Goal: Task Accomplishment & Management: Use online tool/utility

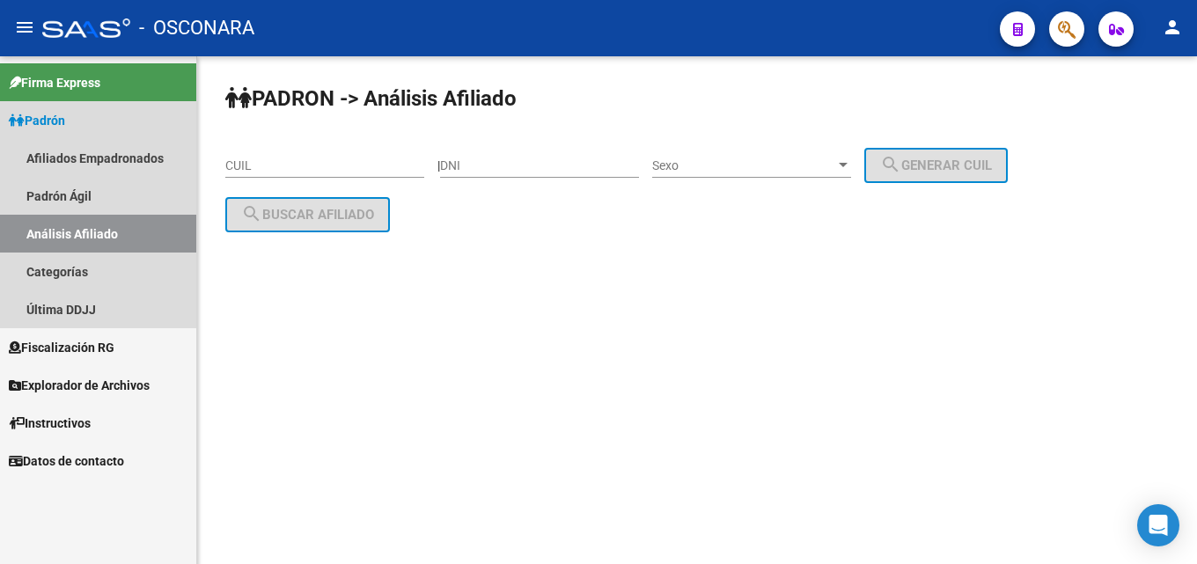
click at [47, 226] on link "Análisis Afiliado" at bounding box center [98, 234] width 196 height 38
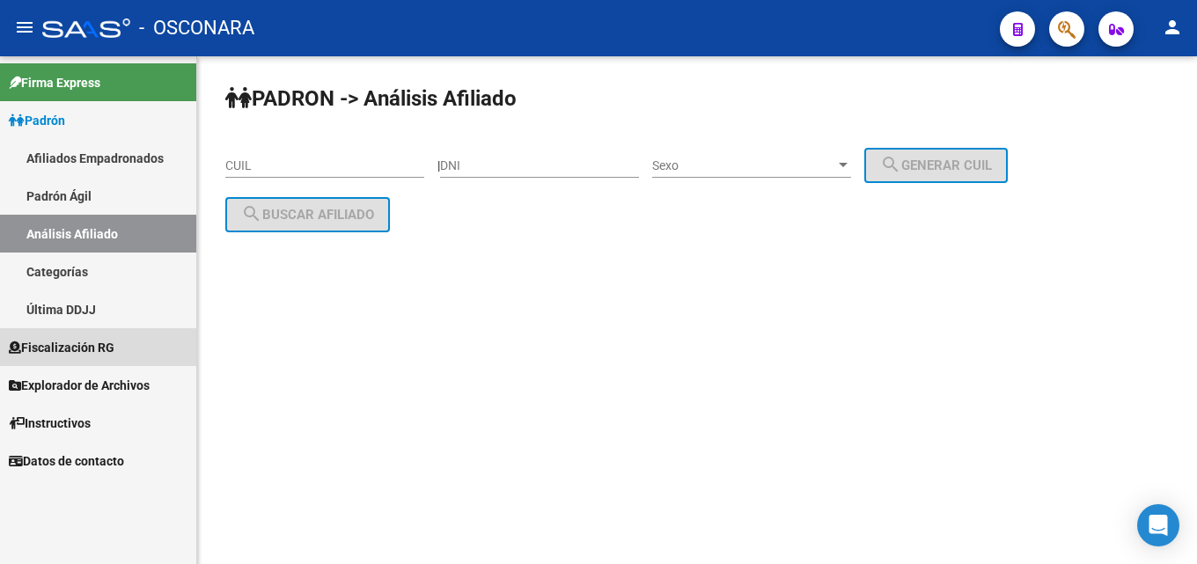
click at [70, 348] on span "Fiscalización RG" at bounding box center [62, 347] width 106 height 19
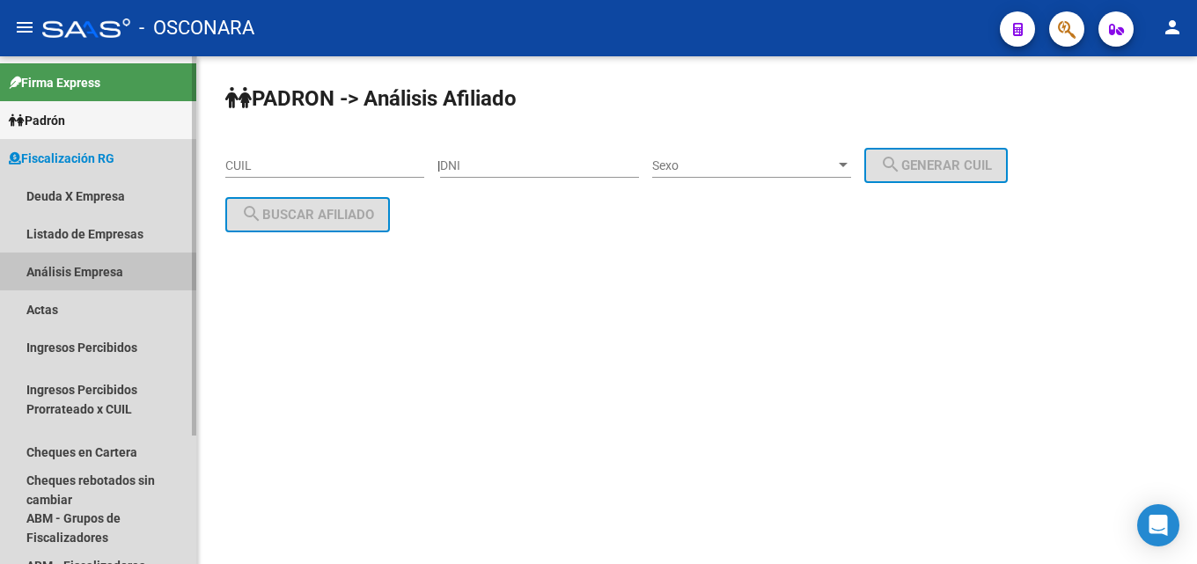
drag, startPoint x: 71, startPoint y: 274, endPoint x: 85, endPoint y: 257, distance: 21.9
click at [73, 274] on link "Análisis Empresa" at bounding box center [98, 272] width 196 height 38
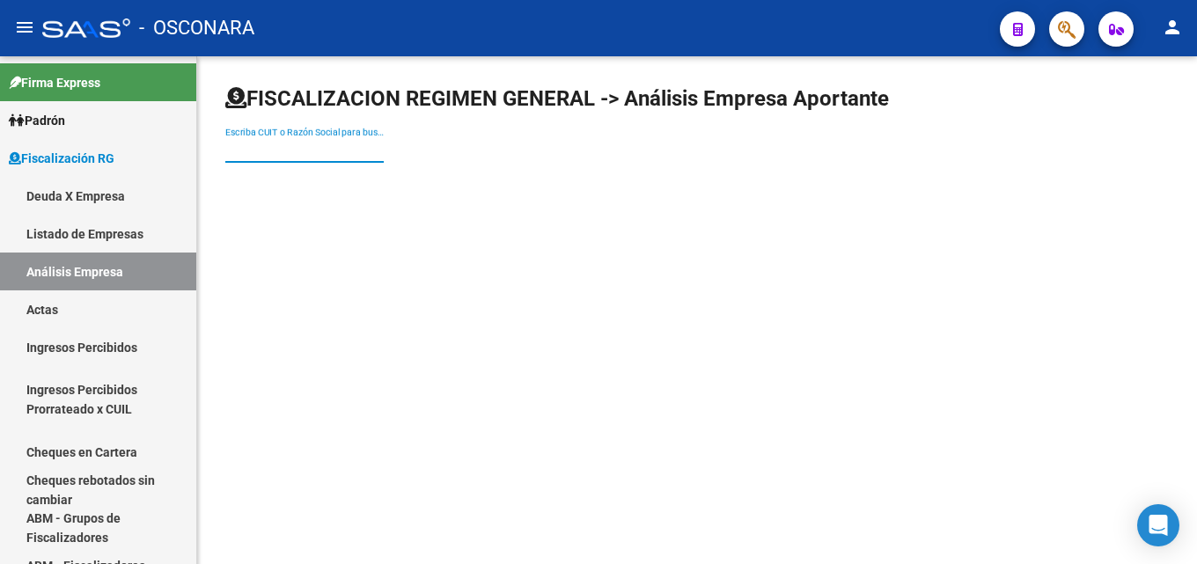
click at [342, 147] on input "Escriba CUIT o Razón Social para buscar" at bounding box center [304, 150] width 158 height 15
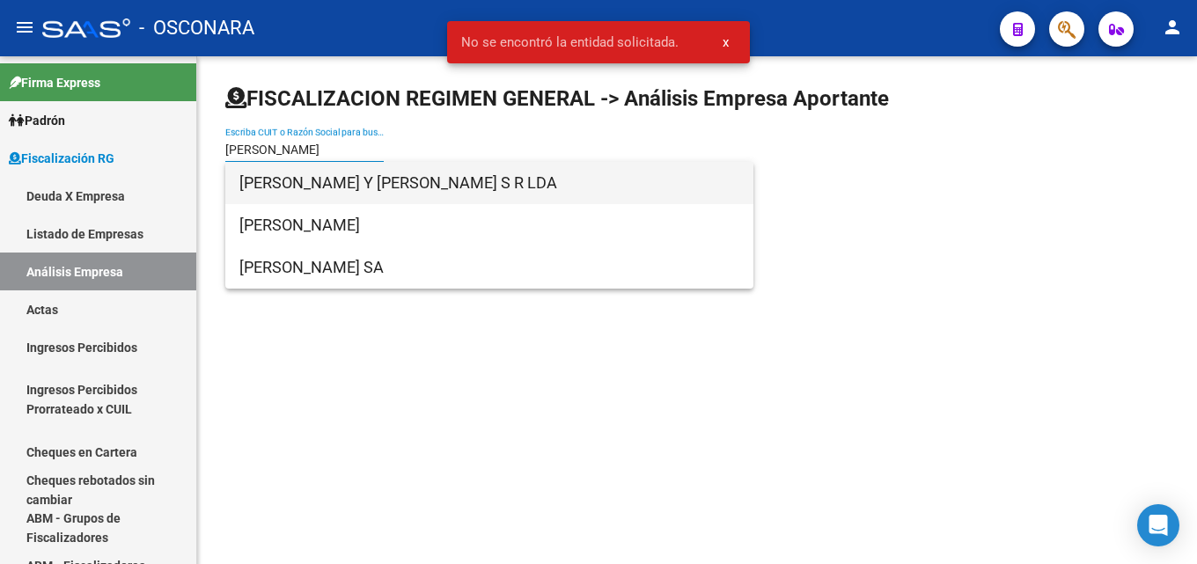
type input "castellani"
click at [346, 180] on span "CASTELLANI Y NOCELLI S R LDA" at bounding box center [489, 183] width 500 height 42
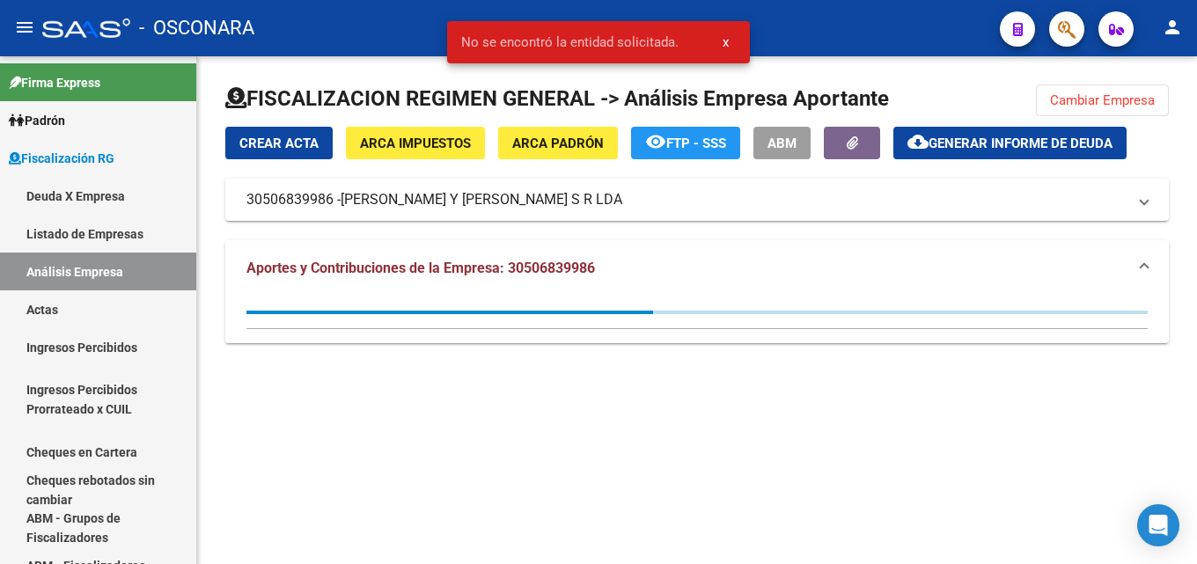
click at [982, 137] on span "Generar informe de deuda" at bounding box center [1021, 144] width 184 height 16
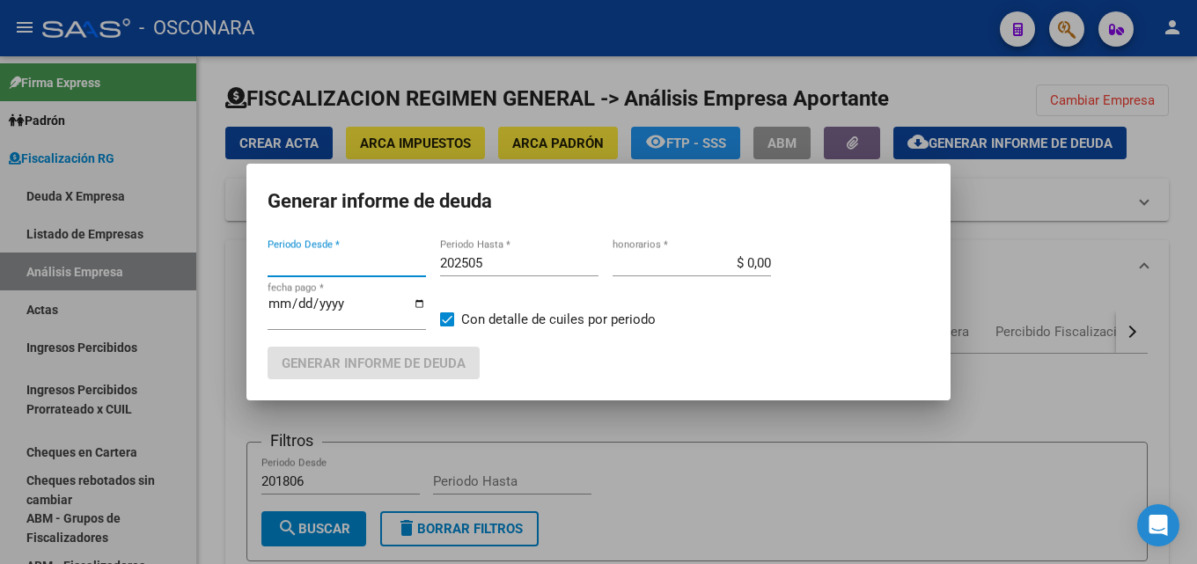
type input "202502"
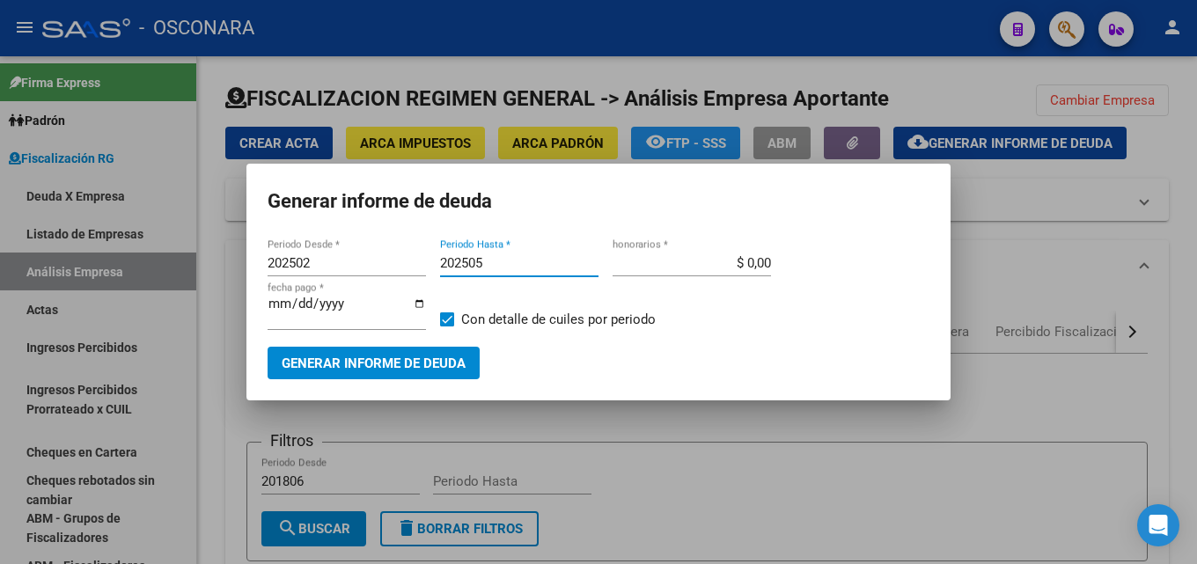
click at [493, 268] on input "202505" at bounding box center [519, 263] width 158 height 16
type input "202507"
click at [429, 363] on span "Generar informe de deuda" at bounding box center [374, 364] width 184 height 16
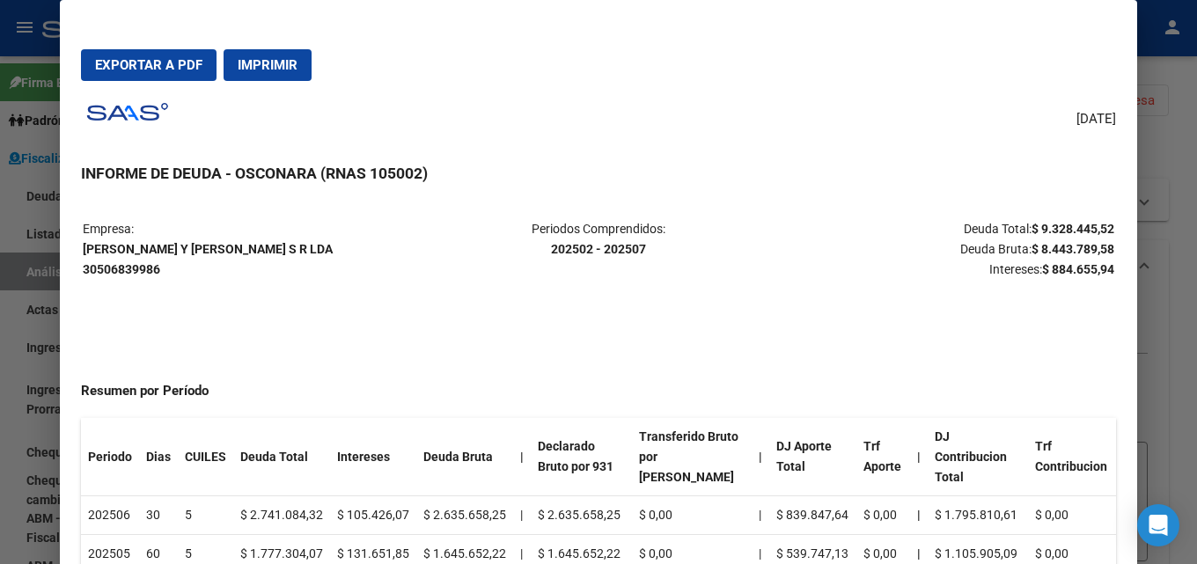
drag, startPoint x: 1042, startPoint y: 232, endPoint x: 1097, endPoint y: 233, distance: 54.6
click at [1097, 233] on p "Deuda Total: $ 9.328.445,52 Deuda Bruta: $ 8.443.789,58 Intereses: $ 884.655,94" at bounding box center [943, 249] width 342 height 60
click at [1097, 232] on strong "$ 9.328.445,52" at bounding box center [1073, 229] width 83 height 14
click at [1183, 338] on div at bounding box center [598, 282] width 1197 height 564
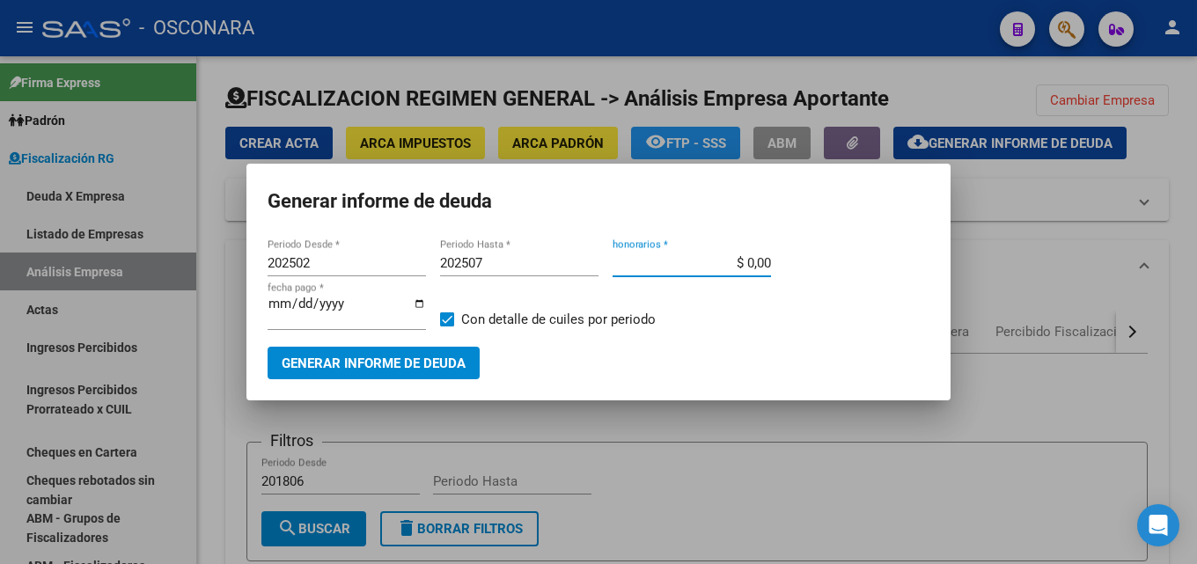
drag, startPoint x: 723, startPoint y: 260, endPoint x: 953, endPoint y: 239, distance: 230.8
click at [953, 239] on div "Generar informe de deuda 202502 Periodo Desde * 202507 Periodo Hasta * $ 0,00 h…" at bounding box center [598, 282] width 1197 height 564
type input "$ 15,00"
click at [272, 301] on input "2025-08-18" at bounding box center [347, 311] width 158 height 28
type input "2025-08-01"
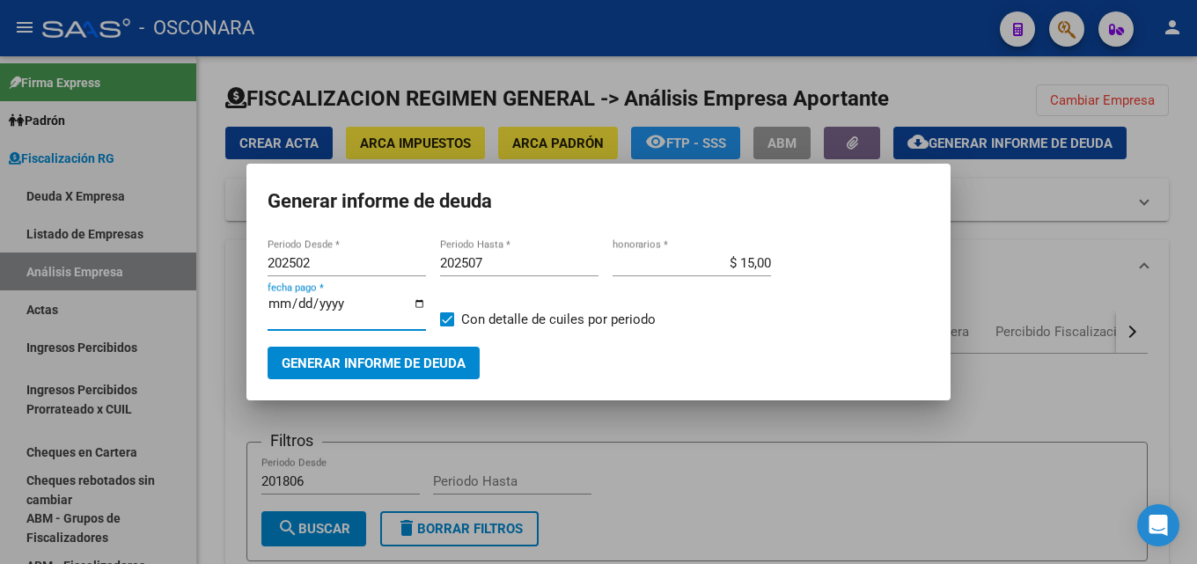
type input "[DATE]"
click at [349, 360] on span "Generar informe de deuda" at bounding box center [374, 364] width 184 height 16
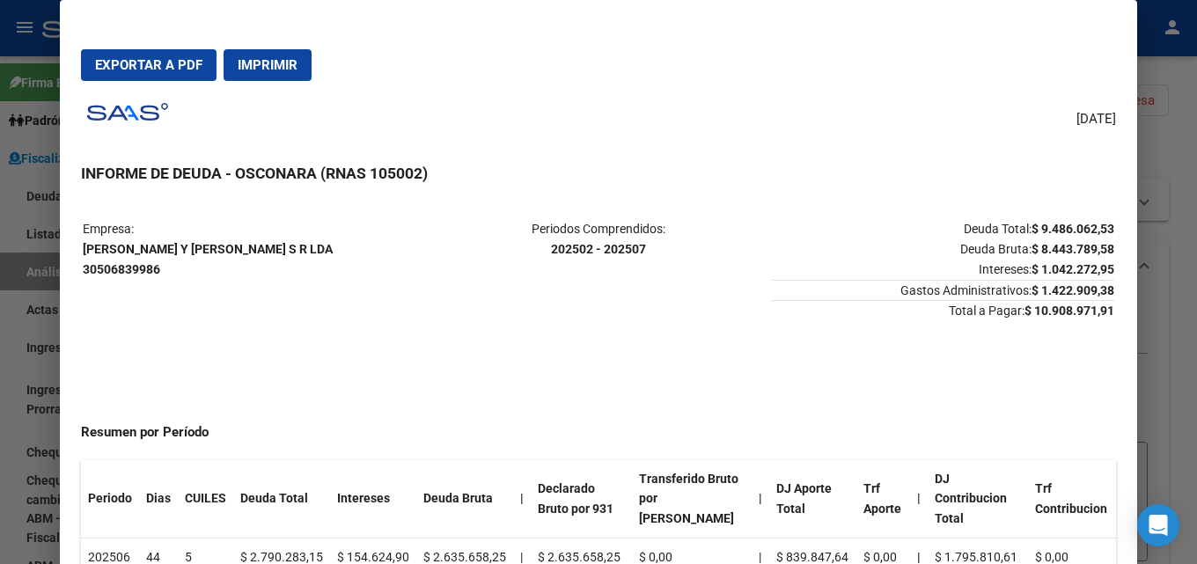
click at [1183, 195] on div at bounding box center [598, 282] width 1197 height 564
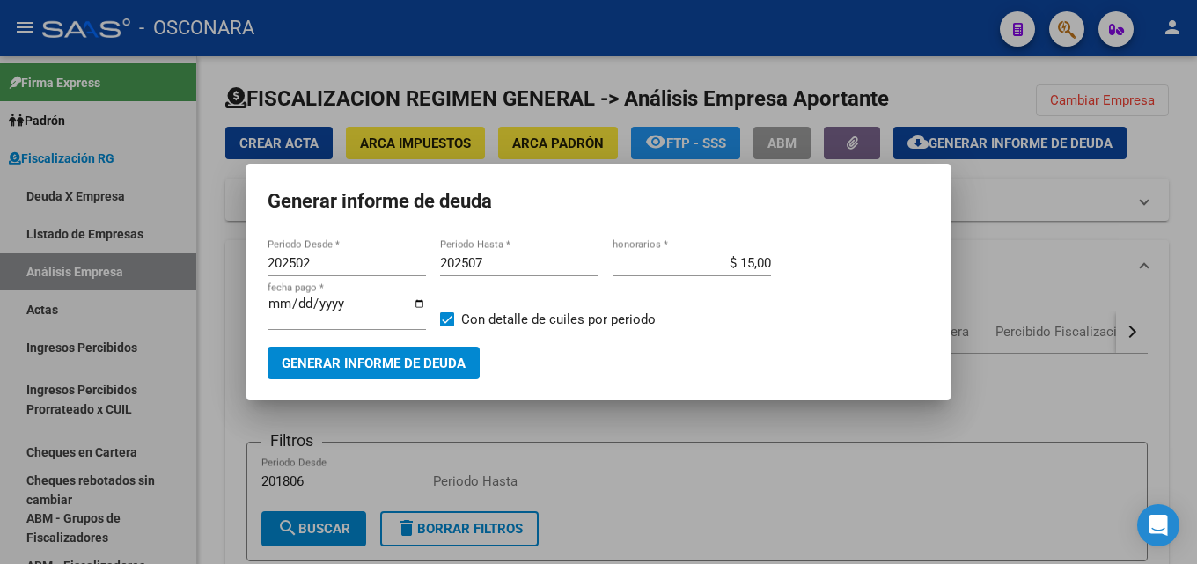
click at [1183, 368] on div at bounding box center [598, 282] width 1197 height 564
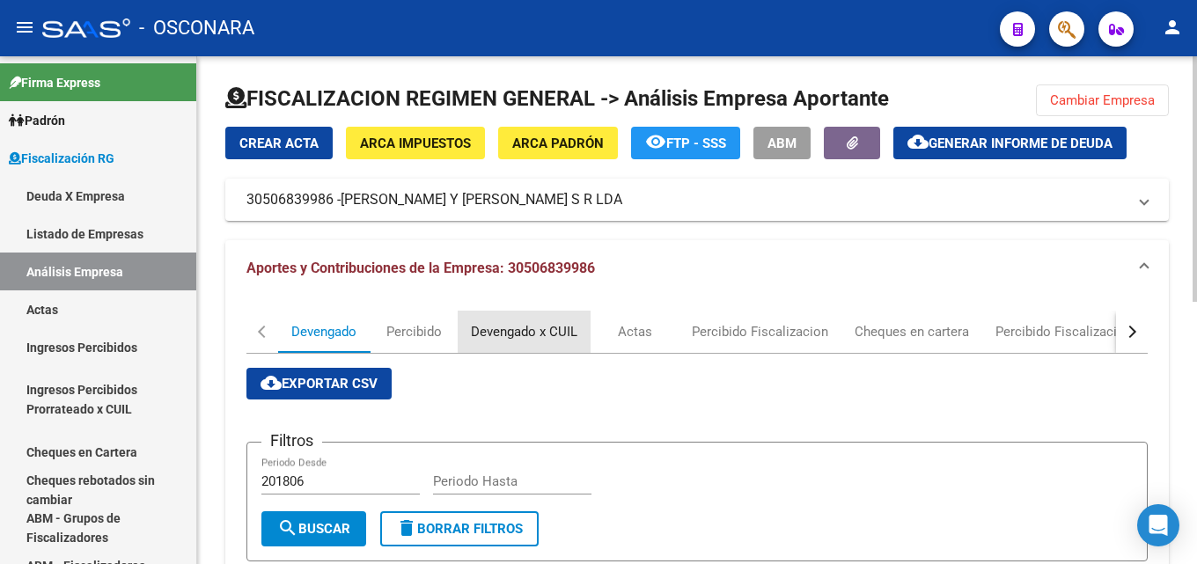
click at [527, 325] on div "Devengado x CUIL" at bounding box center [524, 331] width 107 height 19
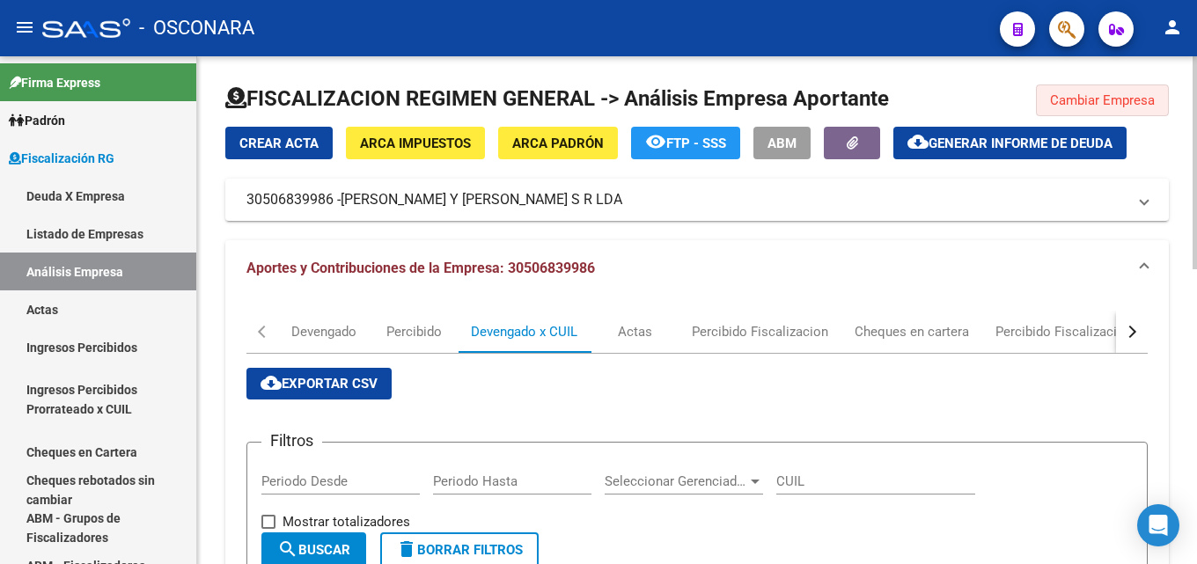
click at [1087, 102] on span "Cambiar Empresa" at bounding box center [1102, 100] width 105 height 16
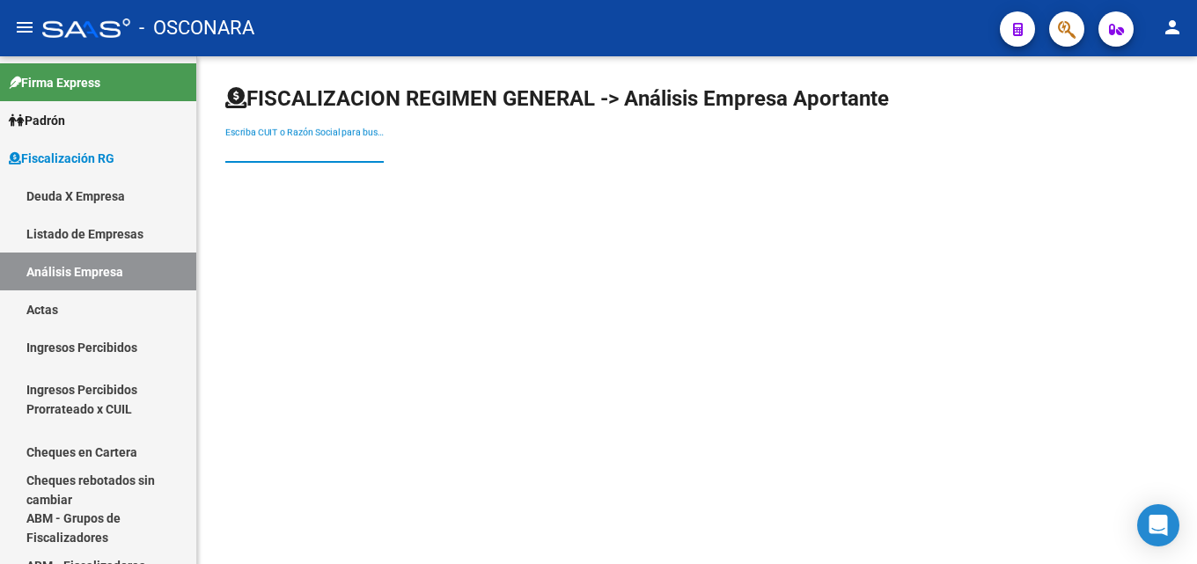
click at [329, 151] on input "Escriba CUIT o Razón Social para buscar" at bounding box center [304, 150] width 158 height 15
type input "aires marinos"
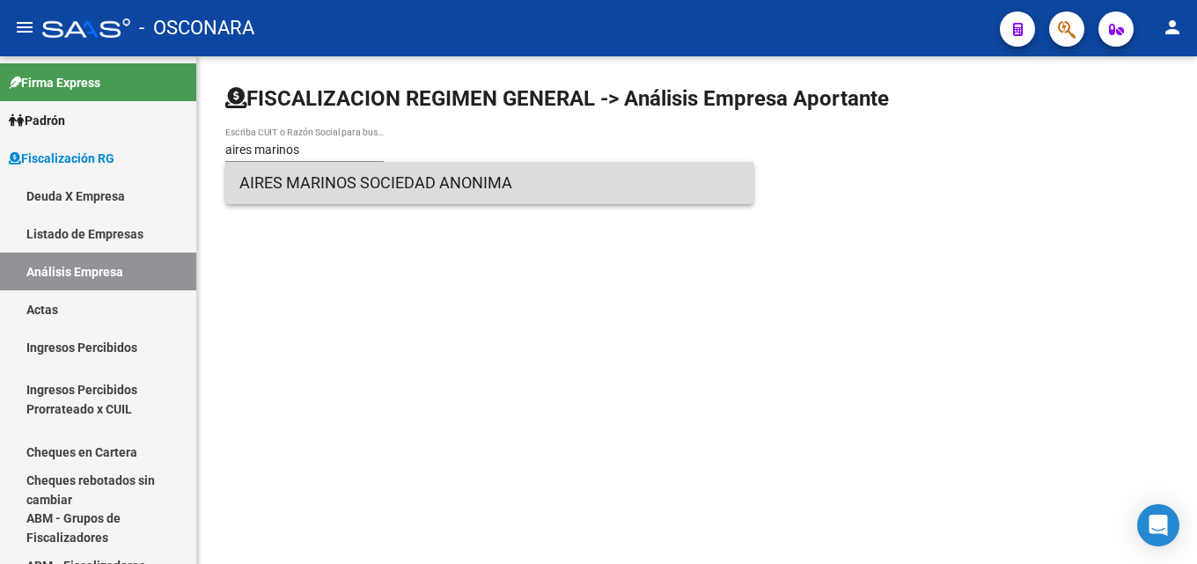
click at [392, 169] on span "AIRES MARINOS SOCIEDAD ANONIMA" at bounding box center [489, 183] width 500 height 42
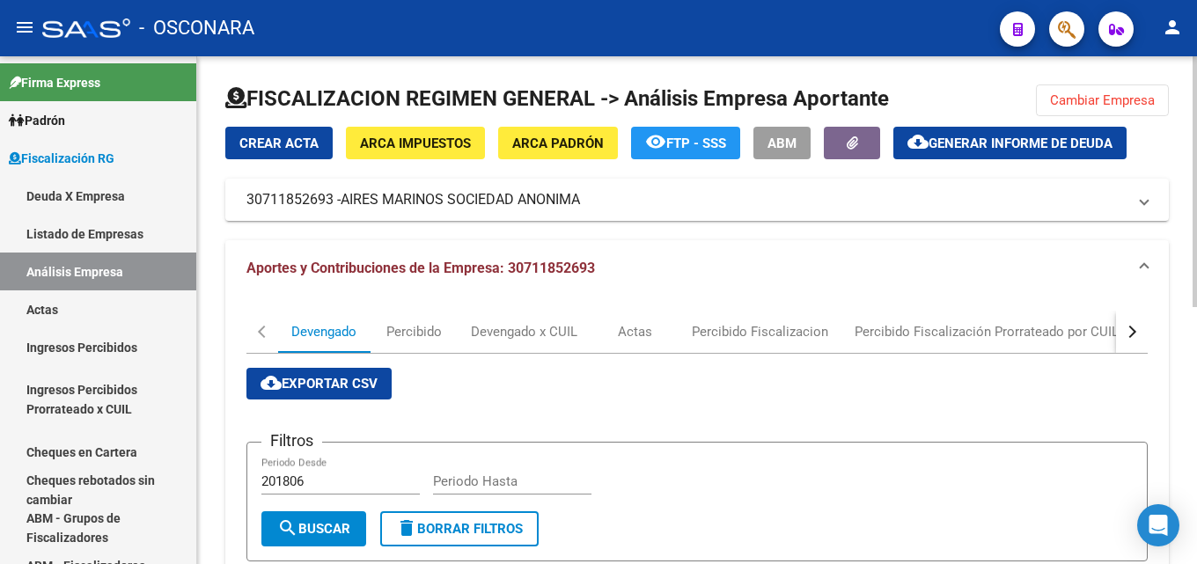
drag, startPoint x: 906, startPoint y: 124, endPoint x: 928, endPoint y: 138, distance: 26.1
click at [916, 130] on div "FISCALIZACION REGIMEN GENERAL -> Análisis Empresa Aportante Cambiar Empresa Cre…" at bounding box center [697, 558] width 944 height 946
click at [929, 138] on mat-icon "cloud_download" at bounding box center [918, 141] width 21 height 21
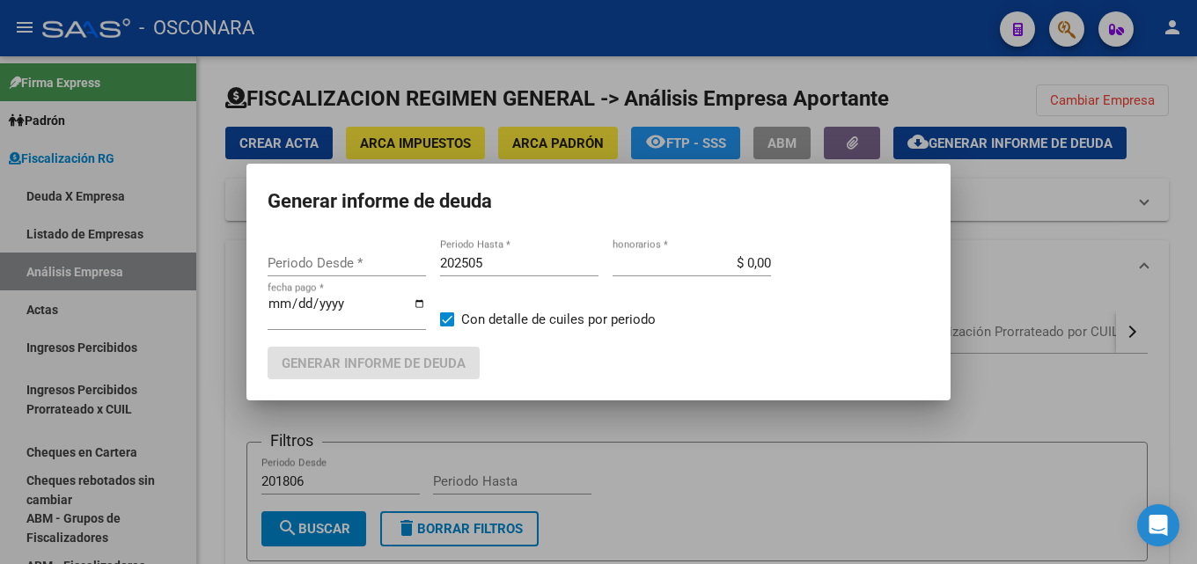
type input "201805"
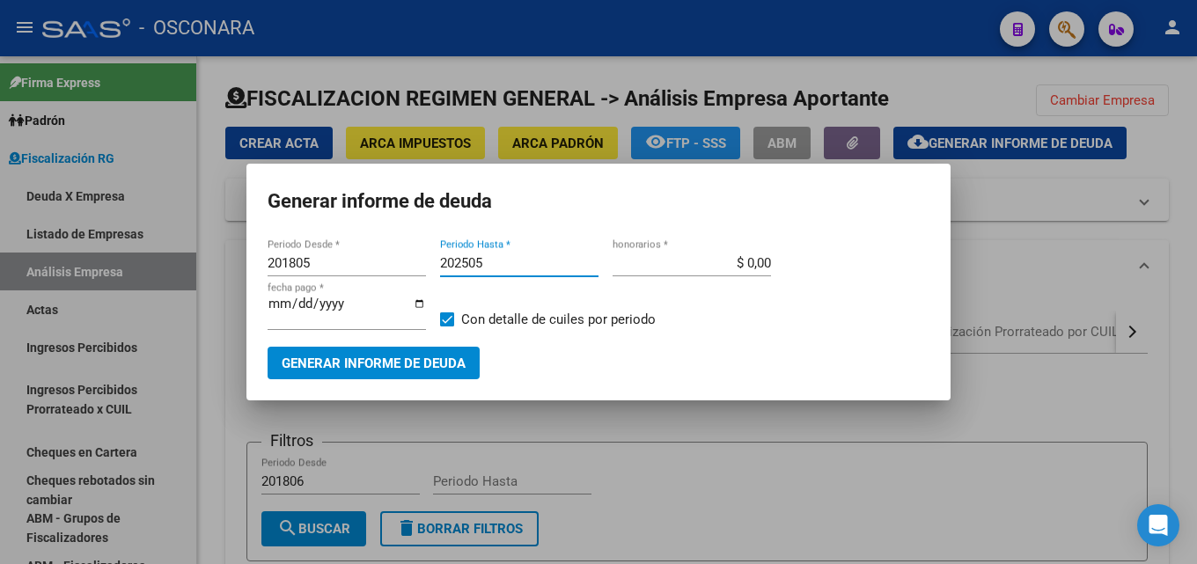
click at [484, 265] on input "202505" at bounding box center [519, 263] width 158 height 16
type input "202506"
drag, startPoint x: 729, startPoint y: 269, endPoint x: 1003, endPoint y: 262, distance: 273.9
click at [986, 257] on div "Generar informe de deuda 201805 Periodo Desde * 202506 Periodo Hasta * $ 0,00 h…" at bounding box center [598, 282] width 1197 height 564
type input "$ 15,00"
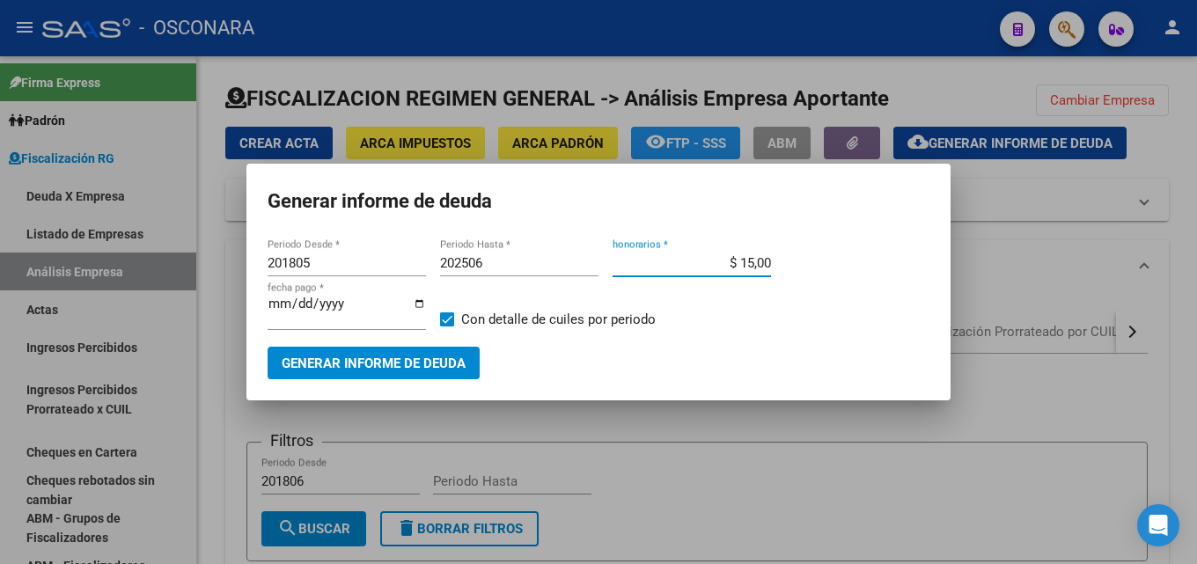
click at [353, 368] on span "Generar informe de deuda" at bounding box center [374, 364] width 184 height 16
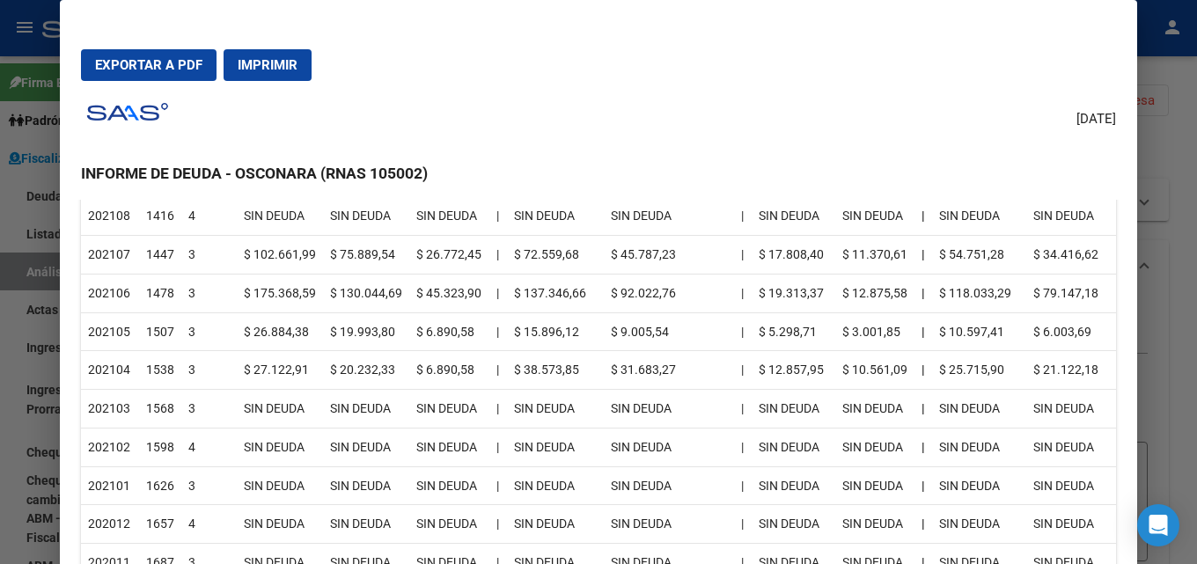
scroll to position [2729, 0]
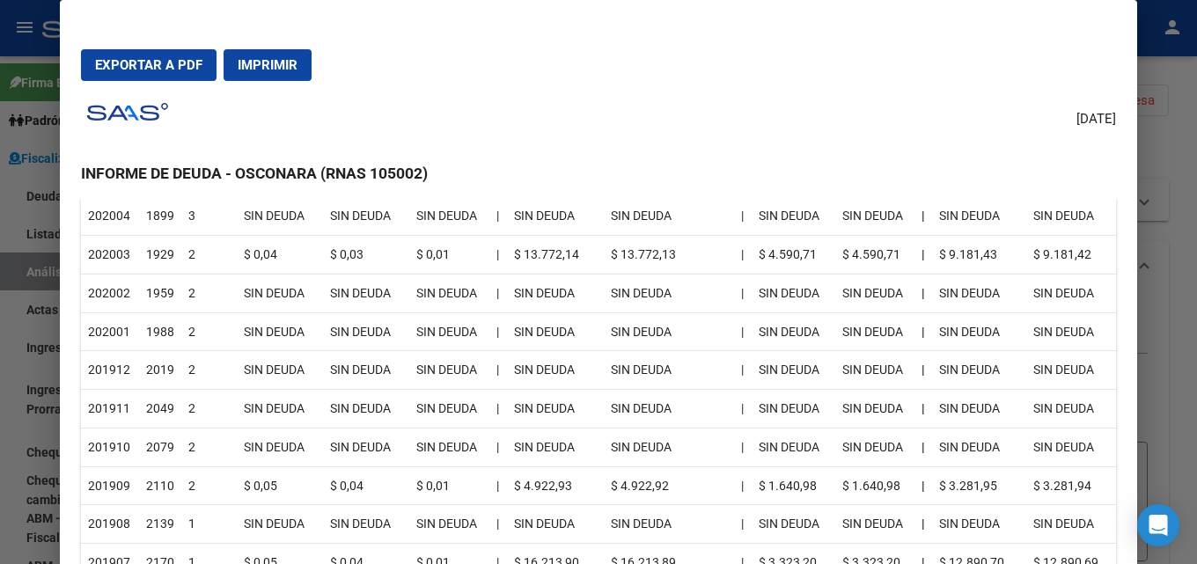
click at [1183, 169] on div at bounding box center [598, 282] width 1197 height 564
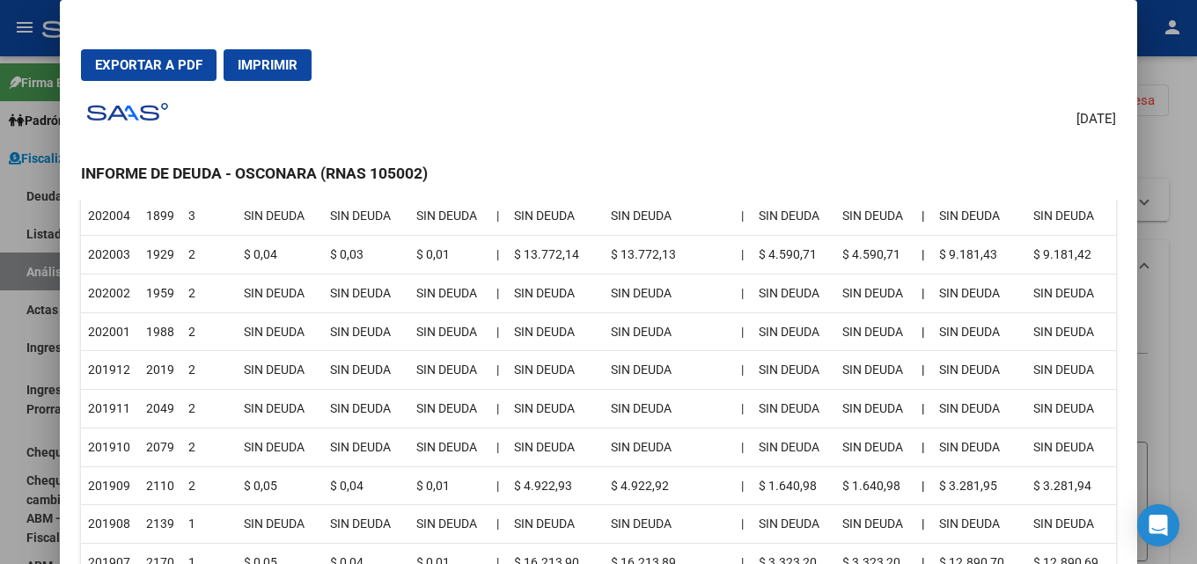
click at [1183, 195] on div at bounding box center [598, 282] width 1197 height 564
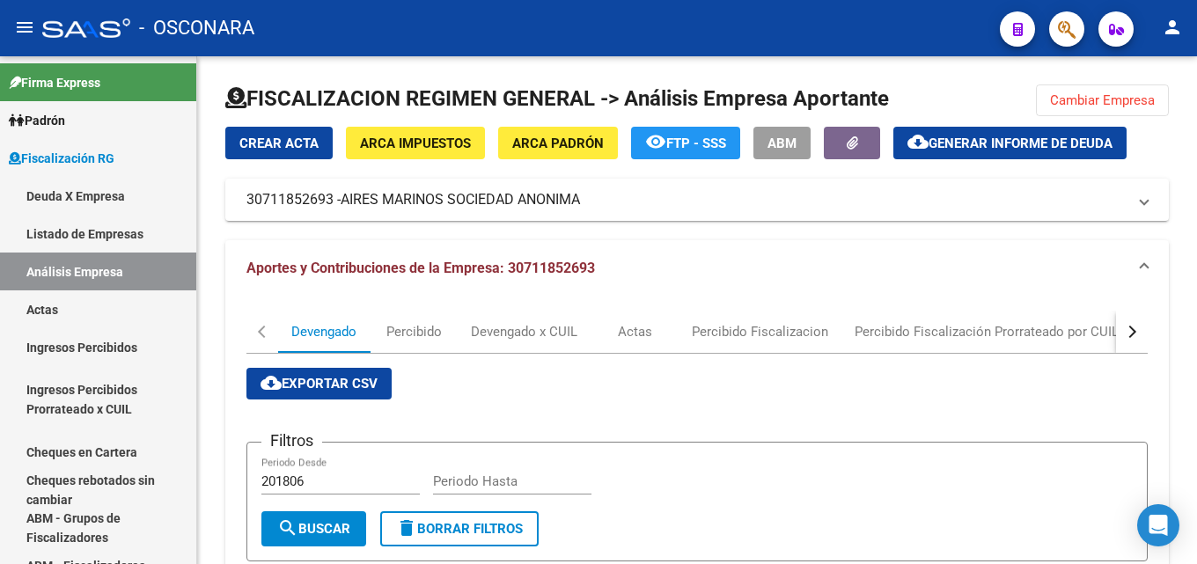
click at [1183, 195] on div at bounding box center [1195, 181] width 4 height 251
click at [1105, 94] on span "Cambiar Empresa" at bounding box center [1102, 100] width 105 height 16
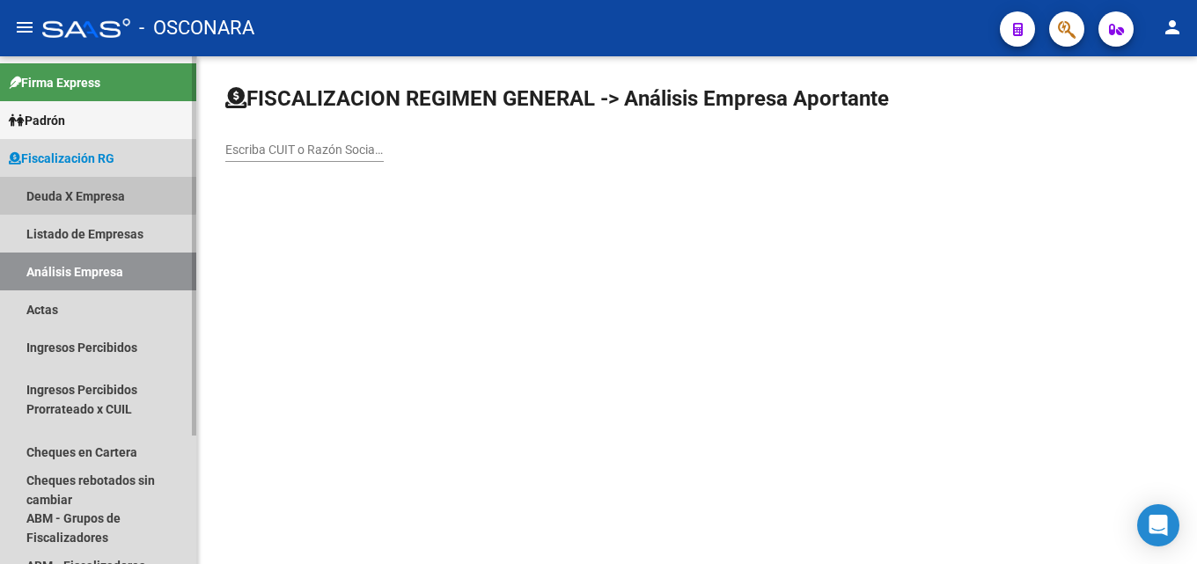
click at [60, 191] on link "Deuda X Empresa" at bounding box center [98, 196] width 196 height 38
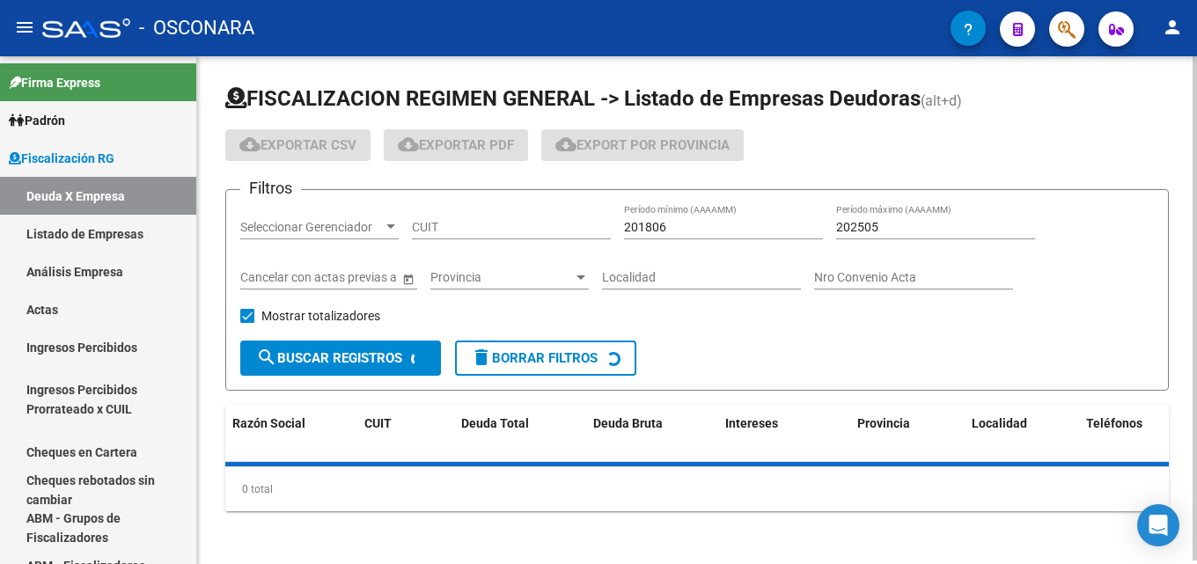
click at [342, 236] on div "Seleccionar Gerenciador Seleccionar Gerenciador" at bounding box center [319, 221] width 158 height 35
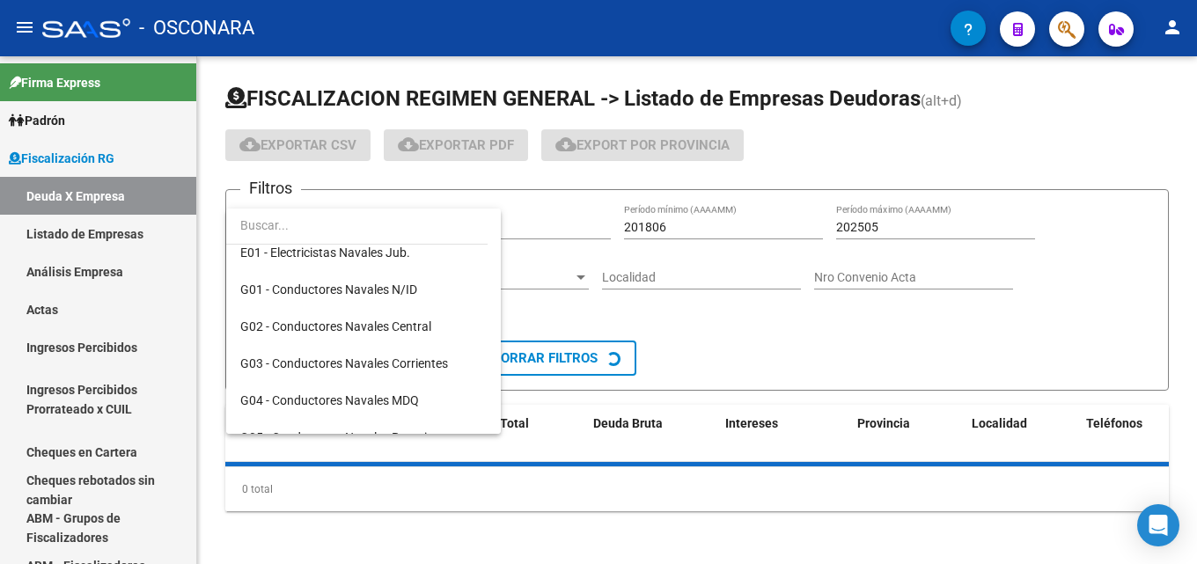
scroll to position [352, 0]
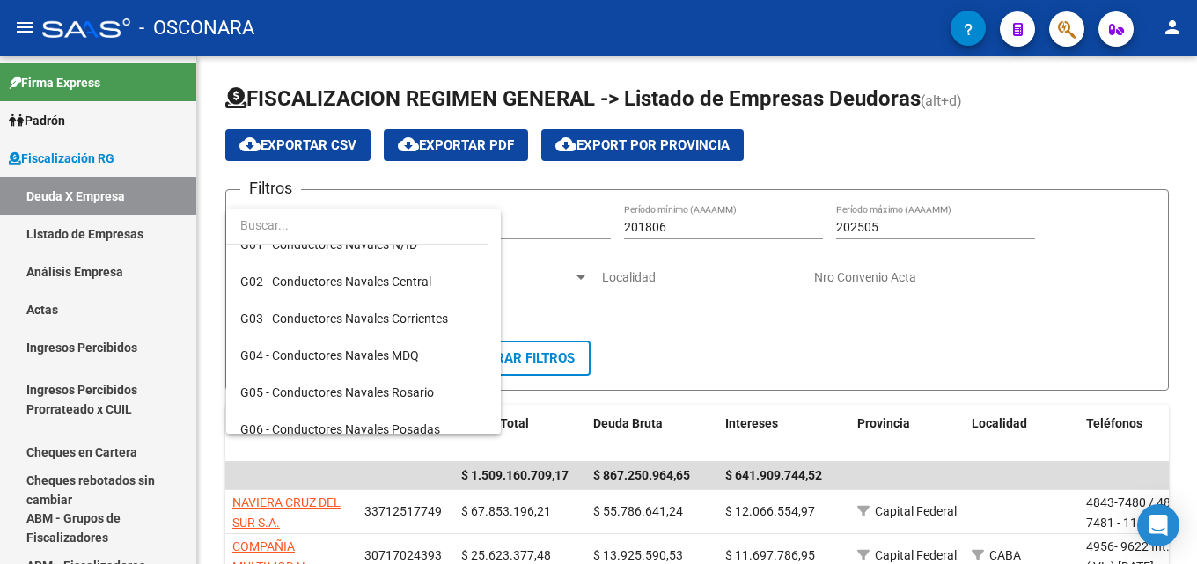
click at [293, 231] on input "dropdown search" at bounding box center [356, 225] width 261 height 37
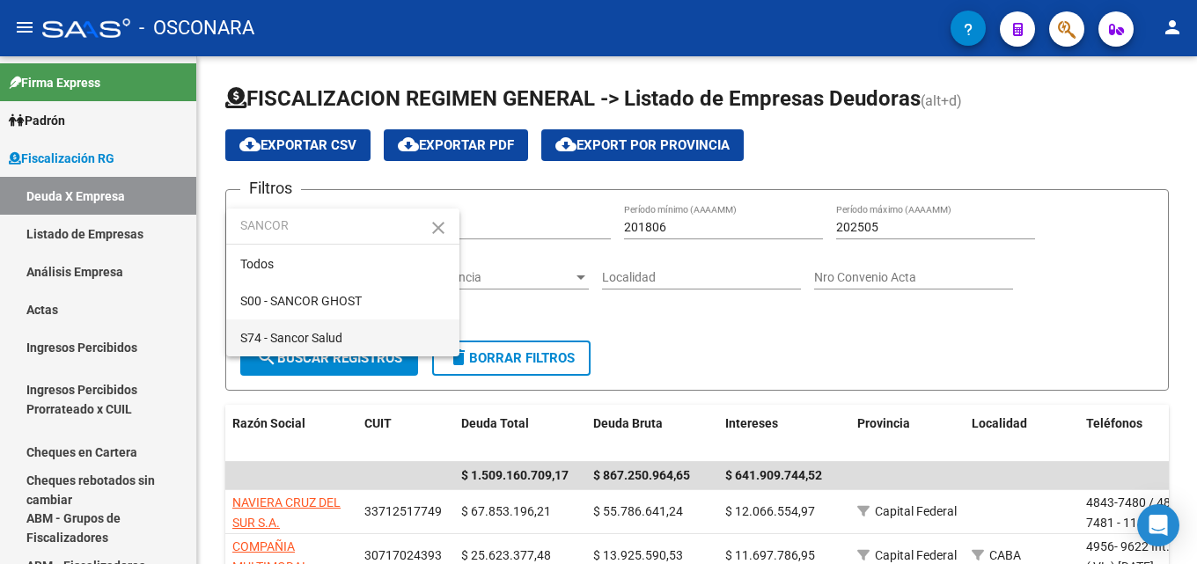
type input "SANCOR"
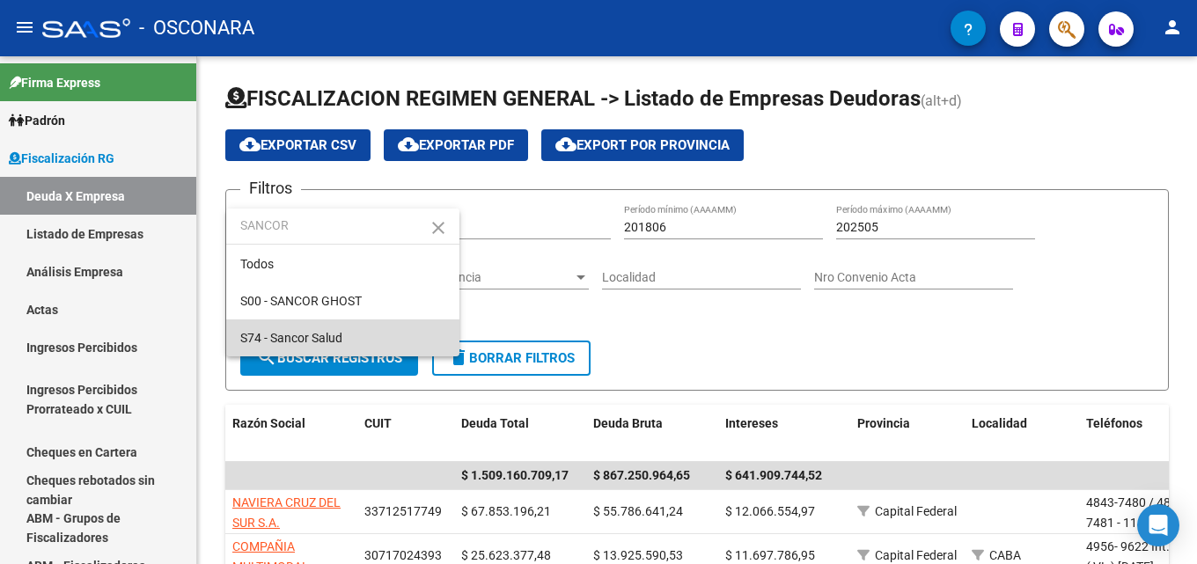
click at [360, 335] on span "S74 - Sancor Salud" at bounding box center [342, 338] width 205 height 37
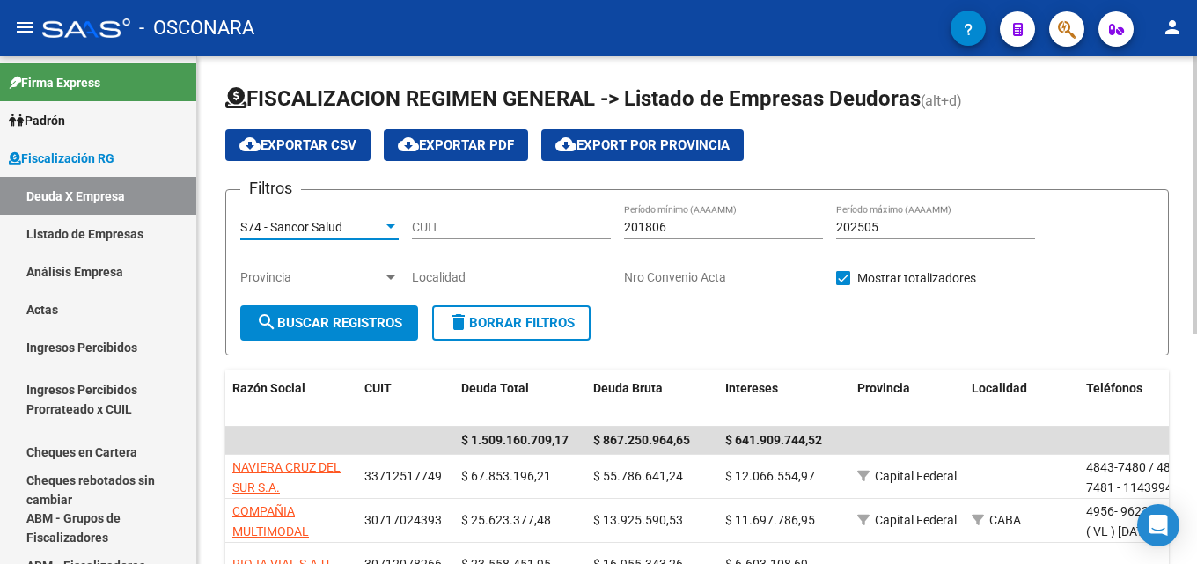
click at [910, 230] on input "202505" at bounding box center [935, 227] width 199 height 15
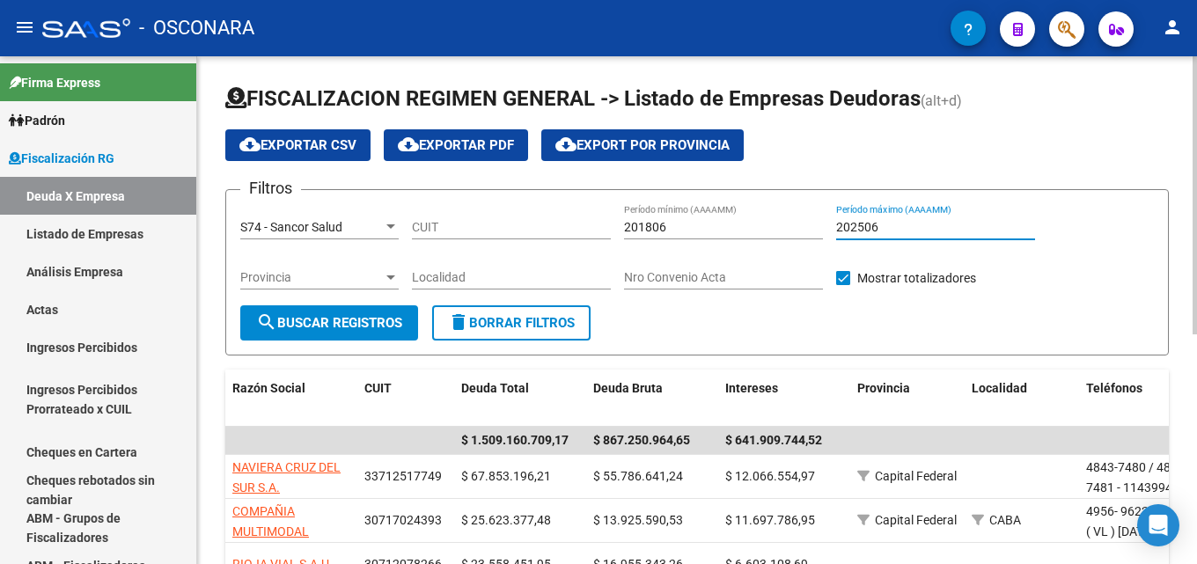
type input "202506"
click at [328, 325] on span "search Buscar Registros" at bounding box center [329, 323] width 146 height 16
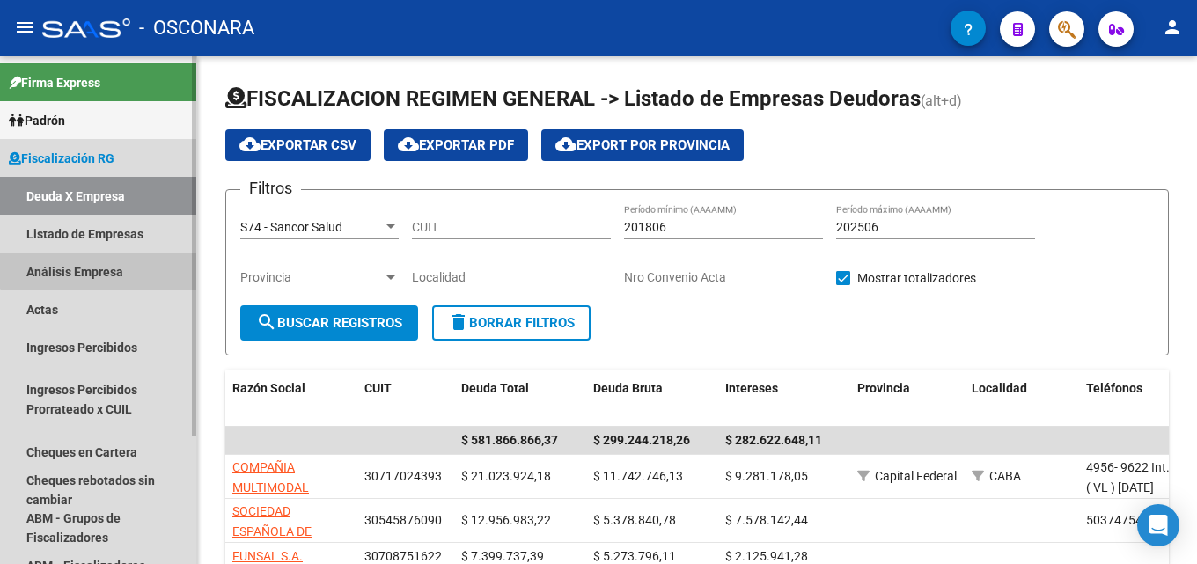
click at [103, 259] on link "Análisis Empresa" at bounding box center [98, 272] width 196 height 38
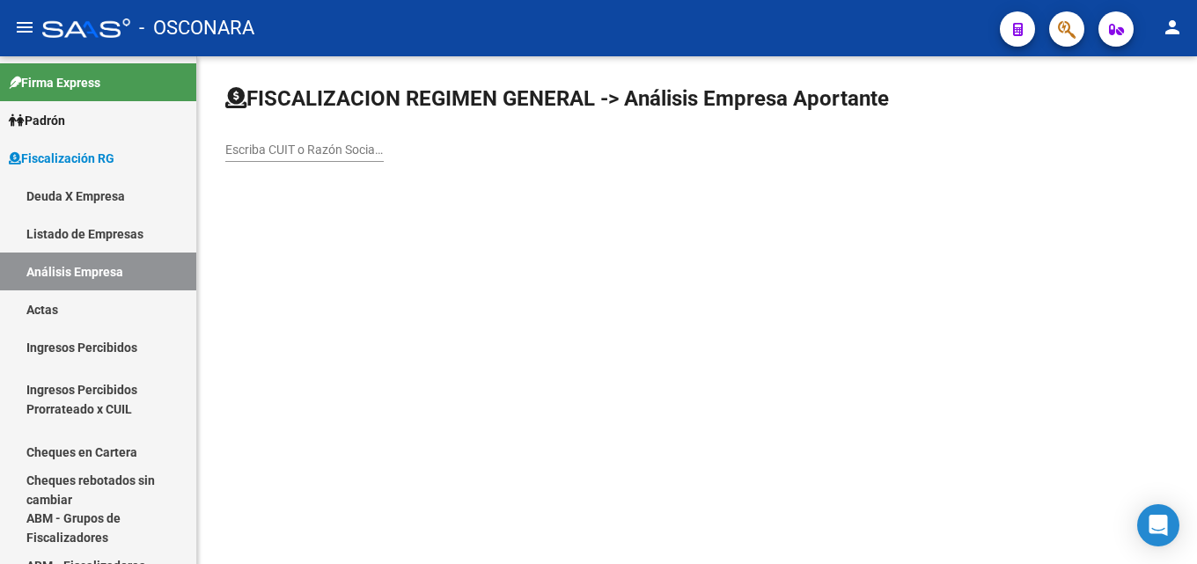
click at [318, 140] on div "Escriba CUIT o Razón Social para buscar" at bounding box center [304, 144] width 158 height 35
type input "hidraco"
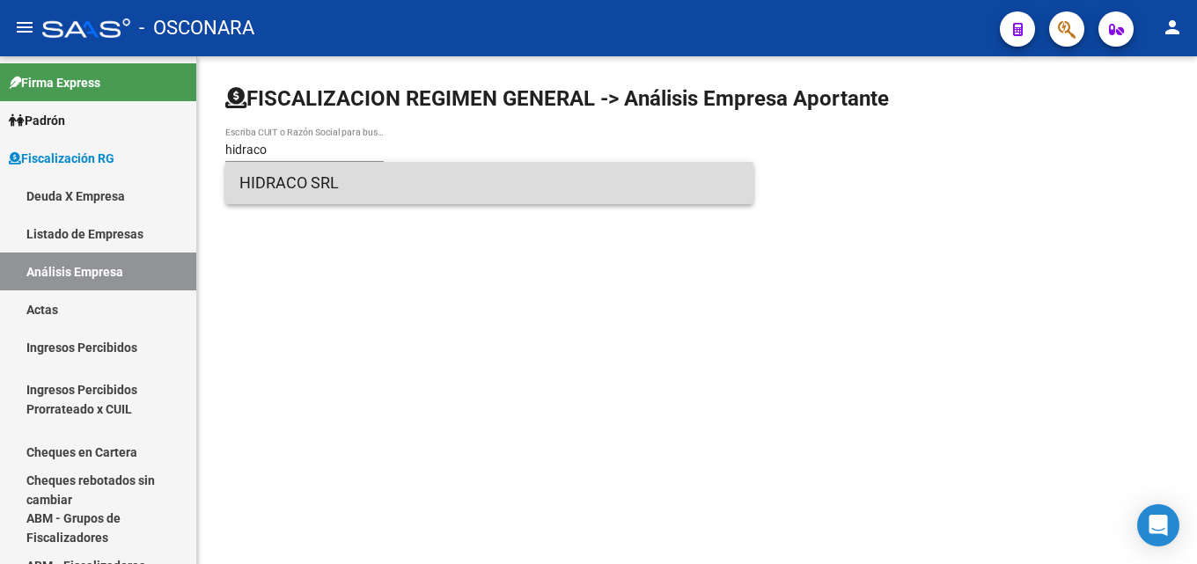
click at [346, 194] on span "HIDRACO SRL" at bounding box center [489, 183] width 500 height 42
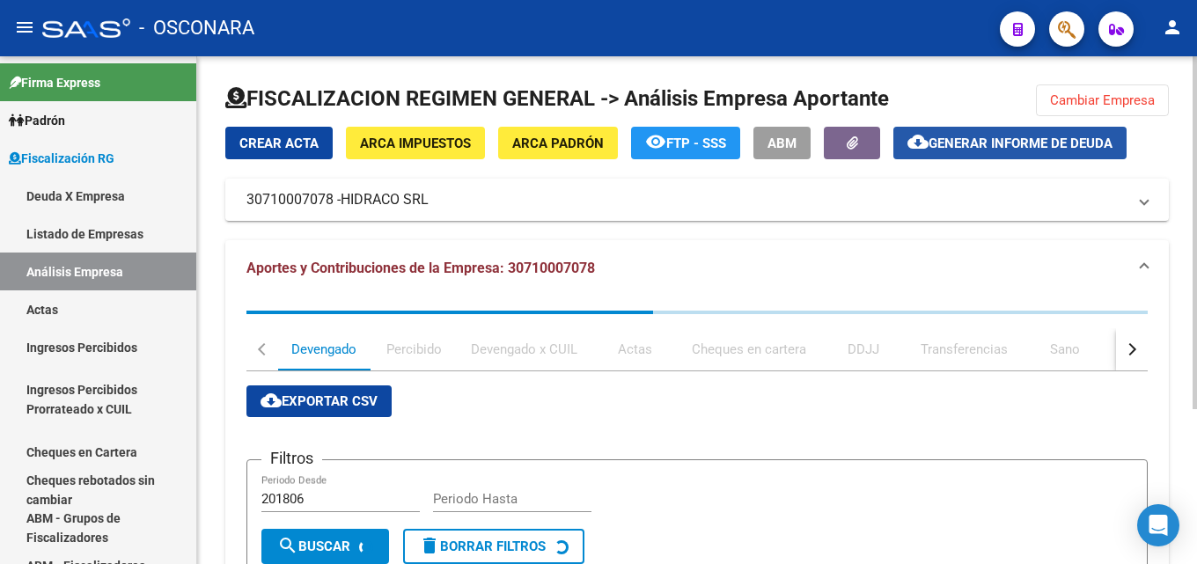
click at [979, 142] on span "Generar informe de deuda" at bounding box center [1021, 144] width 184 height 16
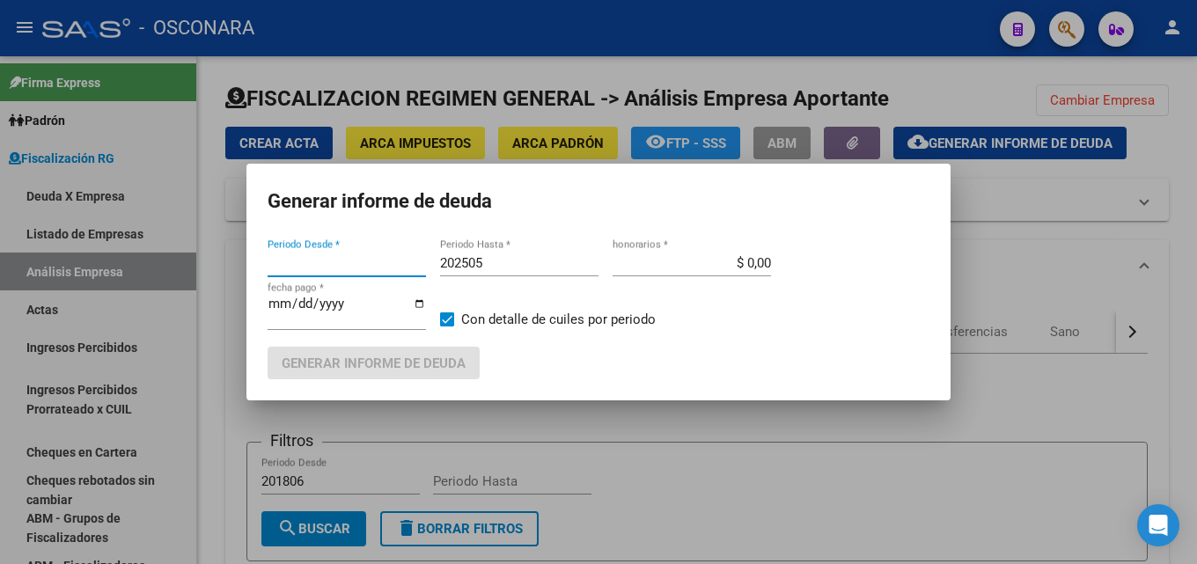
type input "202405"
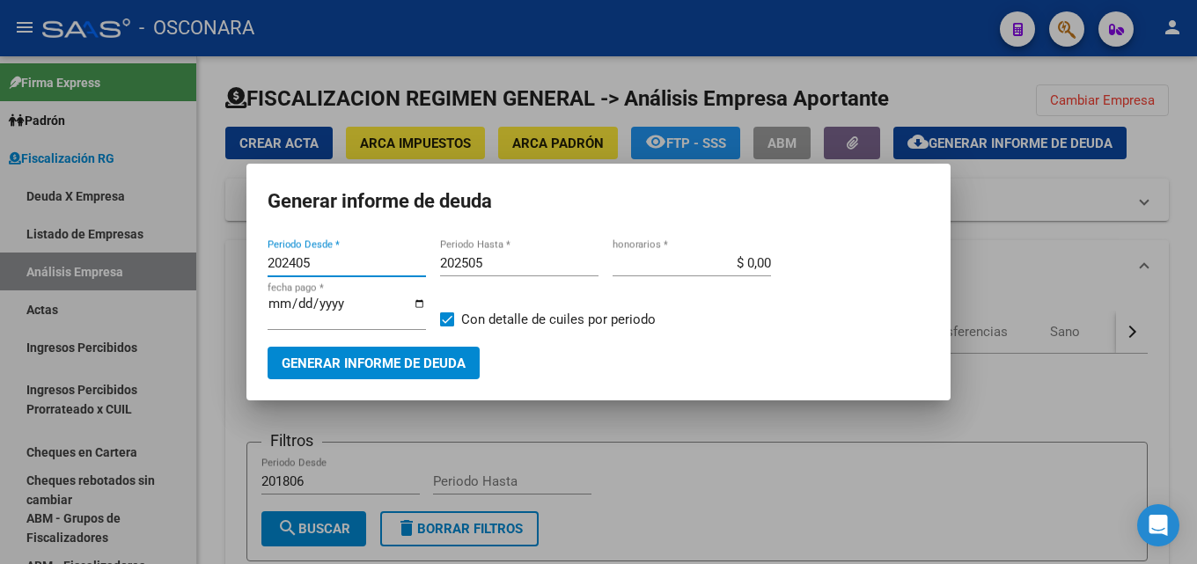
click at [493, 262] on input "202505" at bounding box center [519, 263] width 158 height 16
type input "202507"
type input "$ 15,00"
click at [382, 365] on span "Generar informe de deuda" at bounding box center [374, 364] width 184 height 16
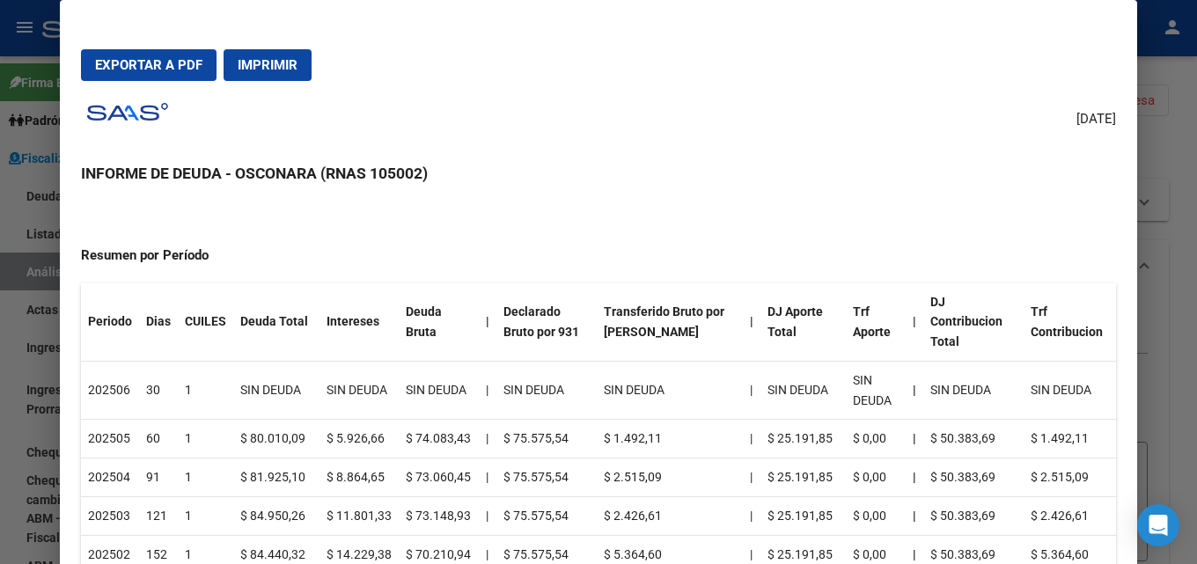
scroll to position [176, 0]
click at [158, 64] on span "Exportar a PDF" at bounding box center [148, 65] width 107 height 16
click at [1172, 146] on div at bounding box center [598, 282] width 1197 height 564
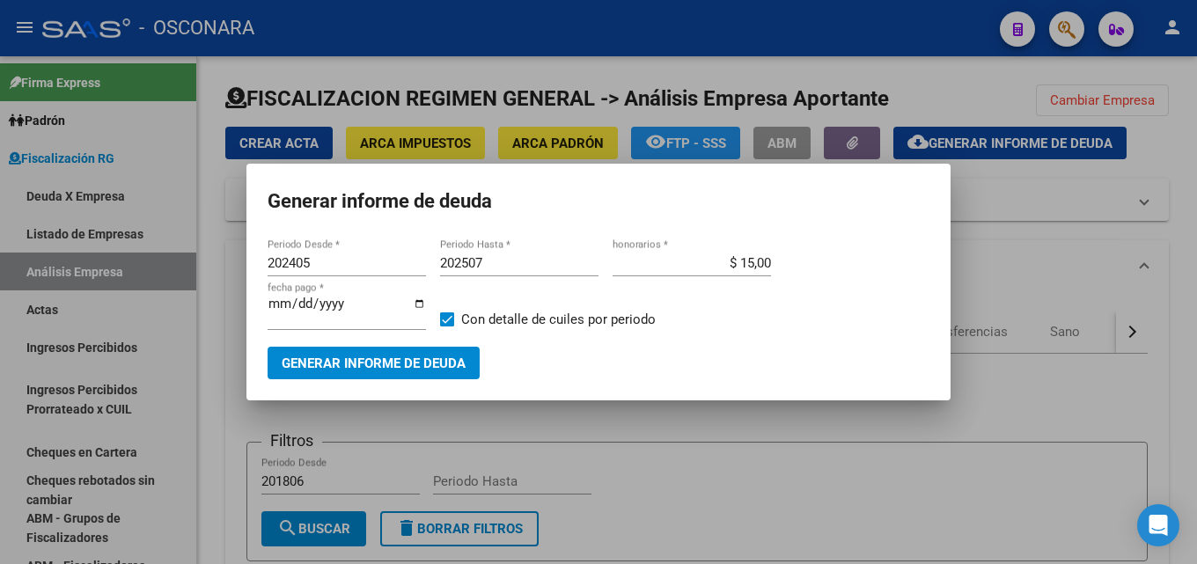
click at [1172, 144] on div at bounding box center [598, 282] width 1197 height 564
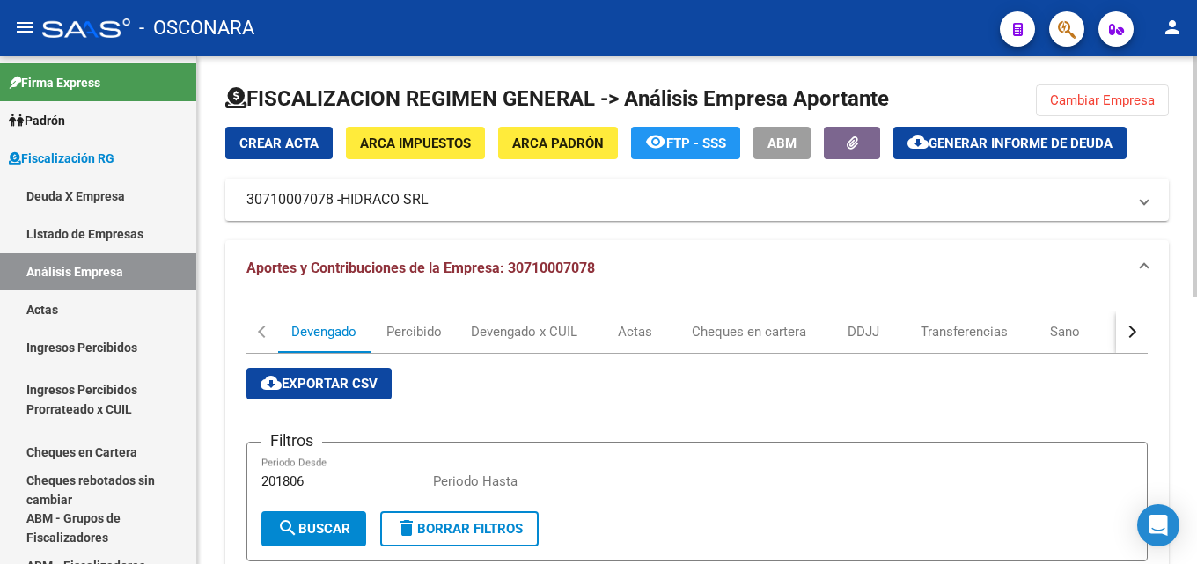
click at [1137, 107] on span "Cambiar Empresa" at bounding box center [1102, 100] width 105 height 16
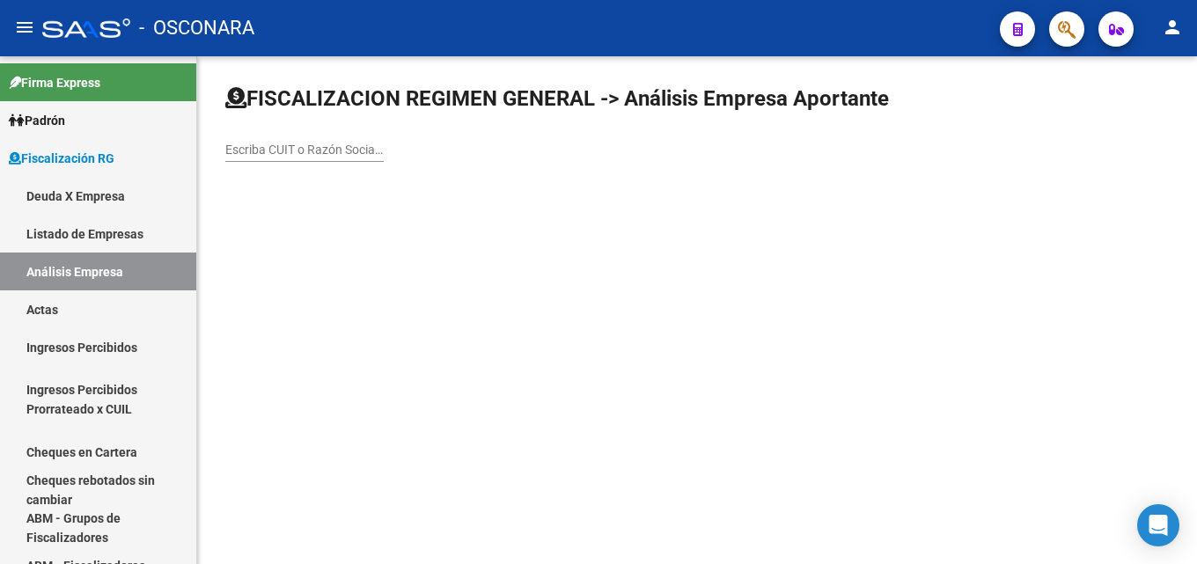
click at [256, 158] on div "Escriba CUIT o Razón Social para buscar" at bounding box center [304, 144] width 158 height 35
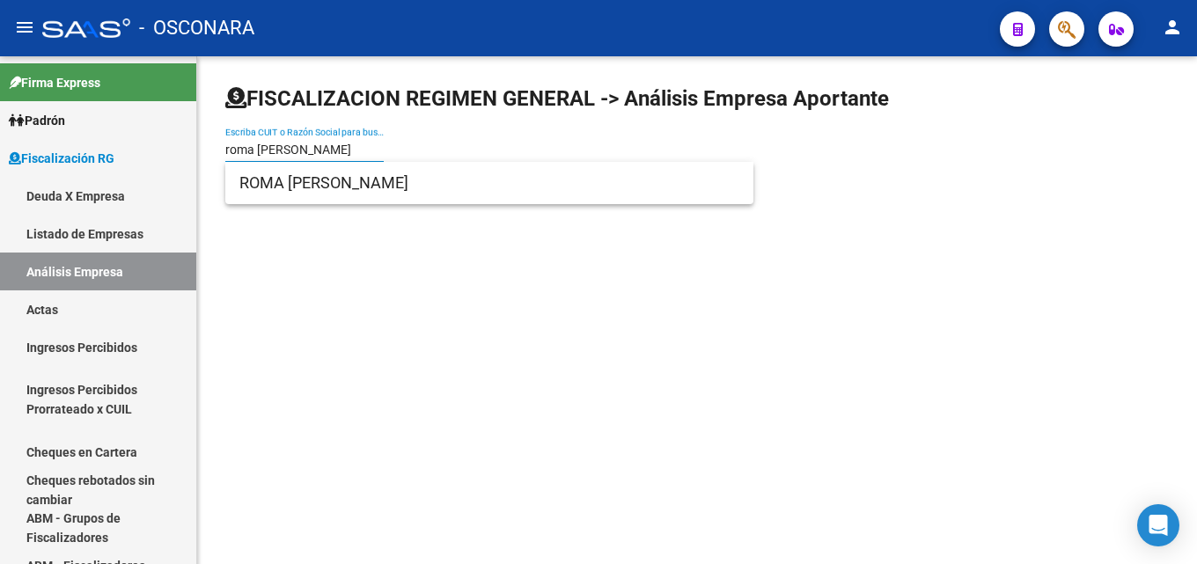
type input "roma jorge fabian"
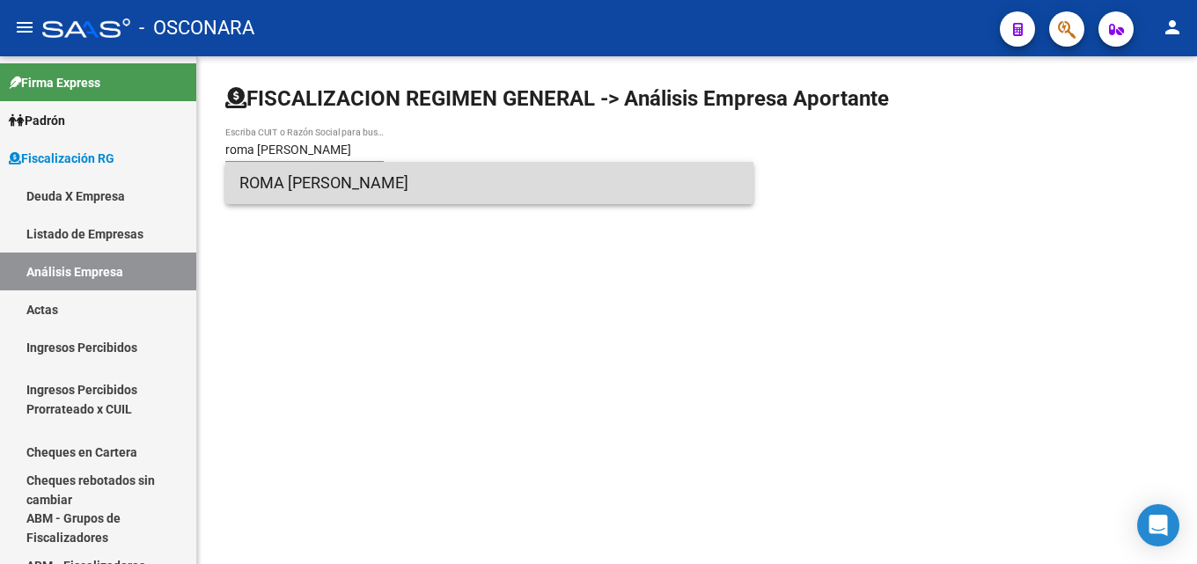
click at [279, 187] on span "ROMA JORGE FABIAN" at bounding box center [489, 183] width 500 height 42
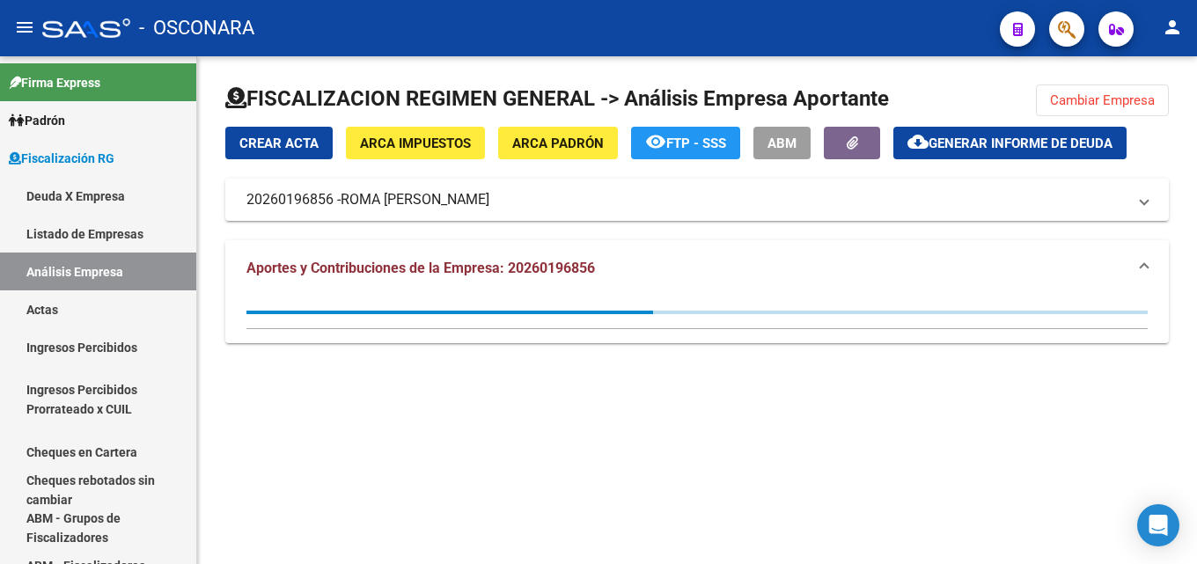
click at [956, 157] on button "cloud_download Generar informe de deuda" at bounding box center [1010, 143] width 233 height 33
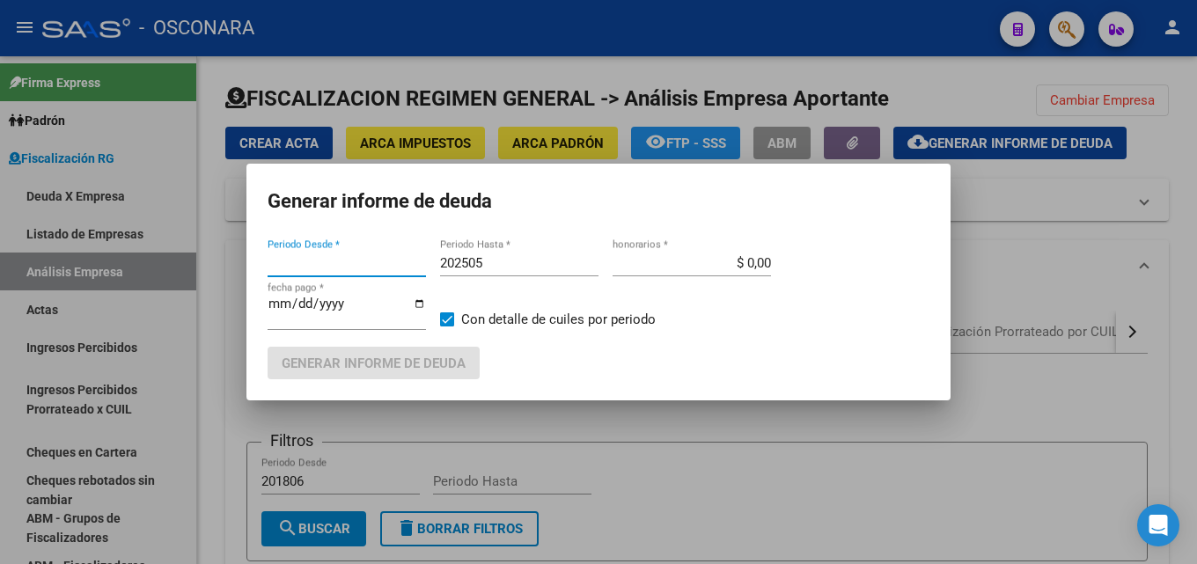
type input "202408"
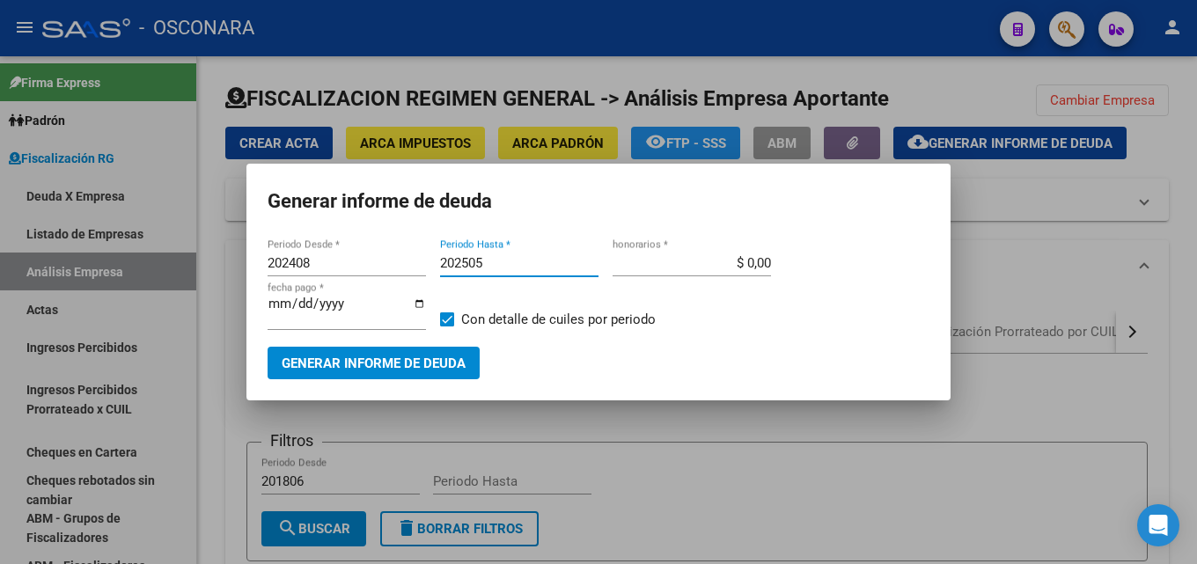
click at [549, 256] on input "202505" at bounding box center [519, 263] width 158 height 16
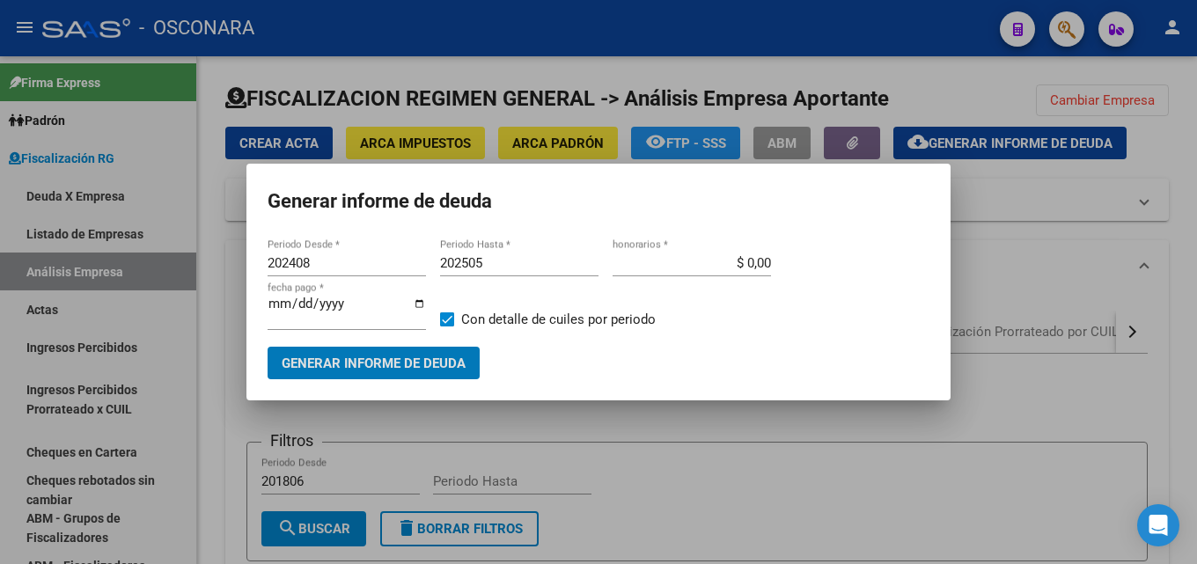
click at [548, 255] on input "202505" at bounding box center [519, 263] width 158 height 16
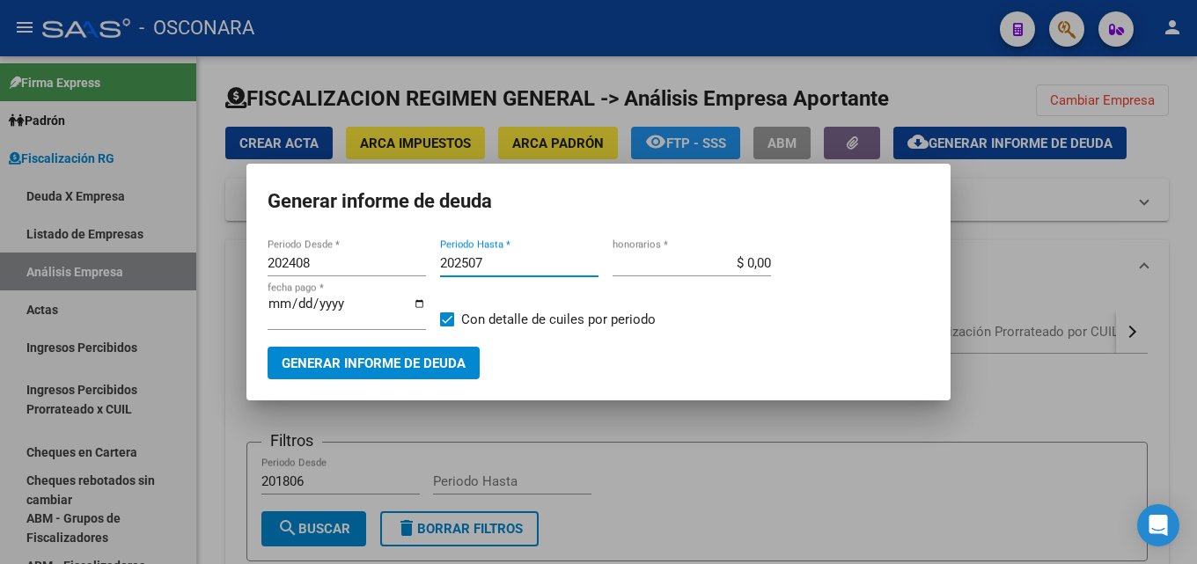
type input "202507"
type input "$ 15,00"
click at [290, 345] on div "2025-08-18 fecha pago *" at bounding box center [347, 320] width 158 height 54
click at [305, 350] on button "Generar informe de deuda" at bounding box center [374, 363] width 212 height 33
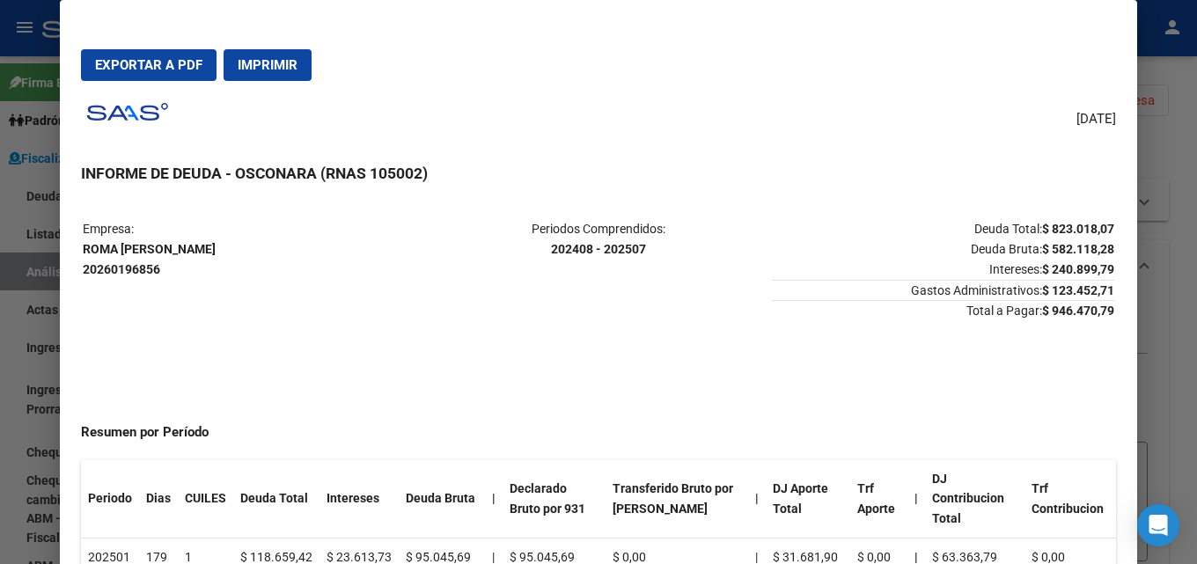
drag, startPoint x: 1102, startPoint y: 310, endPoint x: 1028, endPoint y: 311, distance: 74.0
click at [1028, 311] on table "Empresa: ROMA JORGE FABIAN 20260196856 Periodos Comprendidos: 202408 - 202507 D…" at bounding box center [598, 270] width 1035 height 106
copy strong "$ 946.470,79"
click at [124, 70] on span "Exportar a PDF" at bounding box center [148, 65] width 107 height 16
click at [1183, 180] on div at bounding box center [598, 282] width 1197 height 564
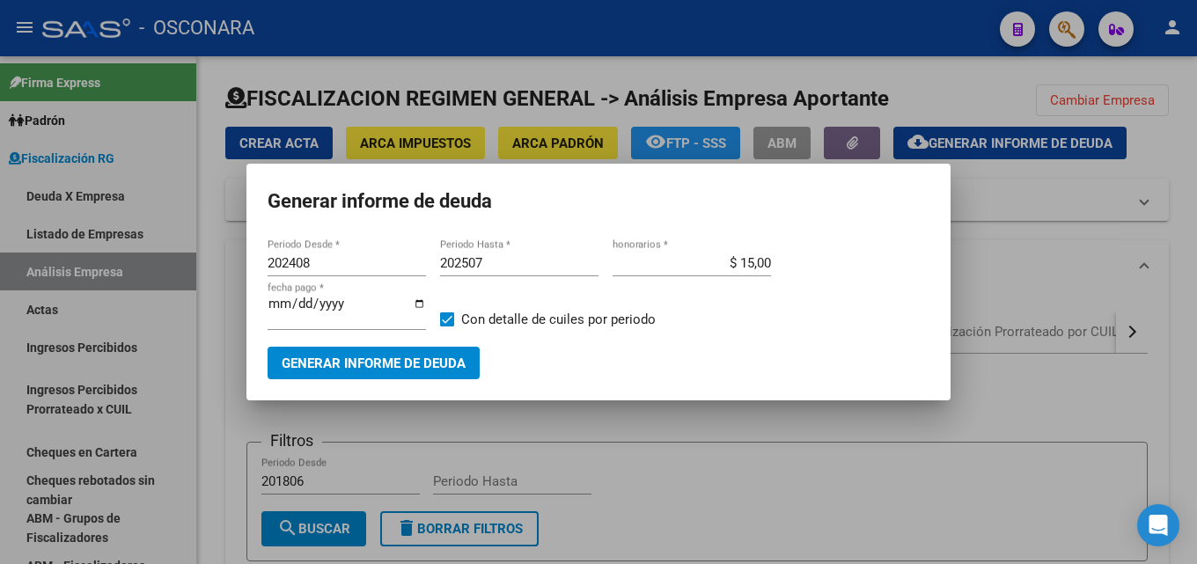
click at [1183, 180] on div at bounding box center [598, 282] width 1197 height 564
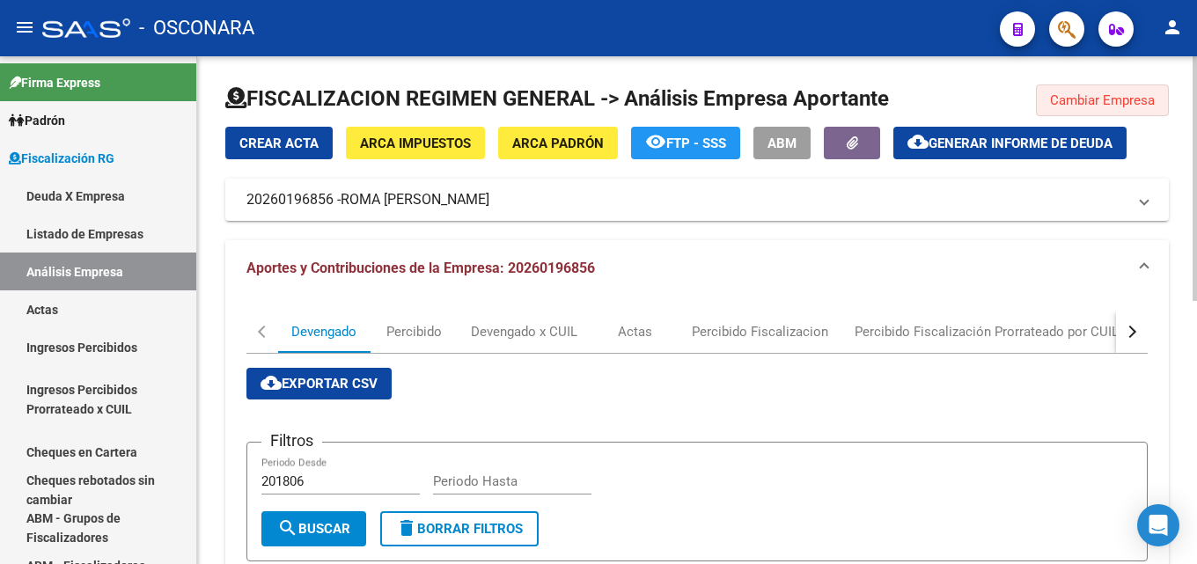
drag, startPoint x: 1110, startPoint y: 95, endPoint x: 554, endPoint y: 118, distance: 556.9
click at [1109, 95] on span "Cambiar Empresa" at bounding box center [1102, 100] width 105 height 16
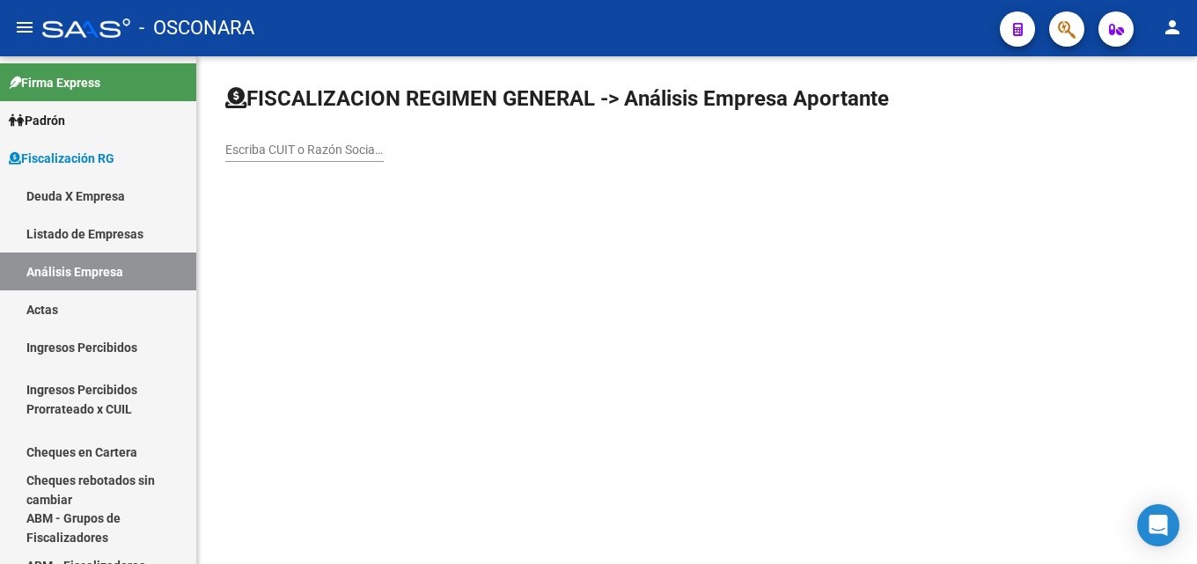
click at [253, 155] on input "Escriba CUIT o Razón Social para buscar" at bounding box center [304, 150] width 158 height 15
paste input "DECHECCHI DIEGO HERNAN"
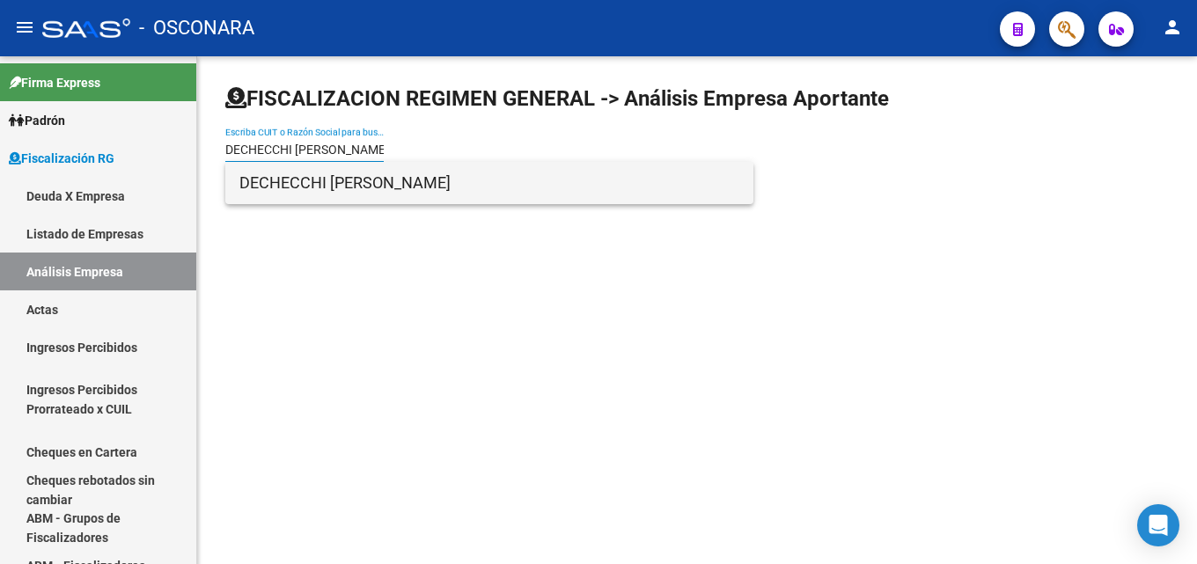
type input "DECHECCHI DIEGO HERNAN"
click at [320, 177] on span "DECHECCHI DIEGO HERNAN" at bounding box center [489, 183] width 500 height 42
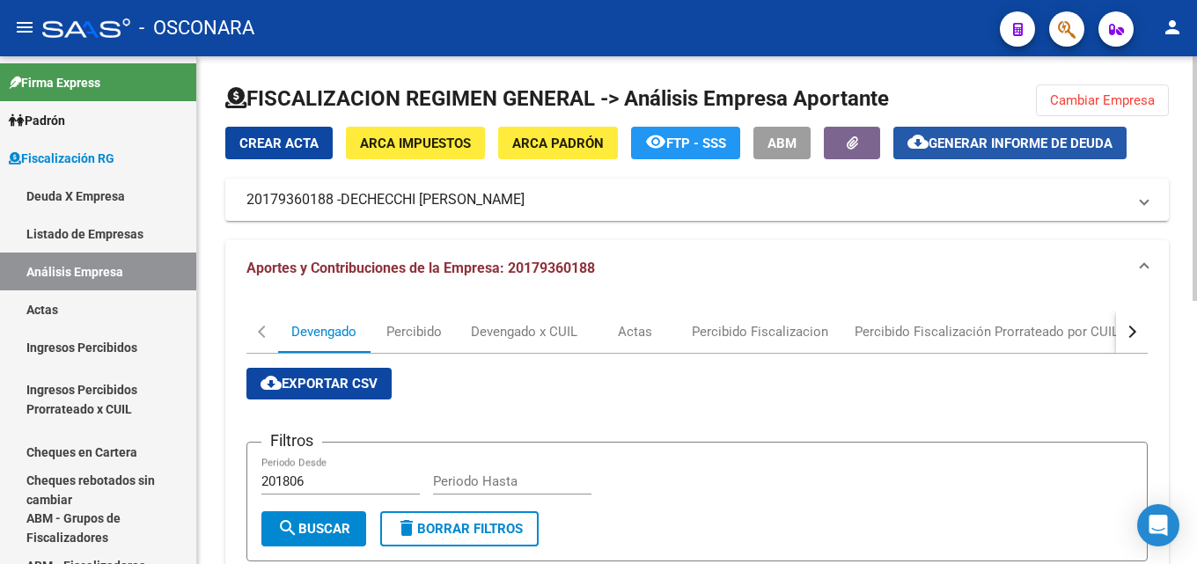
click at [981, 151] on span "Generar informe de deuda" at bounding box center [1021, 144] width 184 height 16
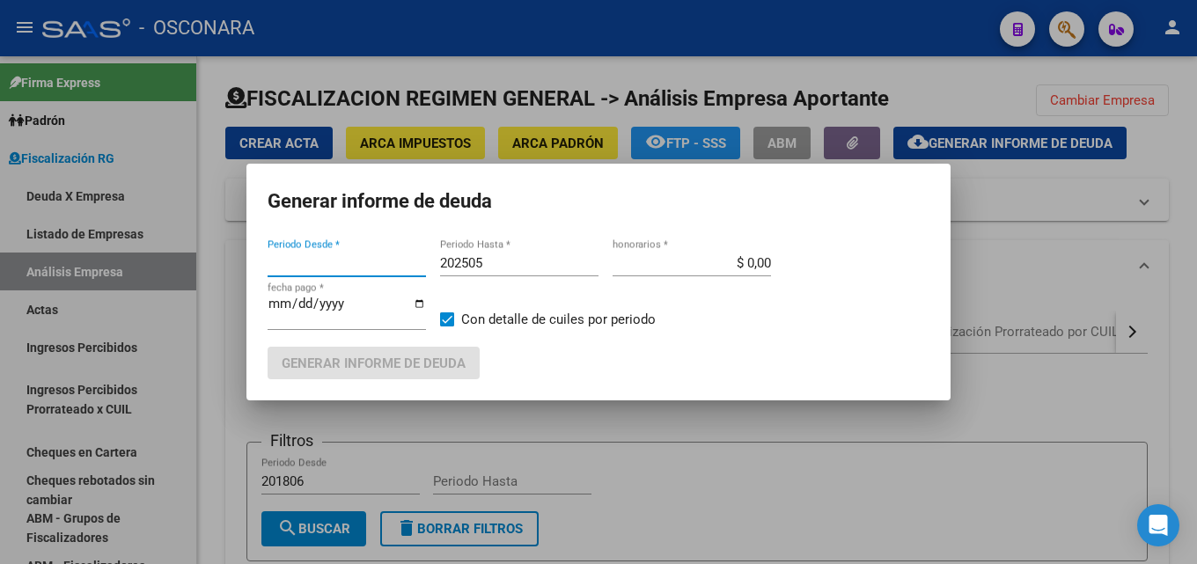
type input "202503"
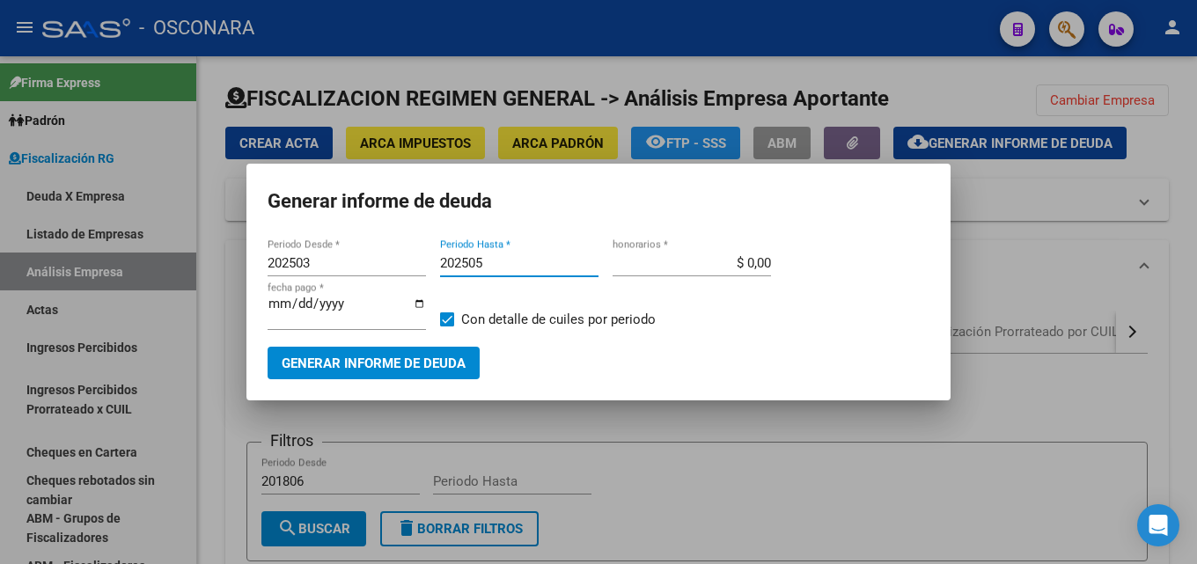
click at [529, 264] on input "202505" at bounding box center [519, 263] width 158 height 16
type input "202507"
drag, startPoint x: 732, startPoint y: 265, endPoint x: 837, endPoint y: 274, distance: 106.0
click at [822, 265] on div "202503 Periodo Desde * 202507 Periodo Hasta * $ 0,00 honorarios * 2025-08-18 fe…" at bounding box center [599, 298] width 662 height 97
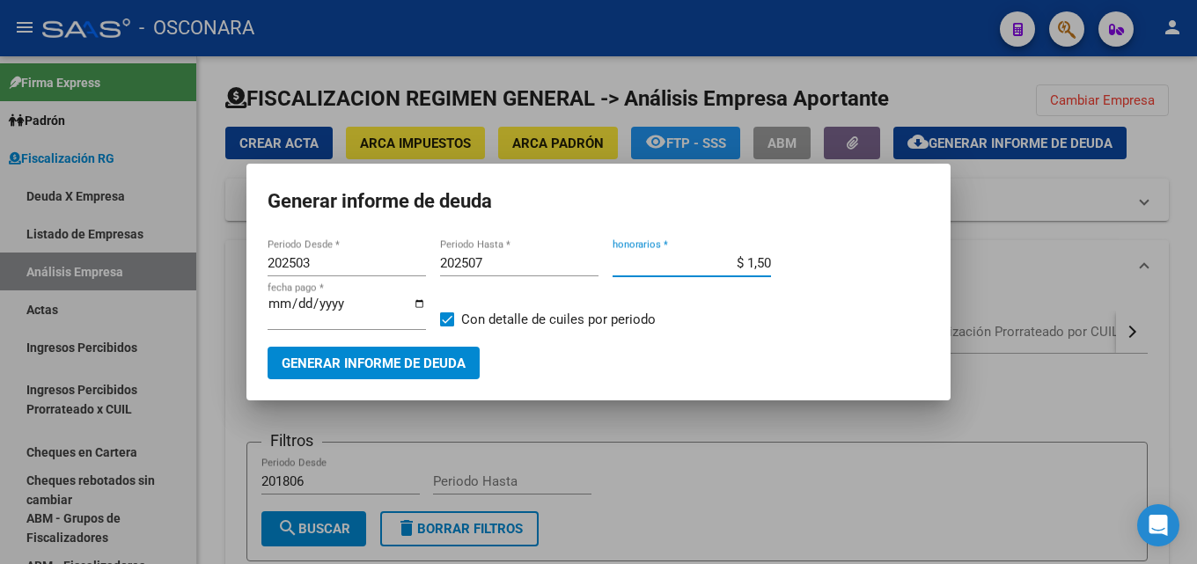
type input "$ 15,00"
click at [362, 370] on span "Generar informe de deuda" at bounding box center [374, 364] width 184 height 16
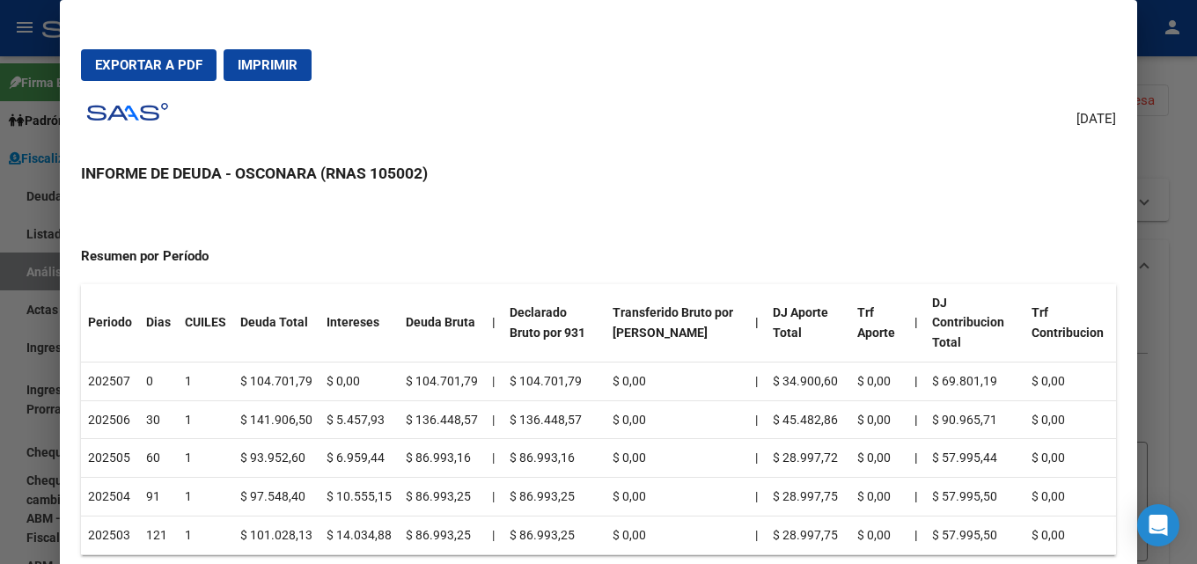
click at [1183, 298] on div at bounding box center [598, 282] width 1197 height 564
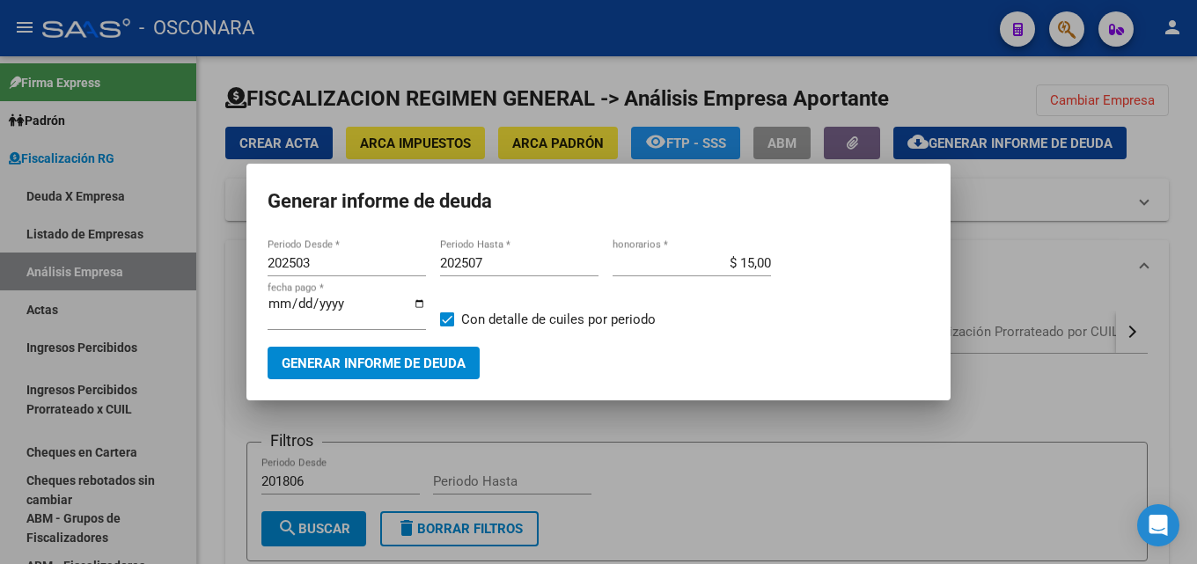
click at [276, 306] on input "2025-08-18" at bounding box center [347, 311] width 158 height 28
type input "2025-08-30"
click at [305, 365] on span "Generar informe de deuda" at bounding box center [374, 364] width 184 height 16
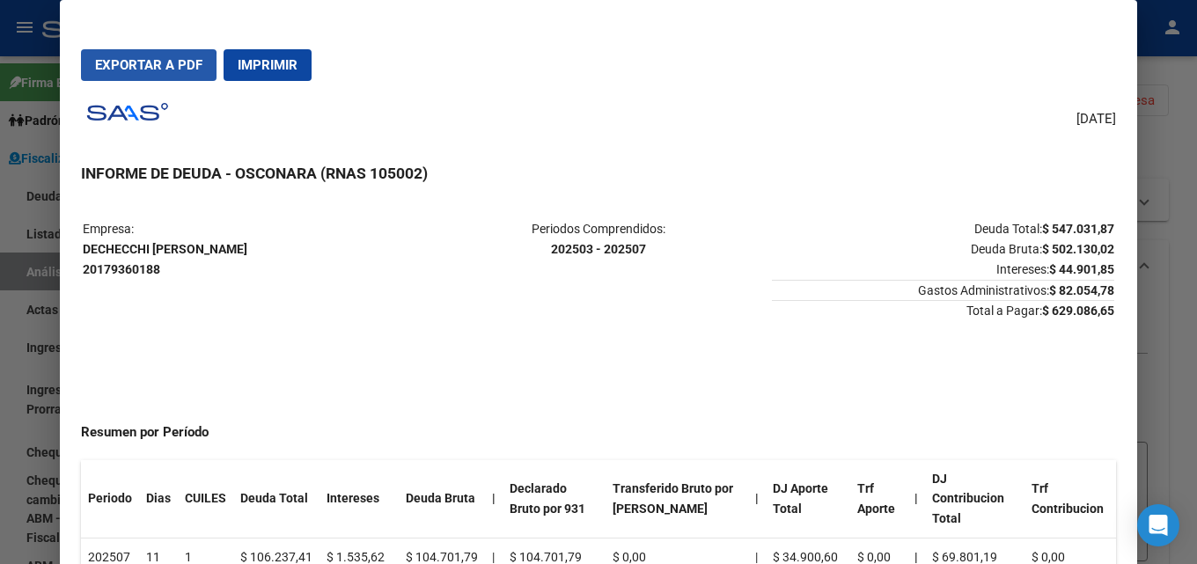
click at [123, 73] on button "Exportar a PDF" at bounding box center [149, 65] width 136 height 32
drag, startPoint x: 252, startPoint y: 250, endPoint x: 83, endPoint y: 252, distance: 169.1
click at [83, 252] on p "Empresa: DECHECCHI DIEGO HERNAN 20179360188" at bounding box center [254, 249] width 342 height 60
copy strong "DECHECCHI DIEGO HERNAN"
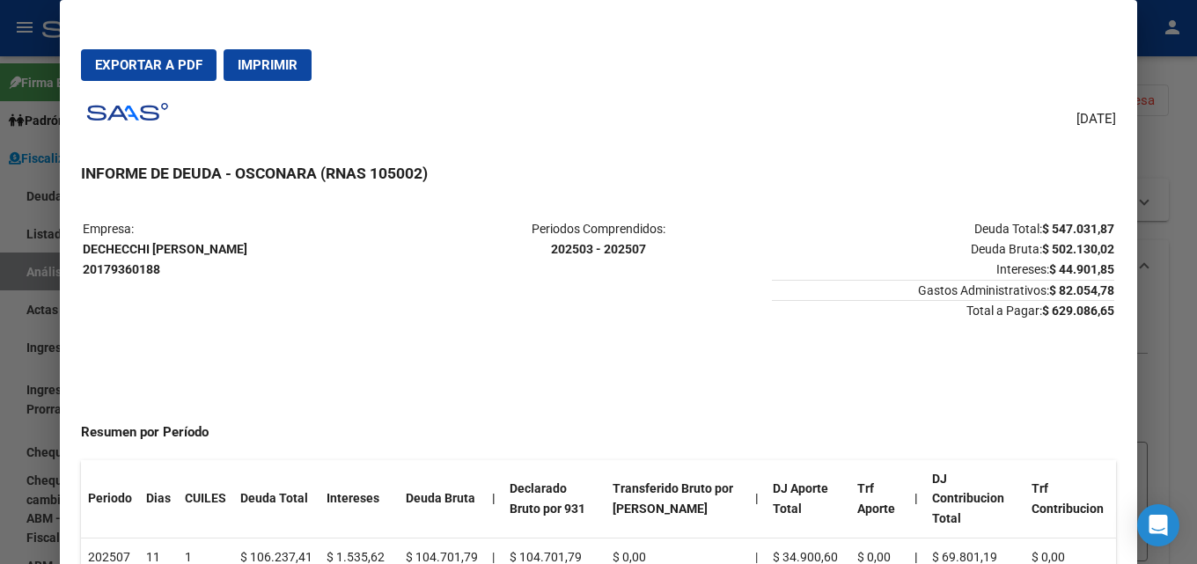
drag, startPoint x: 1101, startPoint y: 308, endPoint x: 1030, endPoint y: 306, distance: 71.4
click at [1030, 306] on table "Empresa: DECHECCHI DIEGO HERNAN 20179360188 Periodos Comprendidos: 202503 - 202…" at bounding box center [598, 270] width 1035 height 106
copy strong "$ 629.086,65"
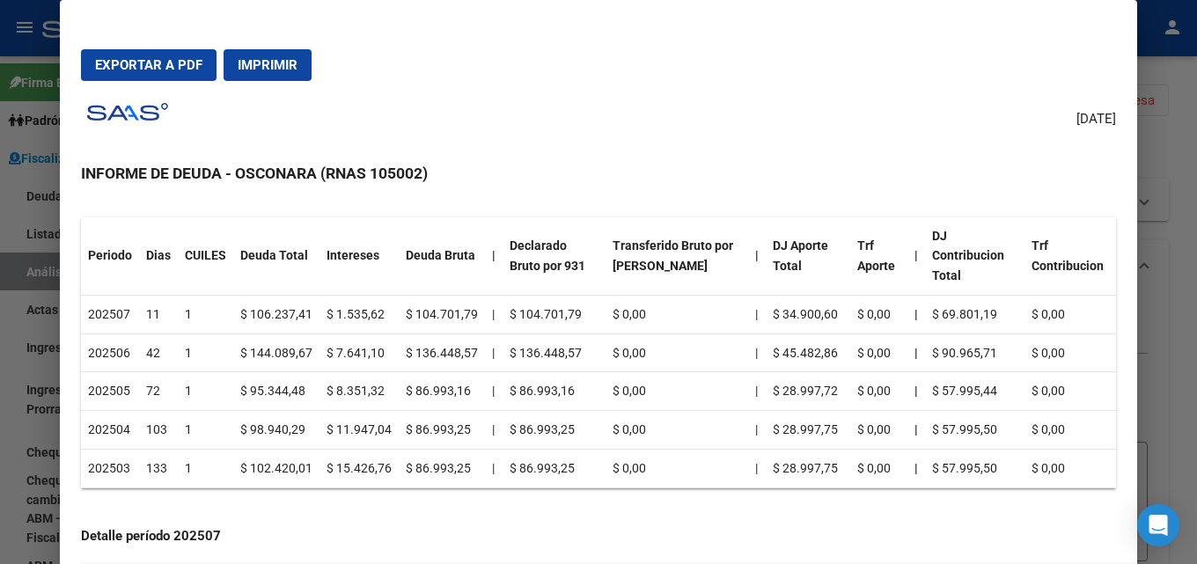
scroll to position [0, 0]
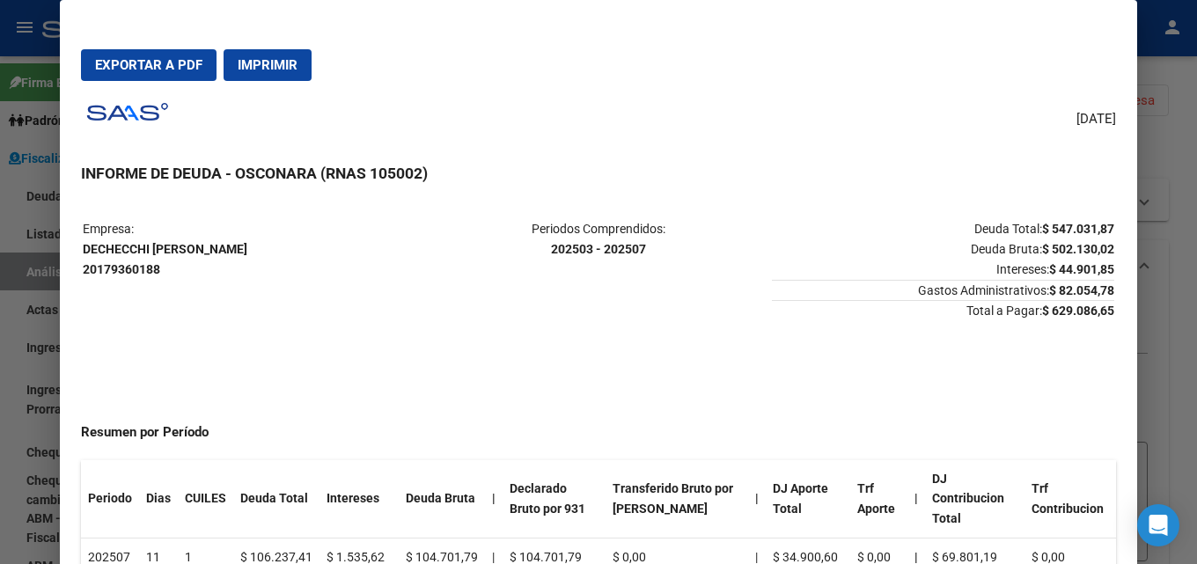
drag, startPoint x: 1044, startPoint y: 272, endPoint x: 1101, endPoint y: 272, distance: 56.3
click at [1101, 272] on strong "$ 44.901,85" at bounding box center [1082, 269] width 65 height 14
drag, startPoint x: 1038, startPoint y: 291, endPoint x: 1101, endPoint y: 291, distance: 63.4
click at [1101, 291] on table "Empresa: DECHECCHI DIEGO HERNAN 20179360188 Periodos Comprendidos: 202503 - 202…" at bounding box center [598, 270] width 1035 height 106
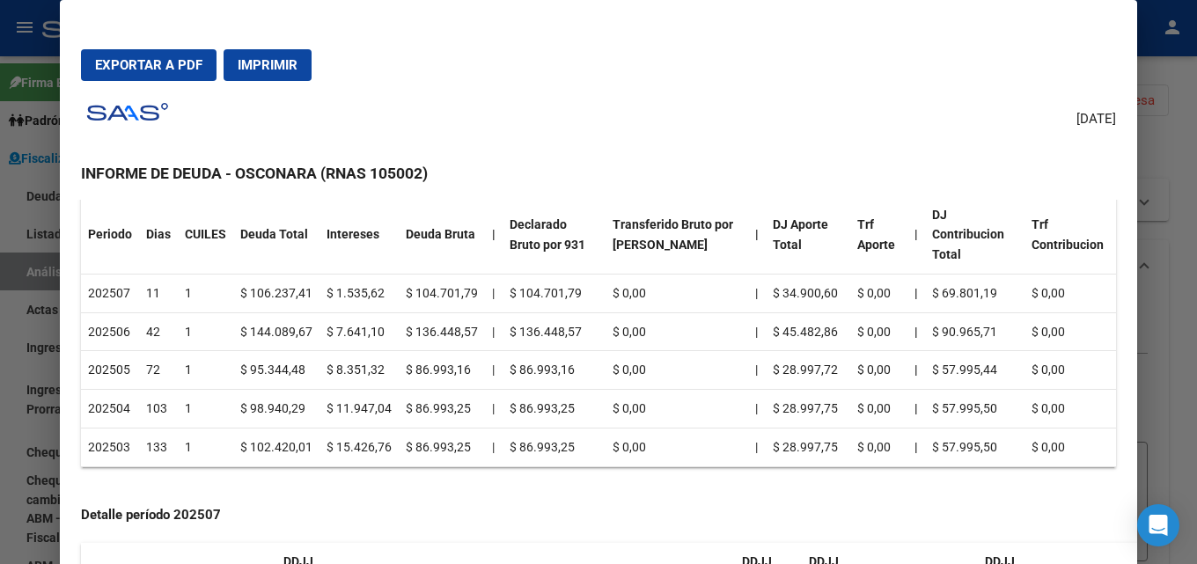
scroll to position [176, 0]
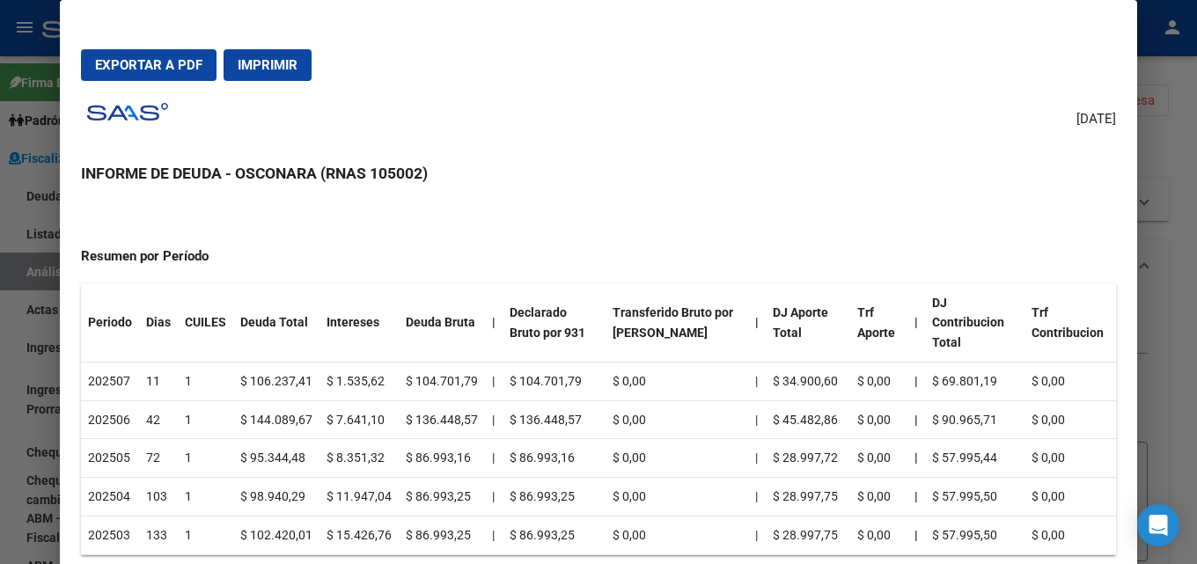
click at [1183, 359] on div at bounding box center [598, 282] width 1197 height 564
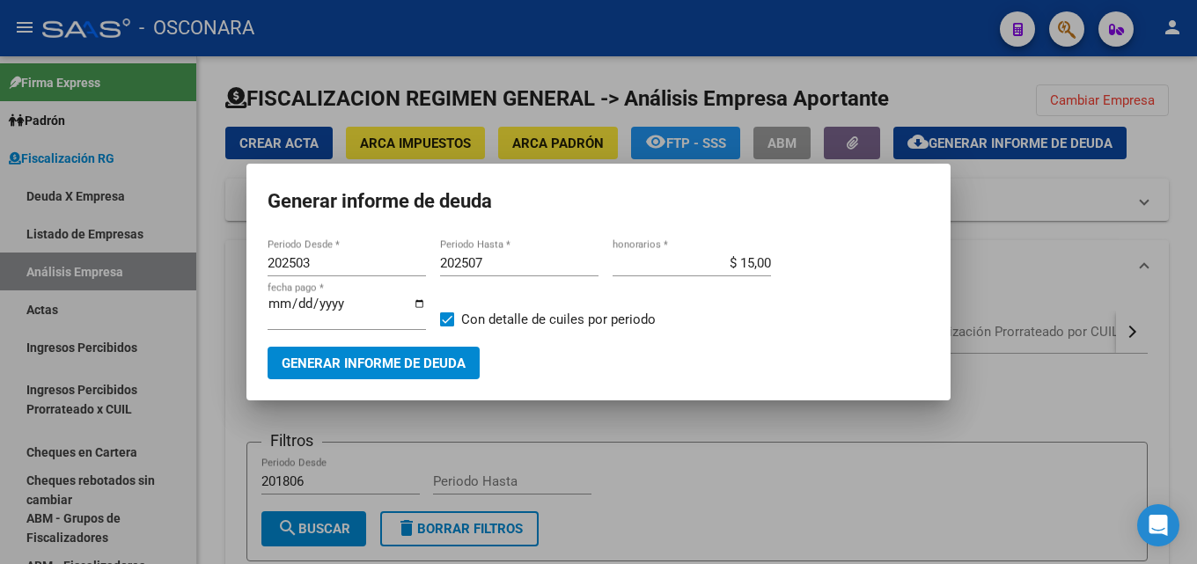
click at [1072, 381] on div at bounding box center [598, 282] width 1197 height 564
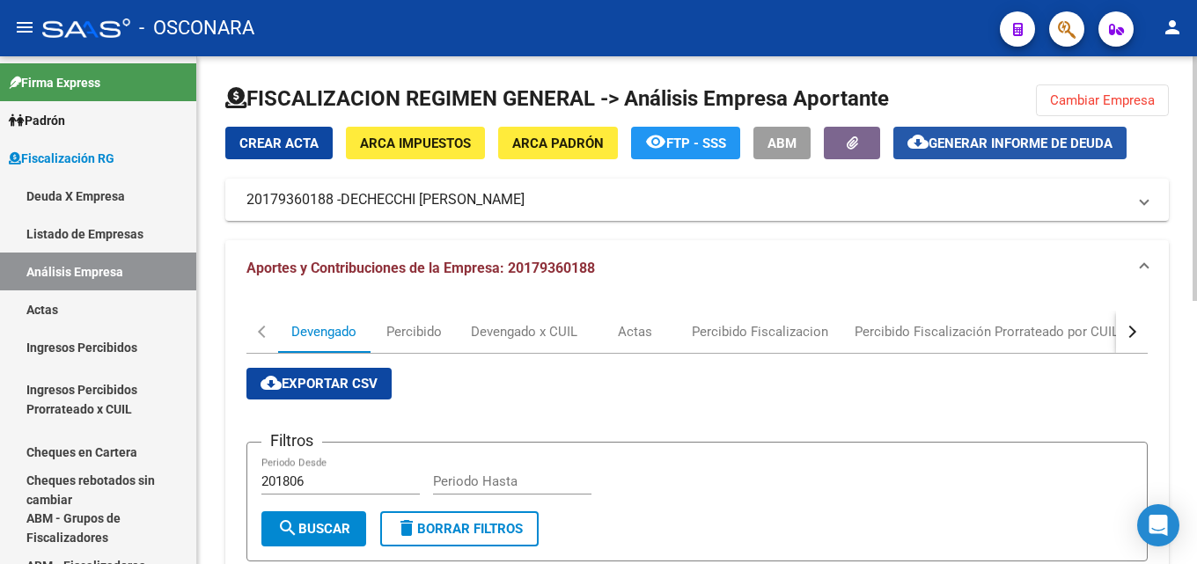
click at [955, 139] on span "Generar informe de deuda" at bounding box center [1021, 144] width 184 height 16
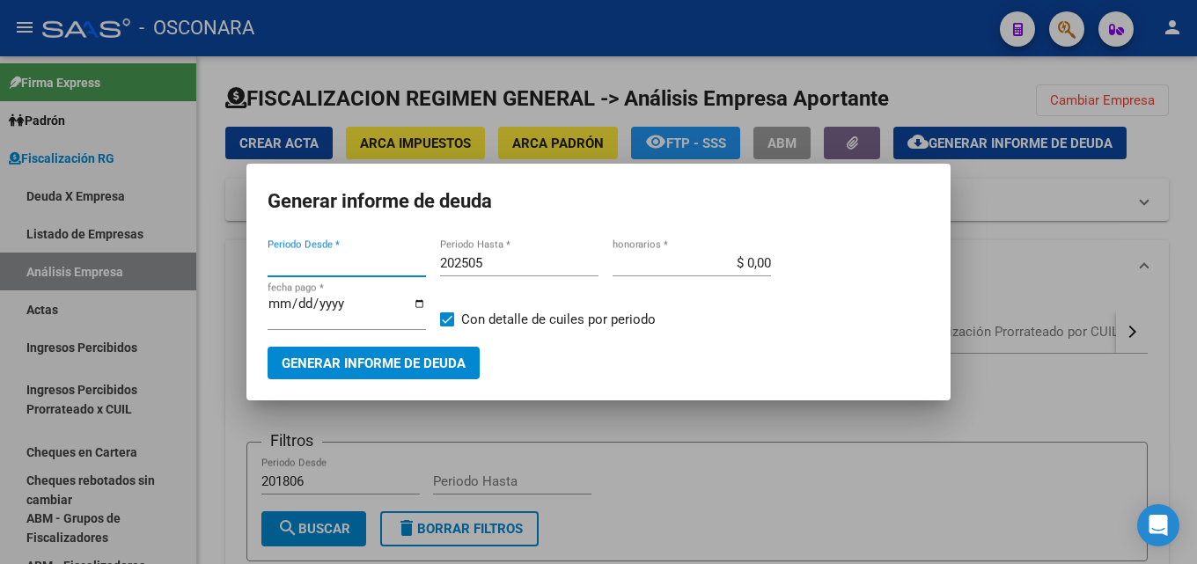
type input "202503"
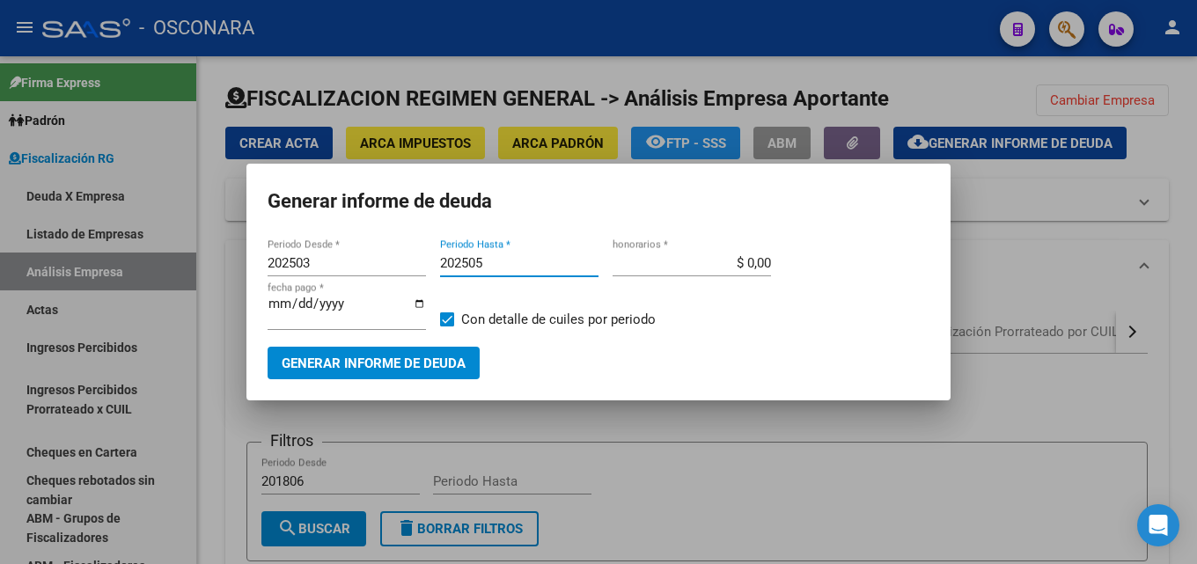
click at [507, 258] on input "202505" at bounding box center [519, 263] width 158 height 16
type input "202504"
drag, startPoint x: 717, startPoint y: 258, endPoint x: 961, endPoint y: 302, distance: 247.8
click at [854, 260] on div "202503 Periodo Desde * 202504 Periodo Hasta * $ 0,00 honorarios * 2025-08-18 fe…" at bounding box center [599, 298] width 662 height 97
type input "$ 15,00"
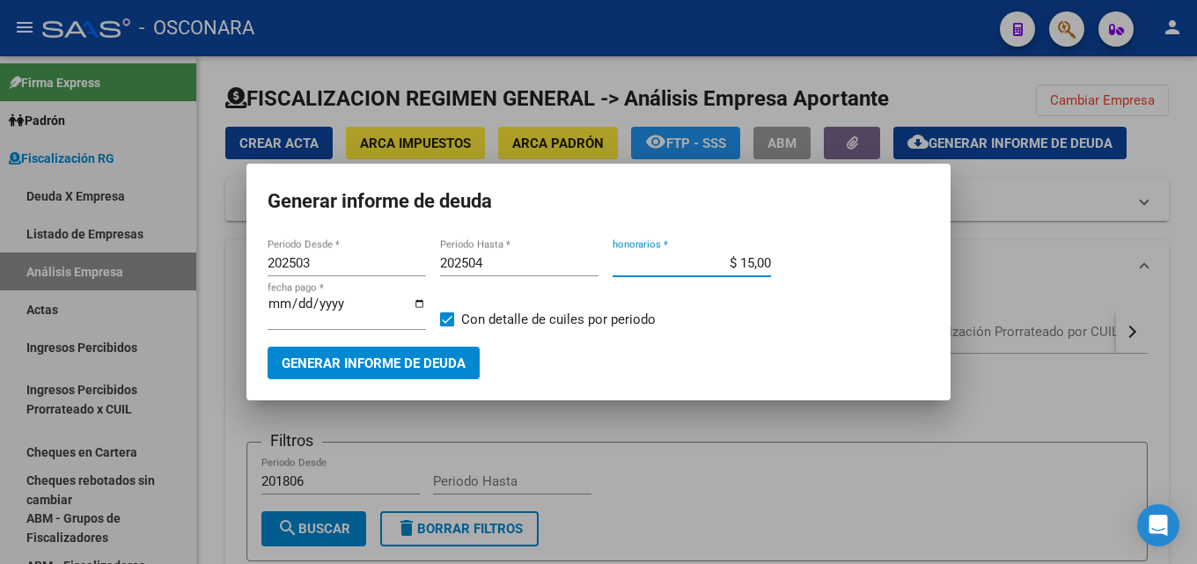
click at [277, 297] on input "2025-08-18" at bounding box center [347, 311] width 158 height 28
type input "2025-08-30"
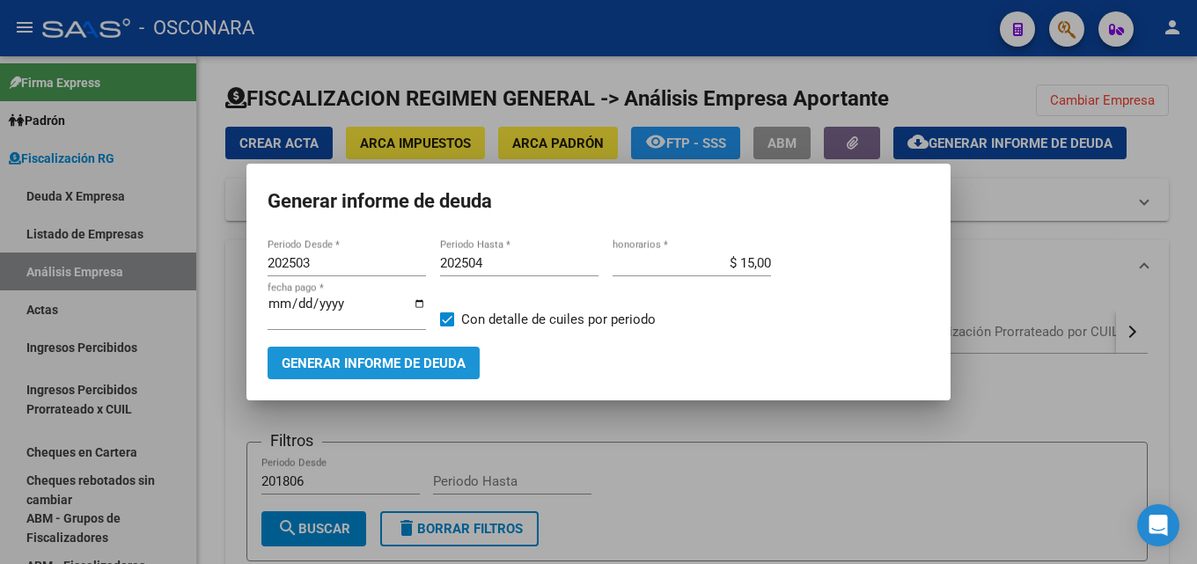
click at [314, 361] on span "Generar informe de deuda" at bounding box center [374, 364] width 184 height 16
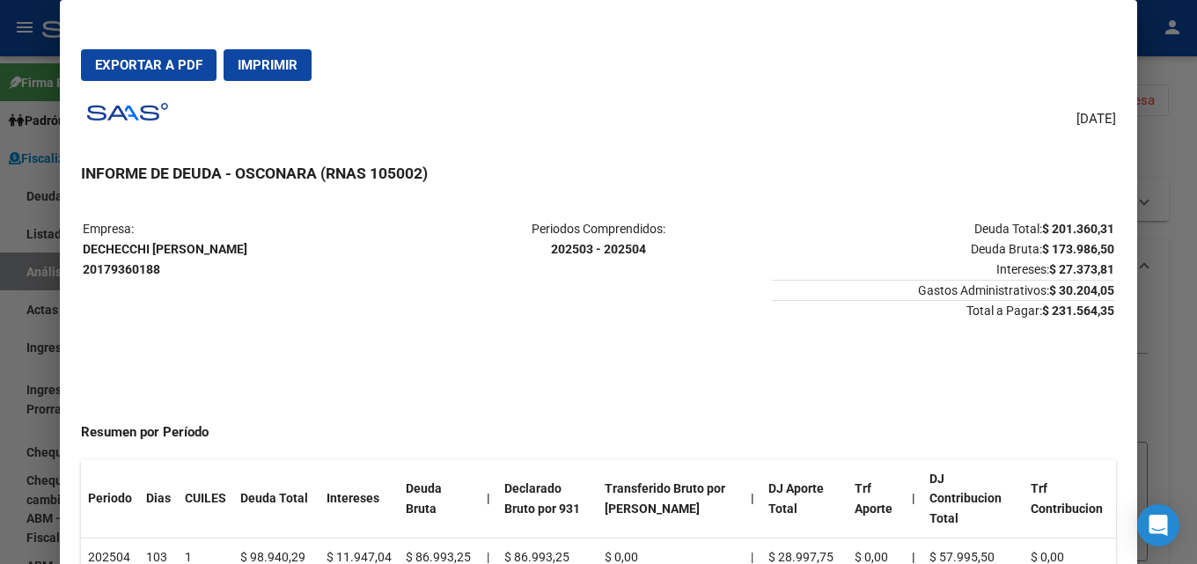
drag, startPoint x: 1101, startPoint y: 310, endPoint x: 1030, endPoint y: 310, distance: 71.3
click at [1030, 310] on table "Empresa: DECHECCHI DIEGO HERNAN 20179360188 Periodos Comprendidos: 202503 - 202…" at bounding box center [598, 270] width 1035 height 106
copy strong "$ 231.564,35"
click at [1183, 249] on div at bounding box center [598, 282] width 1197 height 564
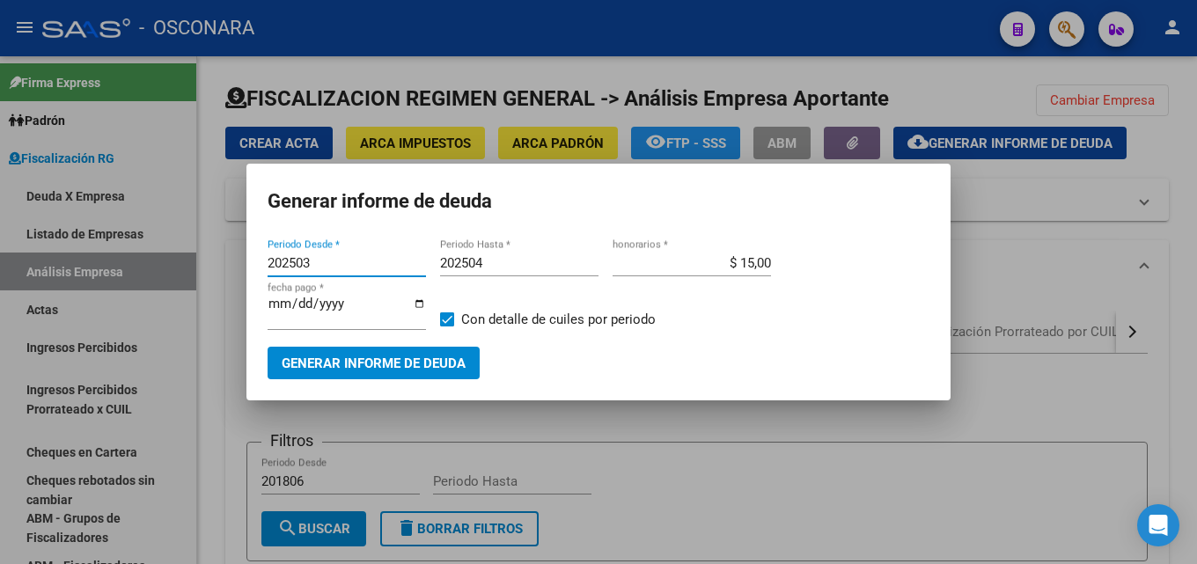
click at [342, 265] on input "202503" at bounding box center [347, 263] width 158 height 16
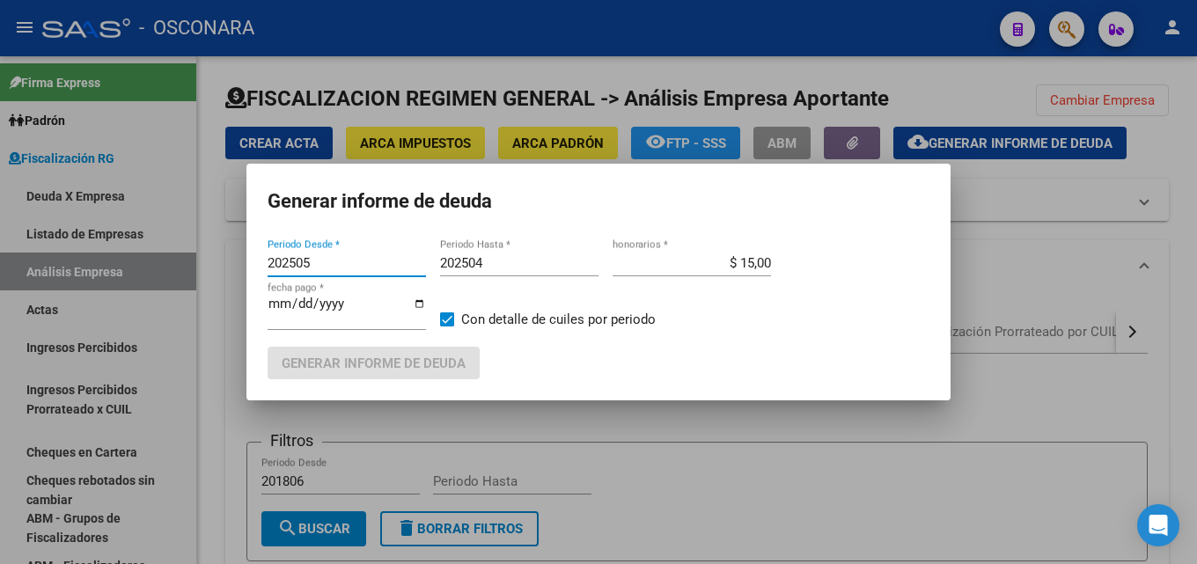
type input "202505"
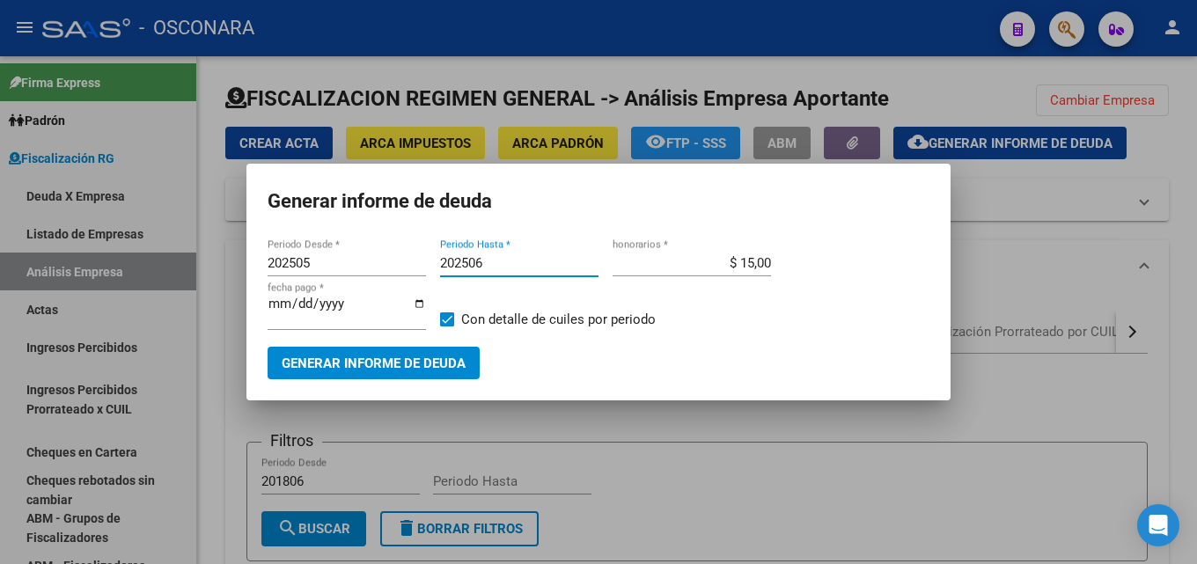
type input "202506"
click at [301, 305] on input "2025-08-30" at bounding box center [347, 311] width 158 height 28
type input "2025-09-30"
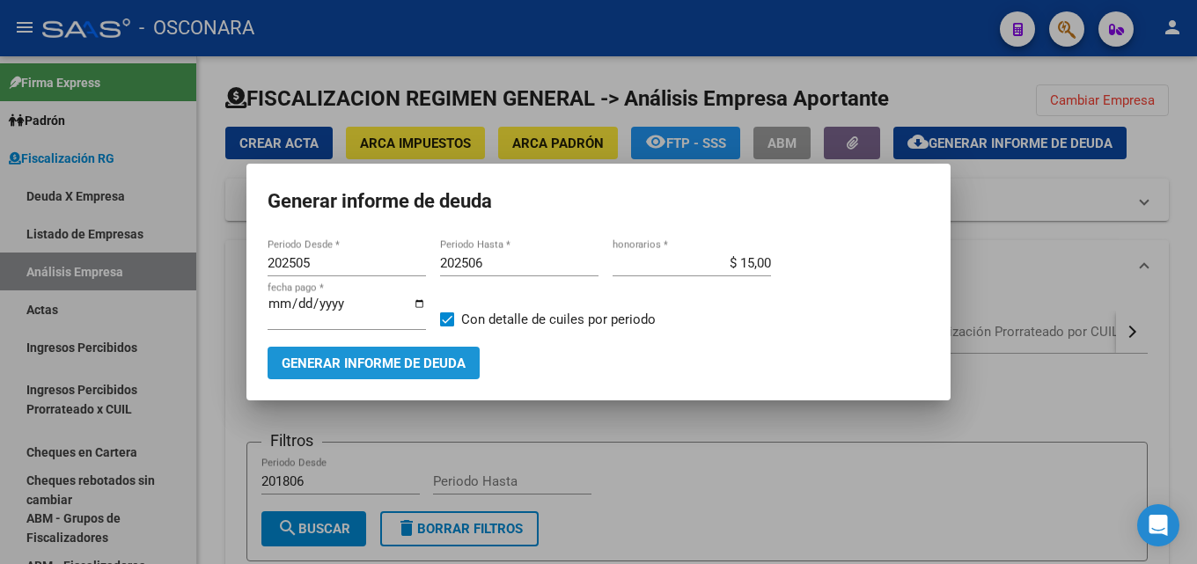
click at [330, 379] on button "Generar informe de deuda" at bounding box center [374, 363] width 212 height 33
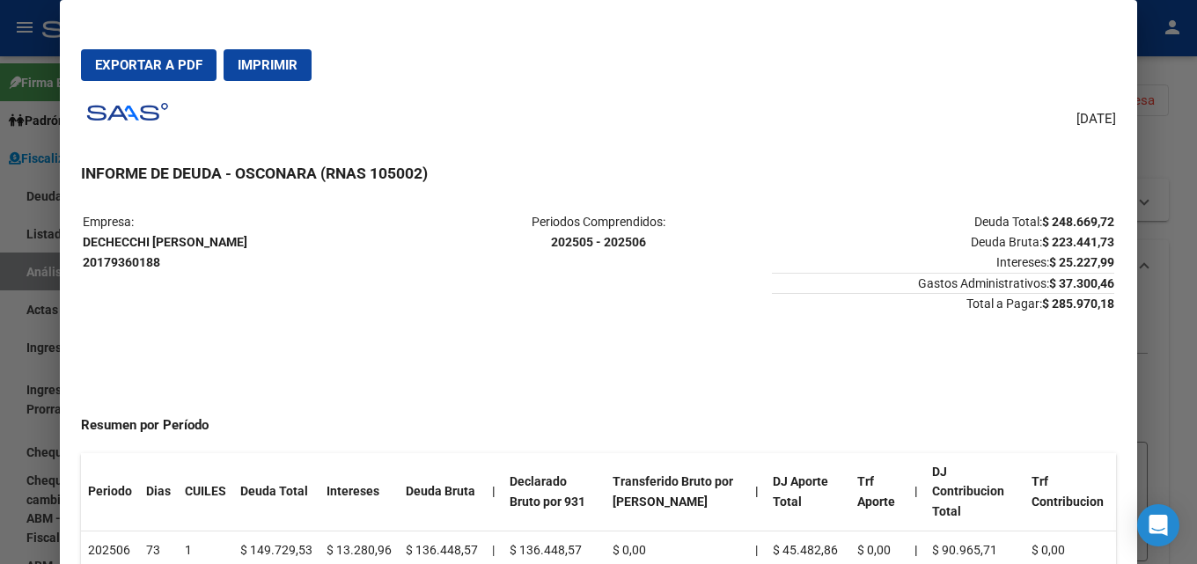
scroll to position [0, 0]
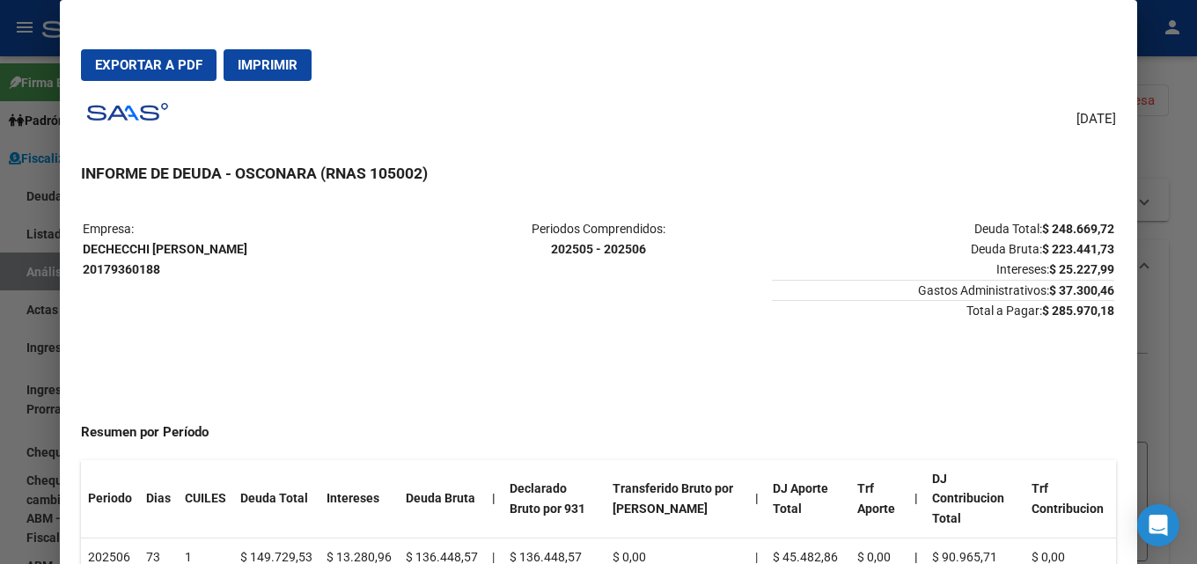
drag, startPoint x: 1101, startPoint y: 312, endPoint x: 1031, endPoint y: 320, distance: 70.1
click at [1031, 320] on td "Deuda Total: $ 248.669,72 Deuda Bruta: $ 223.441,73 Intereses: $ 25.227,99 Gast…" at bounding box center [943, 270] width 342 height 102
copy strong "$ 285.970,18"
click at [126, 50] on button "Exportar a PDF" at bounding box center [149, 65] width 136 height 32
click at [1183, 217] on div at bounding box center [598, 282] width 1197 height 564
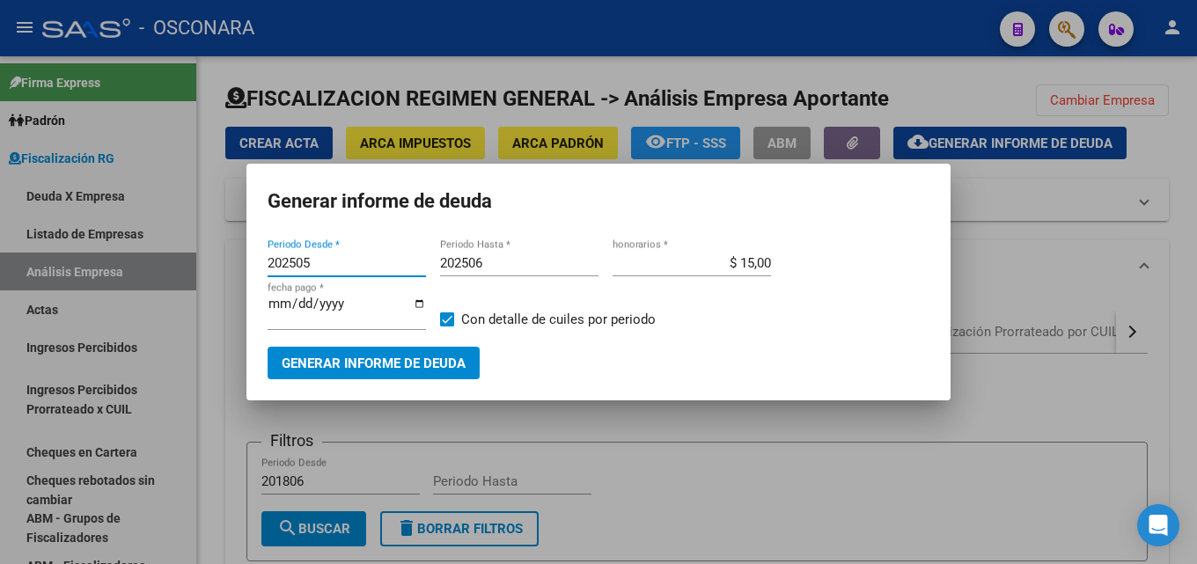
click at [321, 263] on input "202505" at bounding box center [347, 263] width 158 height 16
type input "202507"
click at [295, 306] on input "2025-09-30" at bounding box center [347, 311] width 158 height 28
type input "2025-10-30"
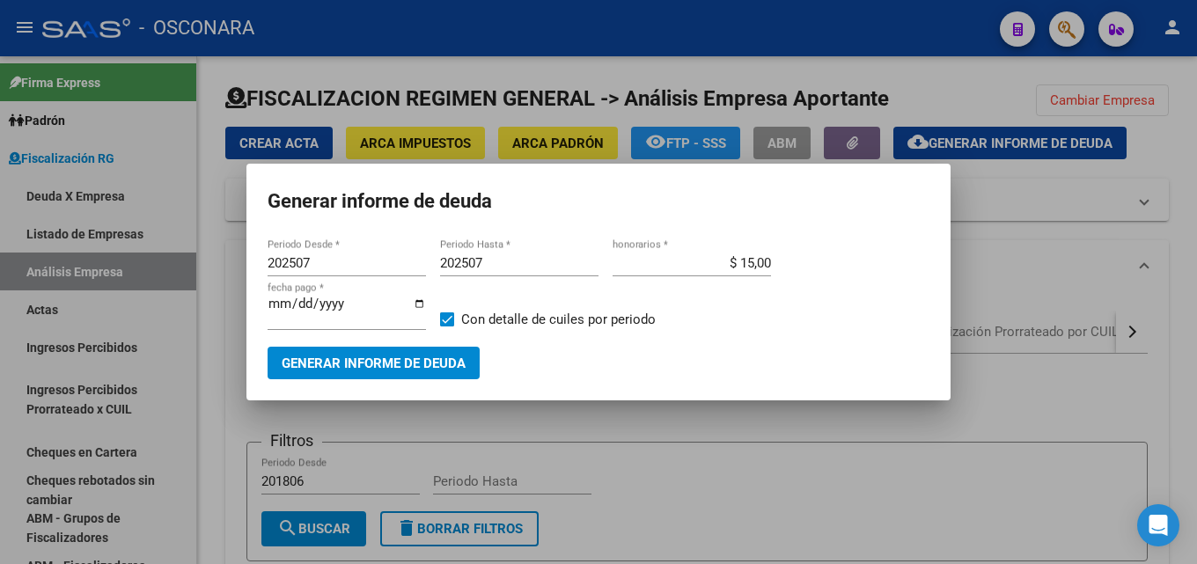
click at [335, 391] on mat-dialog-container "Generar informe de deuda 202507 Periodo Desde * 202507 Periodo Hasta * $ 15,00 …" at bounding box center [599, 282] width 704 height 237
click at [334, 371] on span "Generar informe de deuda" at bounding box center [374, 364] width 184 height 16
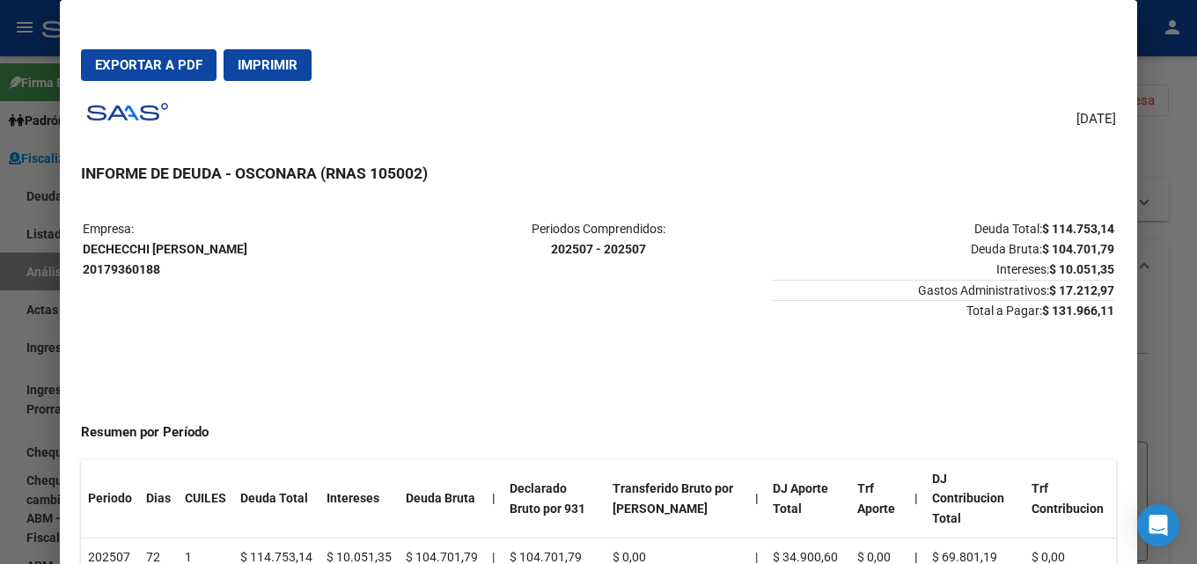
drag, startPoint x: 1093, startPoint y: 307, endPoint x: 1030, endPoint y: 306, distance: 62.5
click at [1030, 306] on mat-dialog-content "Empresa: DECHECCHI DIEGO HERNAN 20179360188 Periodos Comprendidos: 202507 - 202…" at bounding box center [599, 403] width 1078 height 407
copy tr "Empresa: DECHECCHI DIEGO HERNAN 20179360188 Periodos Comprendidos: 202507 - 202…"
click at [1183, 158] on div at bounding box center [598, 282] width 1197 height 564
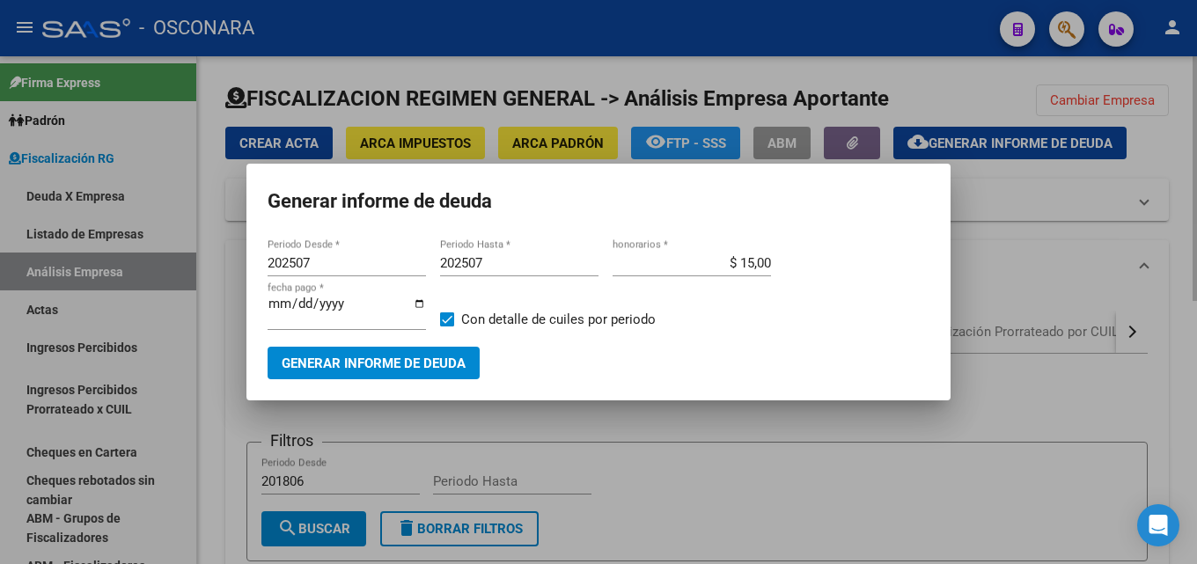
click at [1122, 102] on div at bounding box center [598, 282] width 1197 height 564
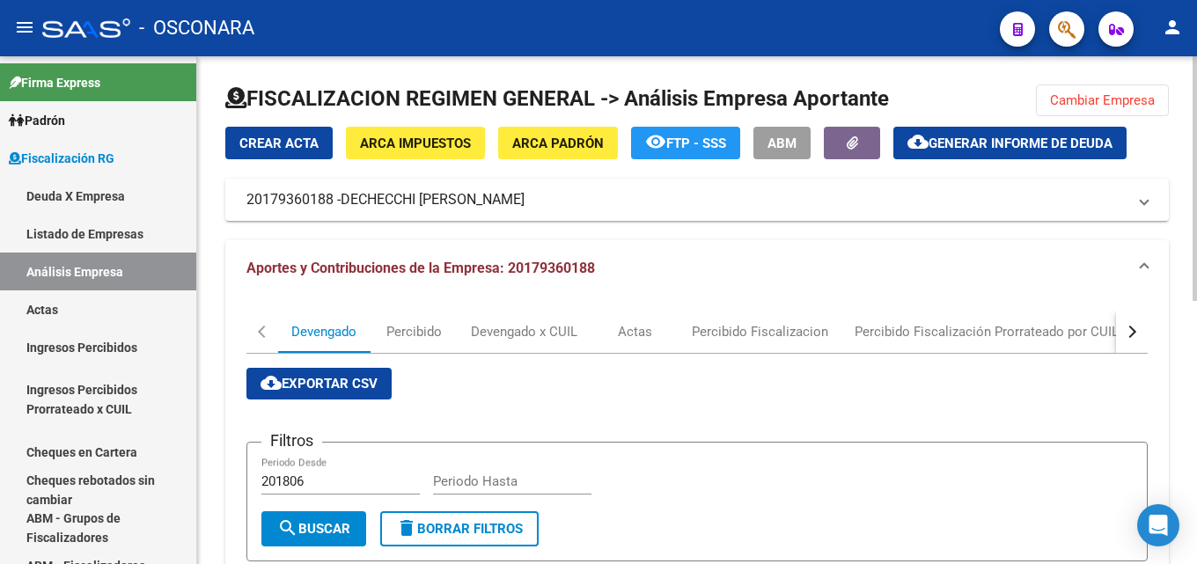
click at [1036, 94] on button "Cambiar Empresa" at bounding box center [1102, 101] width 133 height 32
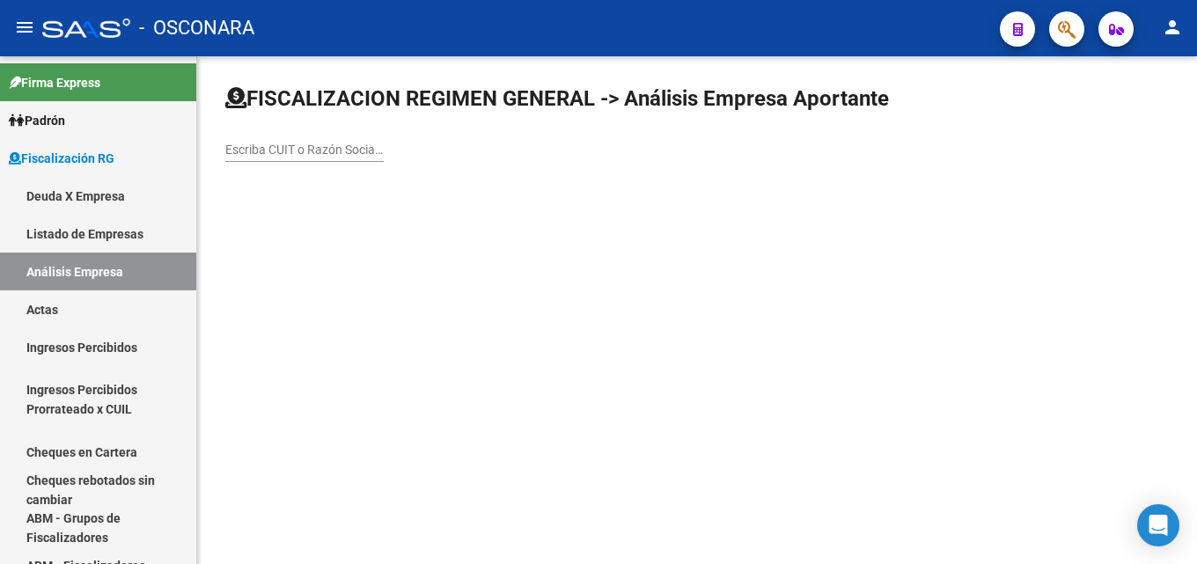
click at [297, 147] on input "Escriba CUIT o Razón Social para buscar" at bounding box center [304, 150] width 158 height 15
paste input "MIRASSO GUILLERMO GABRIEL"
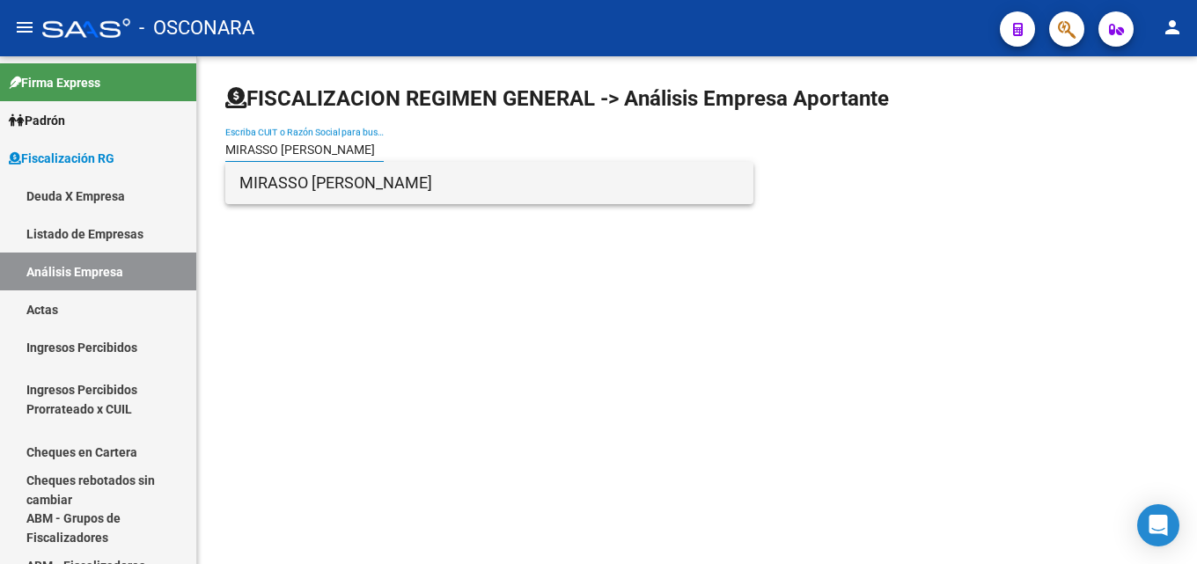
type input "MIRASSO GUILLERMO GABRIEL"
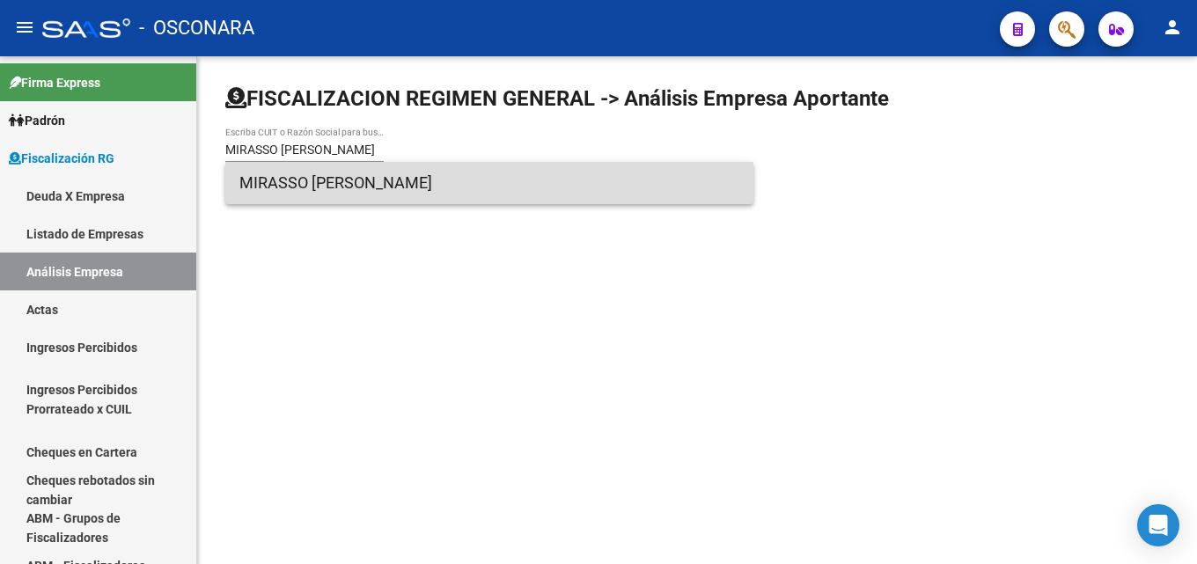
click at [276, 191] on span "MIRASSO GUILLERMO GABRIEL" at bounding box center [489, 183] width 500 height 42
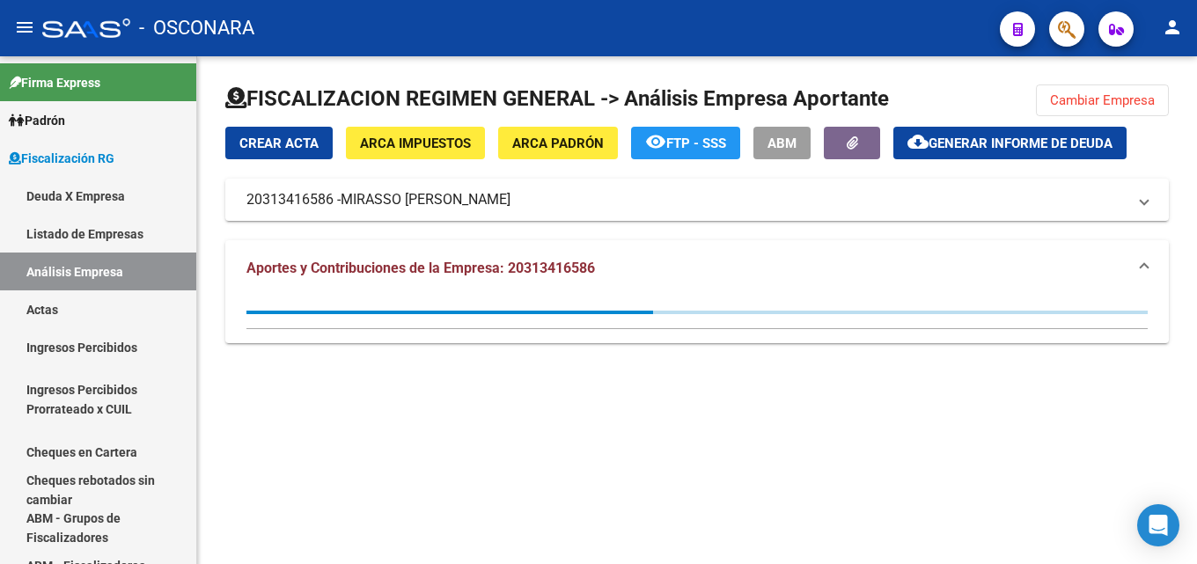
click at [977, 151] on span "Generar informe de deuda" at bounding box center [1021, 144] width 184 height 16
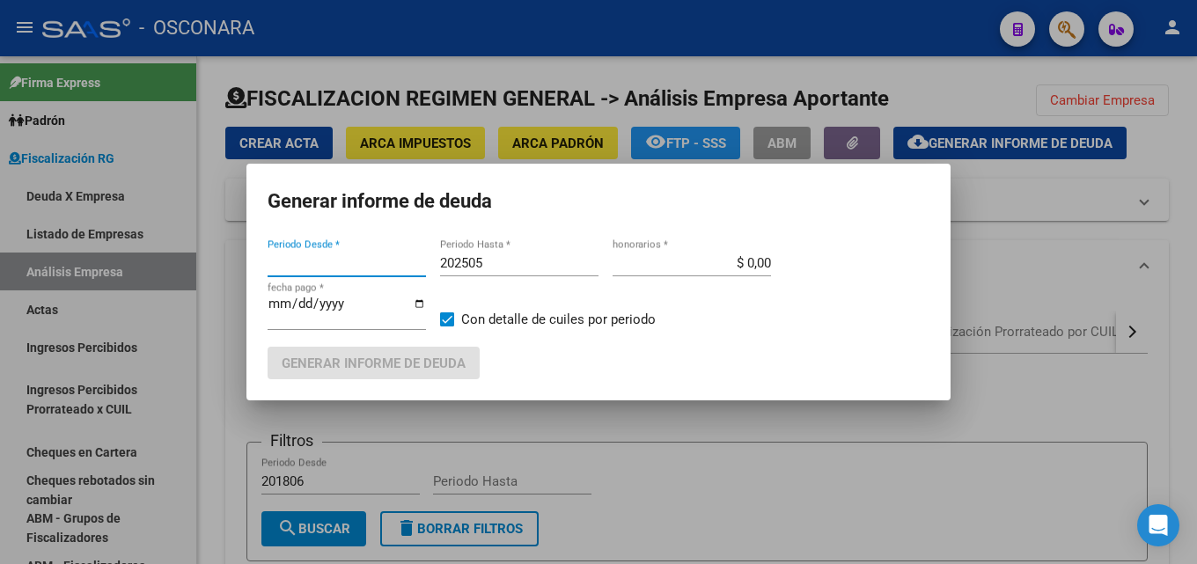
type input "202501"
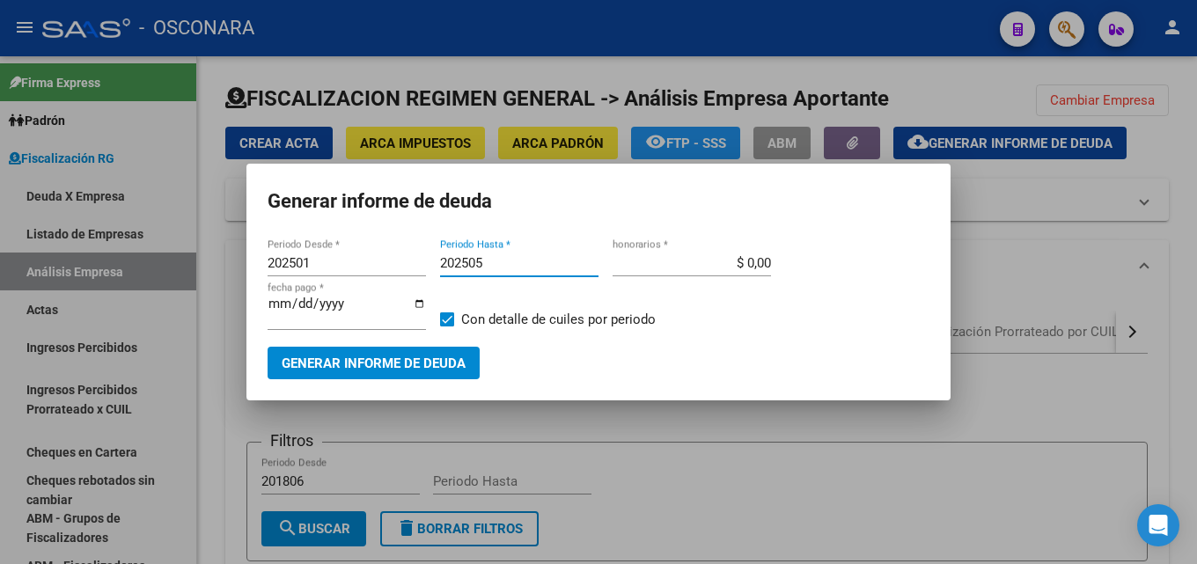
click at [544, 263] on input "202505" at bounding box center [519, 263] width 158 height 16
type input "202507"
type input "$ 15,00"
click at [452, 369] on span "Generar informe de deuda" at bounding box center [374, 364] width 184 height 16
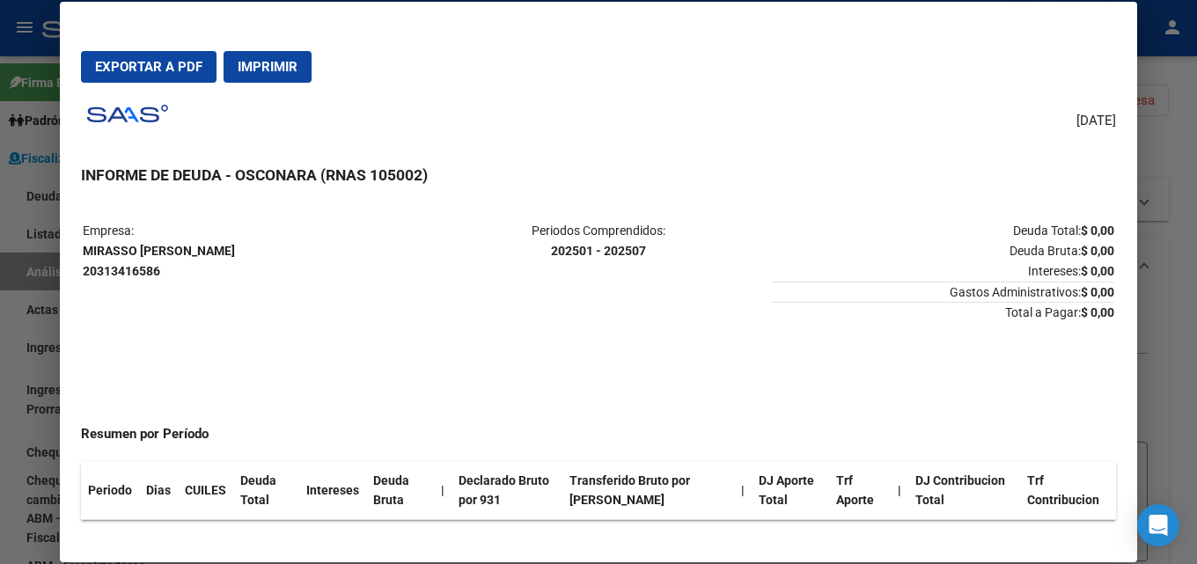
click at [1183, 199] on div at bounding box center [598, 282] width 1197 height 564
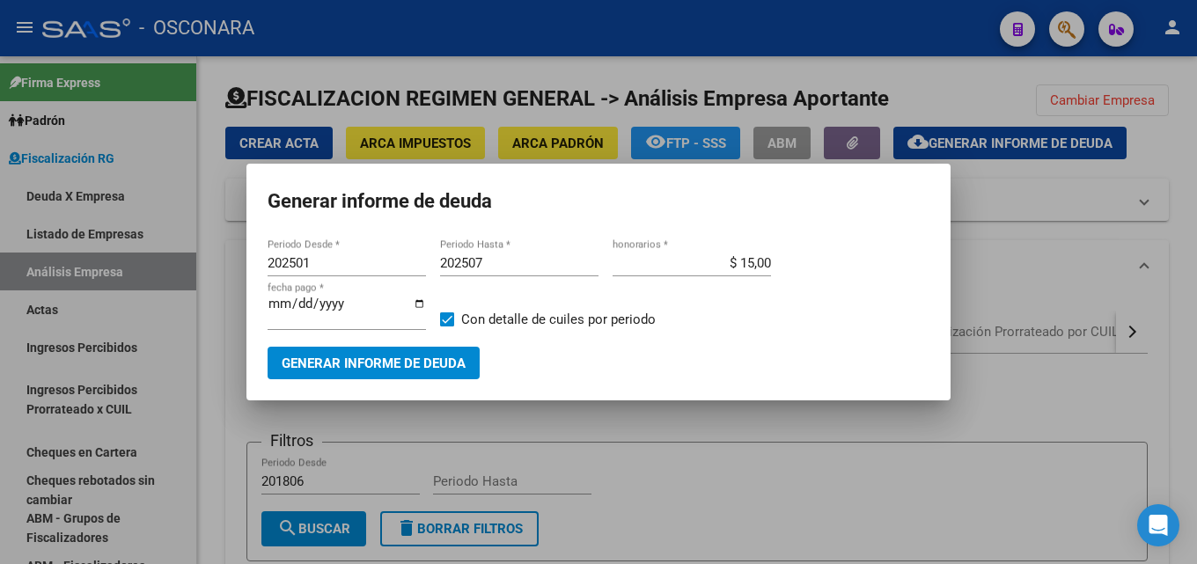
click at [616, 446] on div at bounding box center [598, 282] width 1197 height 564
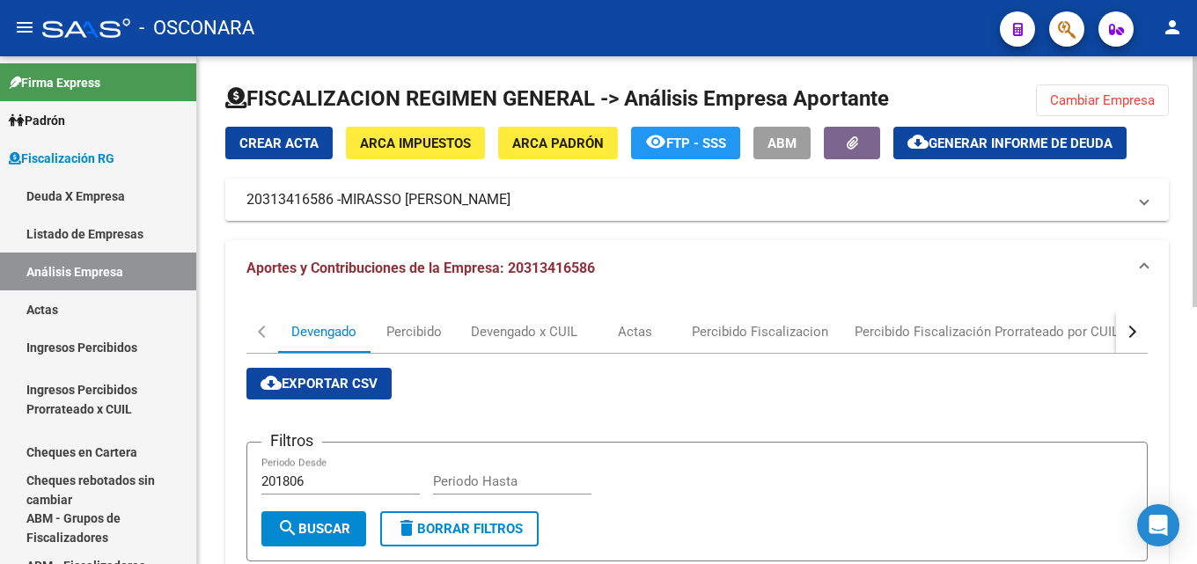
click at [908, 145] on button "cloud_download Generar informe de deuda" at bounding box center [1010, 143] width 233 height 33
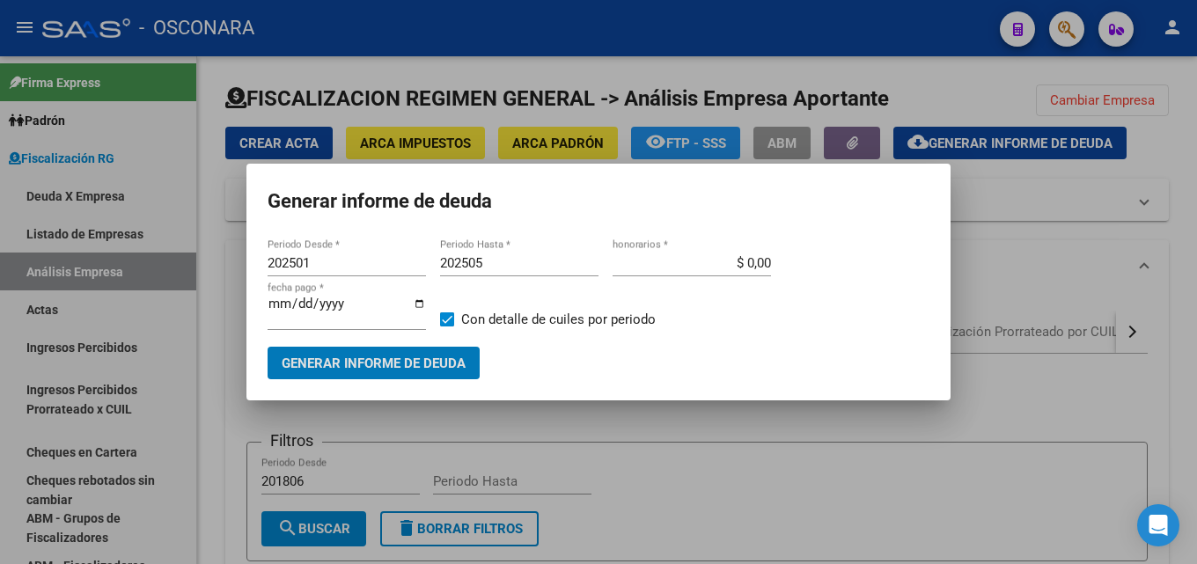
drag, startPoint x: 314, startPoint y: 262, endPoint x: 0, endPoint y: 280, distance: 314.8
click at [0, 266] on div "Generar informe de deuda 202501 Periodo Desde * 202505 Periodo Hasta * $ 0,00 h…" at bounding box center [598, 282] width 1197 height 564
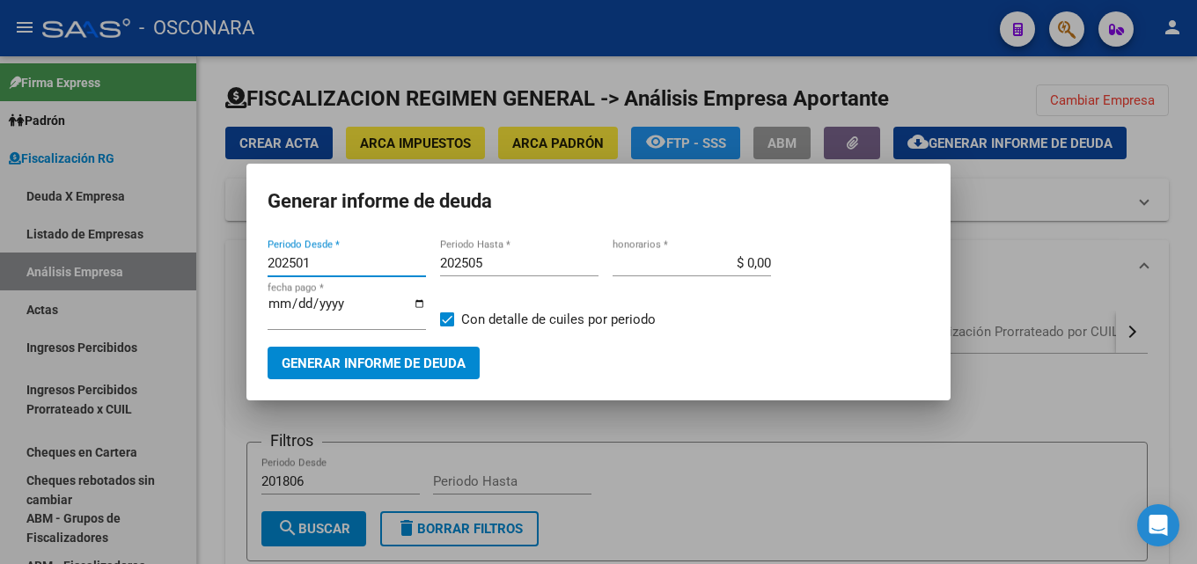
drag, startPoint x: 350, startPoint y: 265, endPoint x: 160, endPoint y: 265, distance: 190.2
click at [160, 265] on div "Generar informe de deuda 202501 Periodo Desde * 202505 Periodo Hasta * $ 0,00 h…" at bounding box center [598, 282] width 1197 height 564
type input "201806"
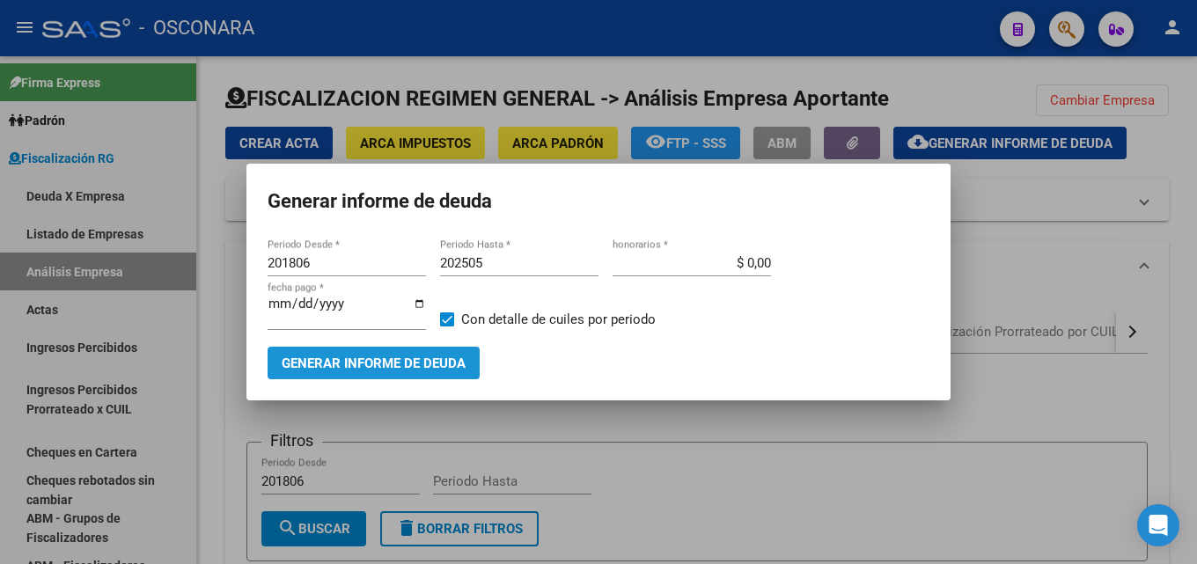
click at [301, 364] on span "Generar informe de deuda" at bounding box center [374, 364] width 184 height 16
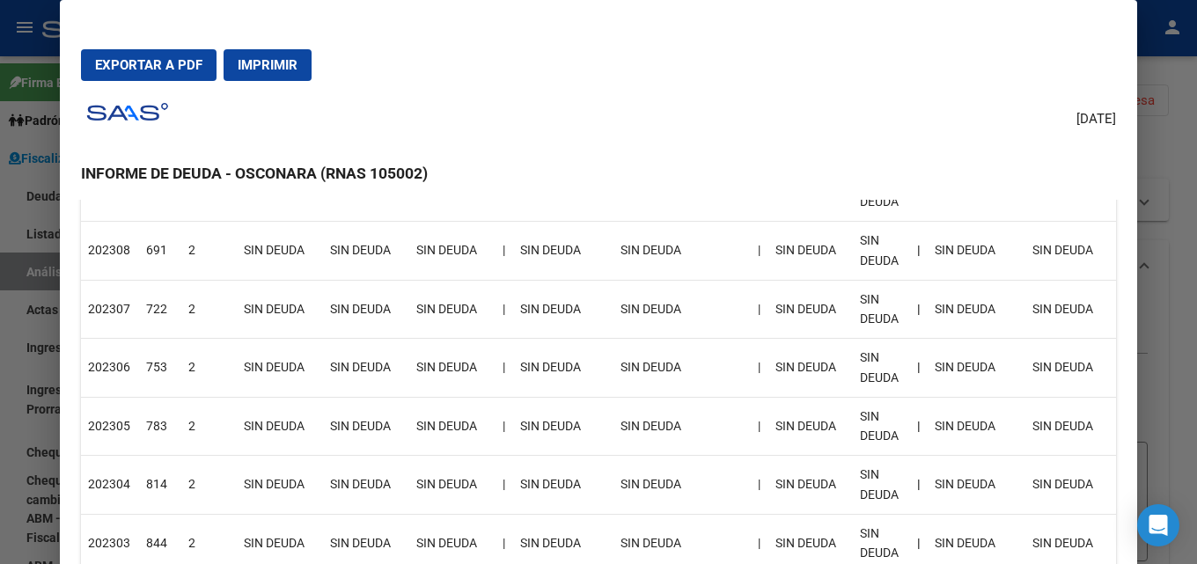
scroll to position [880, 0]
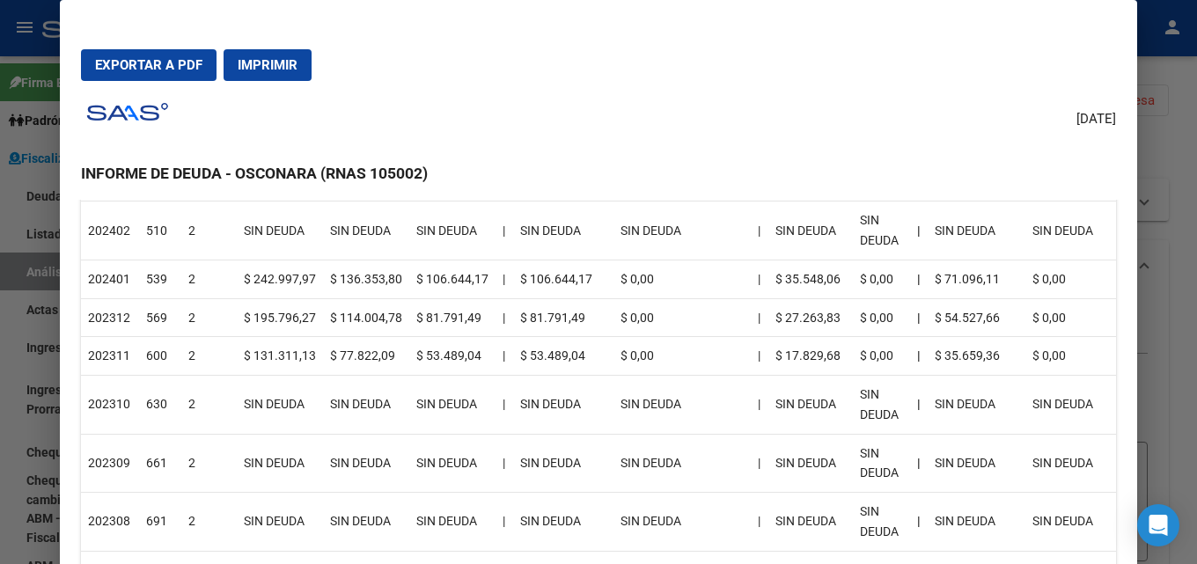
drag, startPoint x: 335, startPoint y: 345, endPoint x: 84, endPoint y: 283, distance: 258.6
click at [1183, 305] on div at bounding box center [598, 282] width 1197 height 564
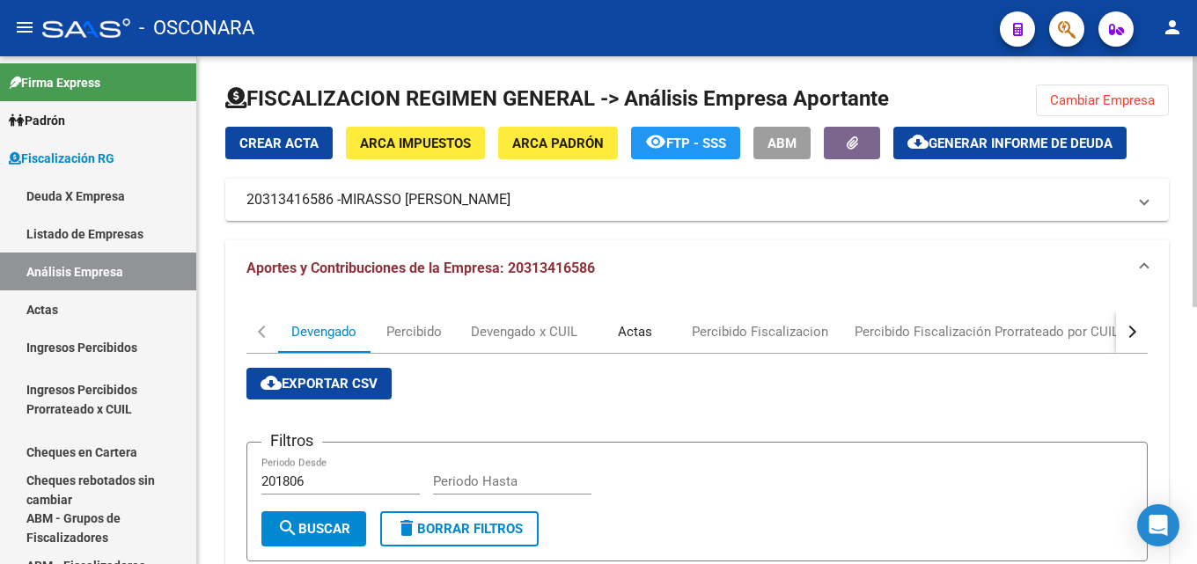
click at [640, 338] on div "Actas" at bounding box center [635, 331] width 34 height 19
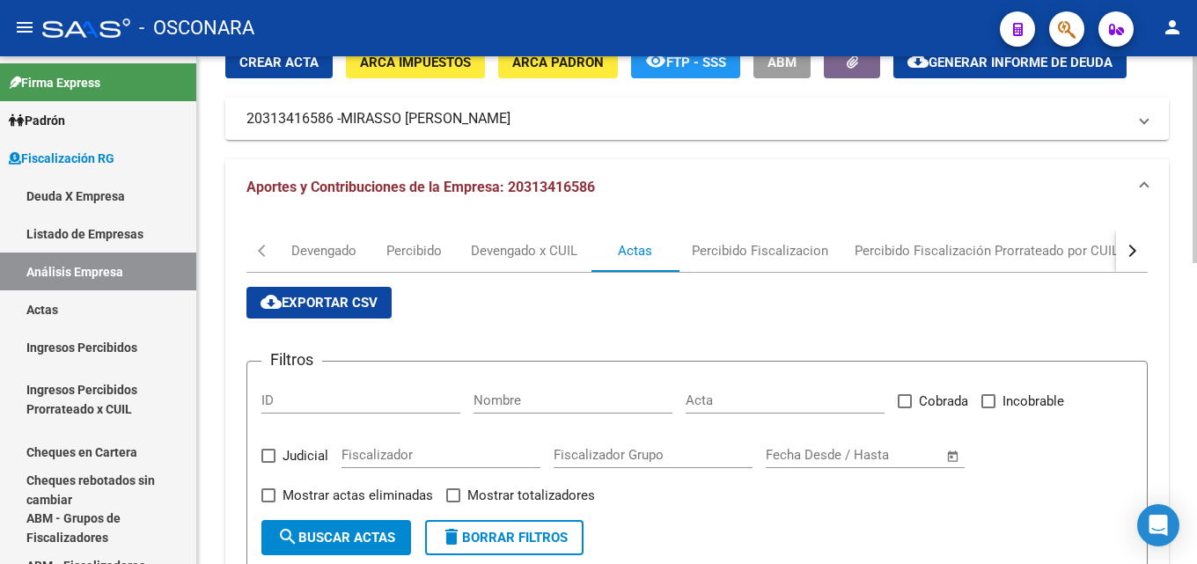
scroll to position [0, 0]
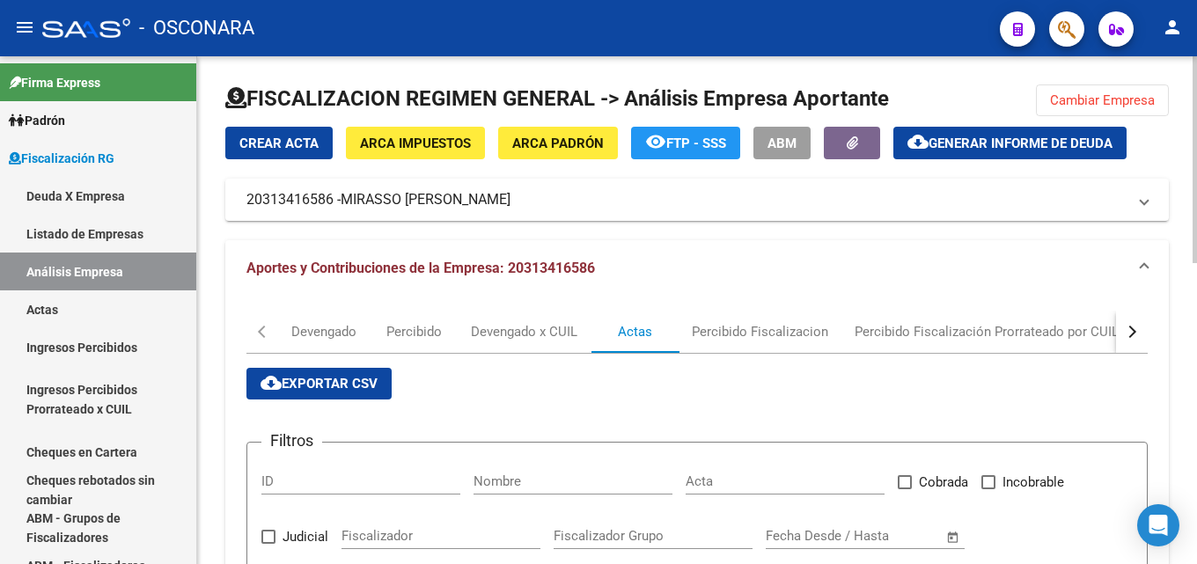
click at [1094, 90] on button "Cambiar Empresa" at bounding box center [1102, 101] width 133 height 32
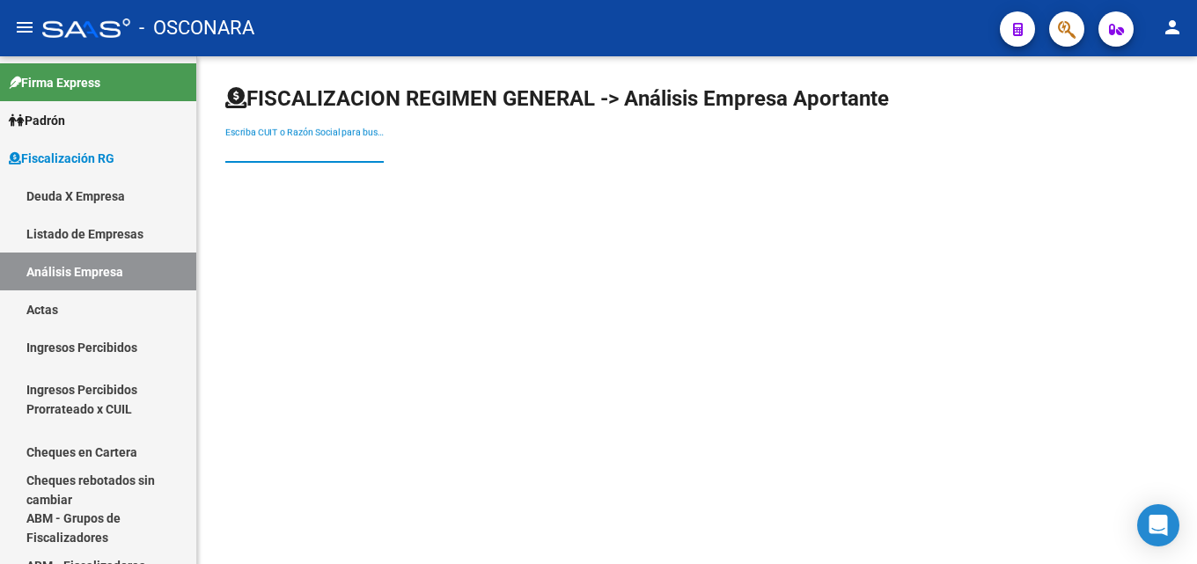
drag, startPoint x: 325, startPoint y: 137, endPoint x: 261, endPoint y: 150, distance: 65.4
paste input "MATIAS PINCIAROLI Y NICOLAS PINCIAROLI S. CAP I SECC IV"
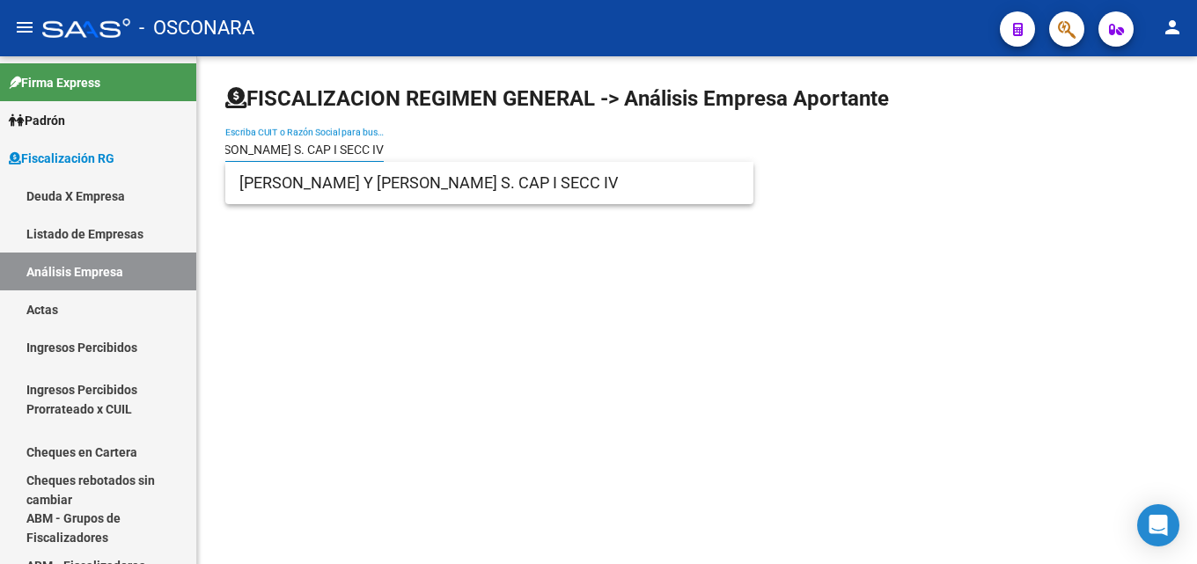
type input "MATIAS PINCIAROLI Y NICOLAS PINCIAROLI S. CAP I SECC IV"
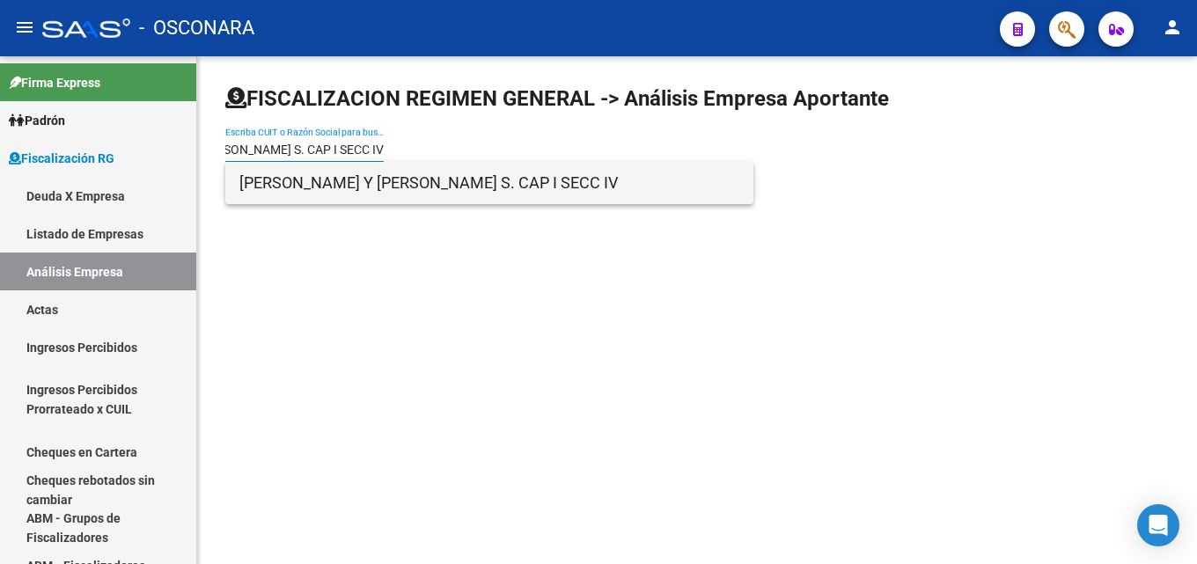
click at [400, 199] on span "MATIAS PINCIAROLI Y NICOLAS PINCIAROLI S. CAP I SECC IV" at bounding box center [489, 183] width 500 height 42
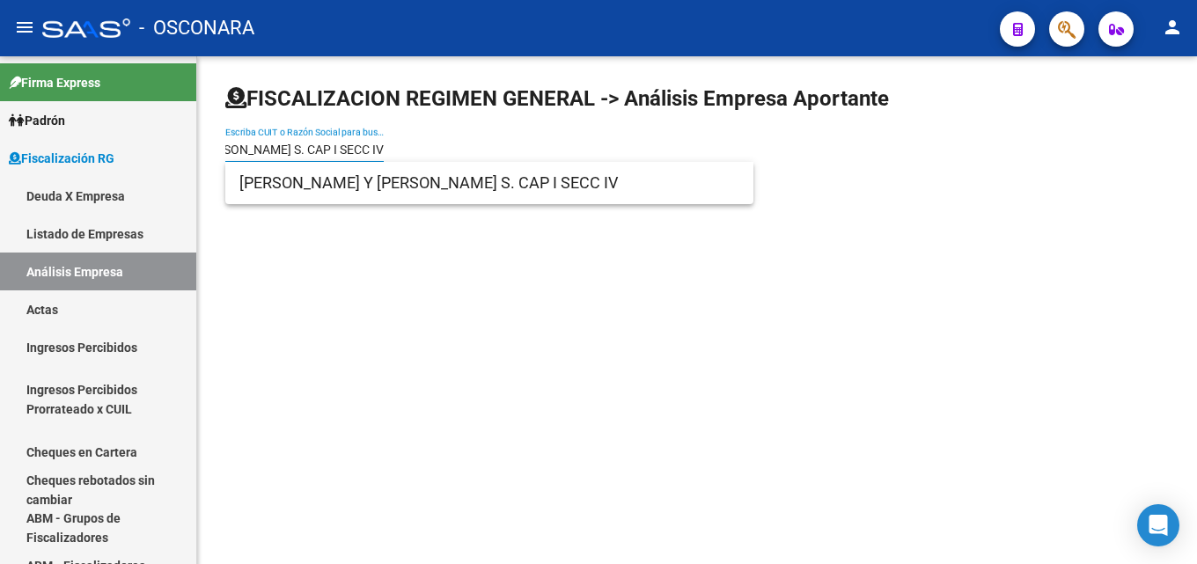
scroll to position [0, 0]
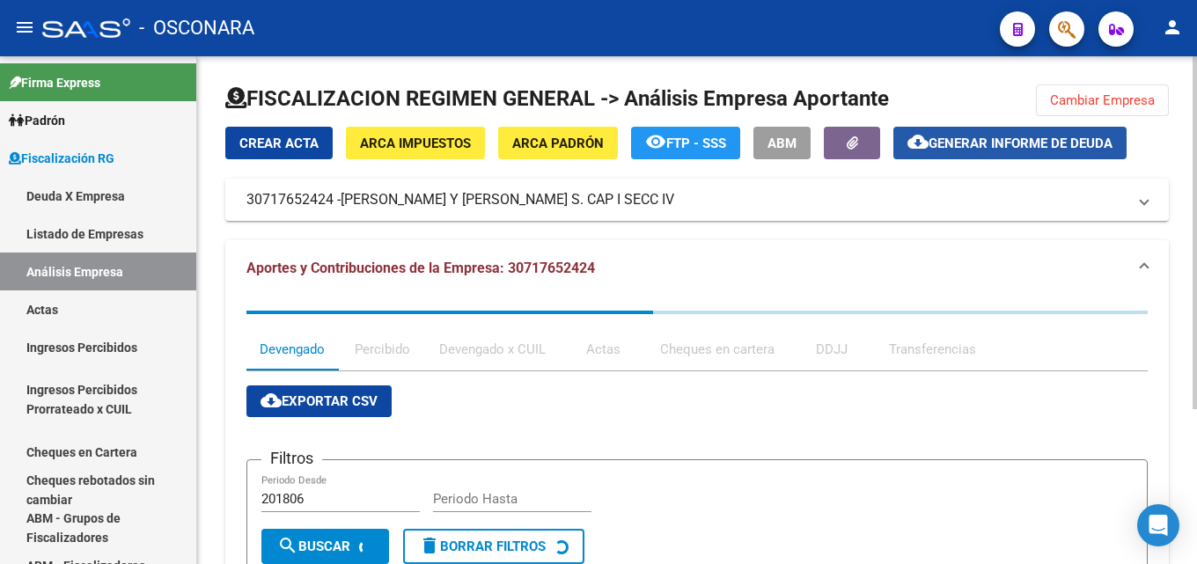
click at [943, 139] on span "Generar informe de deuda" at bounding box center [1021, 144] width 184 height 16
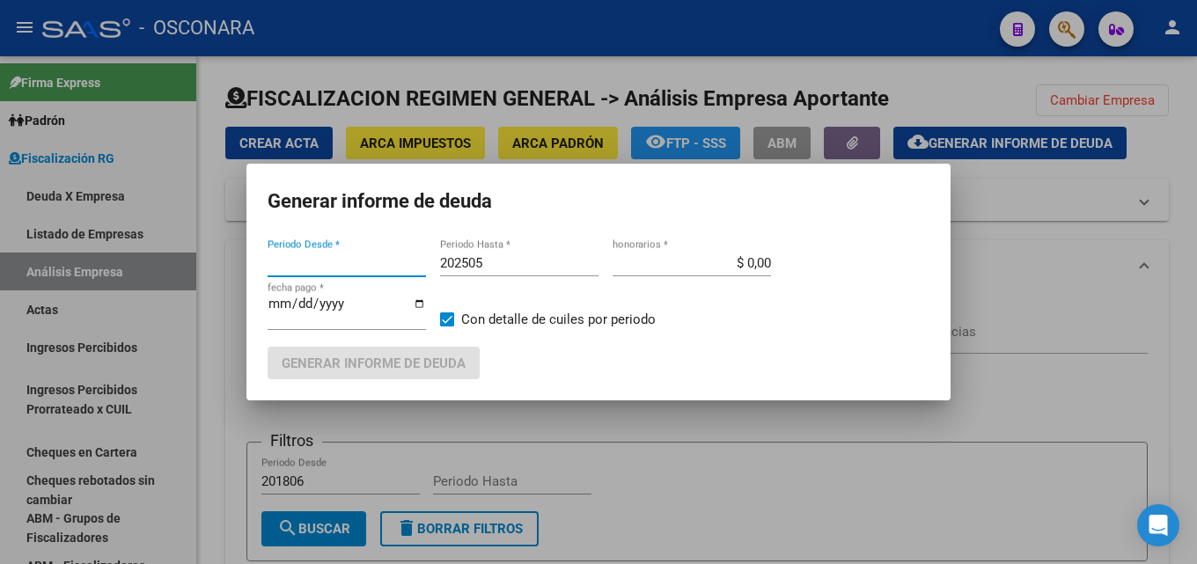
type input "202409"
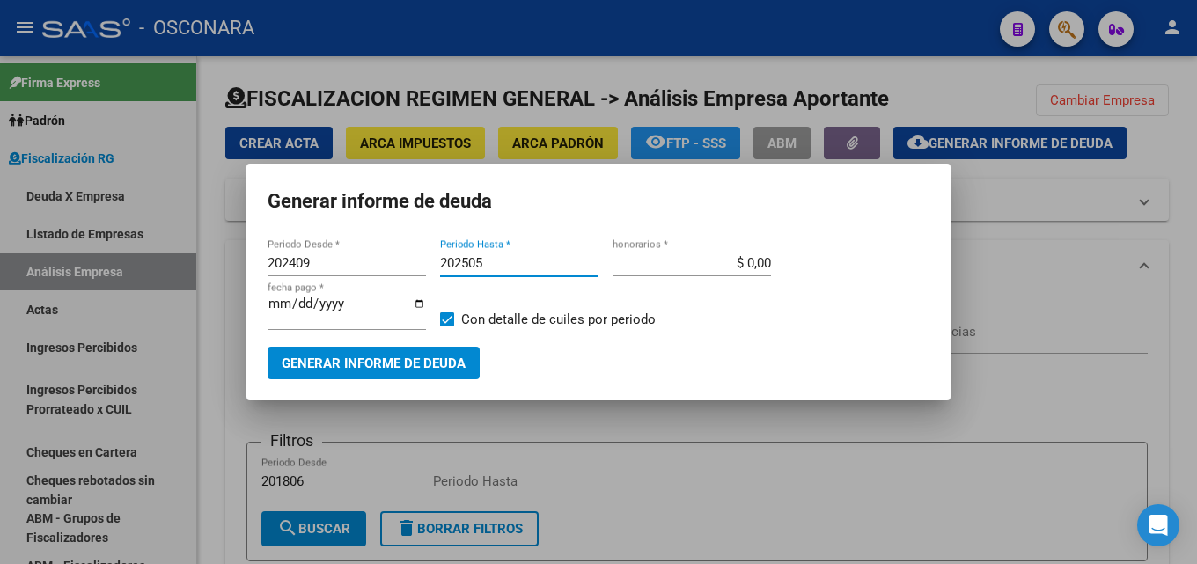
click at [519, 265] on input "202505" at bounding box center [519, 263] width 158 height 16
type input "202507"
drag, startPoint x: 720, startPoint y: 269, endPoint x: 950, endPoint y: 348, distance: 243.1
click at [900, 261] on div "202409 Periodo Desde * 202507 Periodo Hasta * $ 0,00 honorarios * 2025-08-18 fe…" at bounding box center [599, 298] width 662 height 97
type input "$ 15,00"
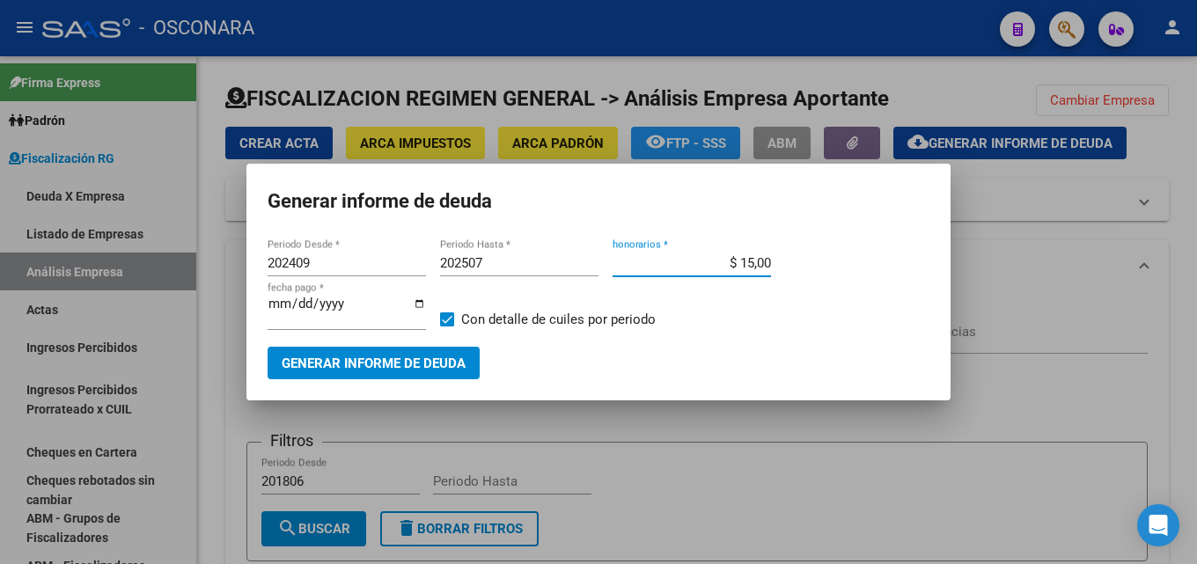
click at [318, 359] on span "Generar informe de deuda" at bounding box center [374, 364] width 184 height 16
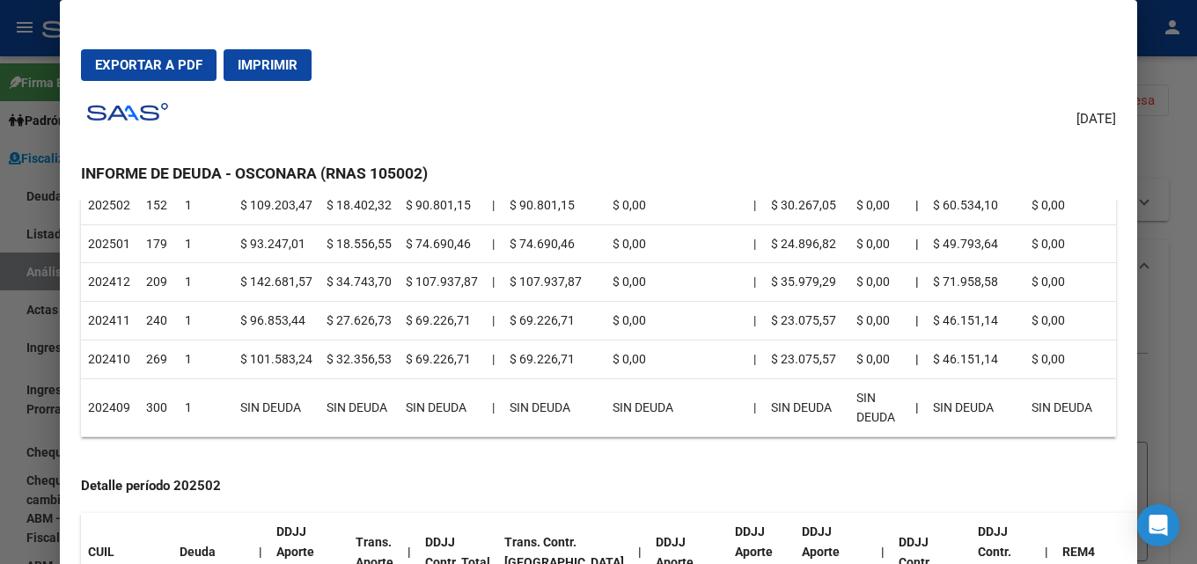
scroll to position [264, 0]
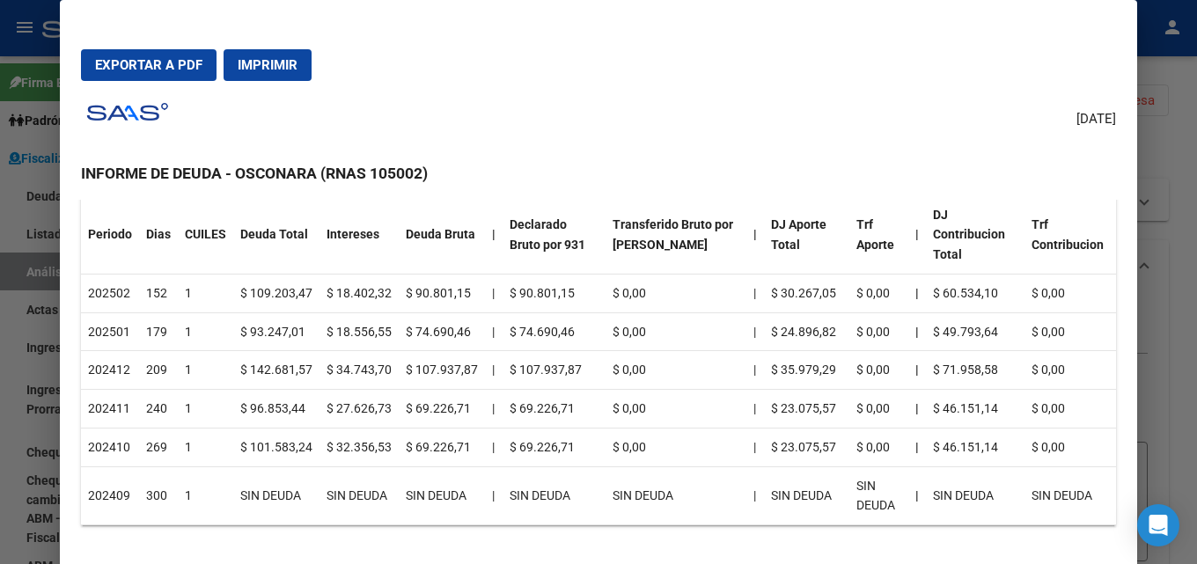
click at [1183, 185] on div at bounding box center [598, 282] width 1197 height 564
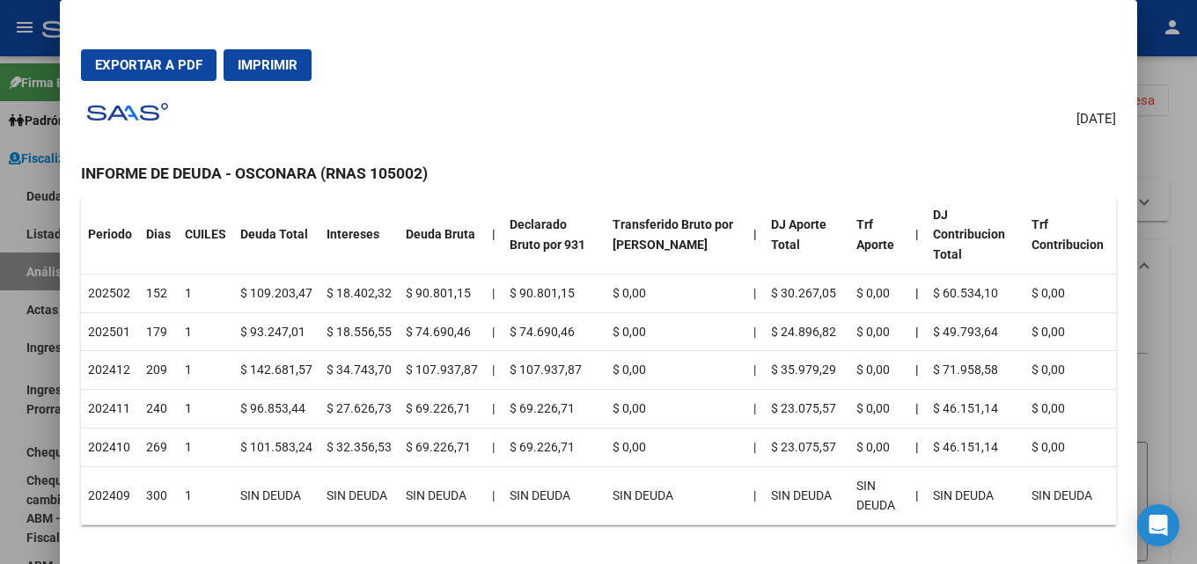
click at [1183, 185] on div at bounding box center [598, 282] width 1197 height 564
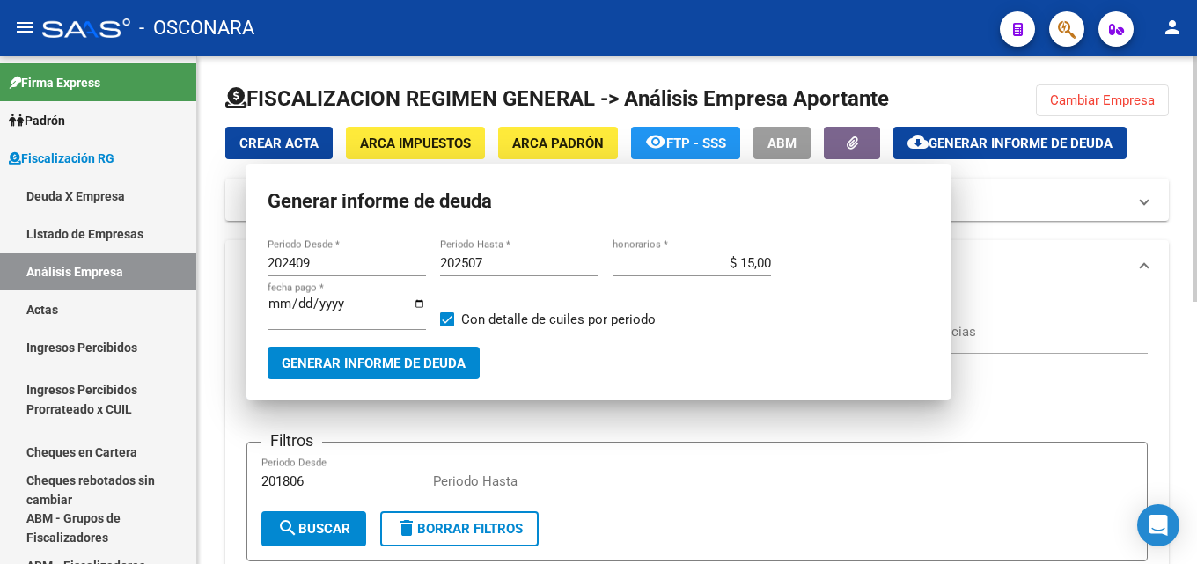
click at [1122, 108] on button "Cambiar Empresa" at bounding box center [1102, 101] width 133 height 32
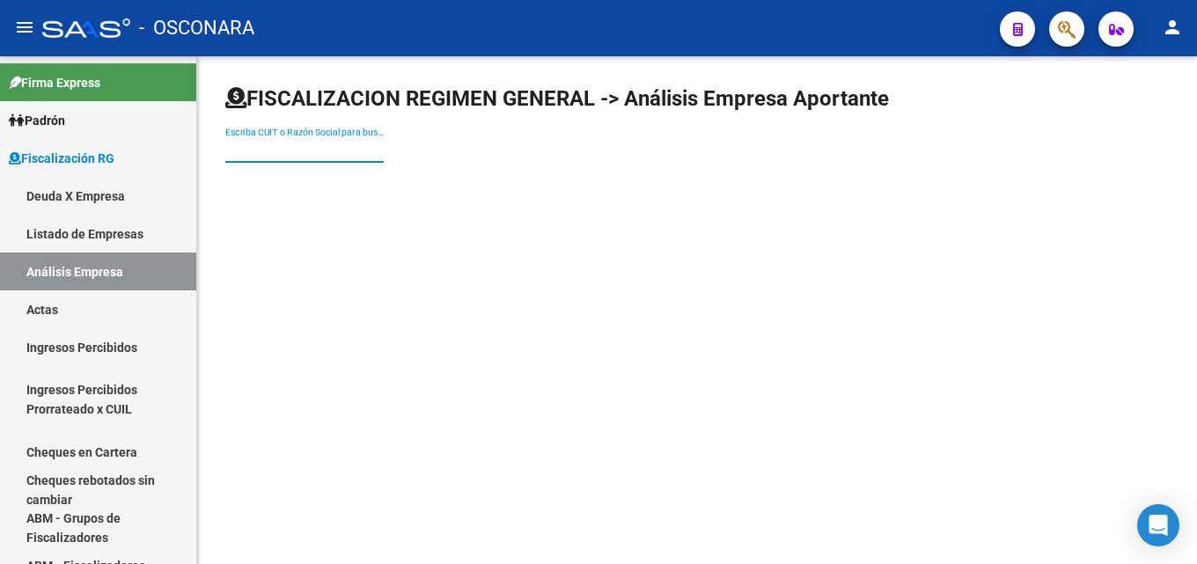
paste input "KIKA S R L"
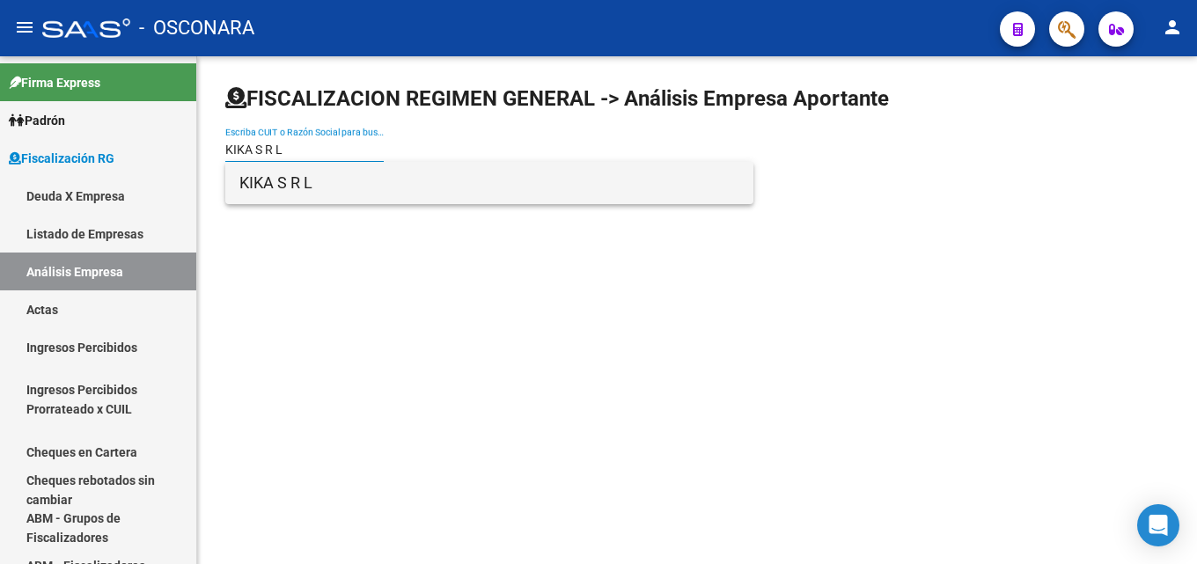
type input "KIKA S R L"
click at [337, 195] on span "KIKA S R L" at bounding box center [489, 183] width 500 height 42
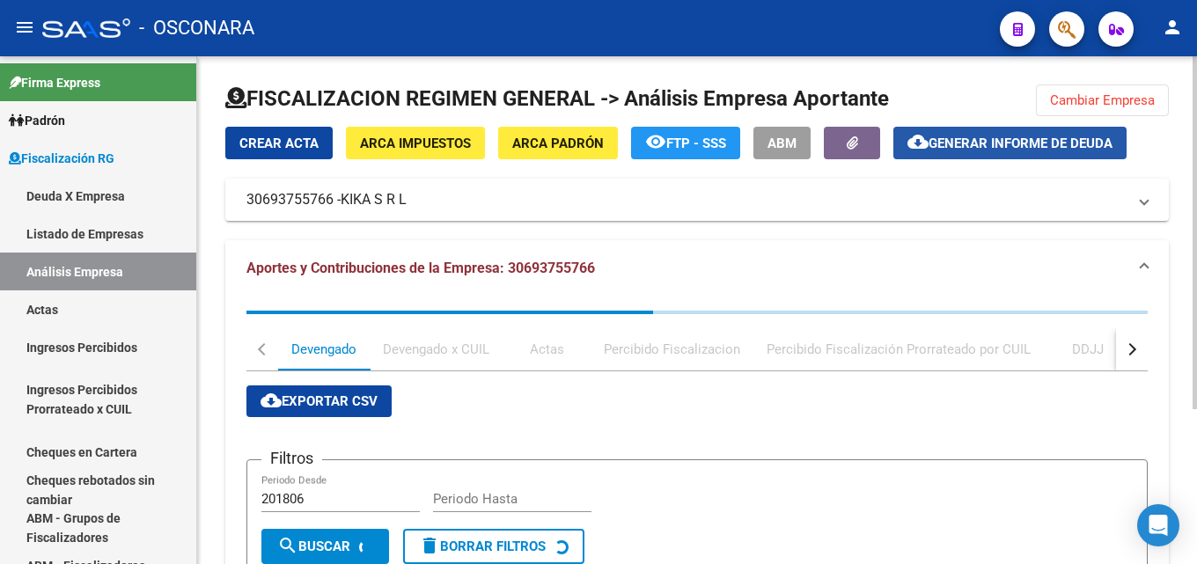
click at [1035, 151] on span "Generar informe de deuda" at bounding box center [1021, 144] width 184 height 16
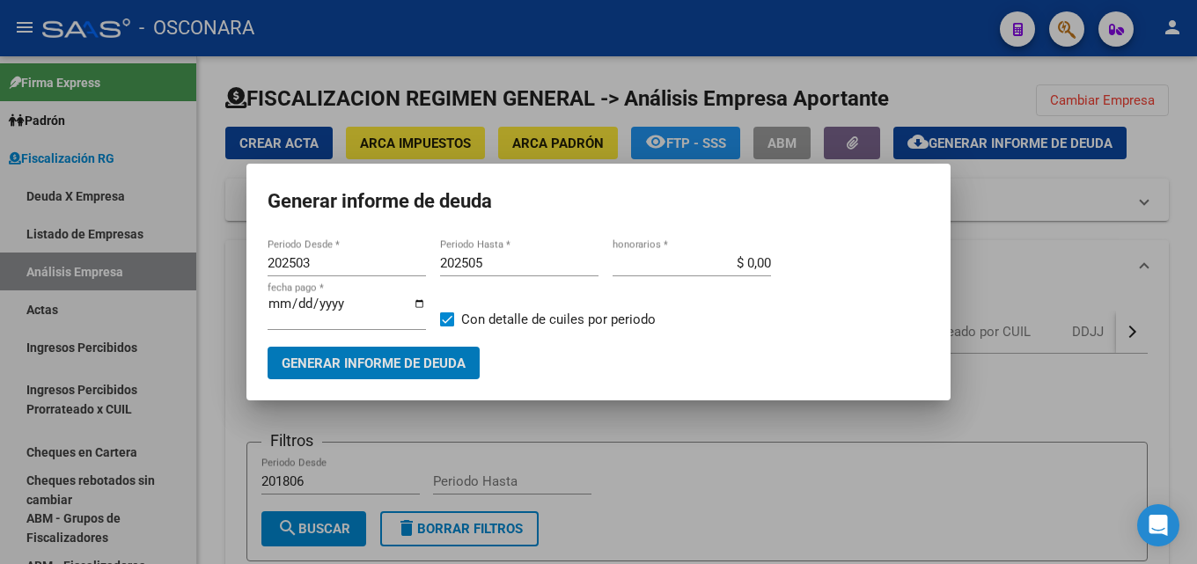
drag, startPoint x: 365, startPoint y: 263, endPoint x: 0, endPoint y: 256, distance: 365.5
click at [0, 257] on div "Generar informe de deuda 202503 Periodo Desde * 202505 Periodo Hasta * $ 0,00 h…" at bounding box center [598, 282] width 1197 height 564
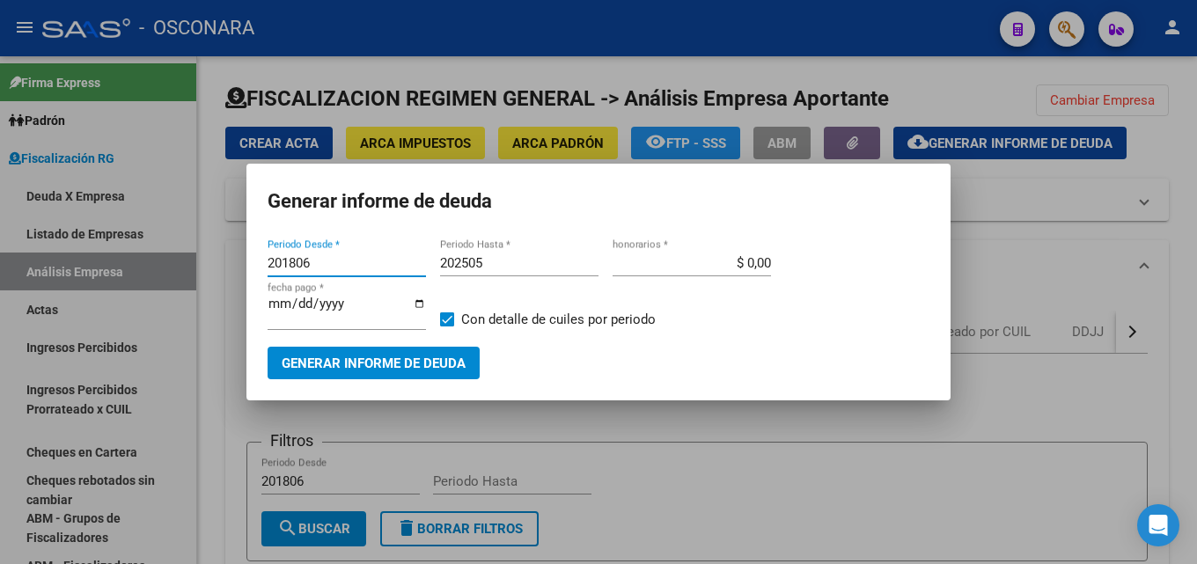
type input "201806"
click at [504, 267] on input "202505" at bounding box center [519, 263] width 158 height 16
type input "202507"
drag, startPoint x: 781, startPoint y: 260, endPoint x: 1069, endPoint y: 271, distance: 288.1
click at [1036, 263] on div "Generar informe de deuda 201806 Periodo Desde * 202507 Periodo Hasta * $ 0,00 h…" at bounding box center [598, 282] width 1197 height 564
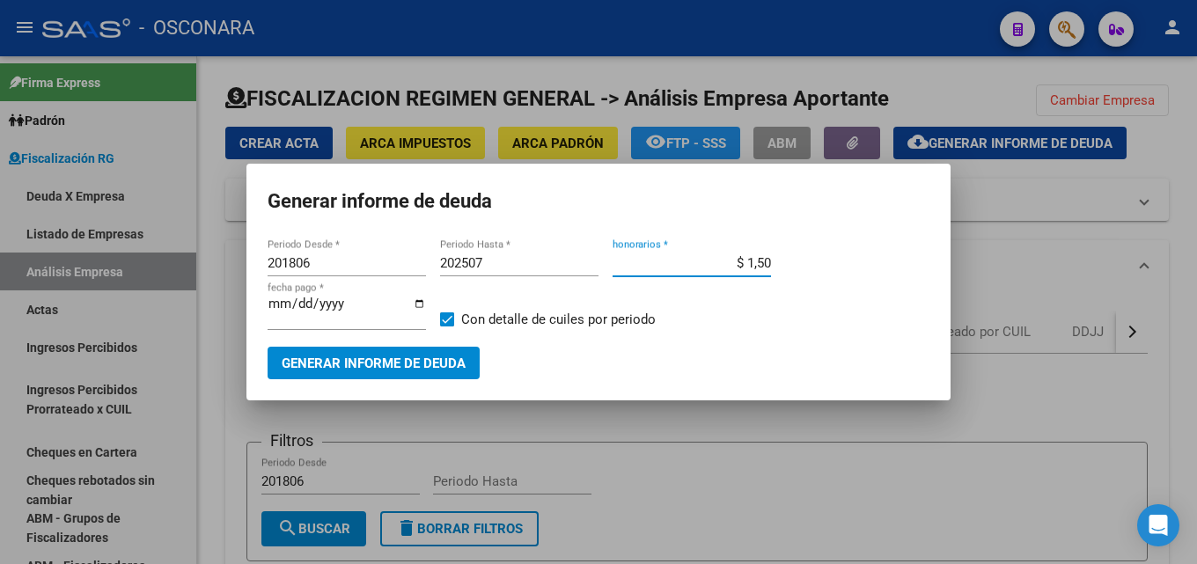
type input "$ 15,00"
click at [320, 355] on span "Generar informe de deuda" at bounding box center [374, 363] width 184 height 16
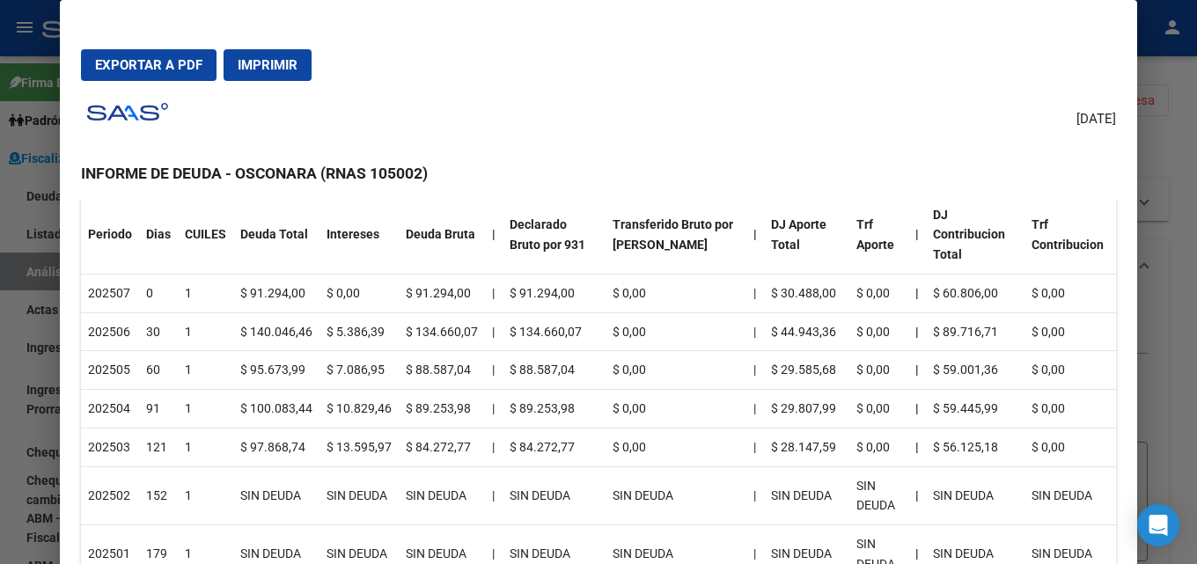
click at [1183, 369] on div at bounding box center [598, 282] width 1197 height 564
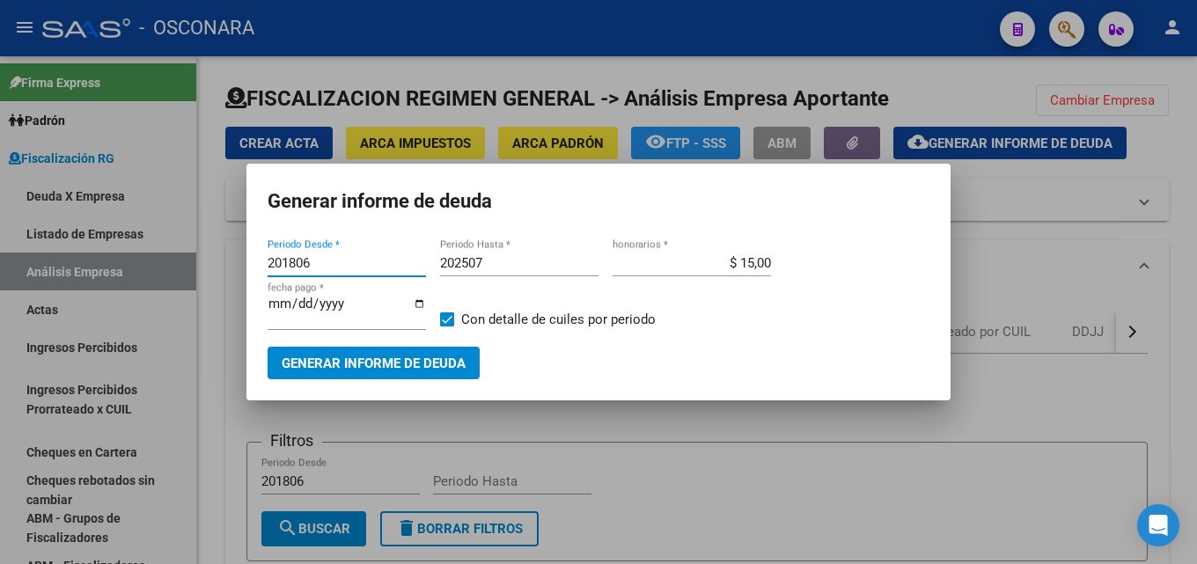
drag, startPoint x: 355, startPoint y: 269, endPoint x: 0, endPoint y: 207, distance: 360.3
click at [0, 210] on div "Generar informe de deuda 201806 Periodo Desde * 202507 Periodo Hasta * $ 15,00 …" at bounding box center [598, 282] width 1197 height 564
type input "2"
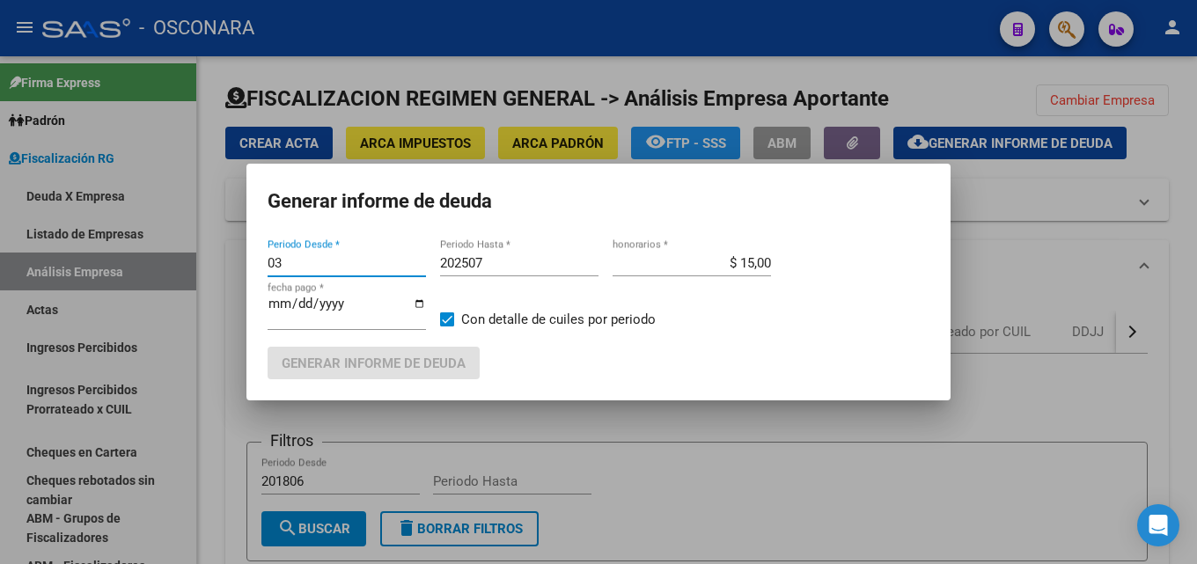
type input "0"
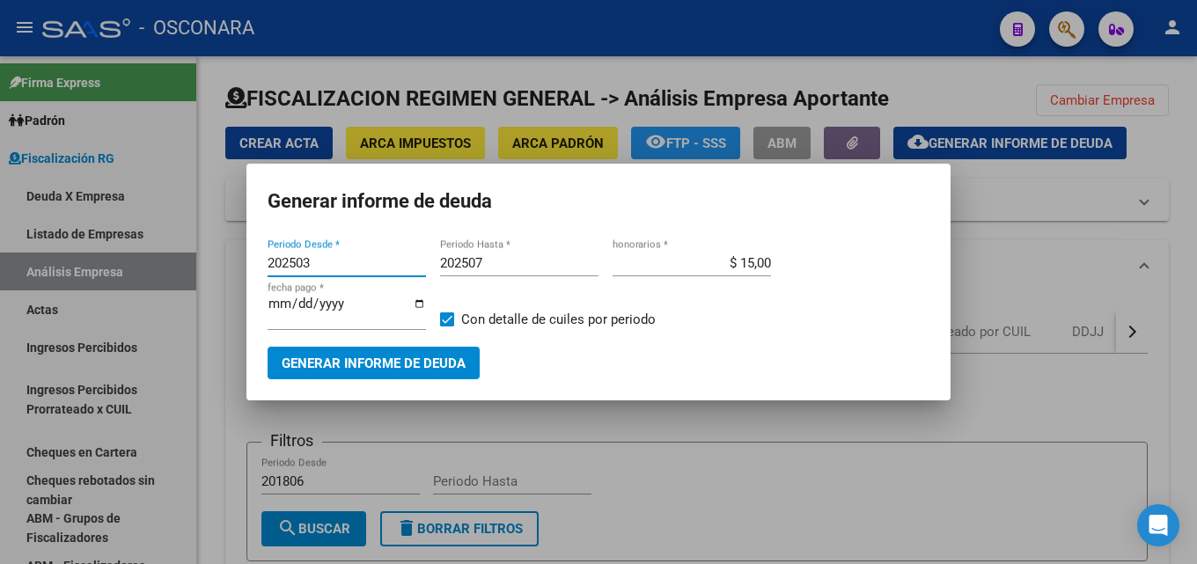
type input "202503"
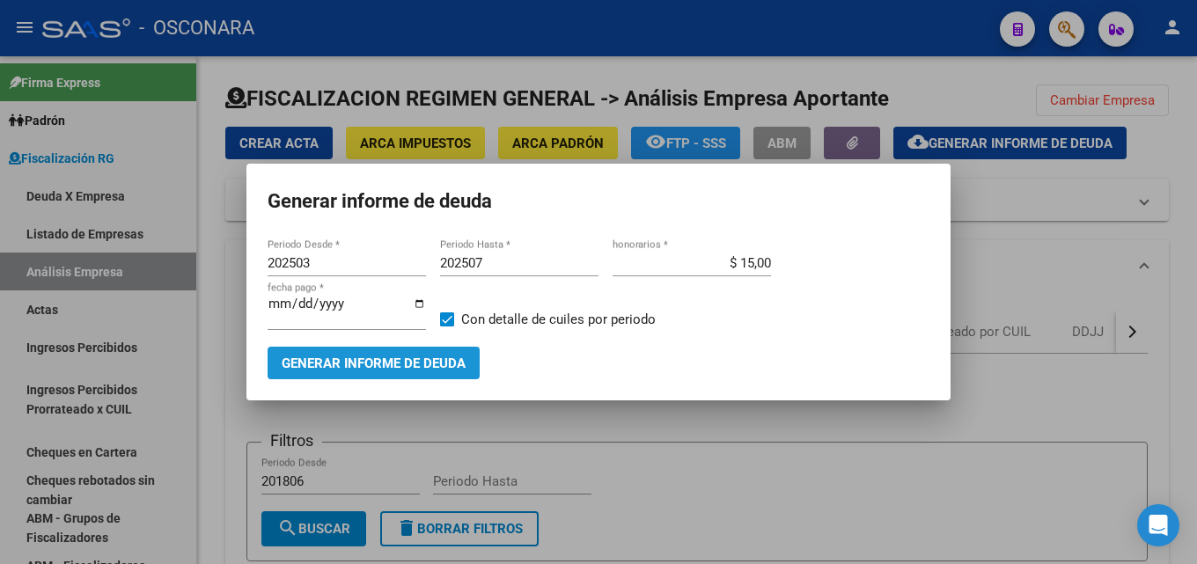
click at [475, 349] on button "Generar informe de deuda" at bounding box center [374, 363] width 212 height 33
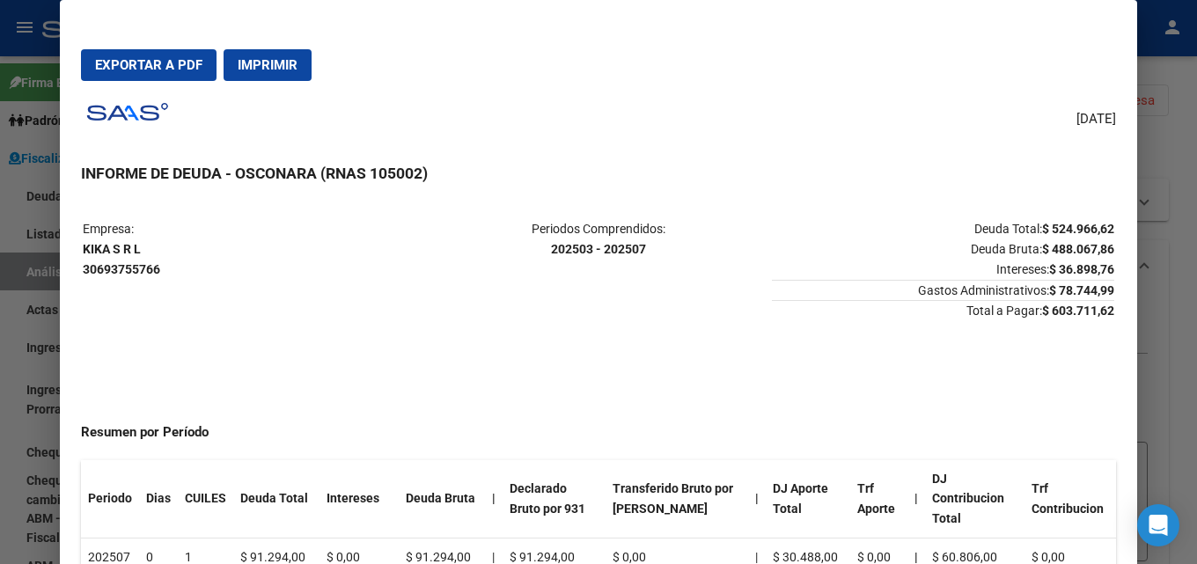
click at [176, 55] on button "Exportar a PDF" at bounding box center [149, 65] width 136 height 32
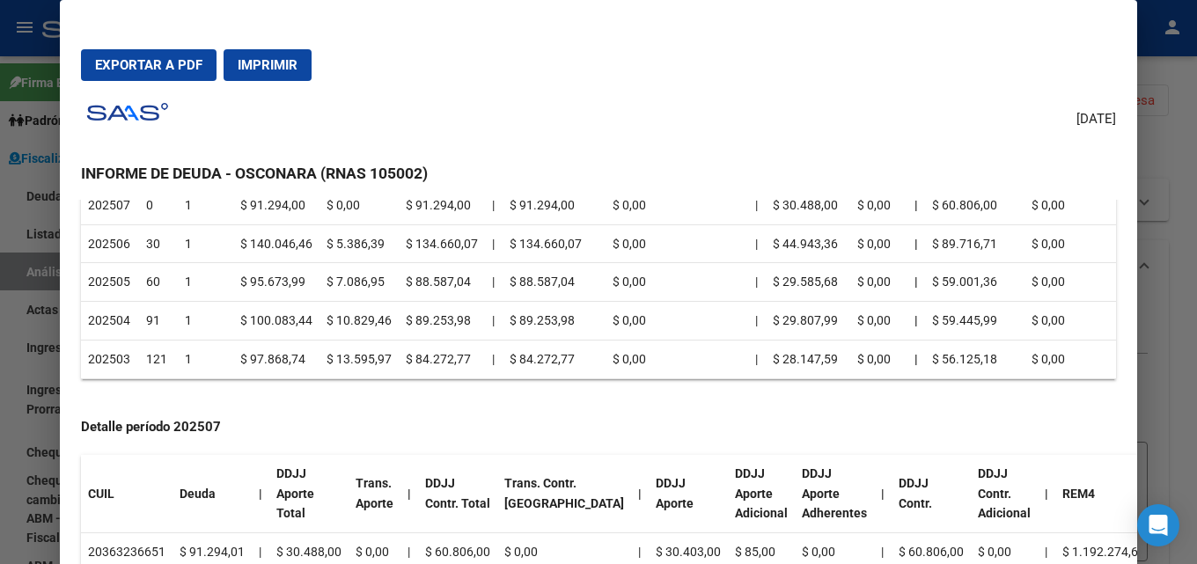
scroll to position [0, 0]
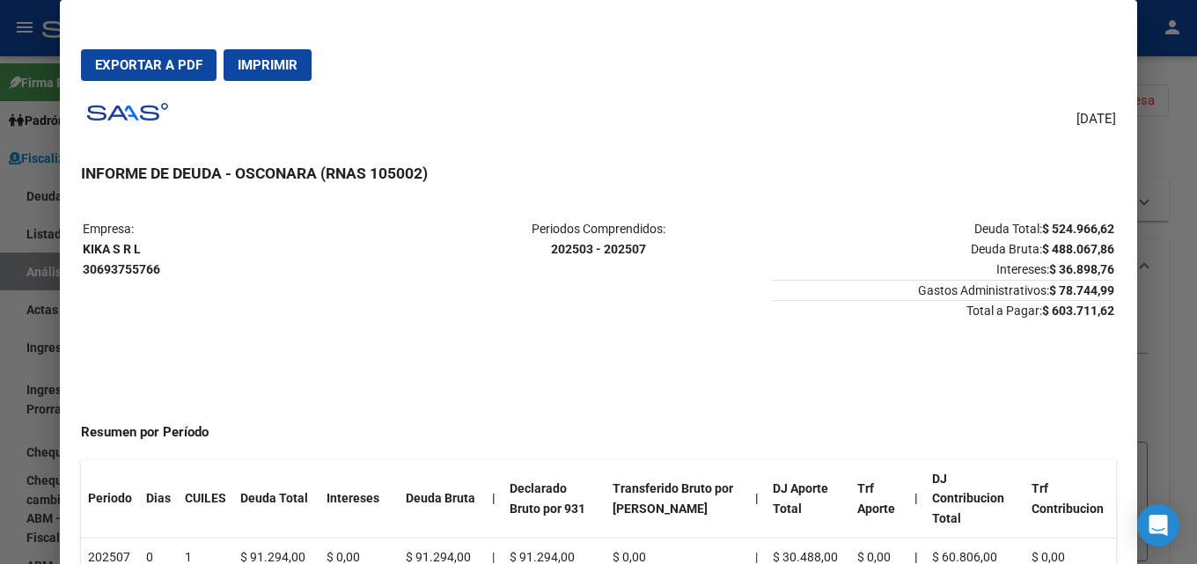
drag, startPoint x: 156, startPoint y: 249, endPoint x: 81, endPoint y: 254, distance: 75.0
click at [81, 254] on table "Empresa: KIKA S R L 30693755766 Periodos Comprendidos: 202503 - 202507 Deuda To…" at bounding box center [598, 270] width 1035 height 106
copy strong "KIKA S R L"
drag, startPoint x: 1102, startPoint y: 311, endPoint x: 1030, endPoint y: 310, distance: 72.2
click at [1030, 310] on table "Empresa: KIKA S R L 30693755766 Periodos Comprendidos: 202503 - 202507 Deuda To…" at bounding box center [598, 270] width 1035 height 106
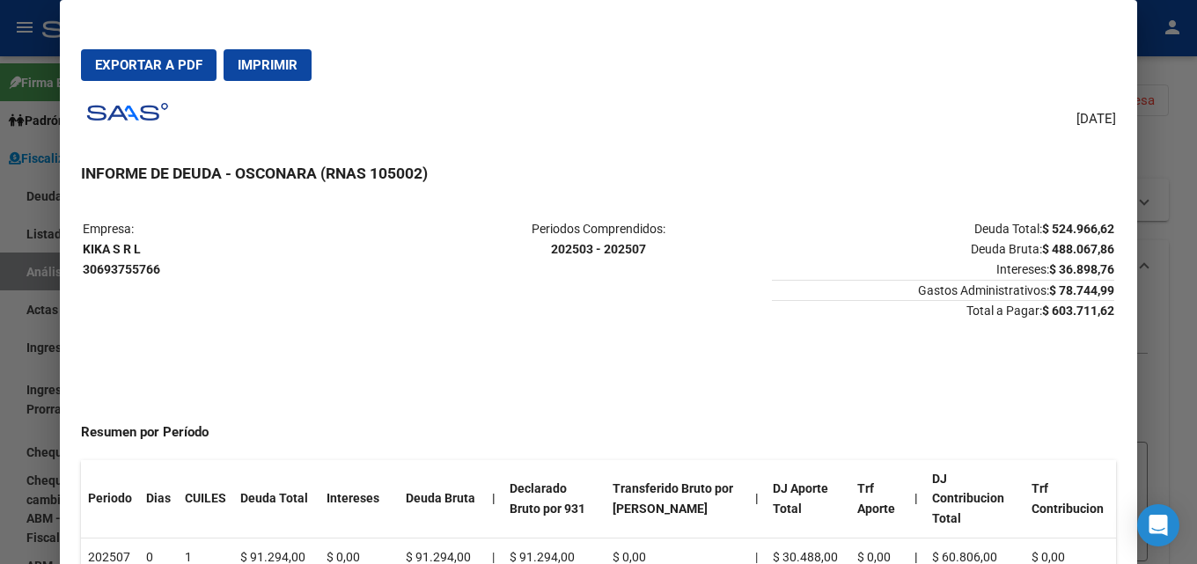
copy strong "$ 603.711,62"
click at [160, 61] on span "Exportar a PDF" at bounding box center [148, 65] width 107 height 16
click at [1183, 172] on div at bounding box center [598, 282] width 1197 height 564
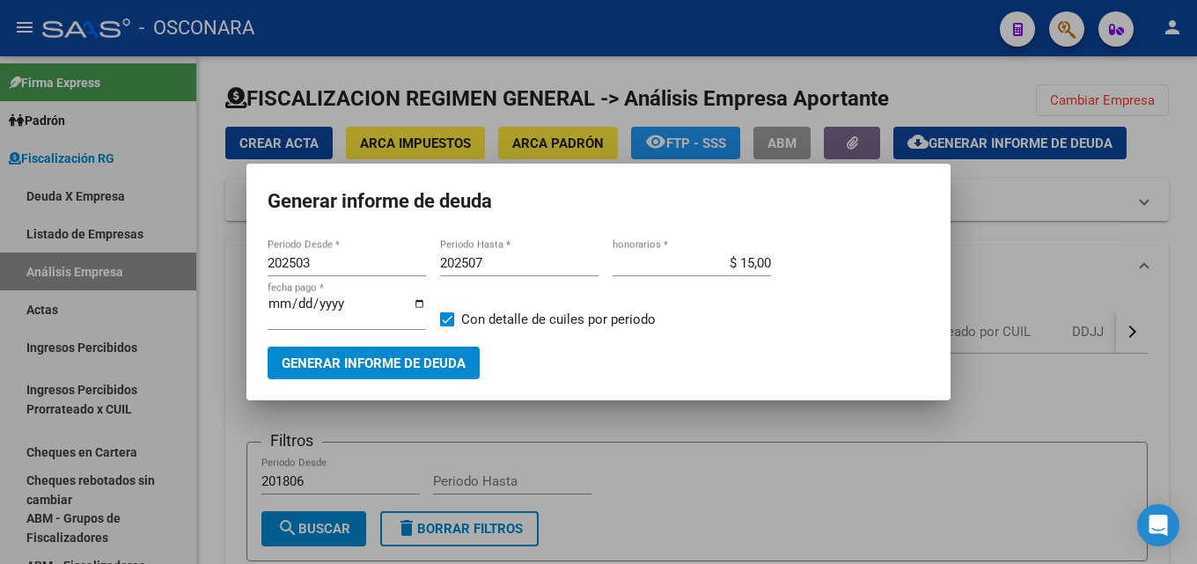
click at [1170, 91] on div at bounding box center [598, 282] width 1197 height 564
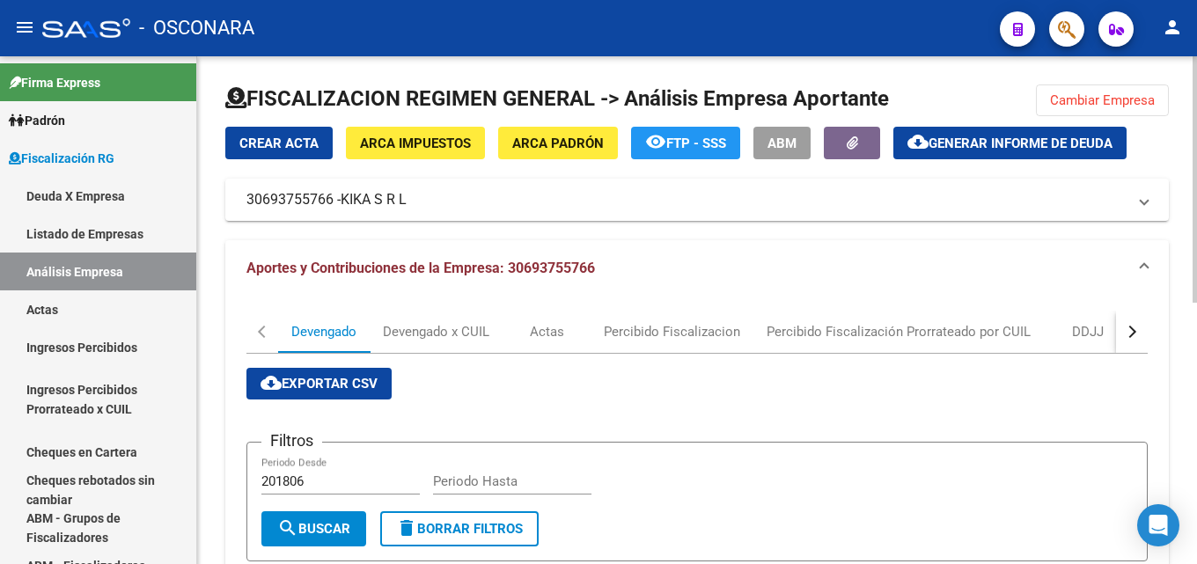
click at [1129, 97] on span "Cambiar Empresa" at bounding box center [1102, 100] width 105 height 16
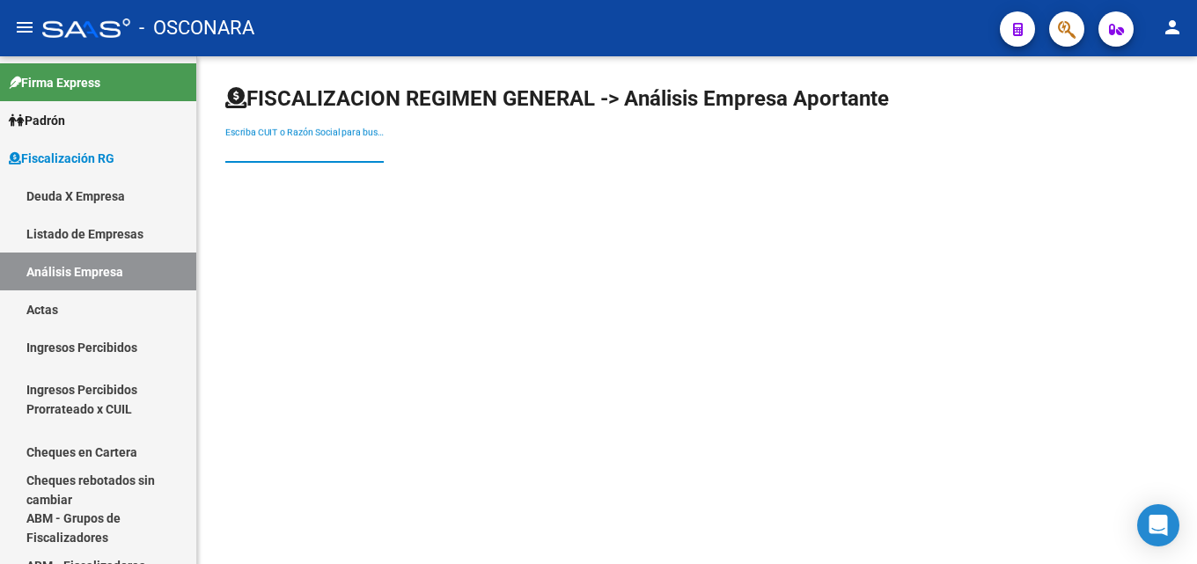
click at [261, 148] on input "Escriba CUIT o Razón Social para buscar" at bounding box center [304, 150] width 158 height 15
type input "santa irene"
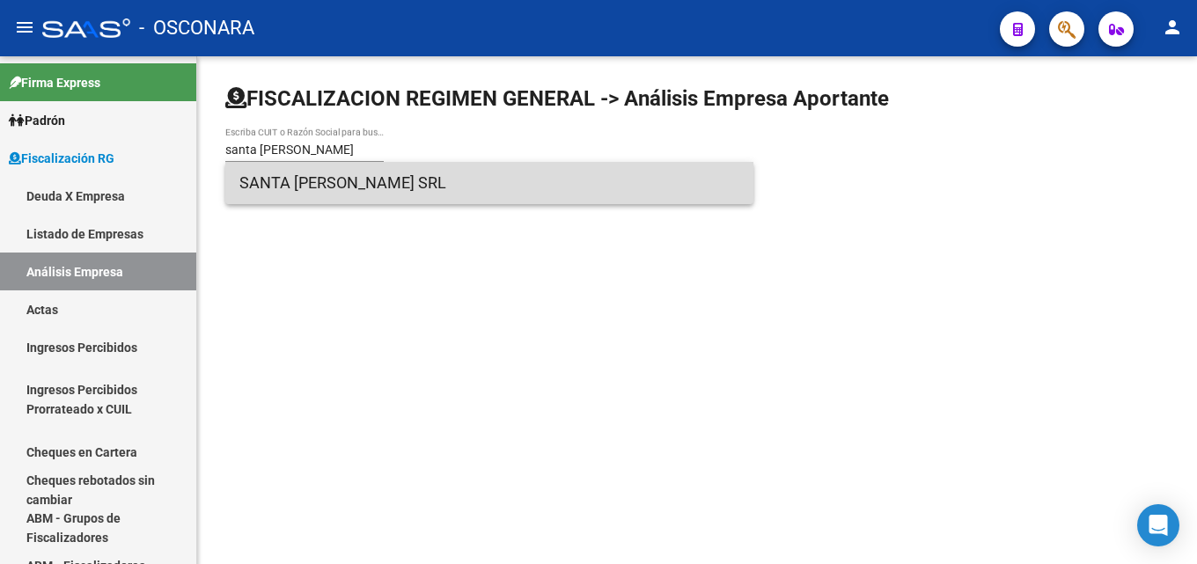
click at [360, 179] on span "SANTA IRENE SRL" at bounding box center [489, 183] width 500 height 42
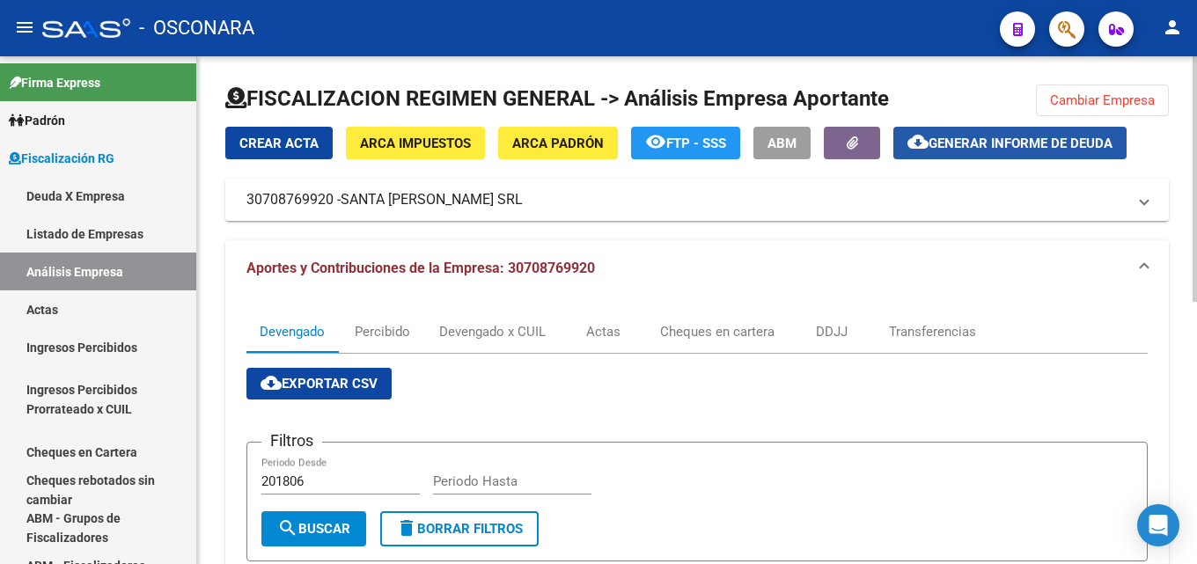
click at [981, 138] on span "Generar informe de deuda" at bounding box center [1021, 144] width 184 height 16
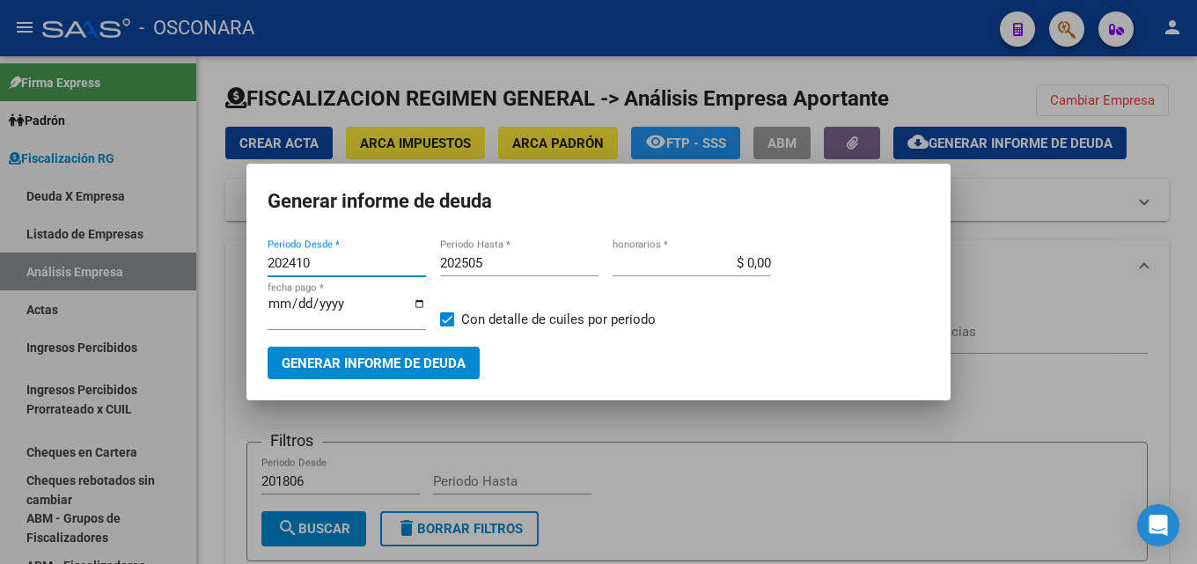
drag, startPoint x: 324, startPoint y: 262, endPoint x: 161, endPoint y: 254, distance: 163.1
click at [161, 254] on div "Generar informe de deuda 202410 Periodo Desde * 202505 Periodo Hasta * $ 0,00 h…" at bounding box center [598, 282] width 1197 height 564
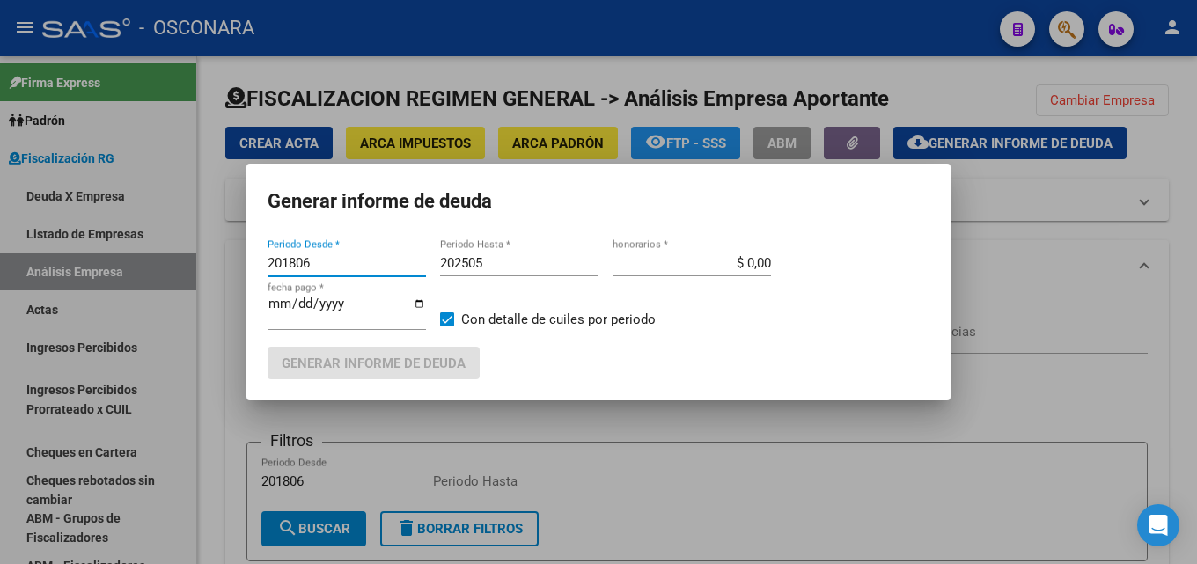
type input "201806"
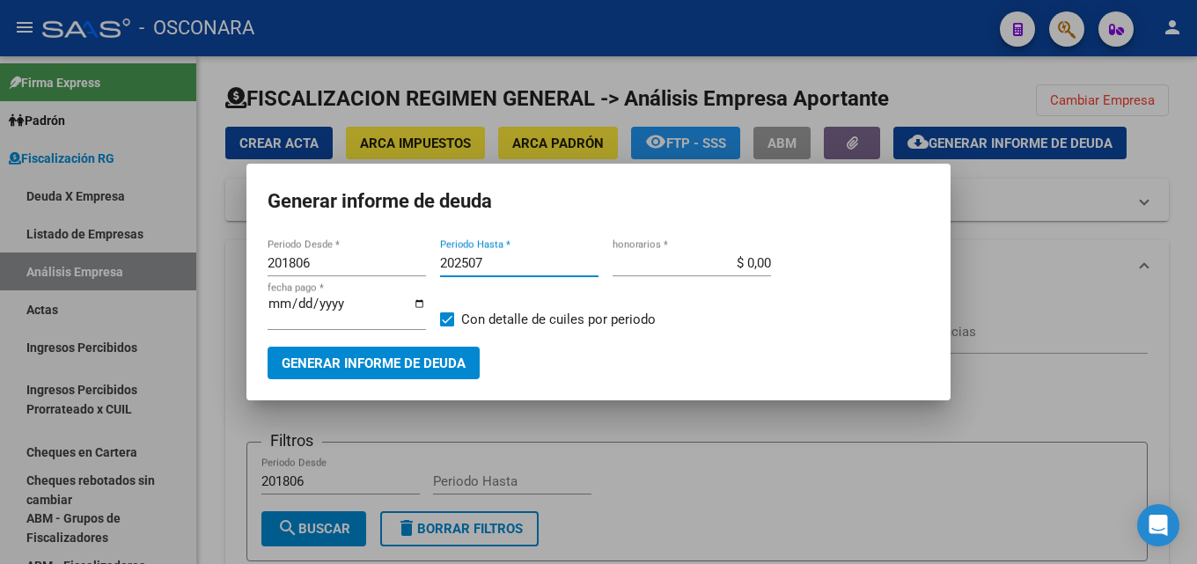
type input "202507"
type input "$ 15,00"
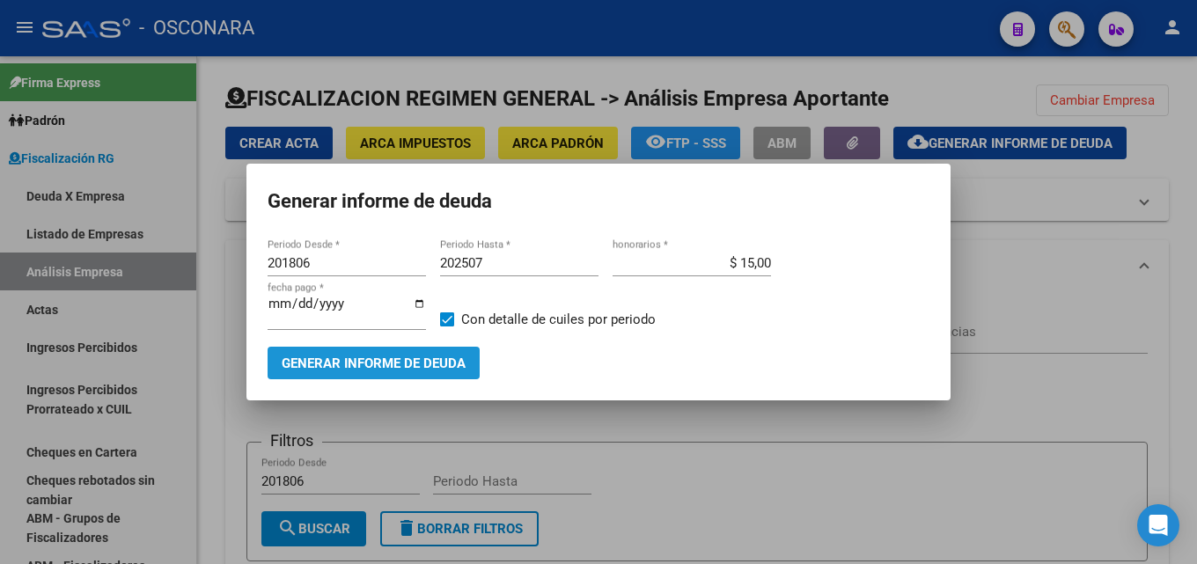
click at [367, 353] on button "Generar informe de deuda" at bounding box center [374, 363] width 212 height 33
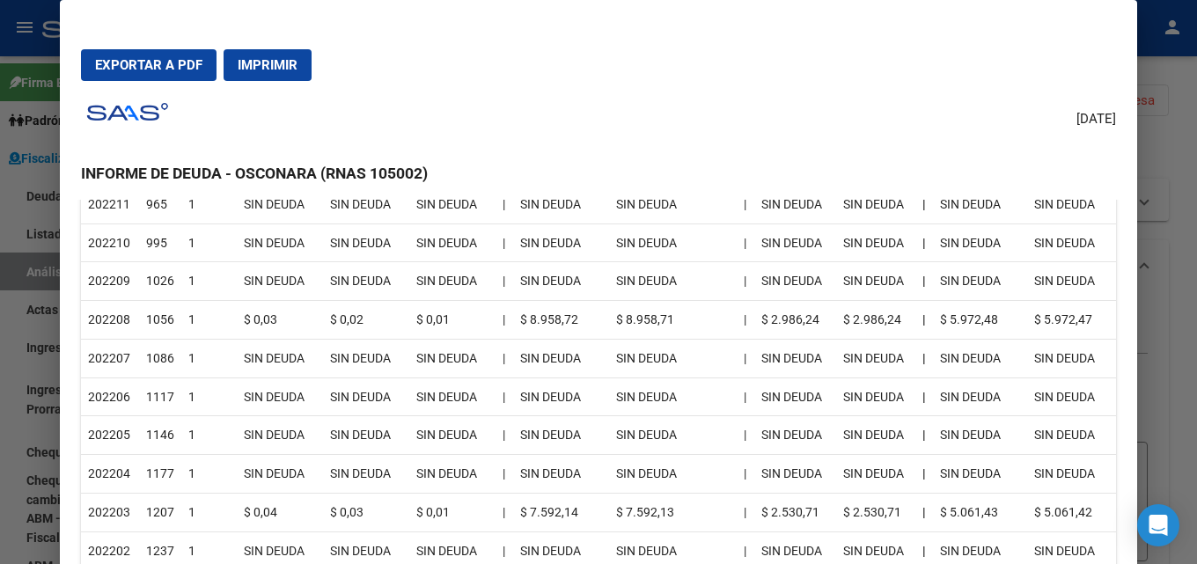
scroll to position [1585, 0]
click at [1183, 302] on div at bounding box center [598, 282] width 1197 height 564
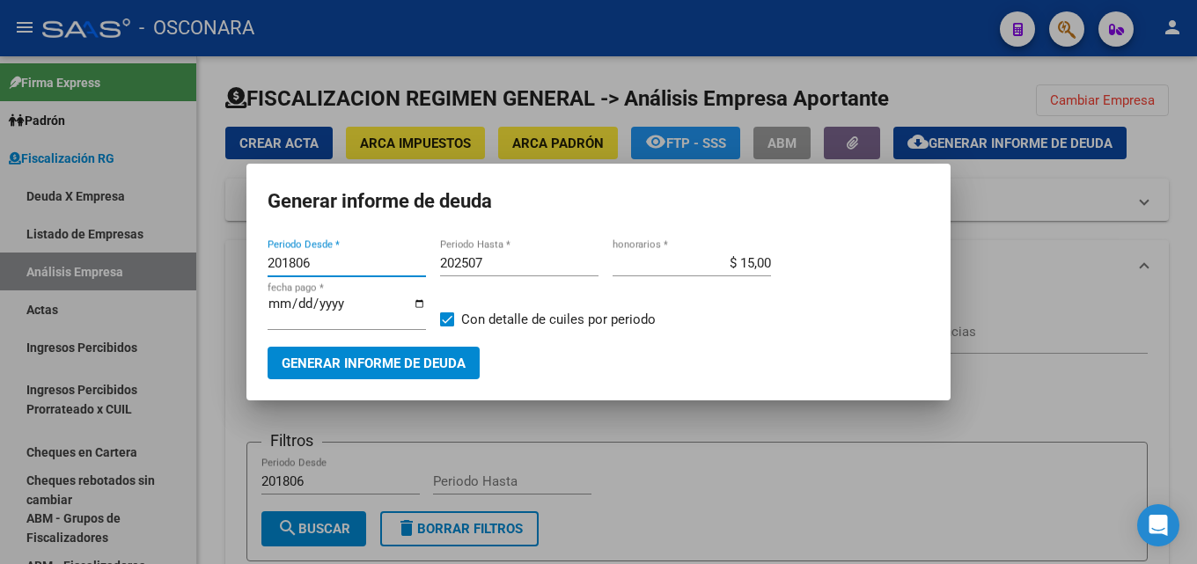
drag, startPoint x: 333, startPoint y: 255, endPoint x: 0, endPoint y: 285, distance: 334.2
click at [0, 285] on div "Generar informe de deuda 201806 Periodo Desde * 202507 Periodo Hasta * $ 15,00 …" at bounding box center [598, 282] width 1197 height 564
click at [670, 425] on div at bounding box center [598, 282] width 1197 height 564
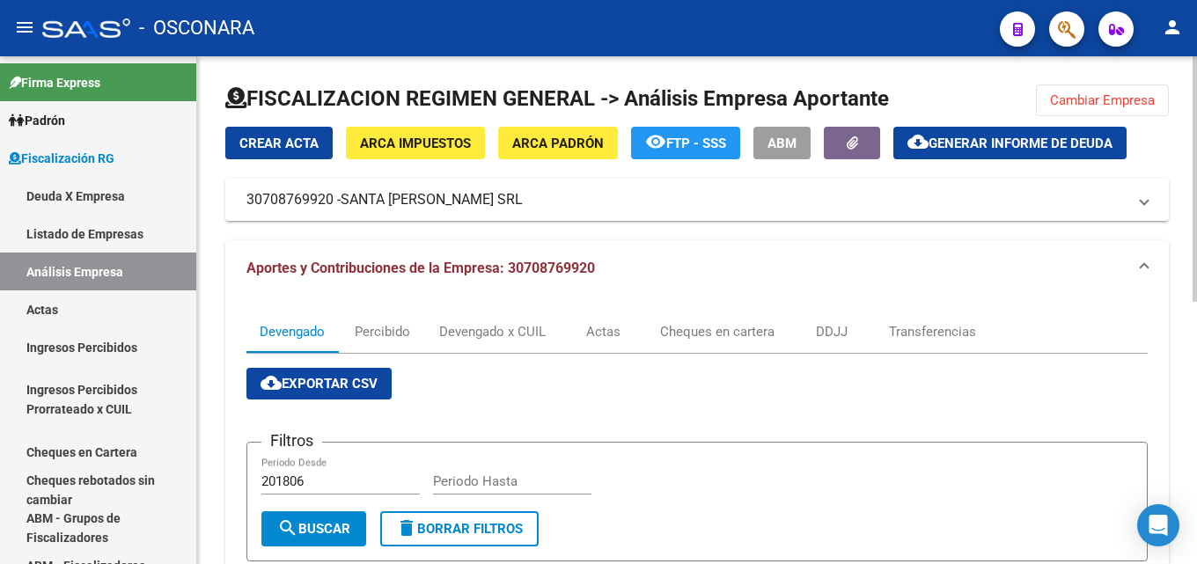
click at [938, 144] on span "Generar informe de deuda" at bounding box center [1021, 144] width 184 height 16
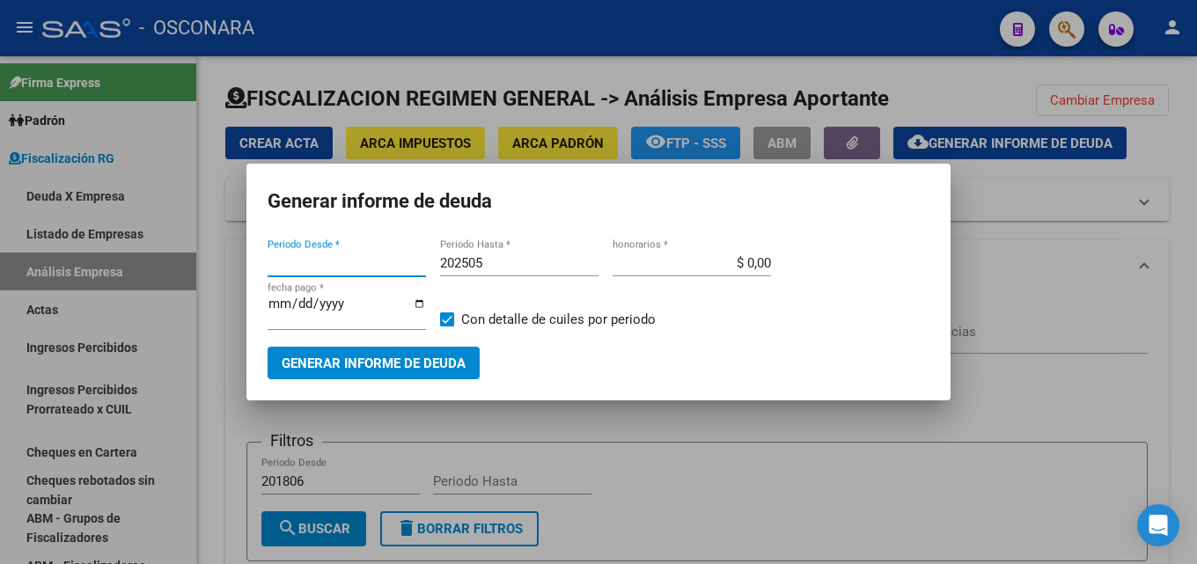
type input "202410"
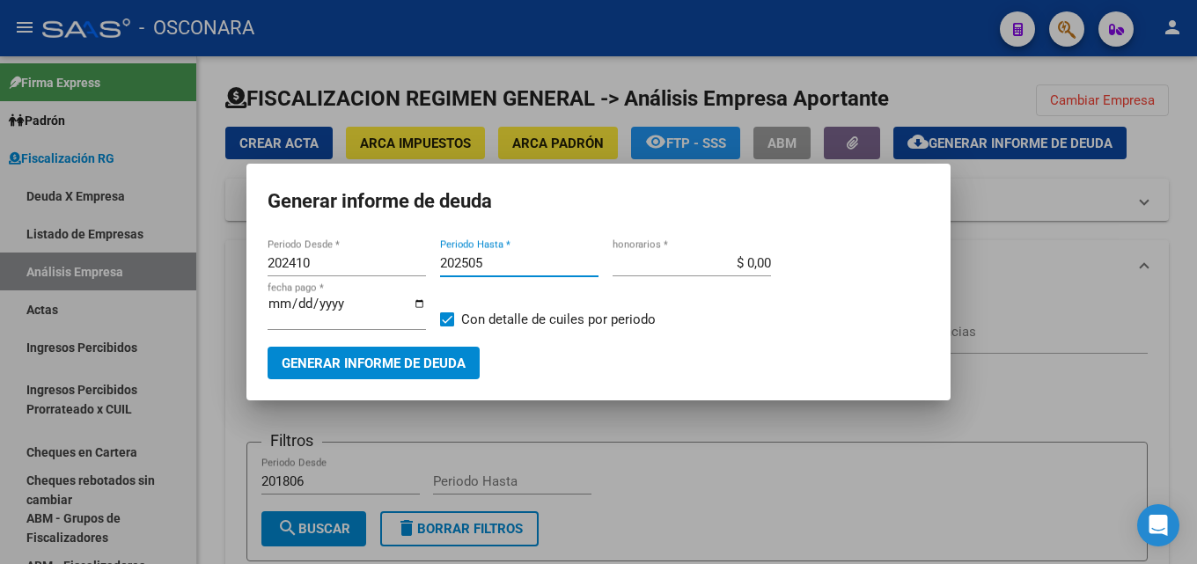
click at [498, 270] on input "202505" at bounding box center [519, 263] width 158 height 16
type input "202507"
drag, startPoint x: 792, startPoint y: 254, endPoint x: 1153, endPoint y: 307, distance: 364.1
click at [978, 247] on div "Generar informe de deuda 202410 Periodo Desde * 202507 Periodo Hasta * $ 0,00 h…" at bounding box center [598, 282] width 1197 height 564
type input "$ 15,00"
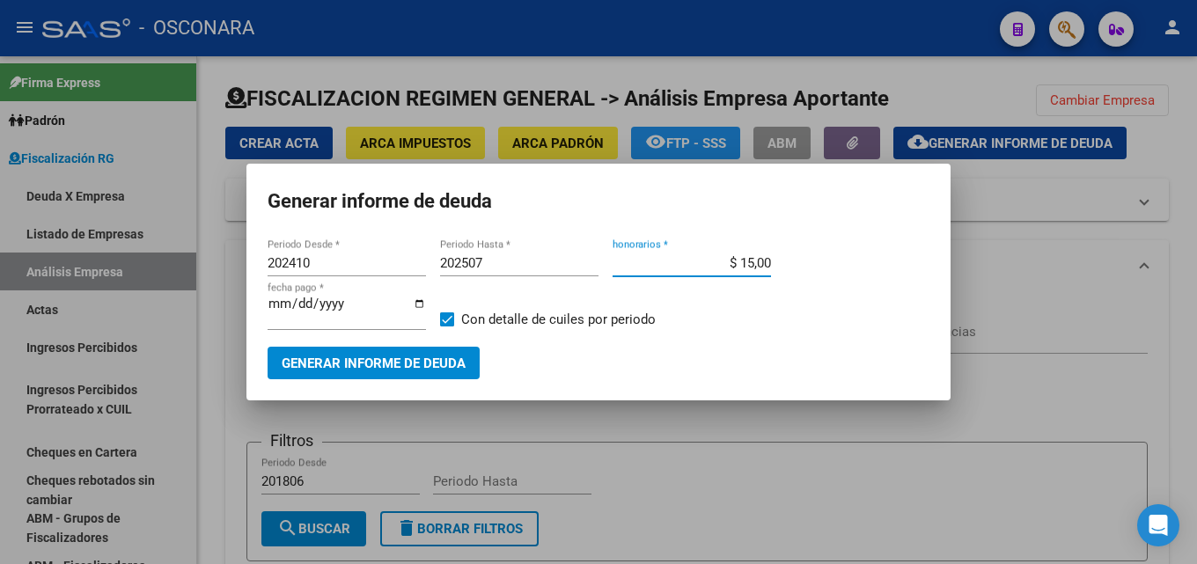
click at [377, 341] on div "2025-08-18 fecha pago *" at bounding box center [347, 320] width 158 height 54
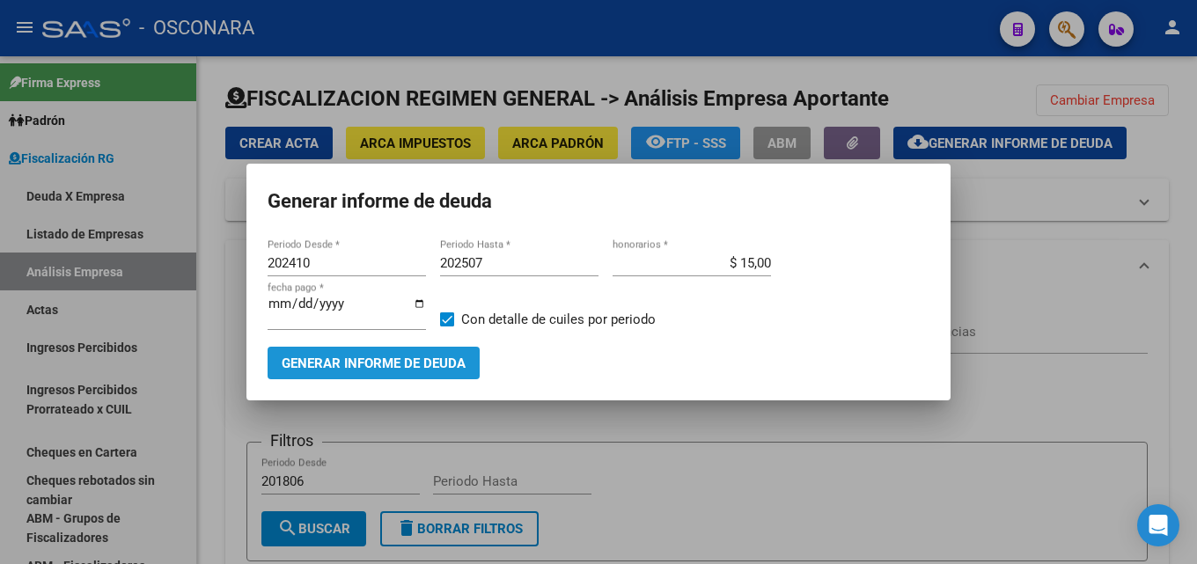
click at [376, 356] on span "Generar informe de deuda" at bounding box center [374, 364] width 184 height 16
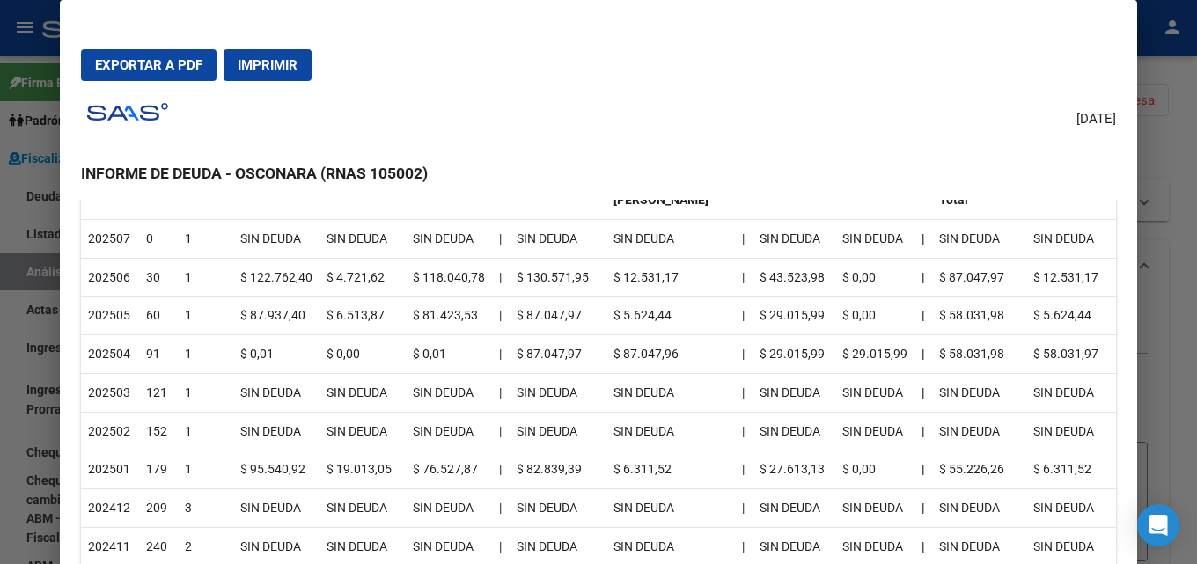
scroll to position [264, 0]
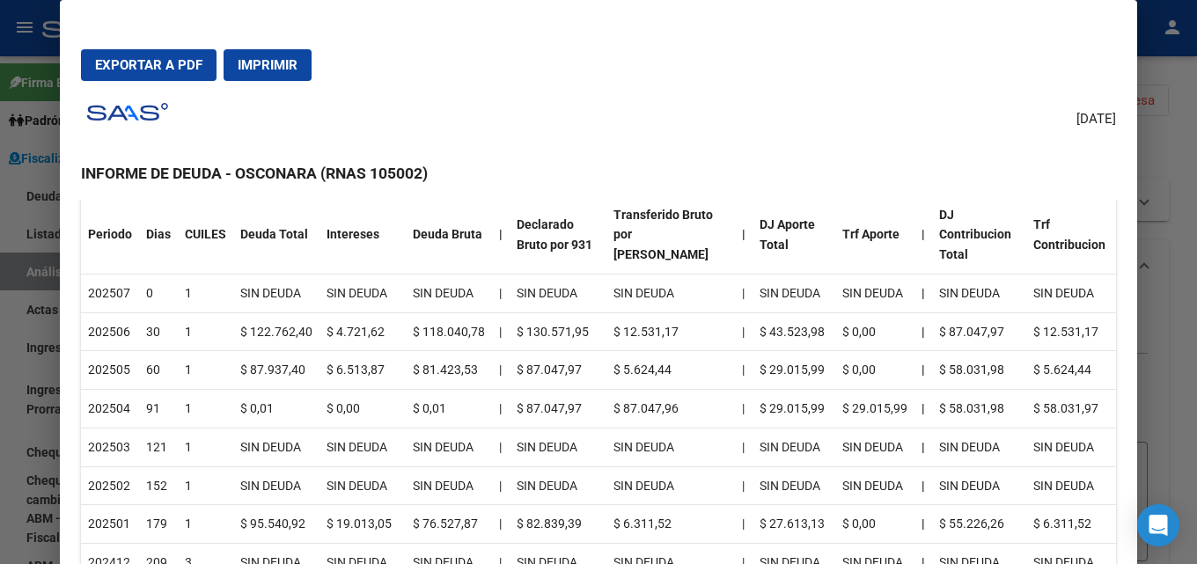
drag, startPoint x: 286, startPoint y: 363, endPoint x: 105, endPoint y: 340, distance: 182.8
click at [105, 340] on table "Periodo Dias CUILES Deuda Total Intereses Deuda Bruta | Declarado Bruto por 931…" at bounding box center [598, 428] width 1035 height 464
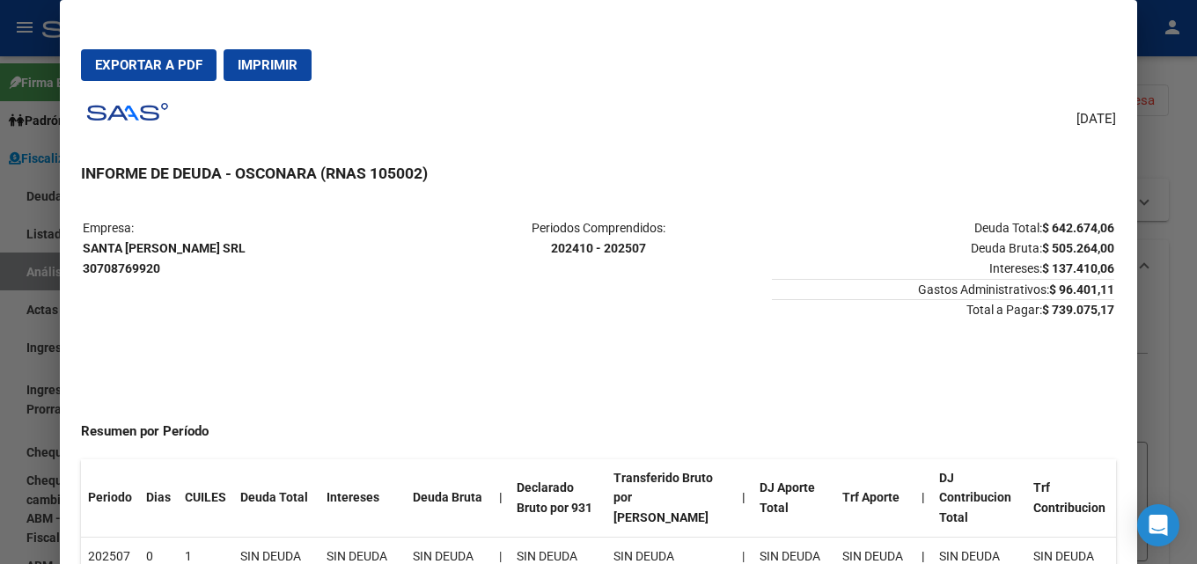
scroll to position [0, 0]
click at [149, 55] on button "Exportar a PDF" at bounding box center [149, 65] width 136 height 32
drag, startPoint x: 514, startPoint y: 409, endPoint x: 791, endPoint y: 309, distance: 293.8
drag, startPoint x: 1114, startPoint y: 315, endPoint x: 1029, endPoint y: 315, distance: 84.5
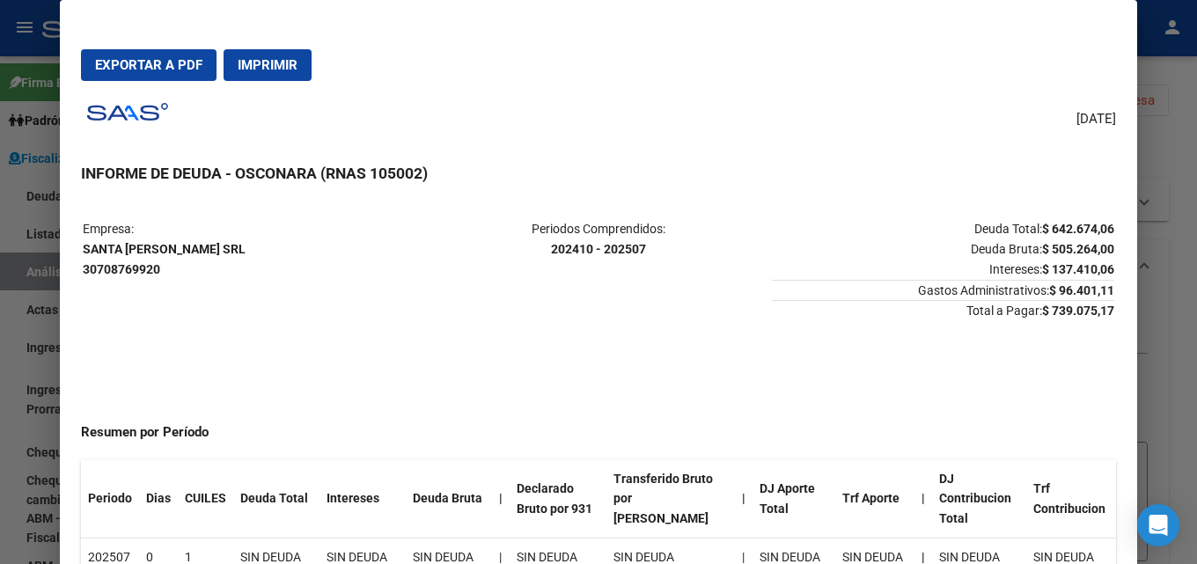
click at [1029, 315] on mat-dialog-content "Empresa: SANTA IRENE SRL 30708769920 Periodos Comprendidos: 202410 - 202507 Deu…" at bounding box center [599, 403] width 1078 height 407
click at [1183, 218] on div at bounding box center [598, 282] width 1197 height 564
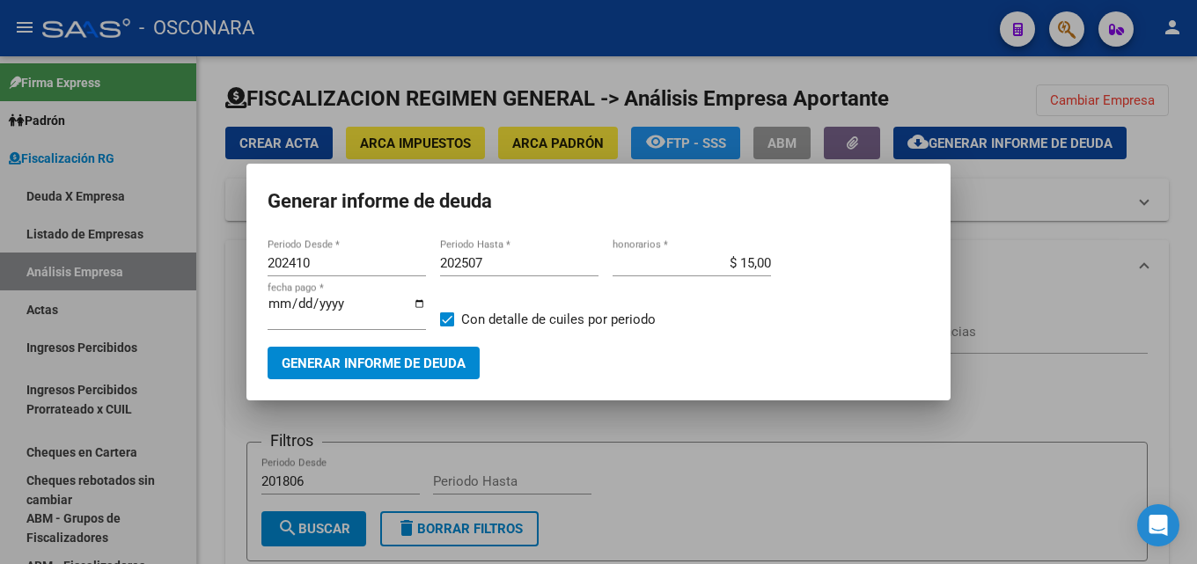
click at [1140, 92] on div at bounding box center [598, 282] width 1197 height 564
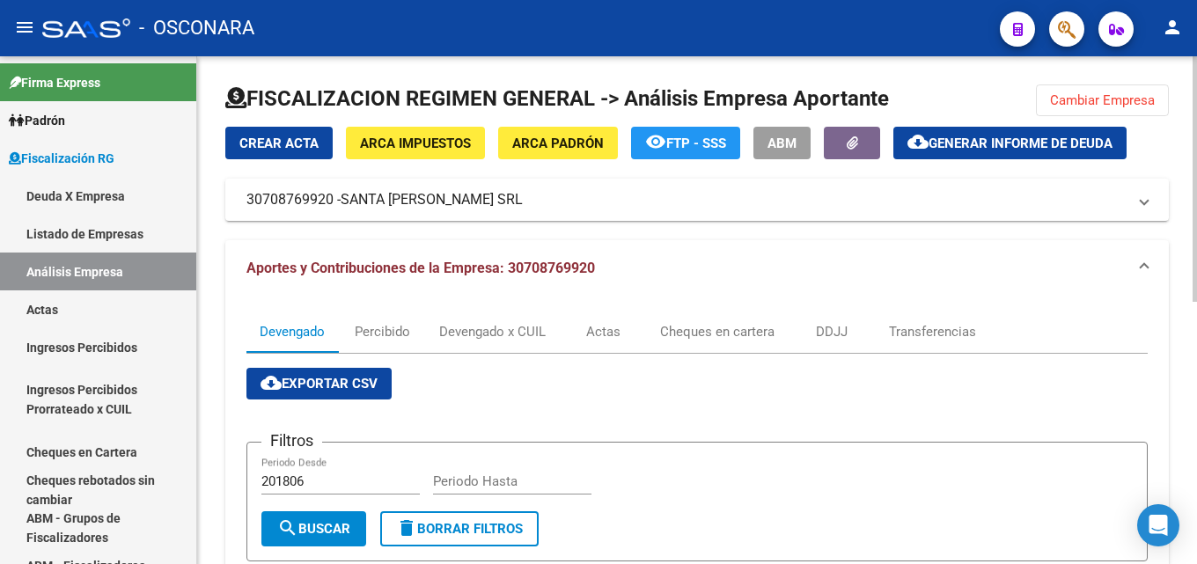
drag, startPoint x: 1086, startPoint y: 98, endPoint x: 872, endPoint y: 85, distance: 214.3
click at [1083, 97] on span "Cambiar Empresa" at bounding box center [1102, 100] width 105 height 16
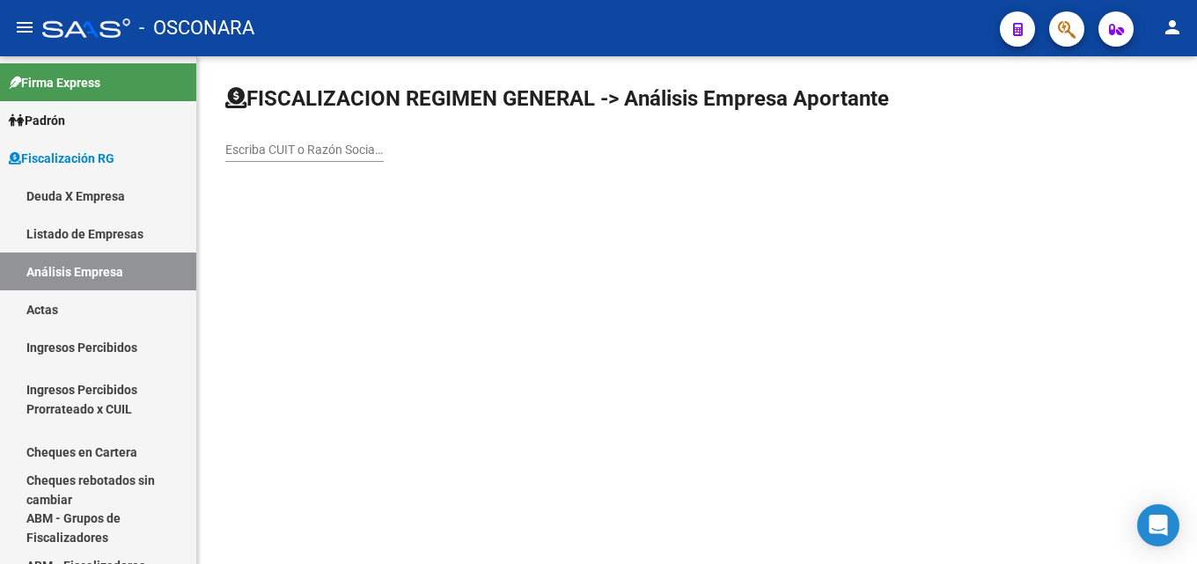
drag, startPoint x: 278, startPoint y: 140, endPoint x: 254, endPoint y: 137, distance: 24.8
drag, startPoint x: 254, startPoint y: 137, endPoint x: 247, endPoint y: 154, distance: 18.2
paste input "CLINICA PRIVADA RANELAGH SA"
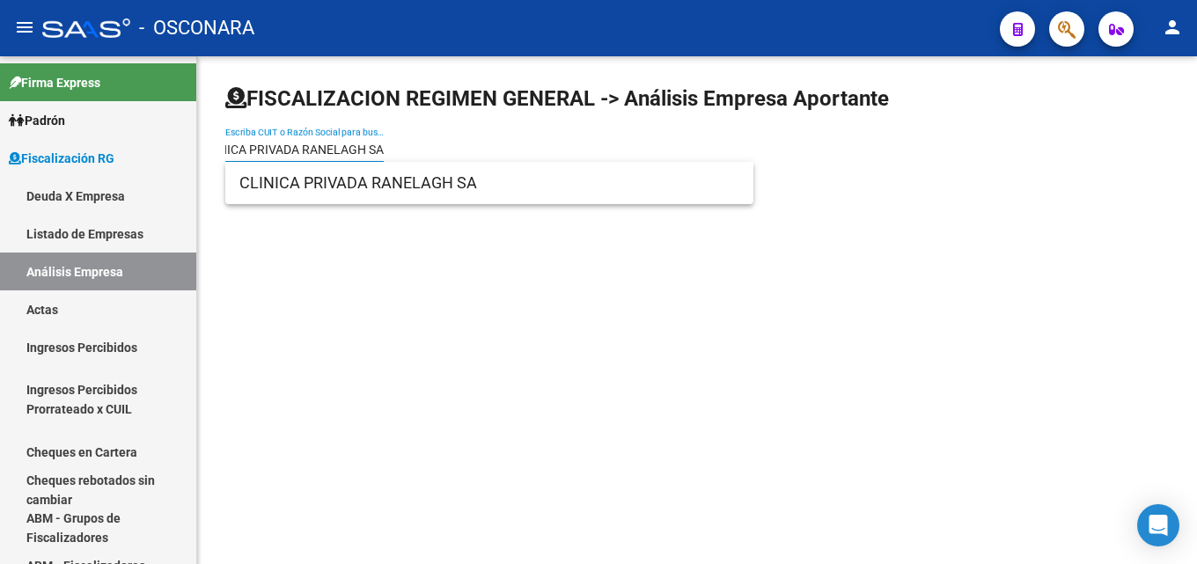
type input "CLINICA PRIVADA RANELAGH SA"
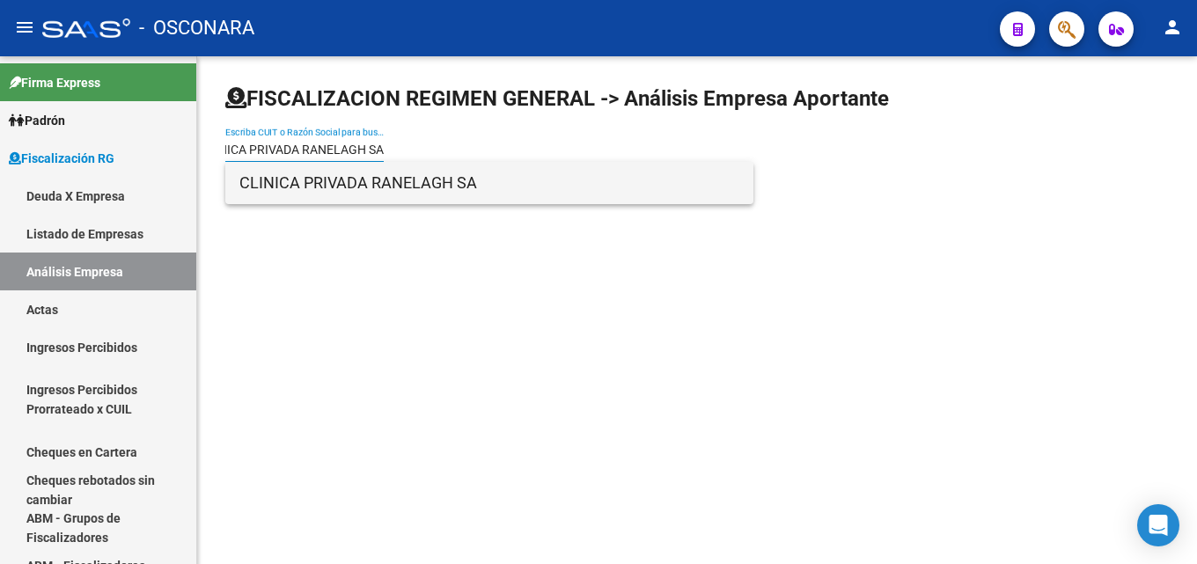
click at [468, 174] on span "CLINICA PRIVADA RANELAGH SA" at bounding box center [489, 183] width 500 height 42
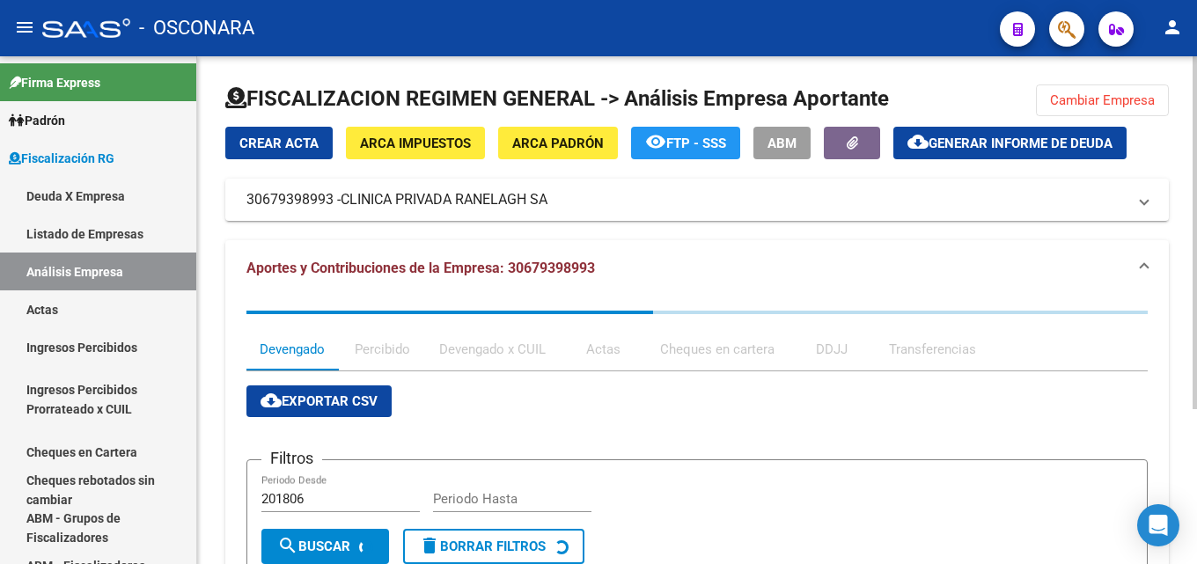
click at [969, 144] on span "Generar informe de deuda" at bounding box center [1021, 144] width 184 height 16
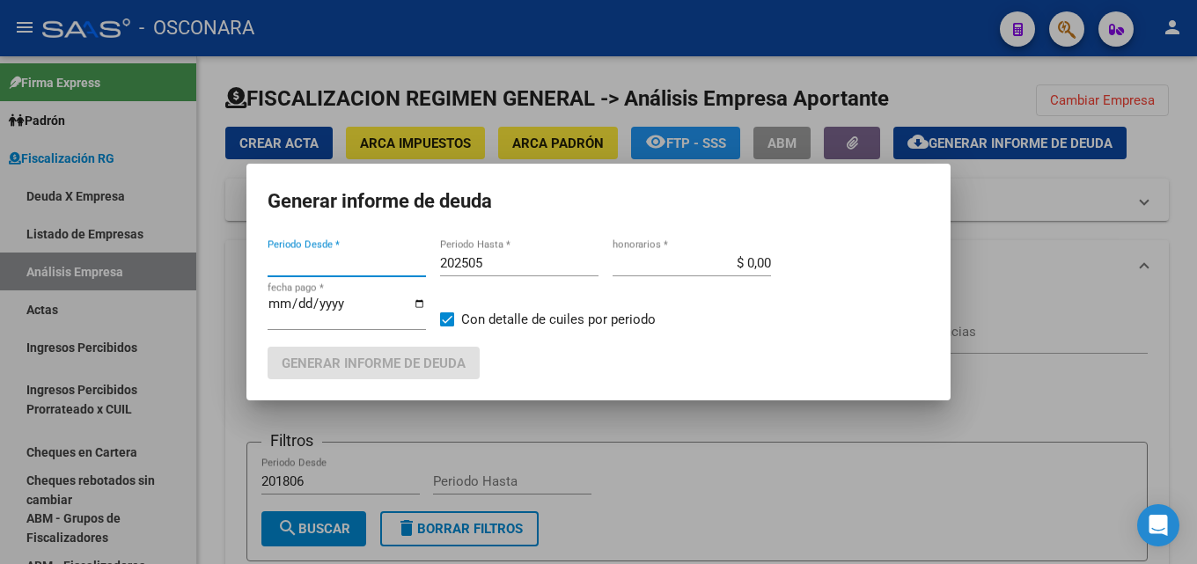
type input "202406"
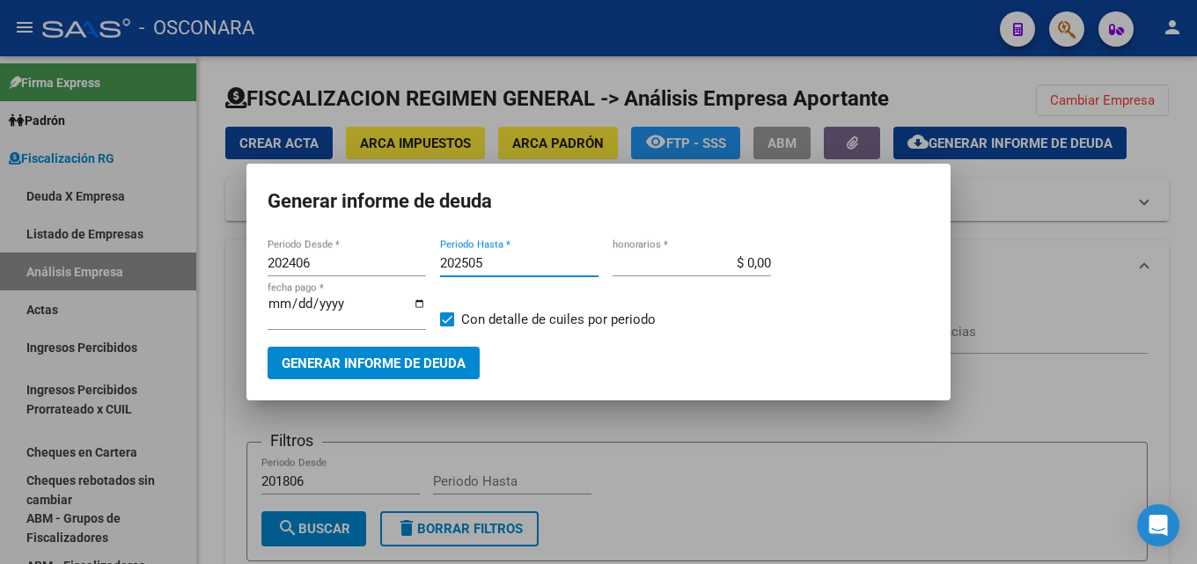
click at [502, 259] on input "202505" at bounding box center [519, 263] width 158 height 16
type input "202506"
drag, startPoint x: 726, startPoint y: 267, endPoint x: 904, endPoint y: 269, distance: 177.9
click at [873, 267] on div "202406 Periodo Desde * 202506 Periodo Hasta * $ 0,00 honorarios * 2025-08-18 fe…" at bounding box center [599, 298] width 662 height 97
type input "$ 15,00"
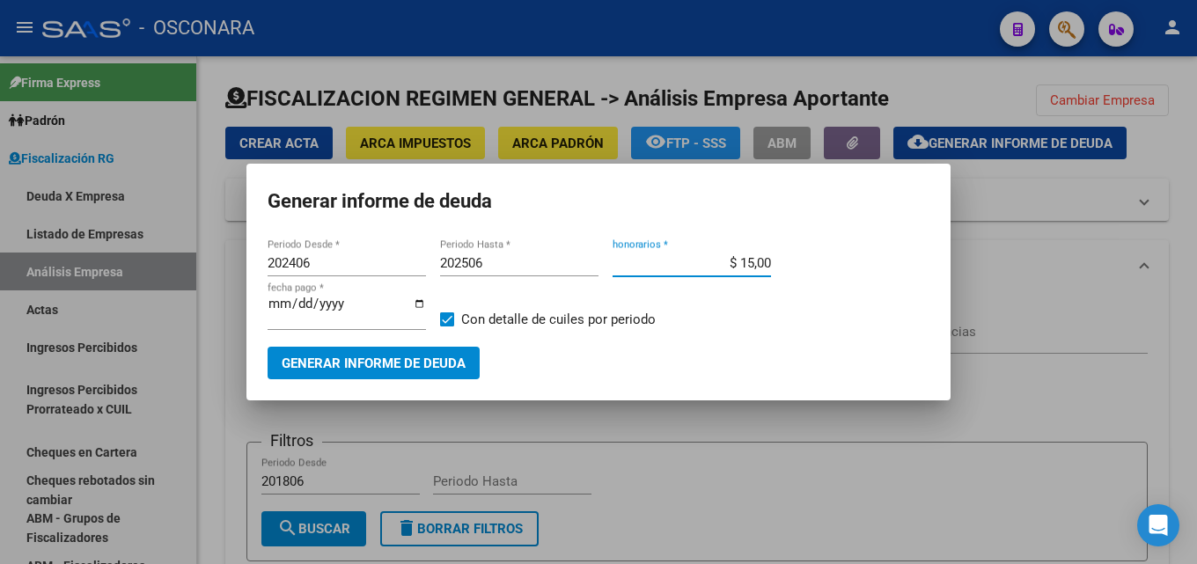
click at [312, 361] on span "Generar informe de deuda" at bounding box center [374, 364] width 184 height 16
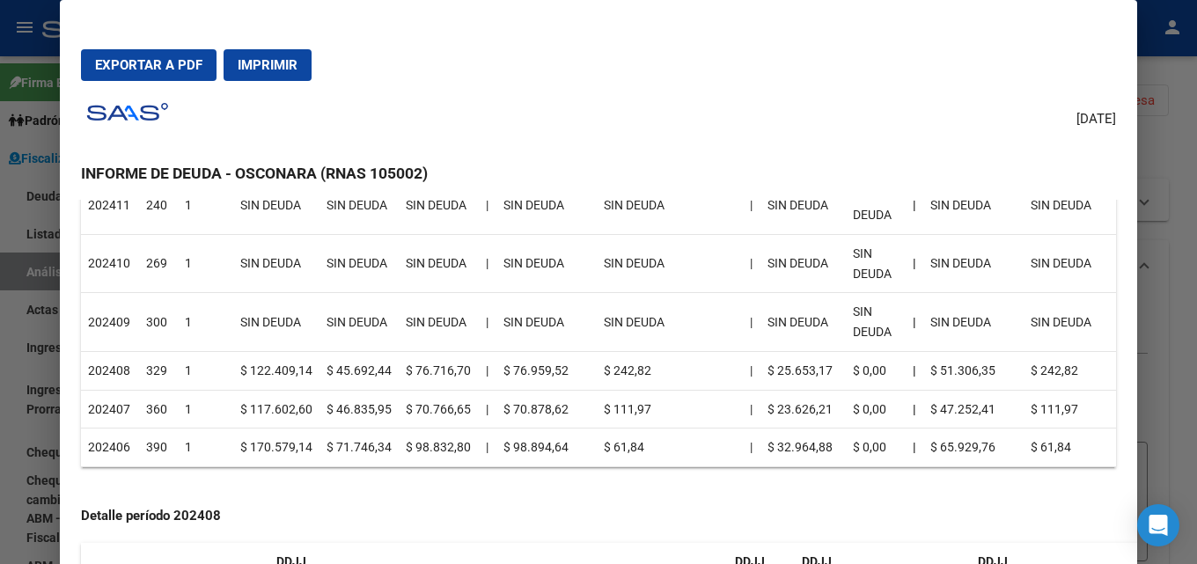
scroll to position [440, 0]
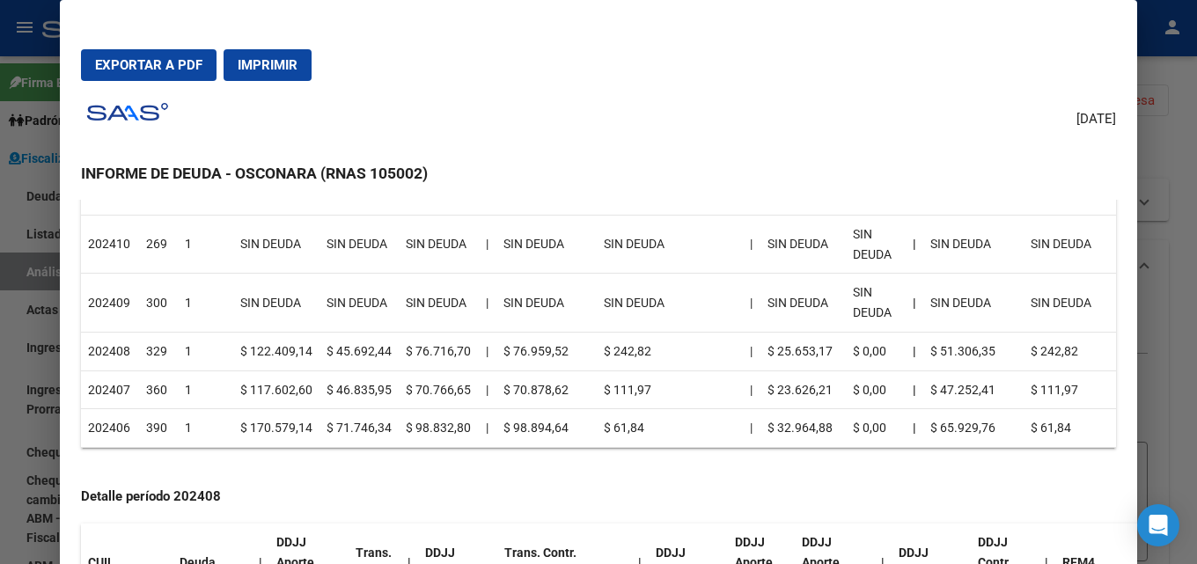
click at [1183, 311] on div at bounding box center [598, 282] width 1197 height 564
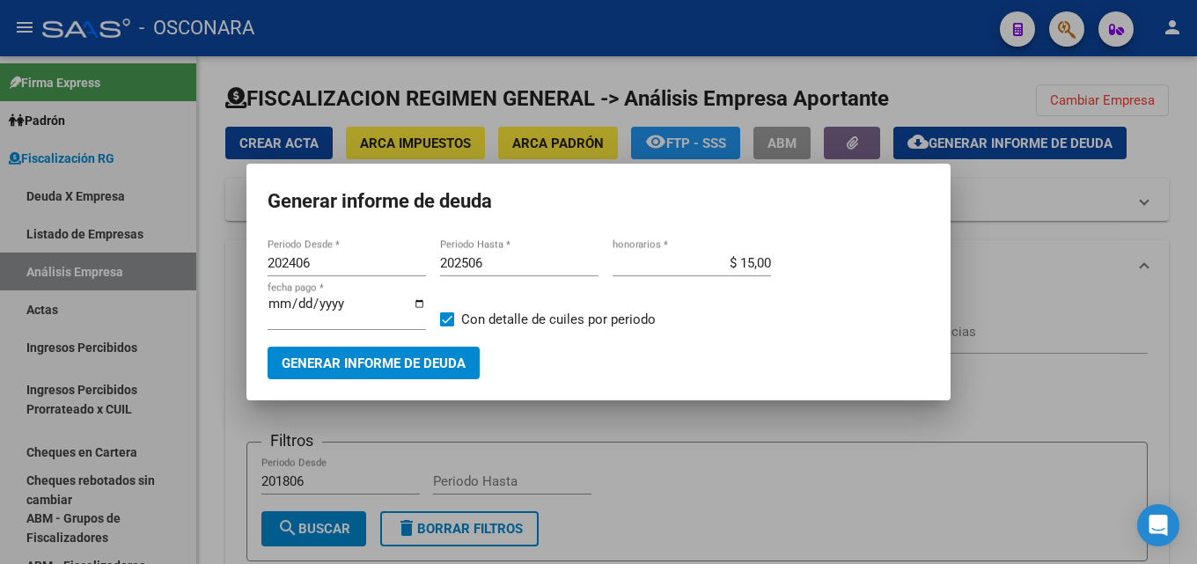
drag, startPoint x: 1197, startPoint y: 249, endPoint x: 1101, endPoint y: 125, distance: 156.9
click at [1183, 241] on div at bounding box center [598, 282] width 1197 height 564
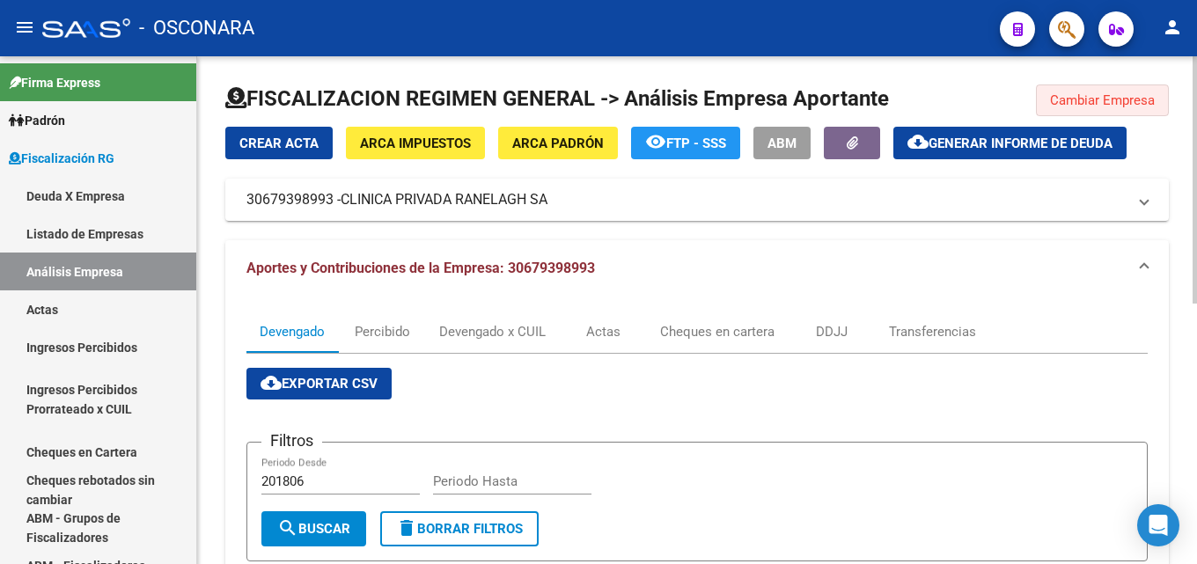
click at [1094, 87] on button "Cambiar Empresa" at bounding box center [1102, 101] width 133 height 32
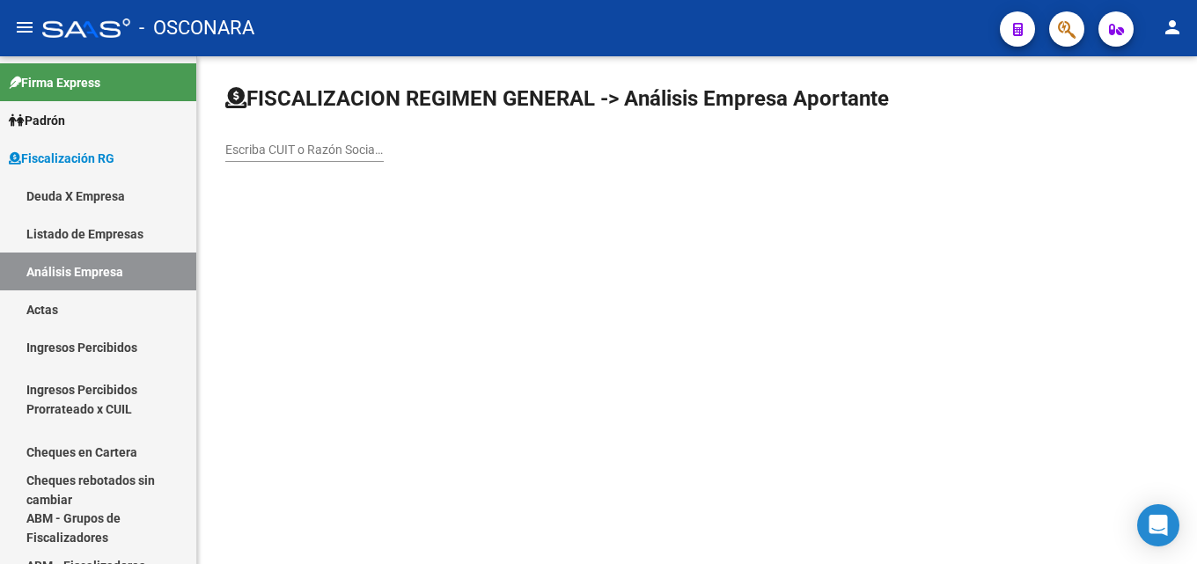
click at [365, 152] on input "Escriba CUIT o Razón Social para buscar" at bounding box center [304, 150] width 158 height 15
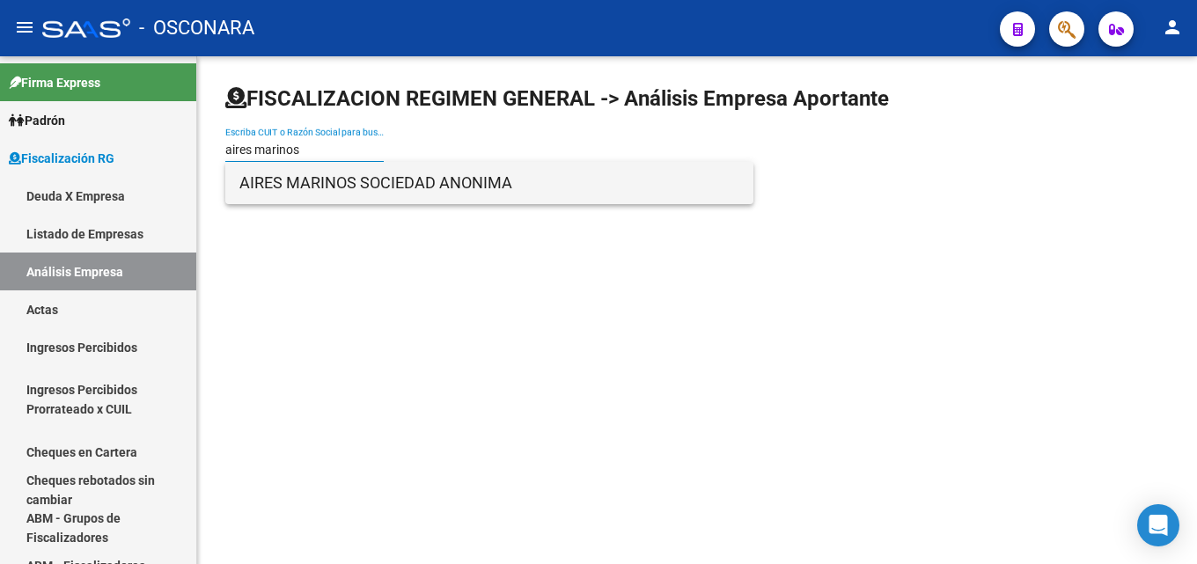
type input "aires marinos"
click at [337, 179] on span "AIRES MARINOS SOCIEDAD ANONIMA" at bounding box center [489, 183] width 500 height 42
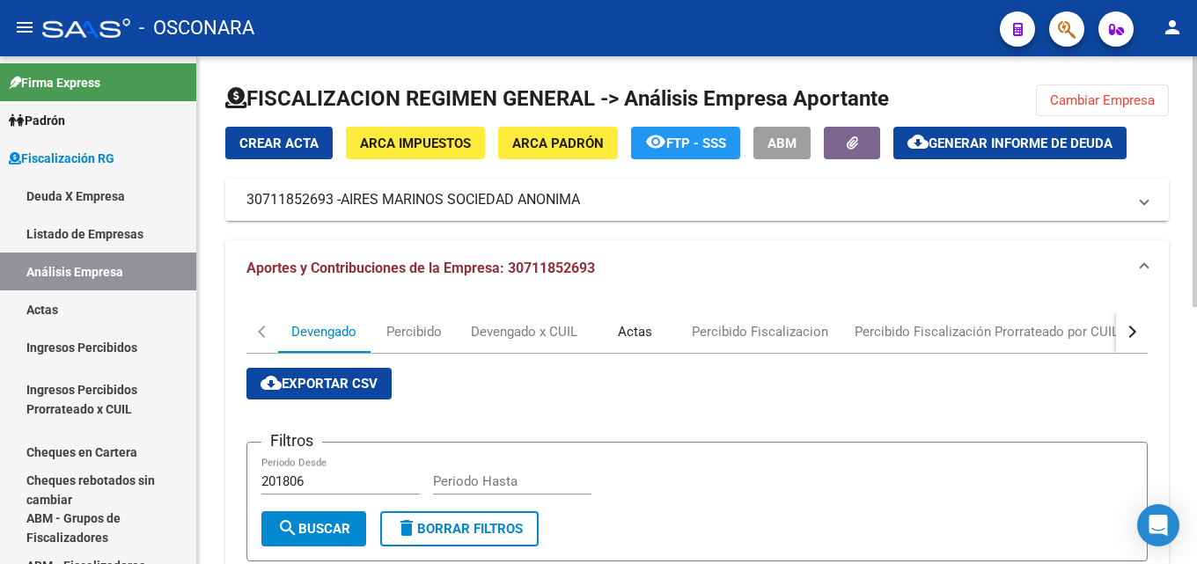
click at [616, 331] on div "Actas" at bounding box center [635, 332] width 88 height 42
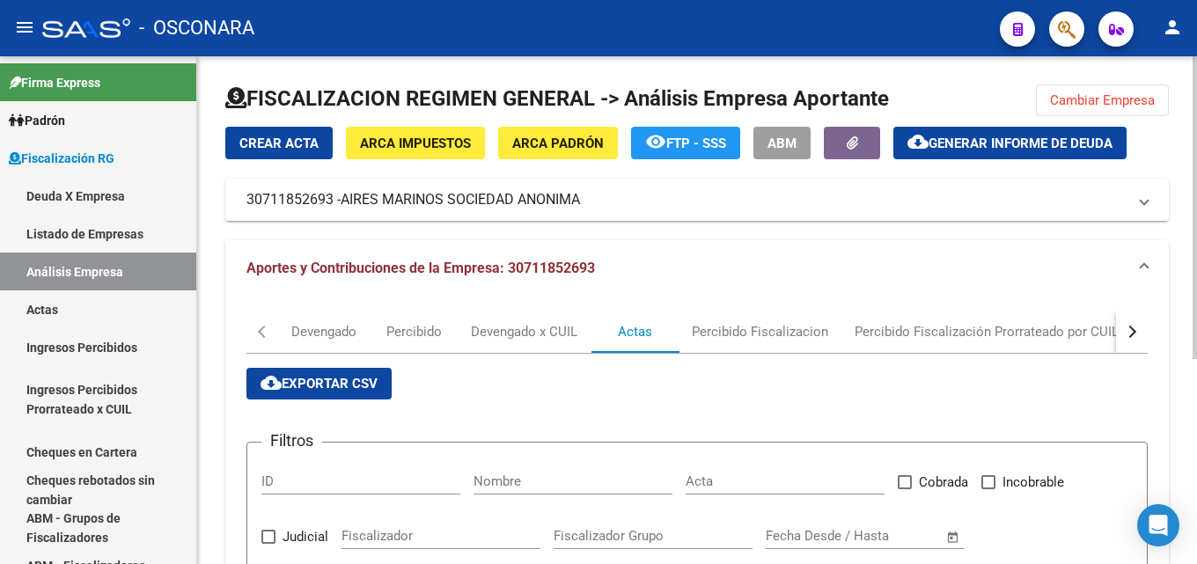
click at [947, 161] on div "Crear Acta ARCA Impuestos ARCA Padrón remove_red_eye FTP - SSS ABM cloud_downlo…" at bounding box center [697, 174] width 944 height 94
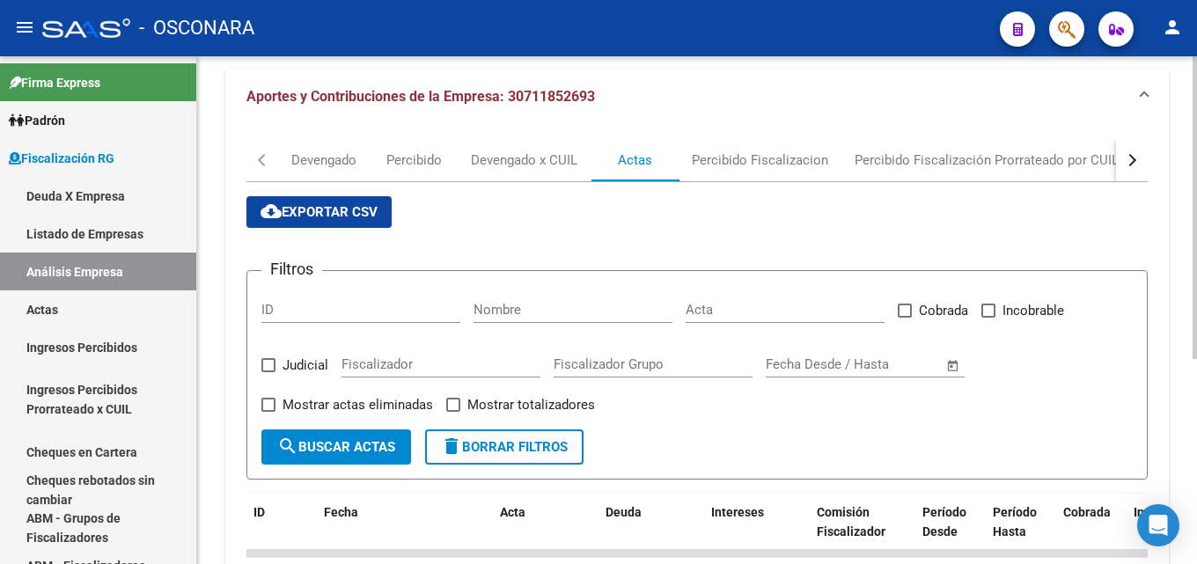
scroll to position [0, 0]
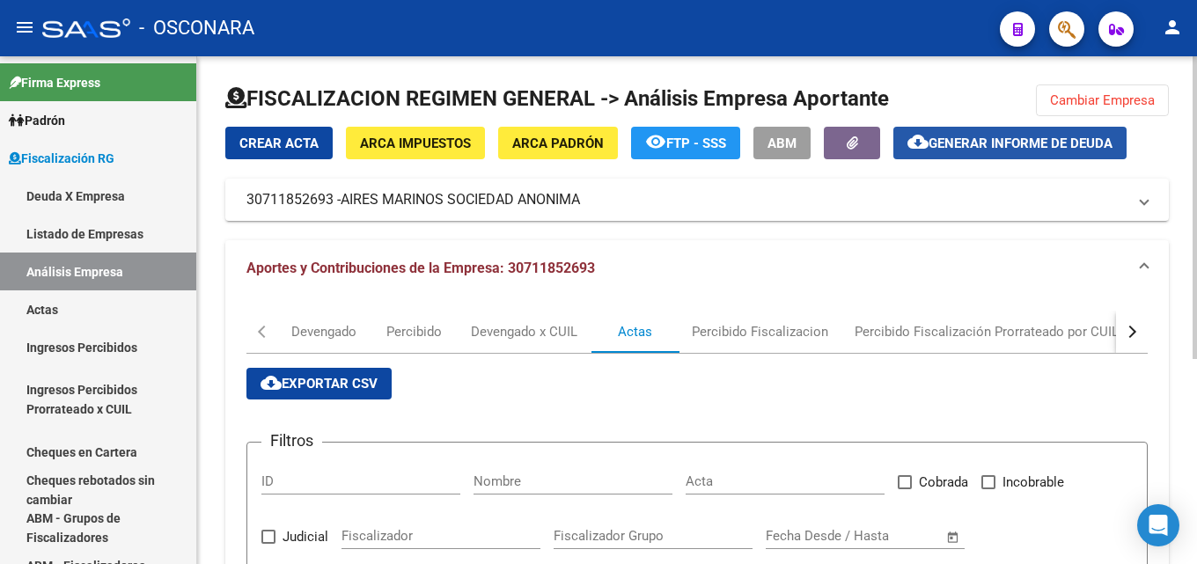
click at [955, 145] on span "Generar informe de deuda" at bounding box center [1021, 144] width 184 height 16
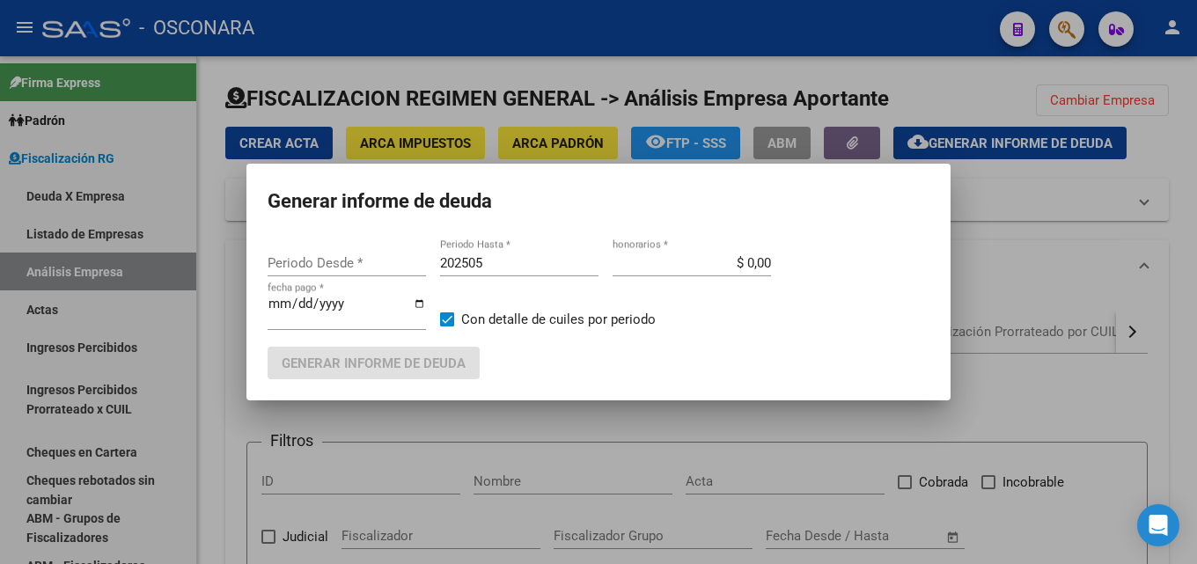
type input "201805"
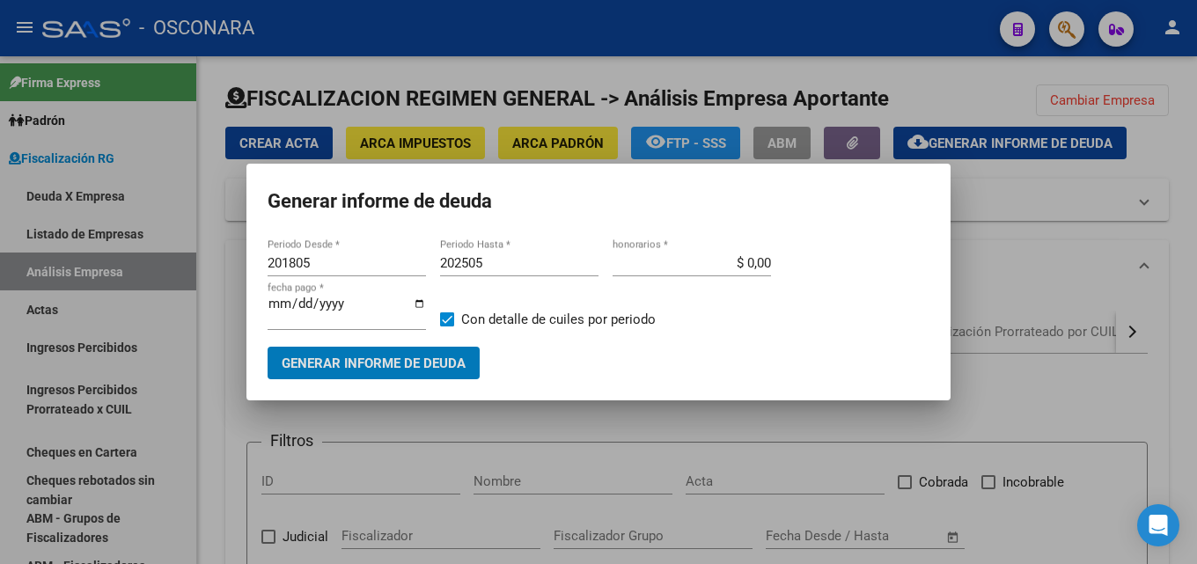
click at [483, 254] on div "202505 Periodo Hasta *" at bounding box center [519, 263] width 158 height 26
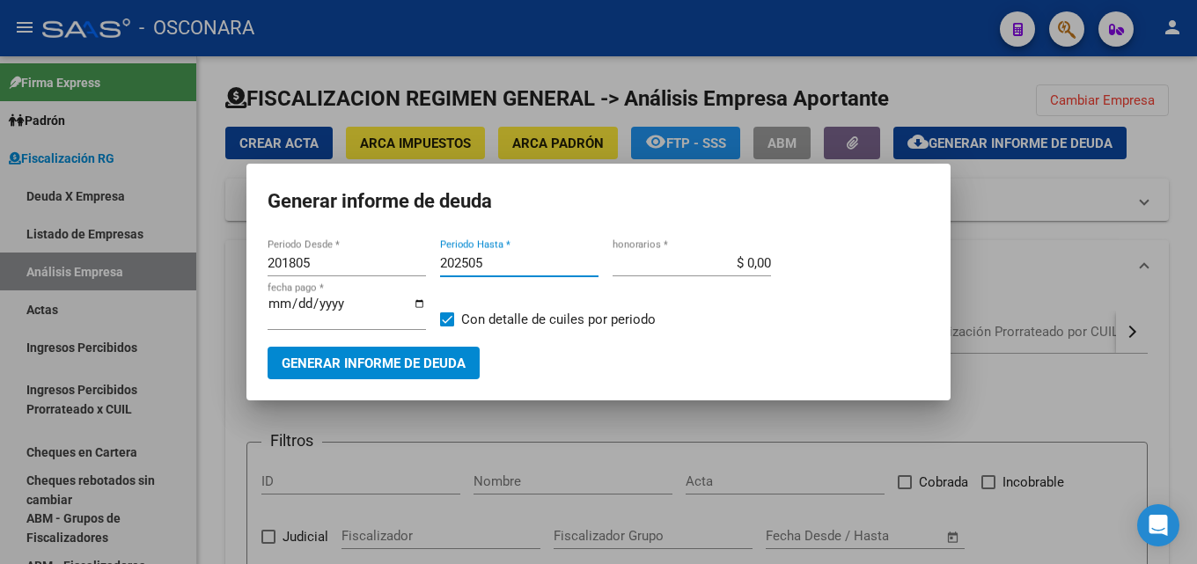
click at [517, 273] on div "202505 Periodo Hasta *" at bounding box center [519, 263] width 158 height 26
type input "202506"
drag, startPoint x: 728, startPoint y: 269, endPoint x: 940, endPoint y: 282, distance: 212.5
click at [871, 263] on div "201805 Periodo Desde * 202506 Periodo Hasta * $ 0,00 honorarios * 2025-08-18 fe…" at bounding box center [599, 298] width 662 height 97
type input "$ 15,00"
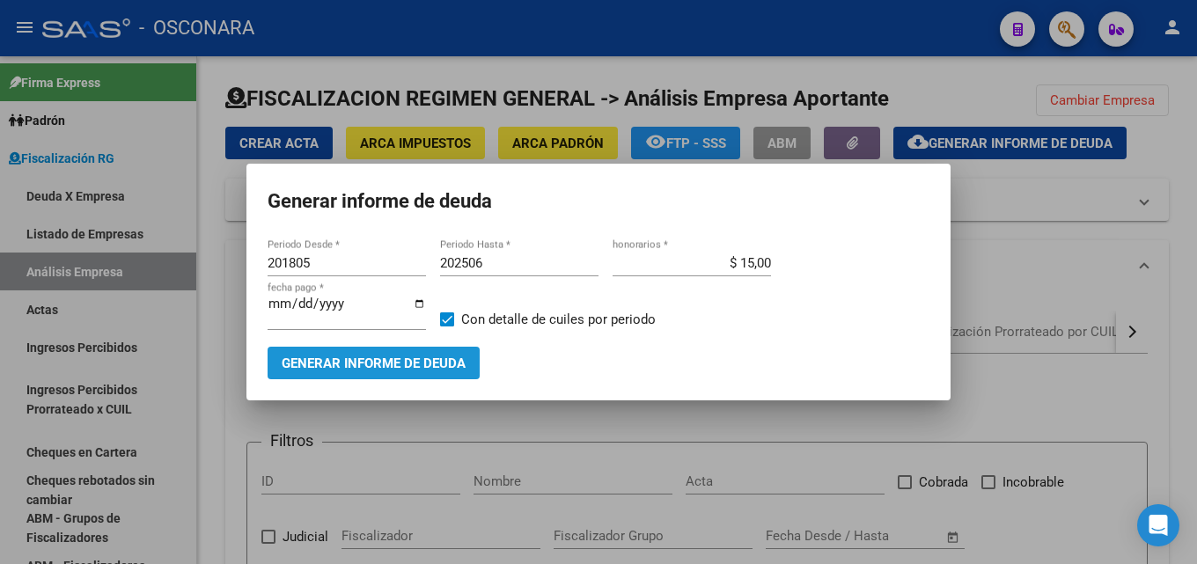
click at [367, 366] on span "Generar informe de deuda" at bounding box center [374, 364] width 184 height 16
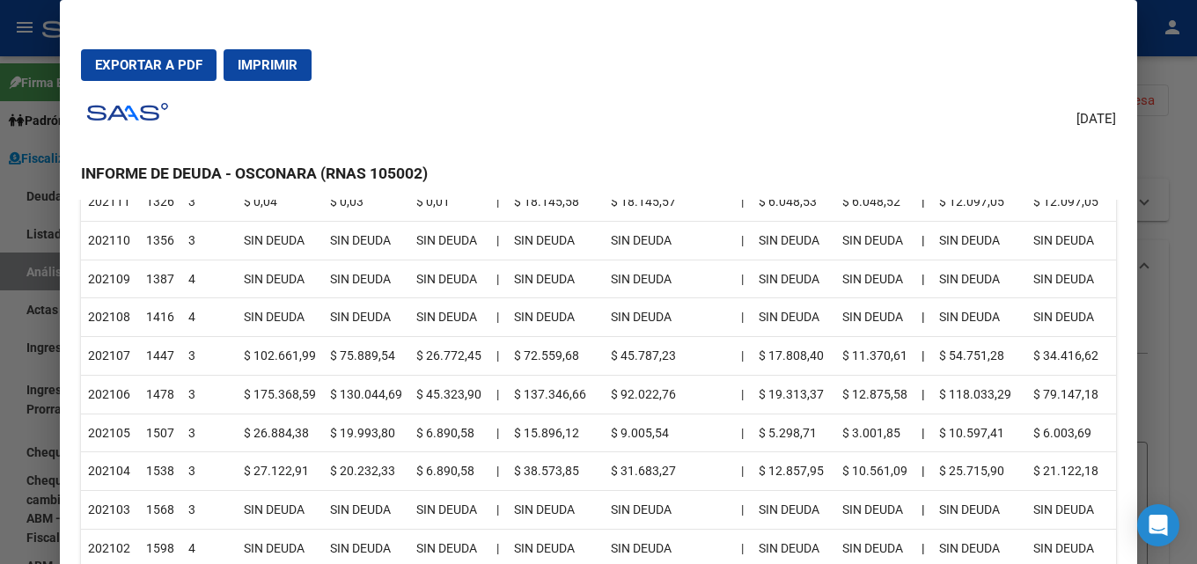
scroll to position [2025, 0]
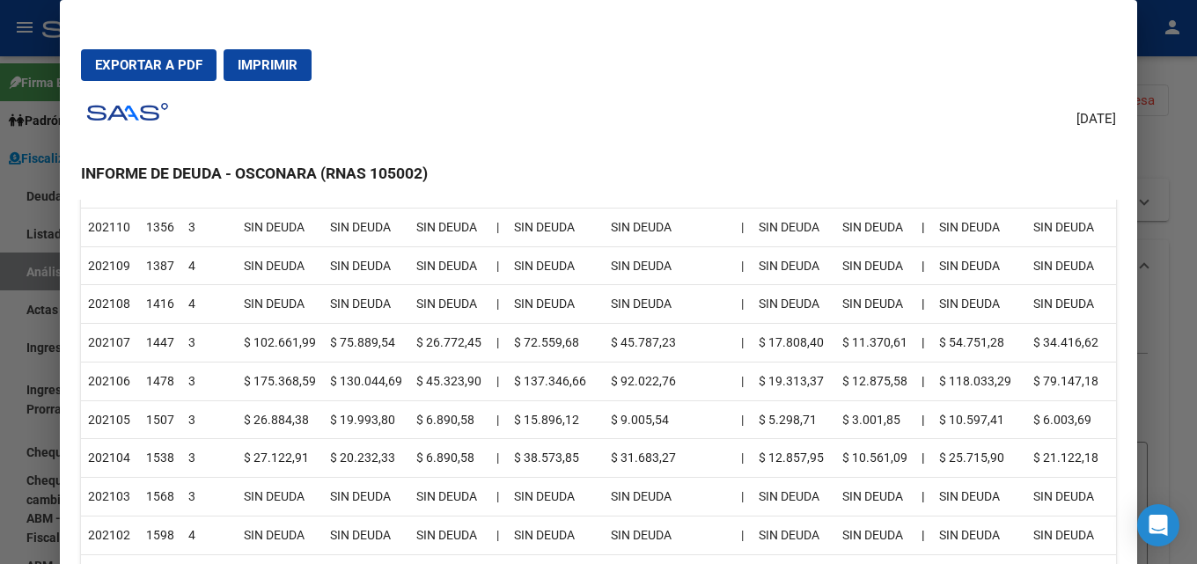
drag, startPoint x: 342, startPoint y: 461, endPoint x: 107, endPoint y: 337, distance: 265.1
click at [107, 337] on table "Periodo Dias CUILES Deuda Total Intereses Deuda Bruta | Declarado Bruto por 931…" at bounding box center [598, 131] width 1035 height 3392
click at [107, 337] on td "202107" at bounding box center [110, 343] width 58 height 39
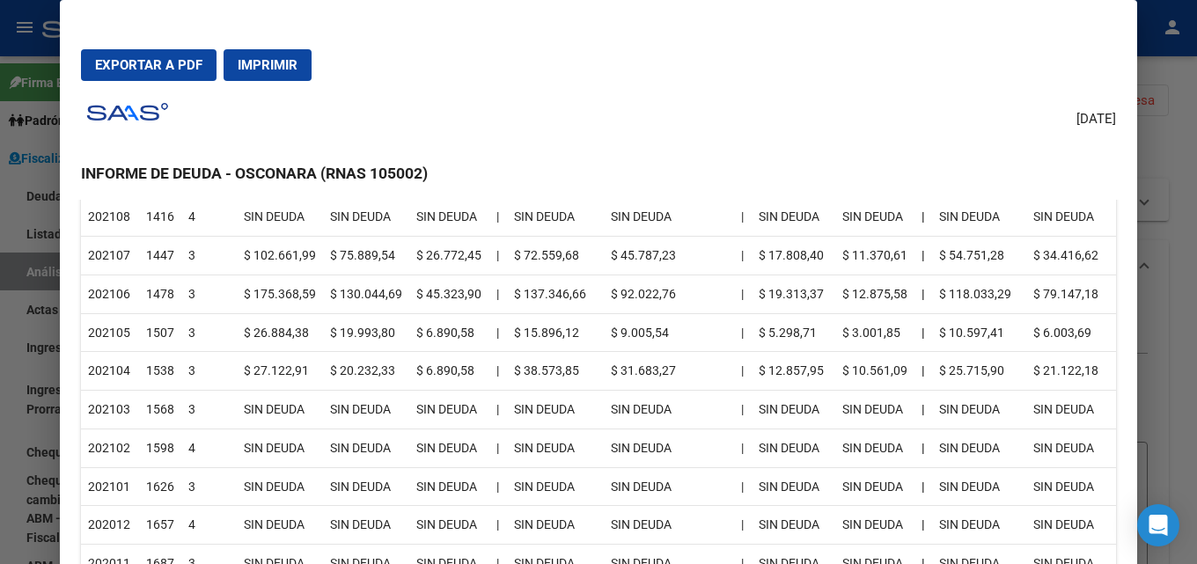
scroll to position [2113, 0]
drag, startPoint x: 138, startPoint y: 362, endPoint x: 121, endPoint y: 362, distance: 17.6
click at [121, 362] on tr "202104 1538 3 $ 27.122,91 $ 20.232,33 $ 6.890,58 | $ 38.573,85 $ 31.683,27 | $ …" at bounding box center [598, 370] width 1035 height 39
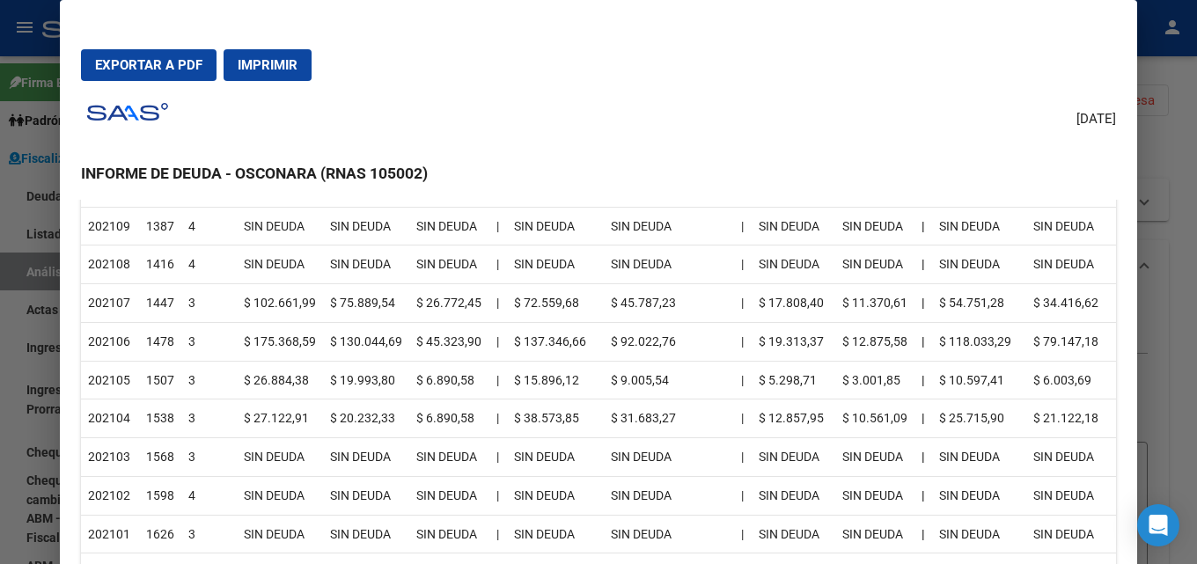
scroll to position [2025, 0]
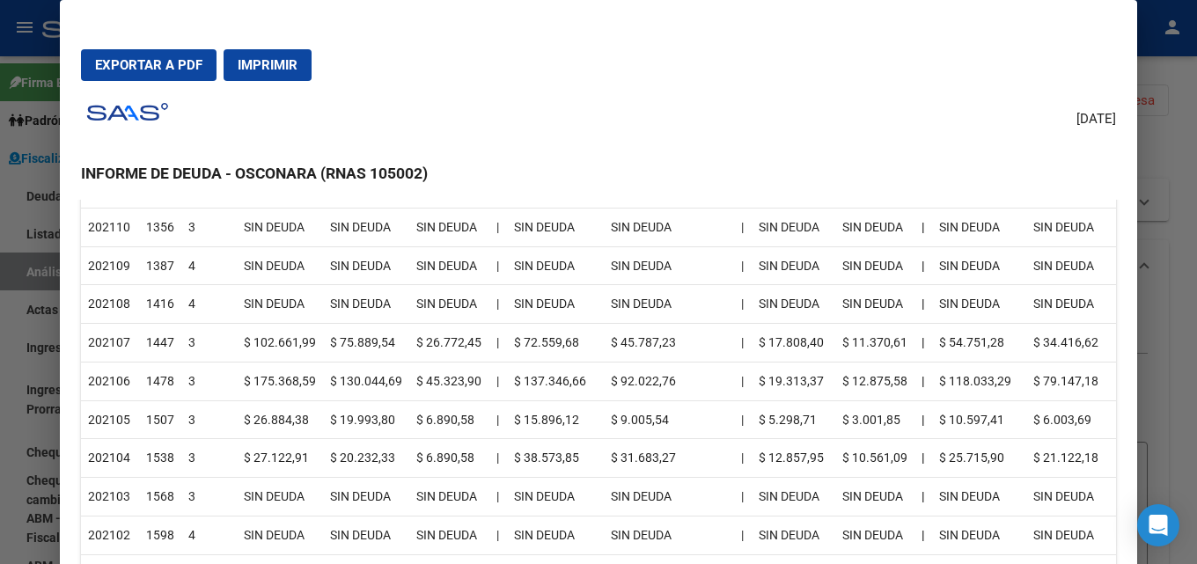
drag, startPoint x: 112, startPoint y: 340, endPoint x: 140, endPoint y: 334, distance: 28.8
click at [117, 340] on td "202107" at bounding box center [110, 343] width 58 height 39
click at [1183, 313] on div at bounding box center [598, 282] width 1197 height 564
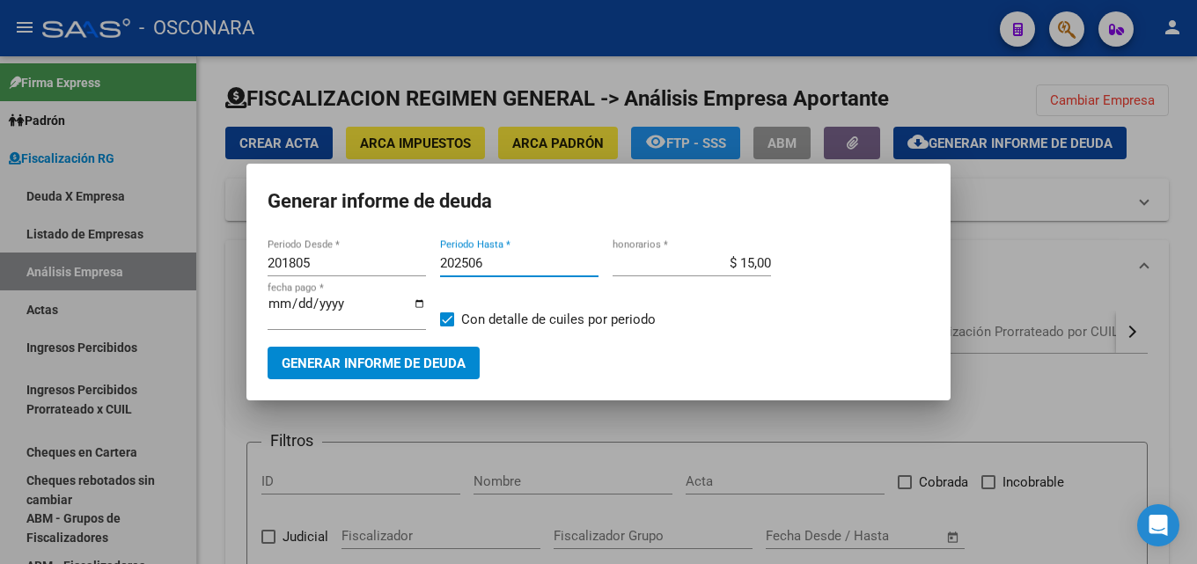
drag, startPoint x: 567, startPoint y: 266, endPoint x: 533, endPoint y: 261, distance: 34.6
click at [536, 261] on input "202506" at bounding box center [519, 263] width 158 height 16
drag, startPoint x: 517, startPoint y: 261, endPoint x: 362, endPoint y: 265, distance: 155.0
click at [313, 261] on div "201805 Periodo Desde * 202506 Periodo Hasta * $ 15,00 honorarios * 2025-08-18 f…" at bounding box center [599, 298] width 662 height 97
type input "202107"
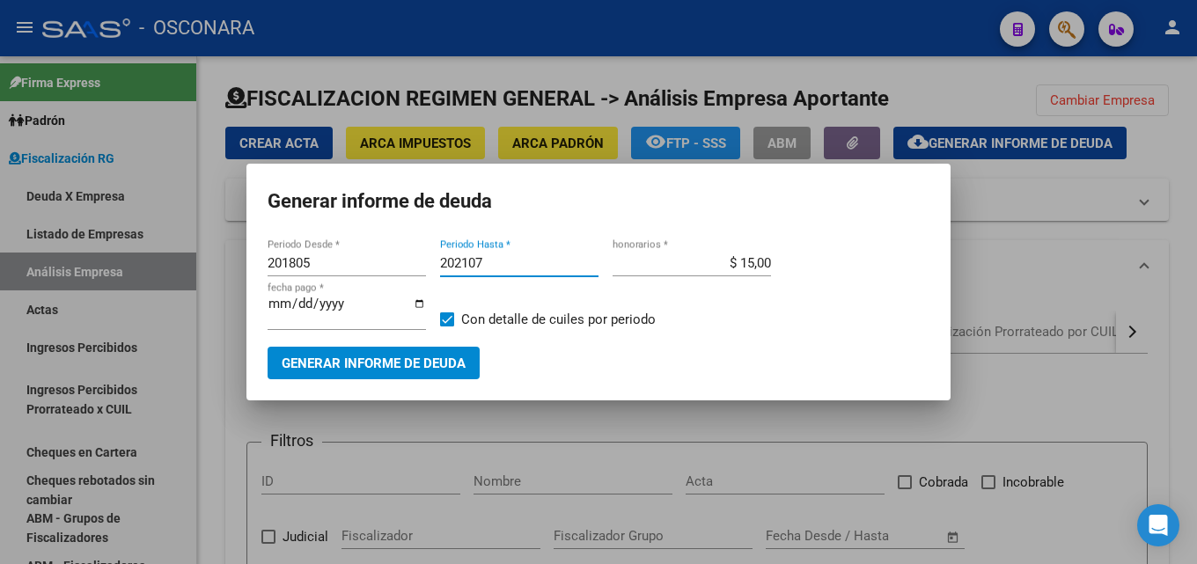
click at [352, 364] on span "Generar informe de deuda" at bounding box center [374, 364] width 184 height 16
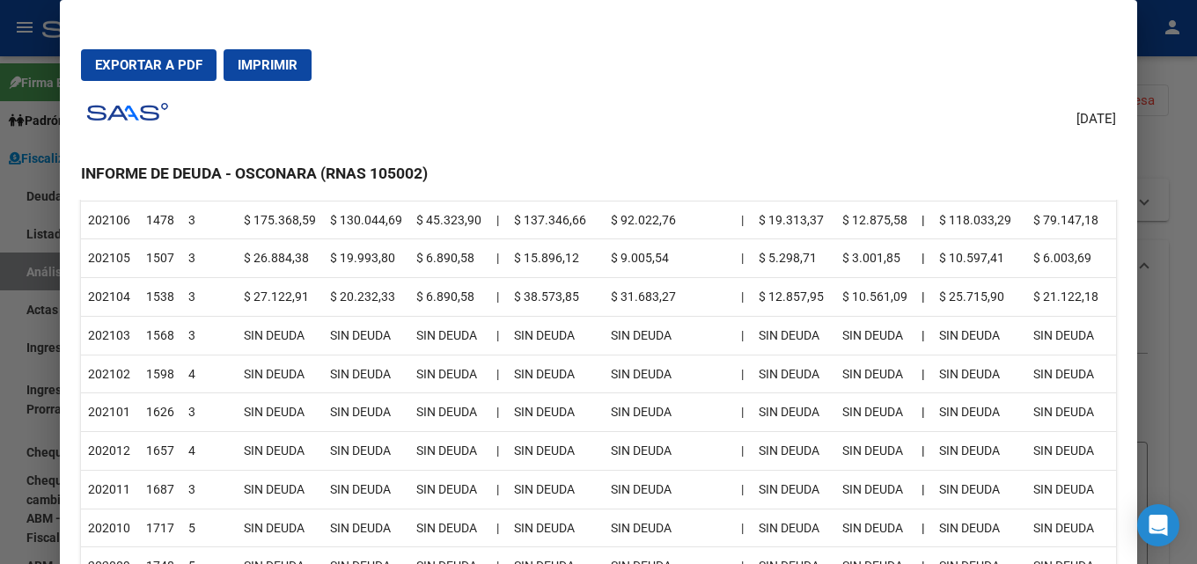
scroll to position [352, 0]
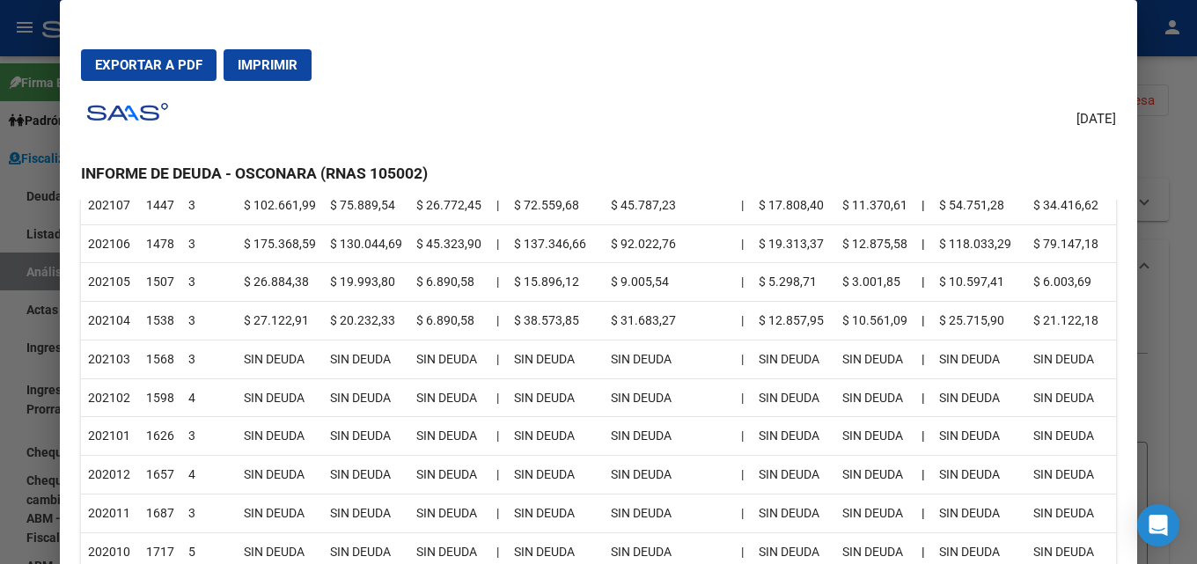
click at [1183, 300] on div at bounding box center [598, 282] width 1197 height 564
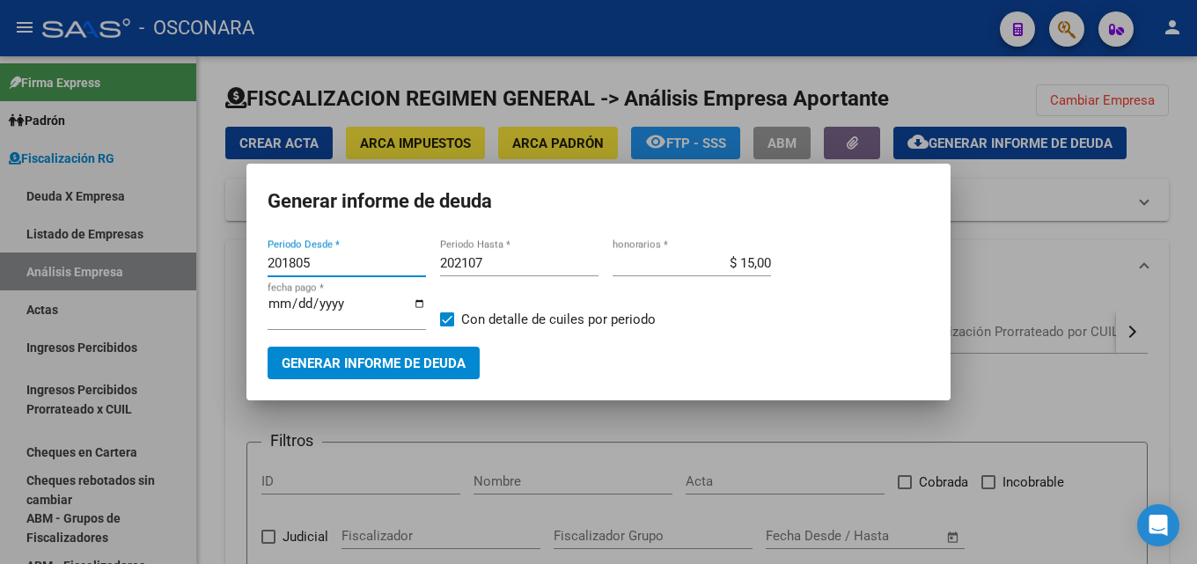
drag, startPoint x: 313, startPoint y: 257, endPoint x: 0, endPoint y: 259, distance: 313.4
click at [0, 259] on div "Generar informe de deuda 201805 Periodo Desde * 202107 Periodo Hasta * $ 15,00 …" at bounding box center [598, 282] width 1197 height 564
type input "202104"
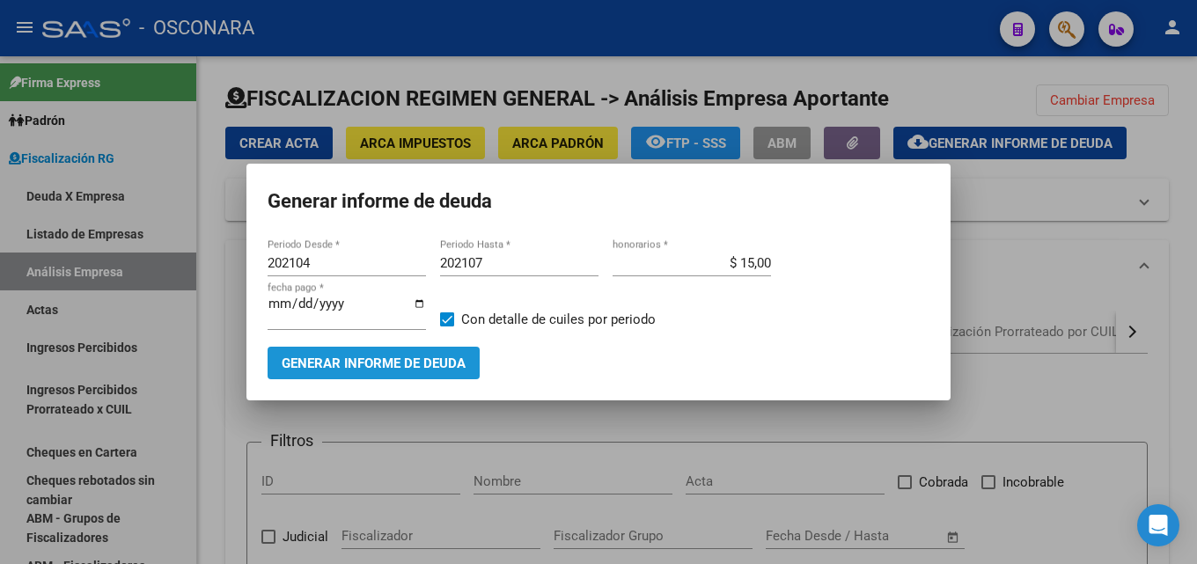
click at [321, 364] on span "Generar informe de deuda" at bounding box center [374, 364] width 184 height 16
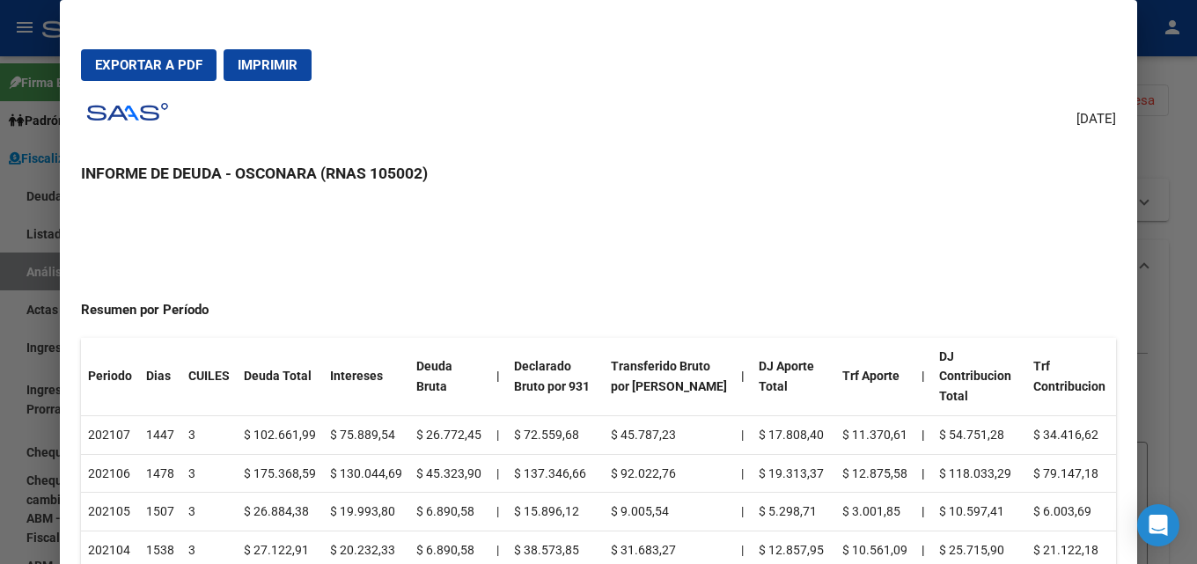
scroll to position [0, 0]
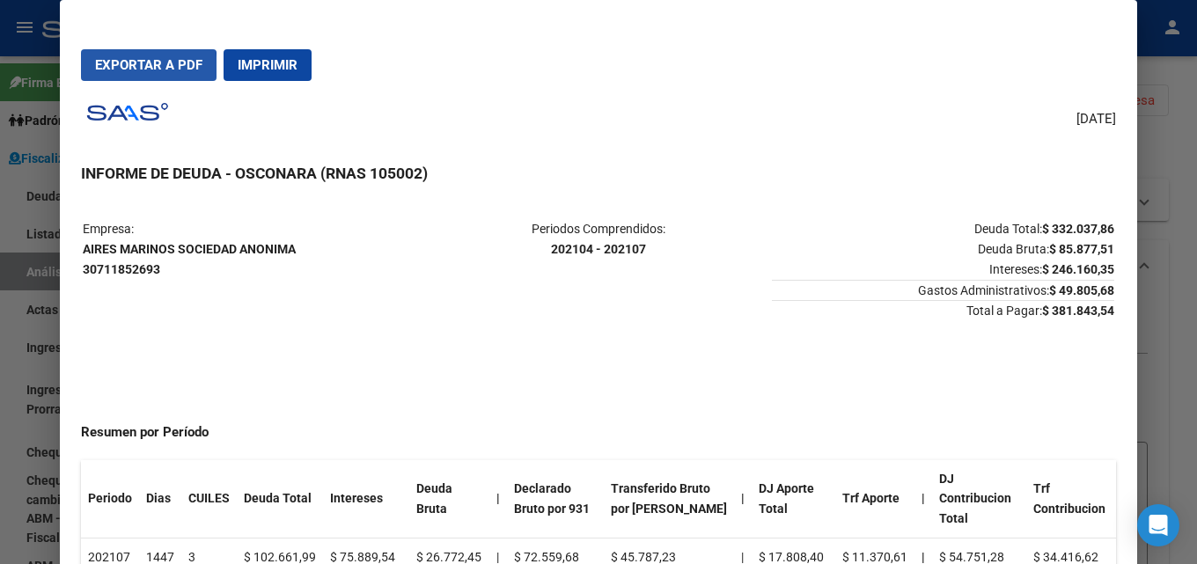
click at [122, 70] on span "Exportar a PDF" at bounding box center [148, 65] width 107 height 16
click at [1183, 243] on div at bounding box center [598, 282] width 1197 height 564
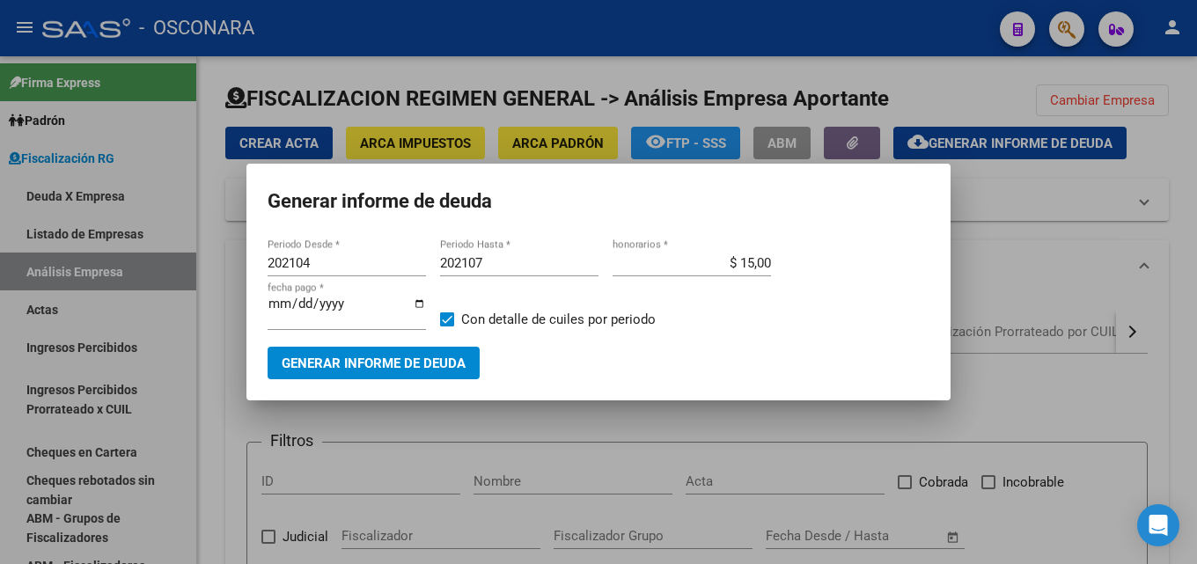
click at [1183, 241] on div at bounding box center [598, 282] width 1197 height 564
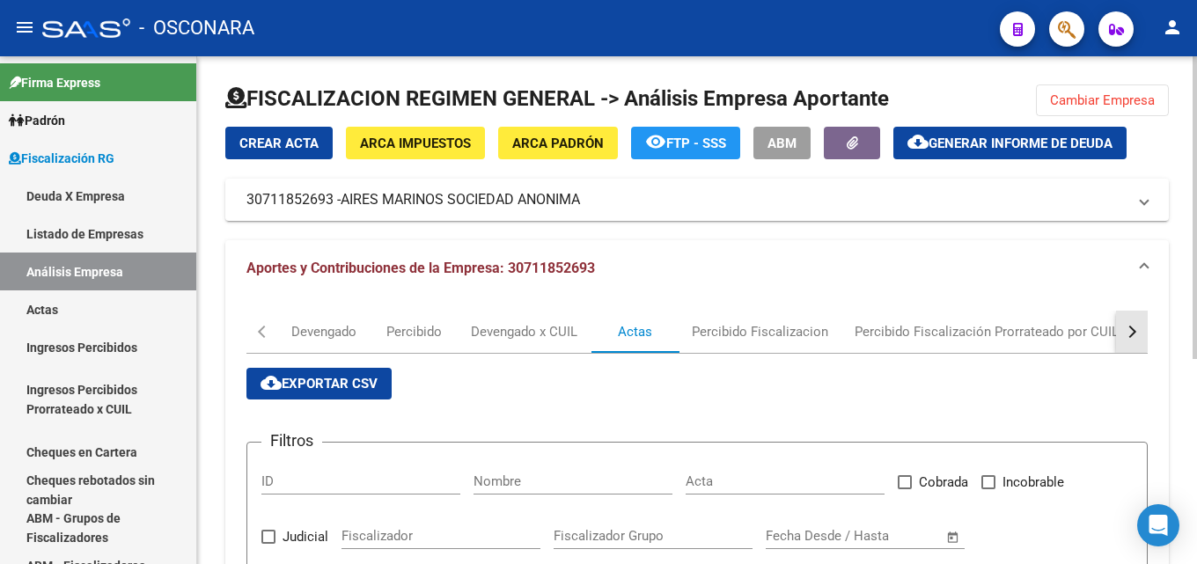
click at [1130, 330] on div "button" at bounding box center [1130, 332] width 12 height 12
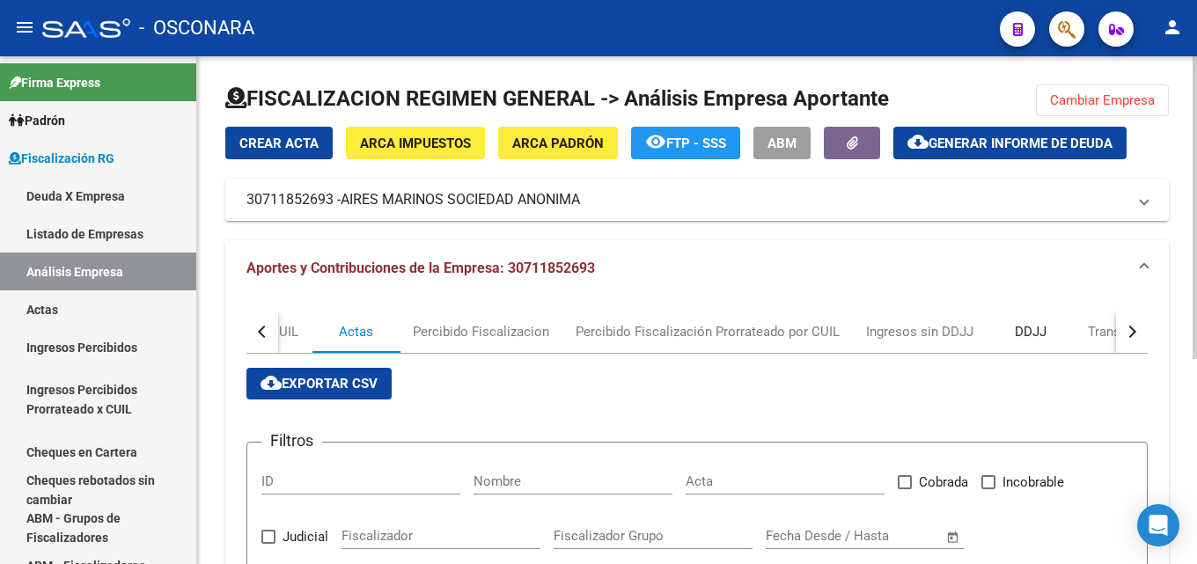
click at [1029, 337] on div "DDJJ" at bounding box center [1031, 331] width 32 height 19
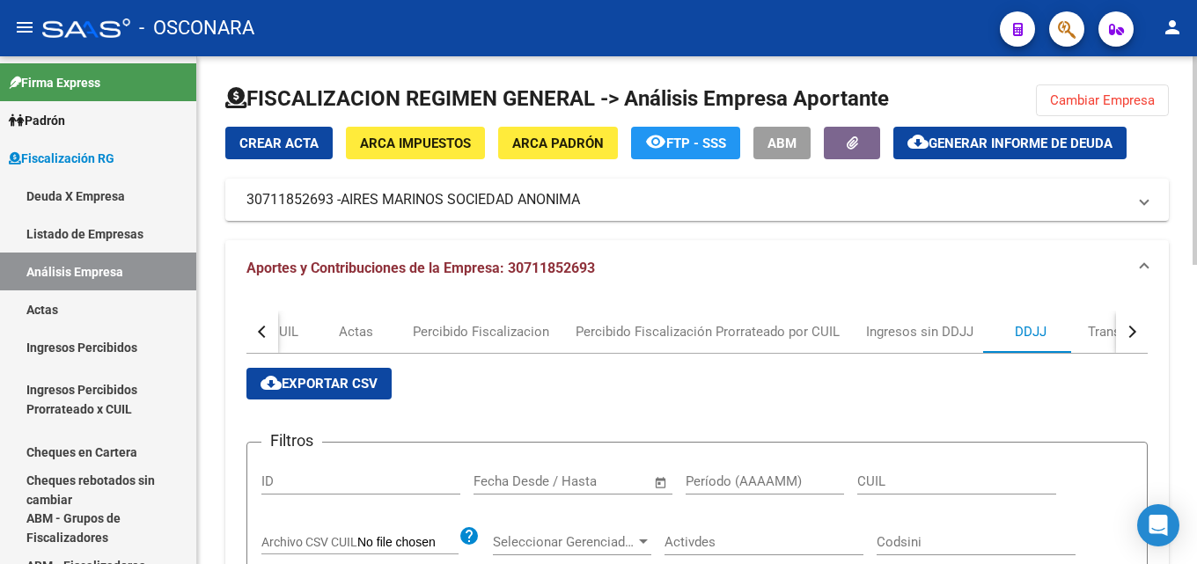
click at [325, 386] on span "cloud_download Exportar CSV" at bounding box center [319, 384] width 117 height 16
click at [1080, 101] on span "Cambiar Empresa" at bounding box center [1102, 100] width 105 height 16
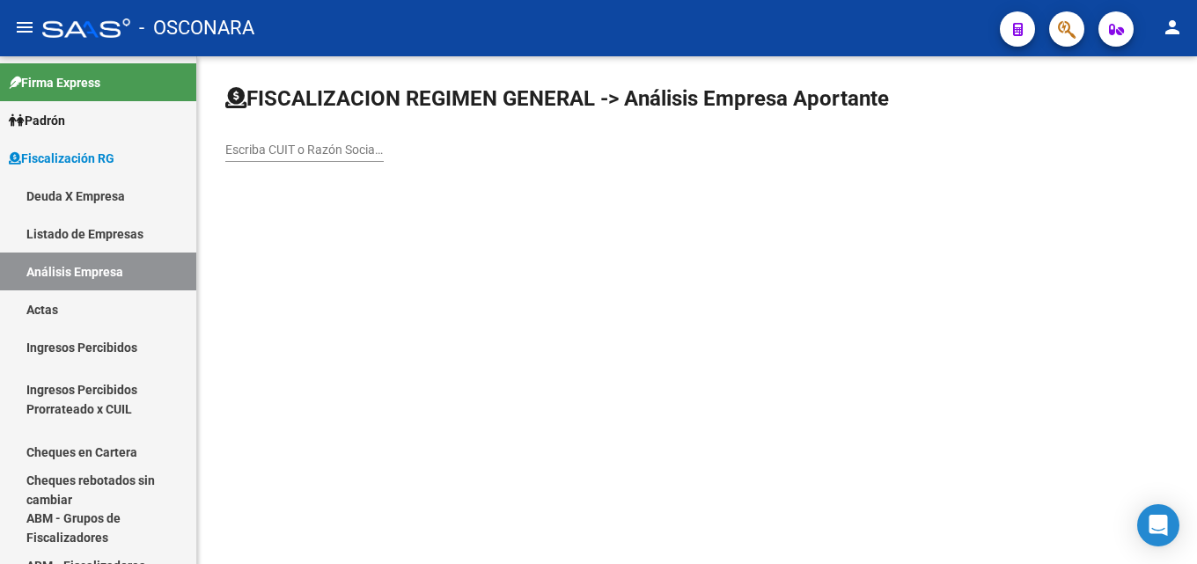
click at [320, 143] on input "Escriba CUIT o Razón Social para buscar" at bounding box center [304, 150] width 158 height 15
paste input "CASSI MARCELO DANIEL"
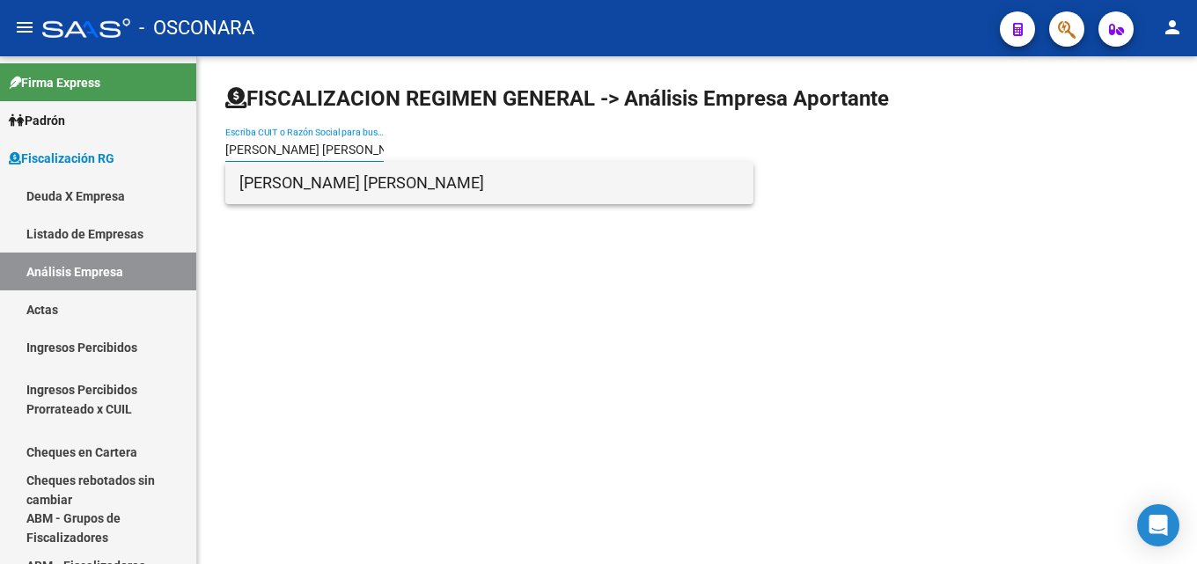
type input "CASSI MARCELO DANIEL"
click at [362, 184] on span "CASSI MARCELO DANIEL" at bounding box center [489, 183] width 500 height 42
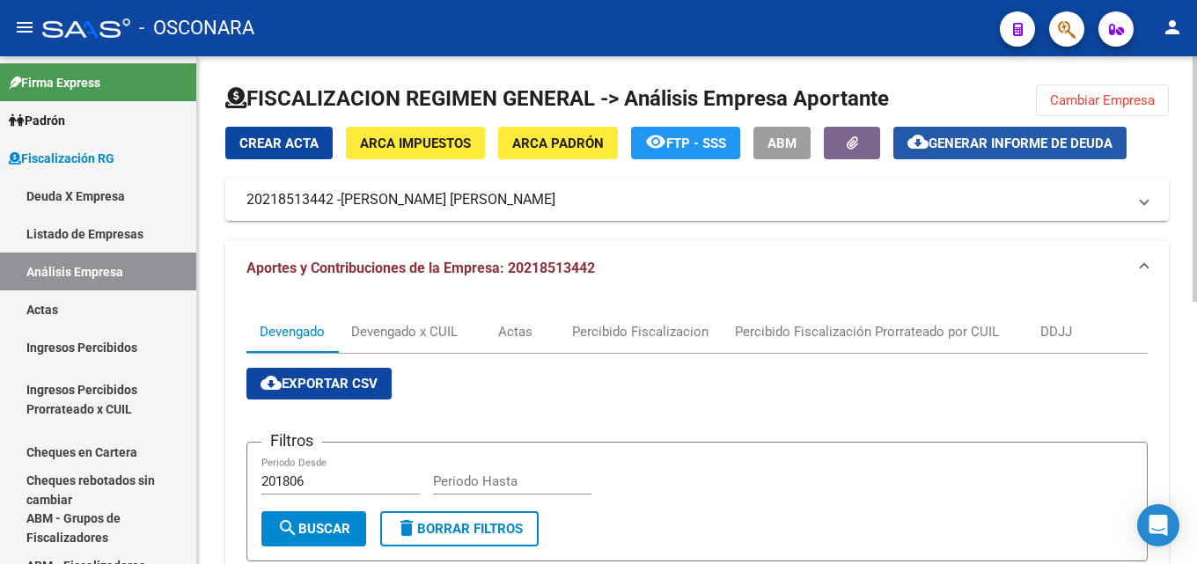
click at [948, 139] on span "Generar informe de deuda" at bounding box center [1021, 144] width 184 height 16
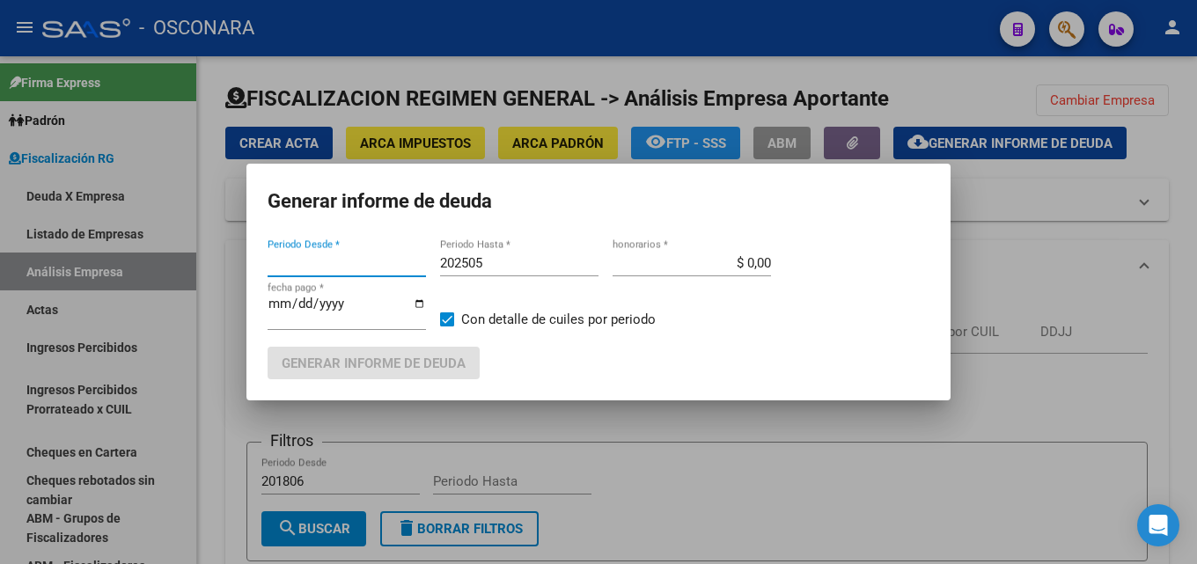
type input "202408"
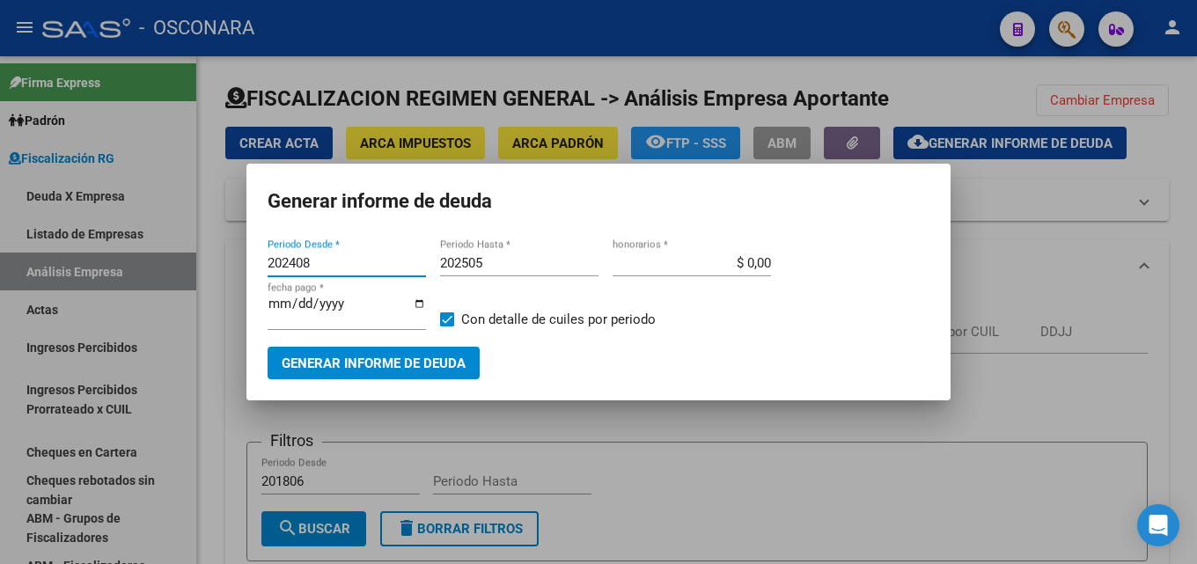
click at [516, 263] on input "202505" at bounding box center [519, 263] width 158 height 16
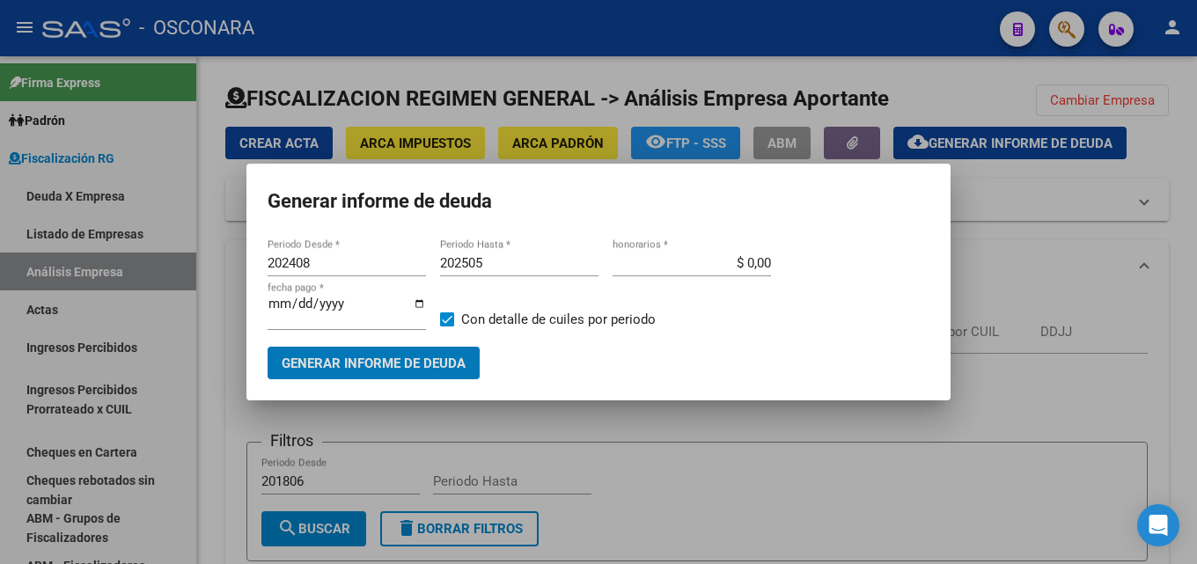
click at [516, 263] on input "202505" at bounding box center [519, 263] width 158 height 16
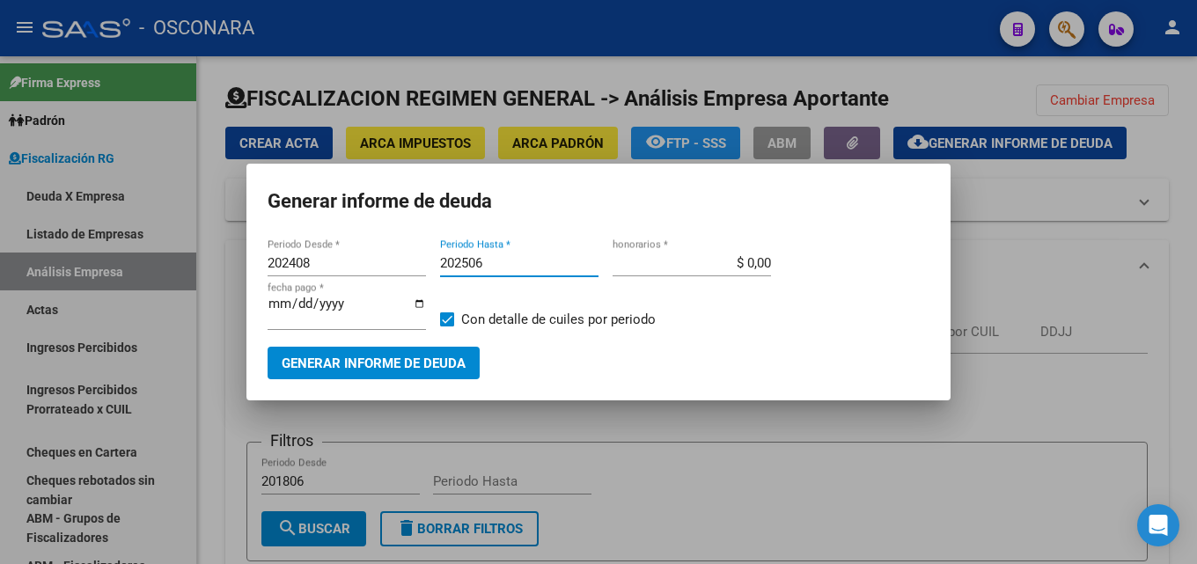
type input "202506"
type input "$ 15,00"
click at [395, 371] on span "Generar informe de deuda" at bounding box center [374, 364] width 184 height 16
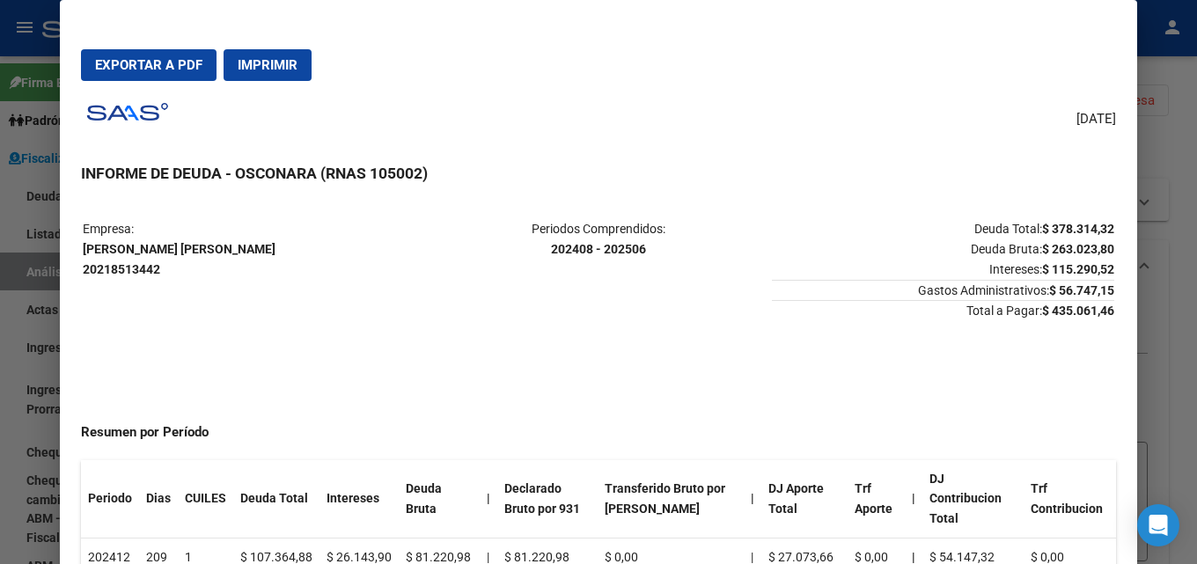
click at [1183, 298] on div at bounding box center [598, 282] width 1197 height 564
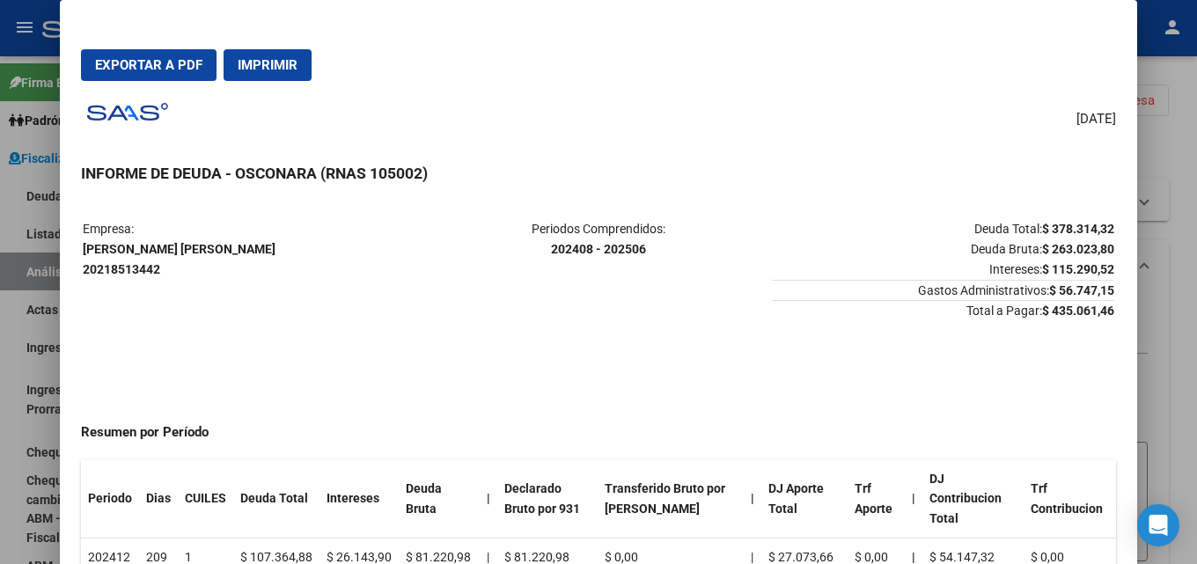
click at [1183, 298] on div at bounding box center [598, 282] width 1197 height 564
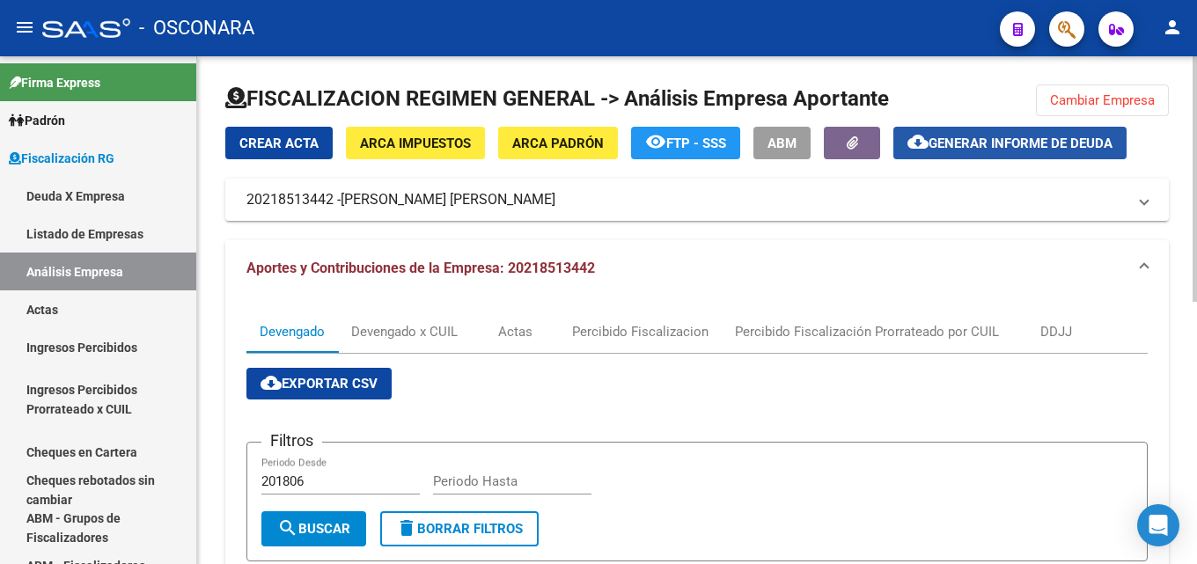
click at [1043, 149] on span "Generar informe de deuda" at bounding box center [1021, 144] width 184 height 16
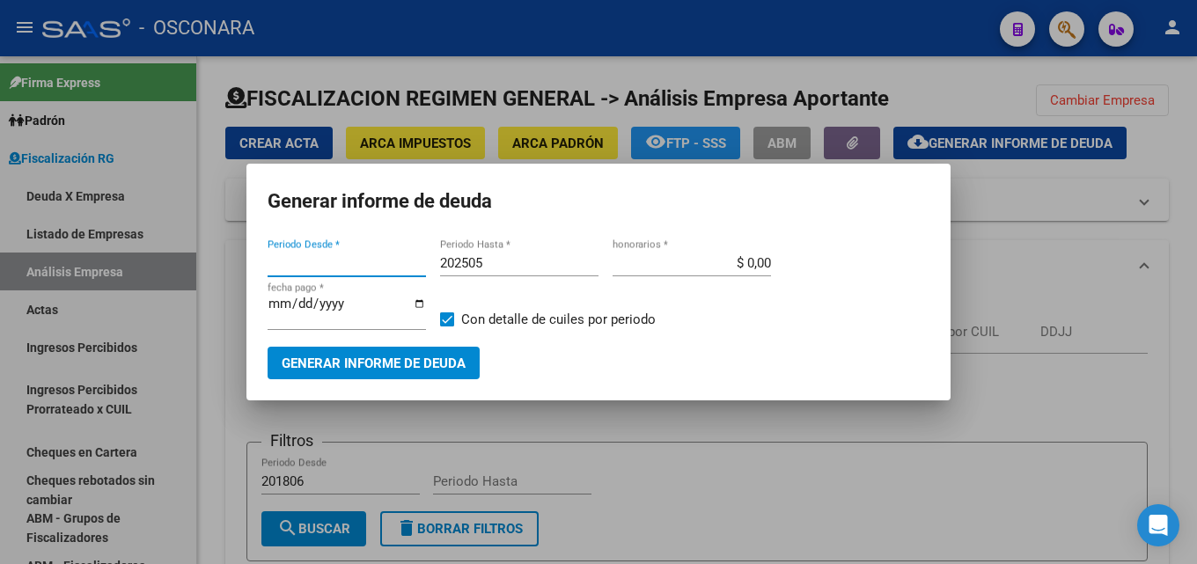
type input "202408"
click at [495, 259] on input "202505" at bounding box center [519, 263] width 158 height 16
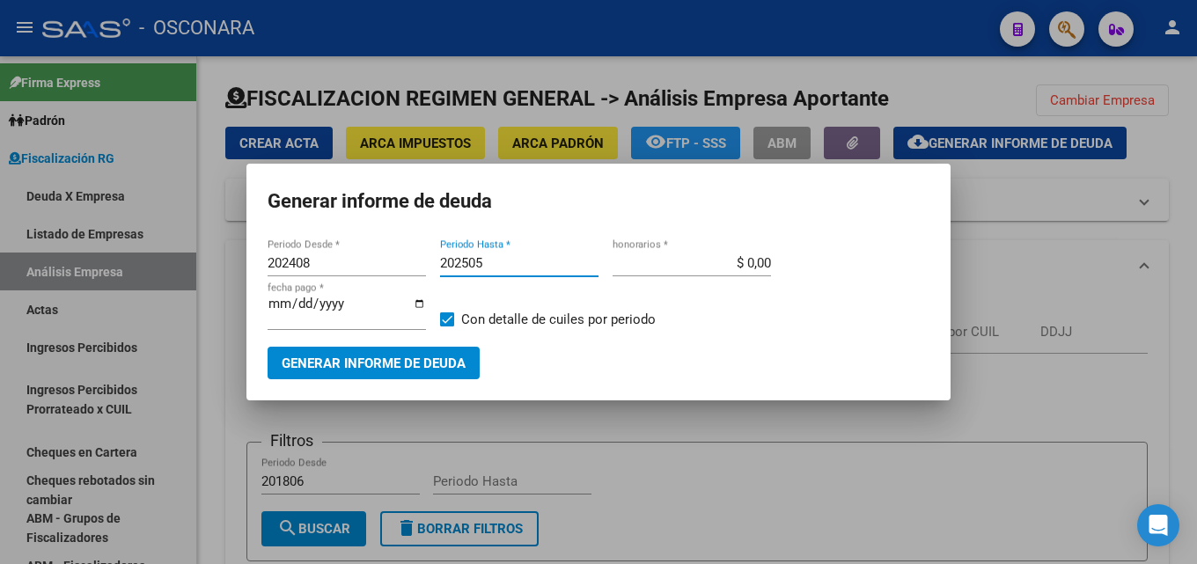
click at [497, 258] on input "202505" at bounding box center [519, 263] width 158 height 16
type input "202507"
type input "$ 15,00"
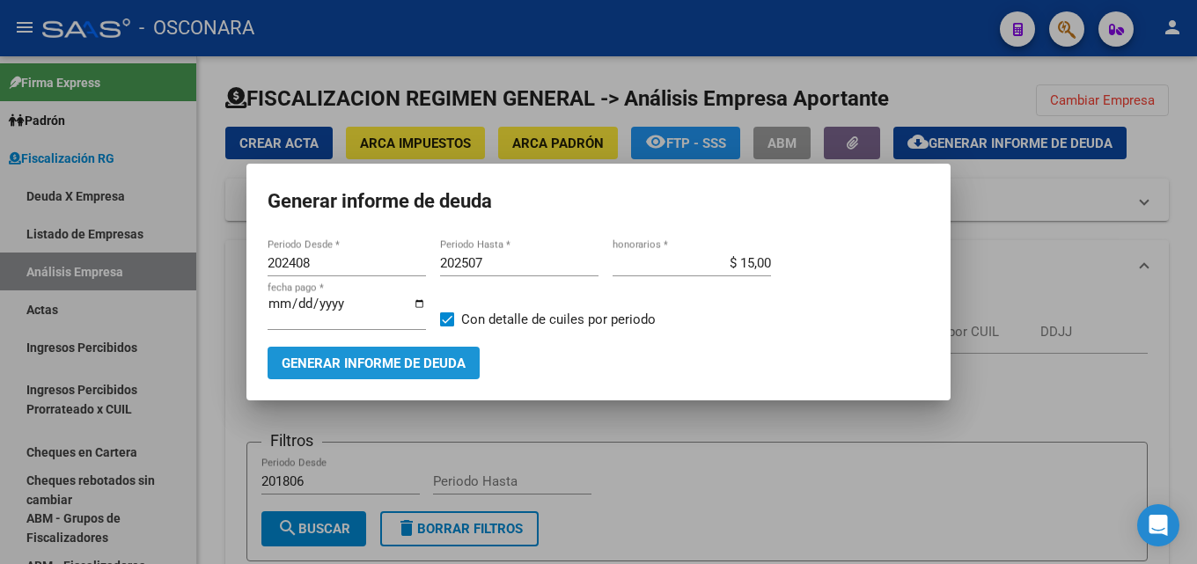
click at [432, 366] on span "Generar informe de deuda" at bounding box center [374, 364] width 184 height 16
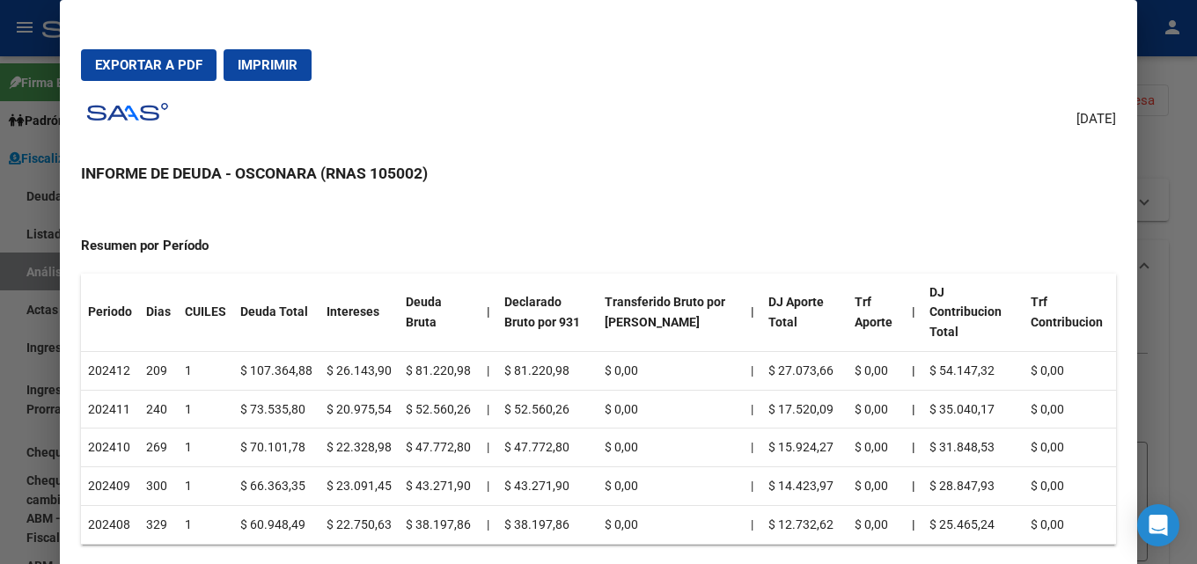
scroll to position [176, 0]
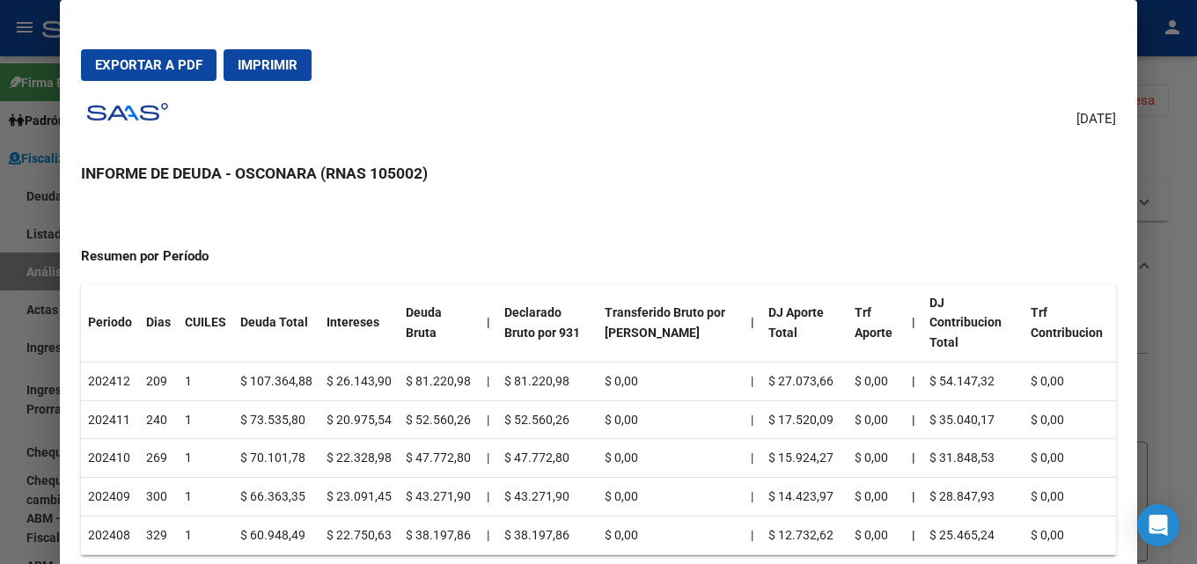
click at [158, 65] on span "Exportar a PDF" at bounding box center [148, 65] width 107 height 16
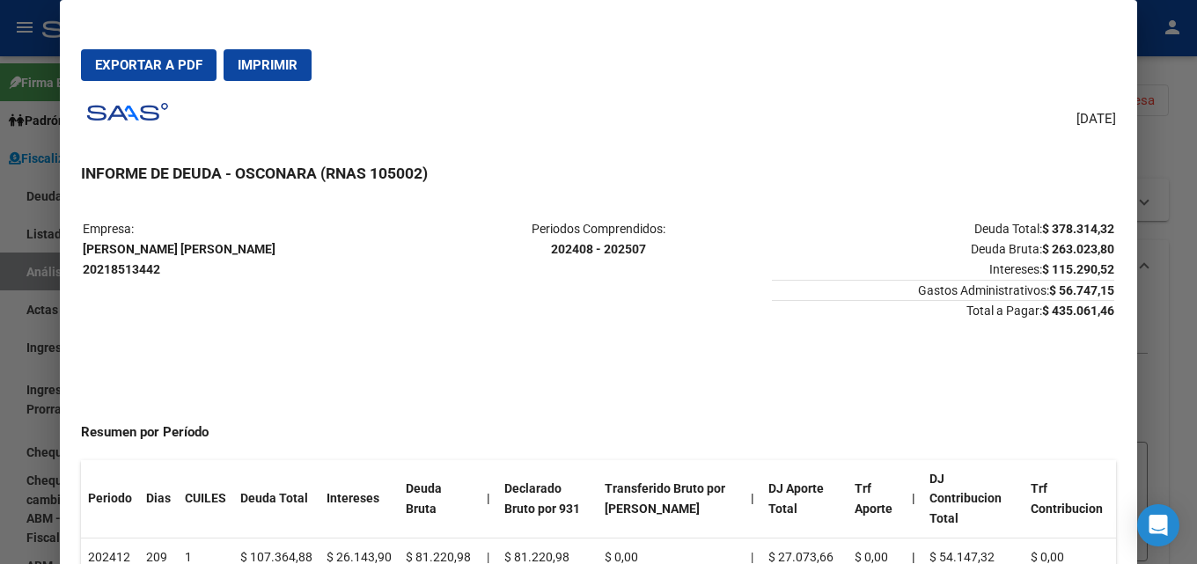
drag, startPoint x: 239, startPoint y: 254, endPoint x: 82, endPoint y: 248, distance: 156.8
click at [82, 248] on table "Empresa: CASSI MARCELO DANIEL 20218513442 Periodos Comprendidos: 202408 - 20250…" at bounding box center [598, 270] width 1035 height 106
drag, startPoint x: 1105, startPoint y: 312, endPoint x: 1030, endPoint y: 315, distance: 74.9
click at [1030, 315] on mat-dialog-content "Empresa: CASSI MARCELO DANIEL 20218513442 Periodos Comprendidos: 202408 - 20250…" at bounding box center [599, 403] width 1078 height 407
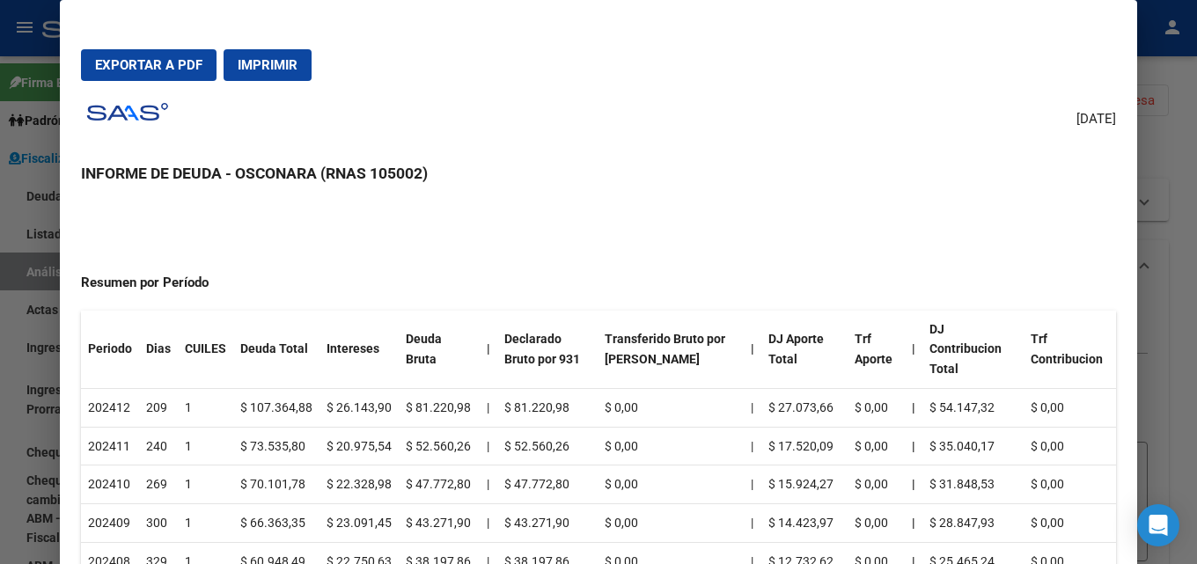
scroll to position [176, 0]
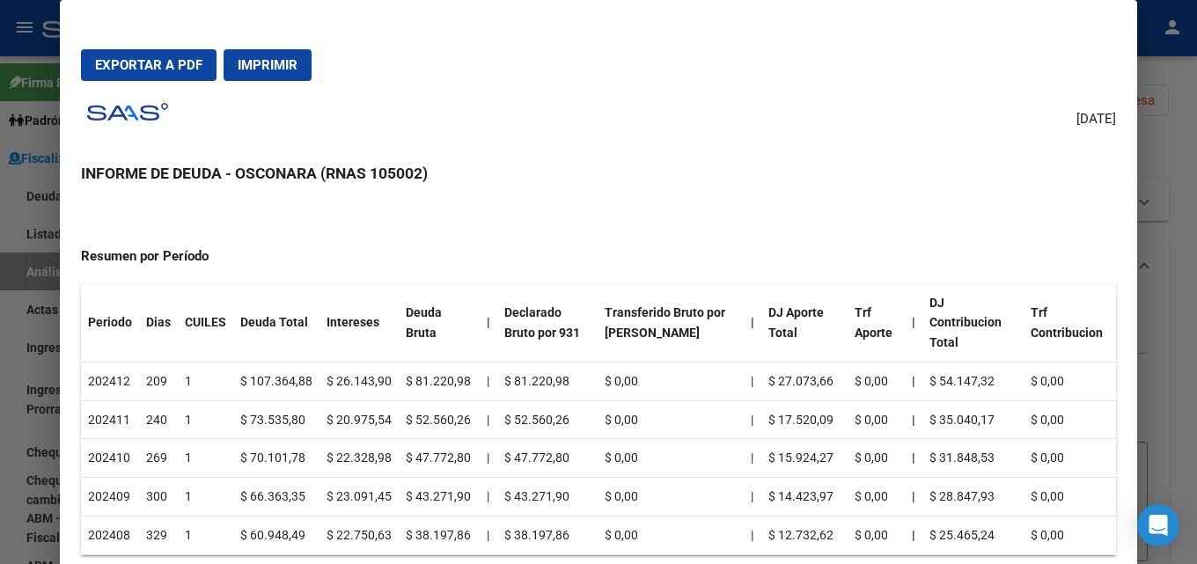
click at [1148, 186] on div at bounding box center [598, 282] width 1197 height 564
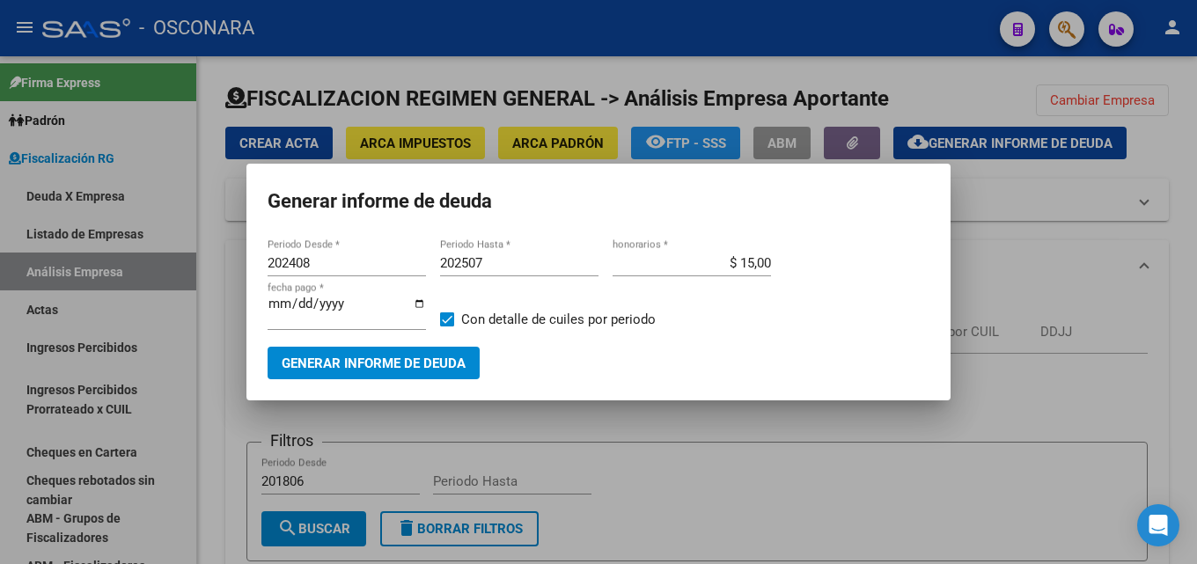
click at [1183, 162] on div at bounding box center [598, 282] width 1197 height 564
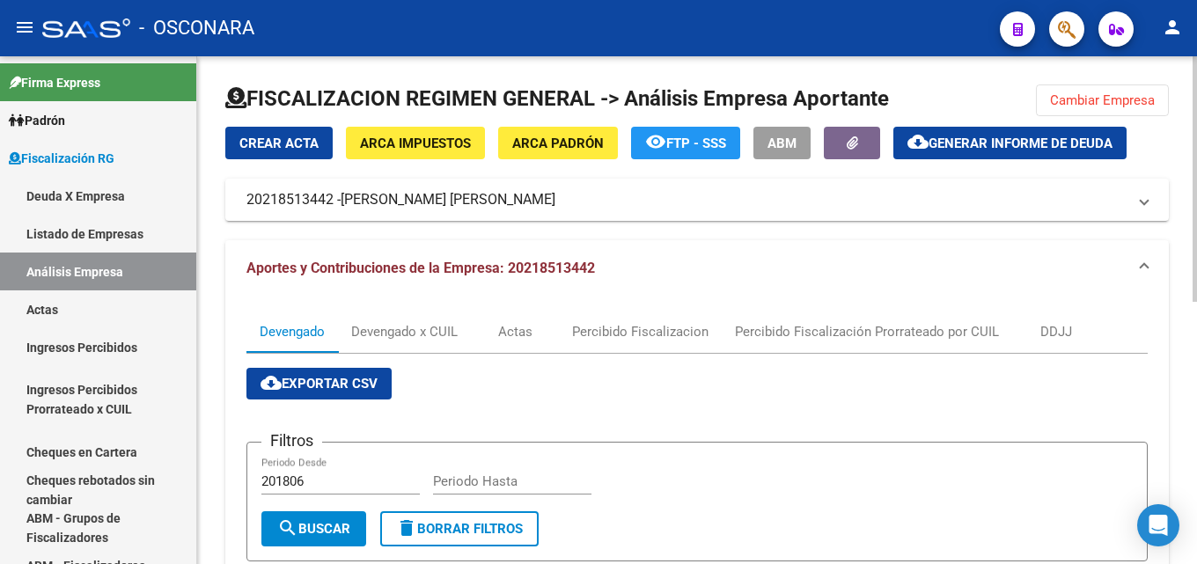
click at [1093, 101] on span "Cambiar Empresa" at bounding box center [1102, 100] width 105 height 16
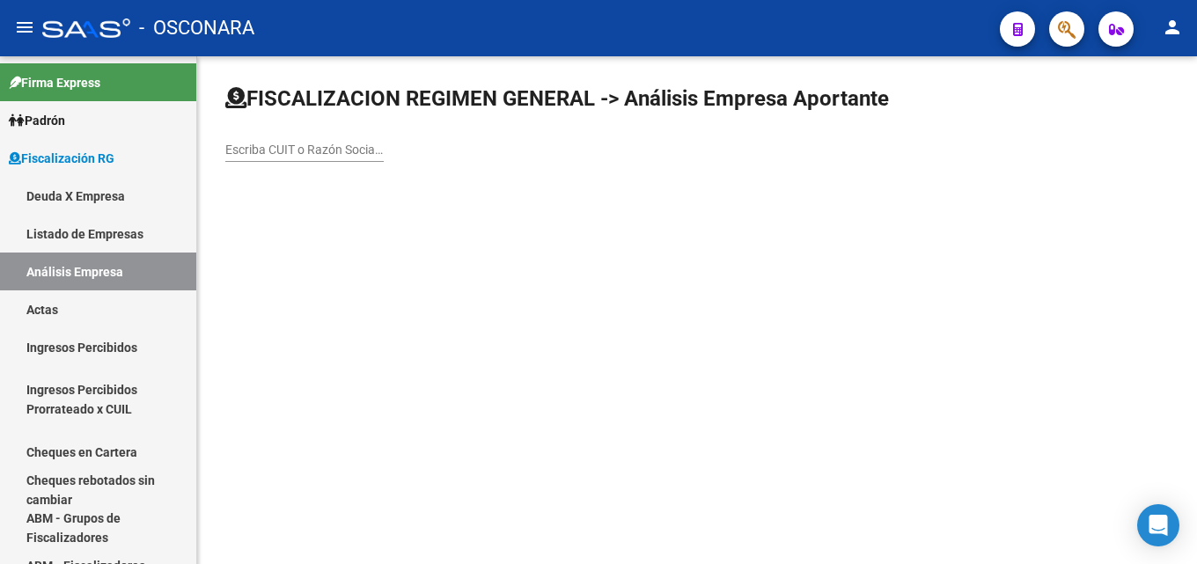
click at [335, 144] on input "Escriba CUIT o Razón Social para buscar" at bounding box center [304, 150] width 158 height 15
paste input "SERVICIOS GERIATRICOS PATAGONICOS SRL"
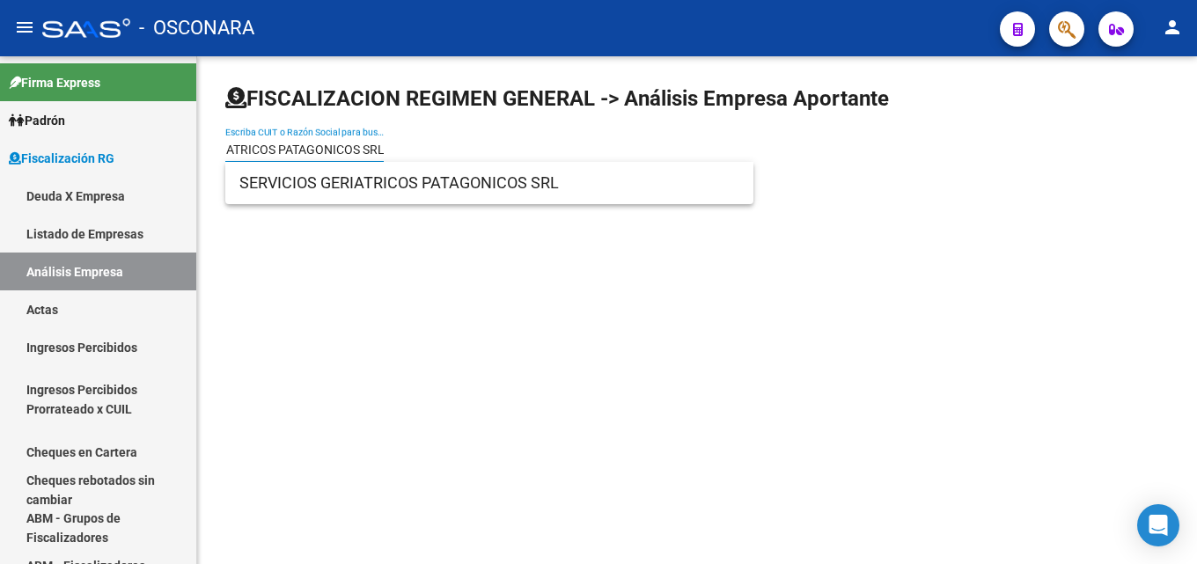
type input "SERVICIOS GERIATRICOS PATAGONICOS SRL"
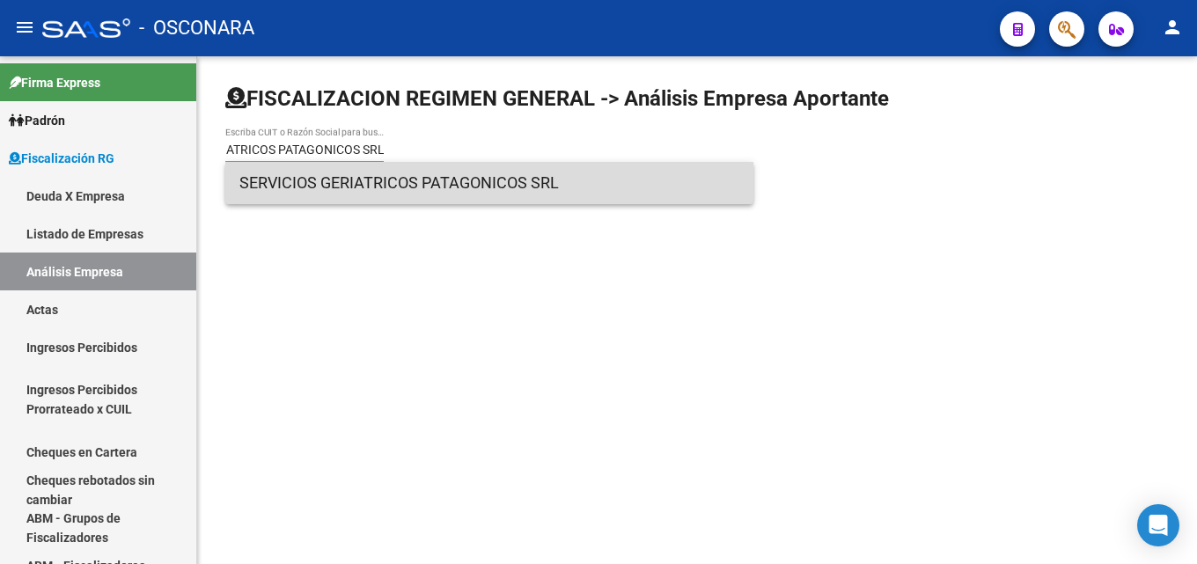
scroll to position [0, 0]
click at [343, 181] on span "SERVICIOS GERIATRICOS PATAGONICOS SRL" at bounding box center [489, 183] width 500 height 42
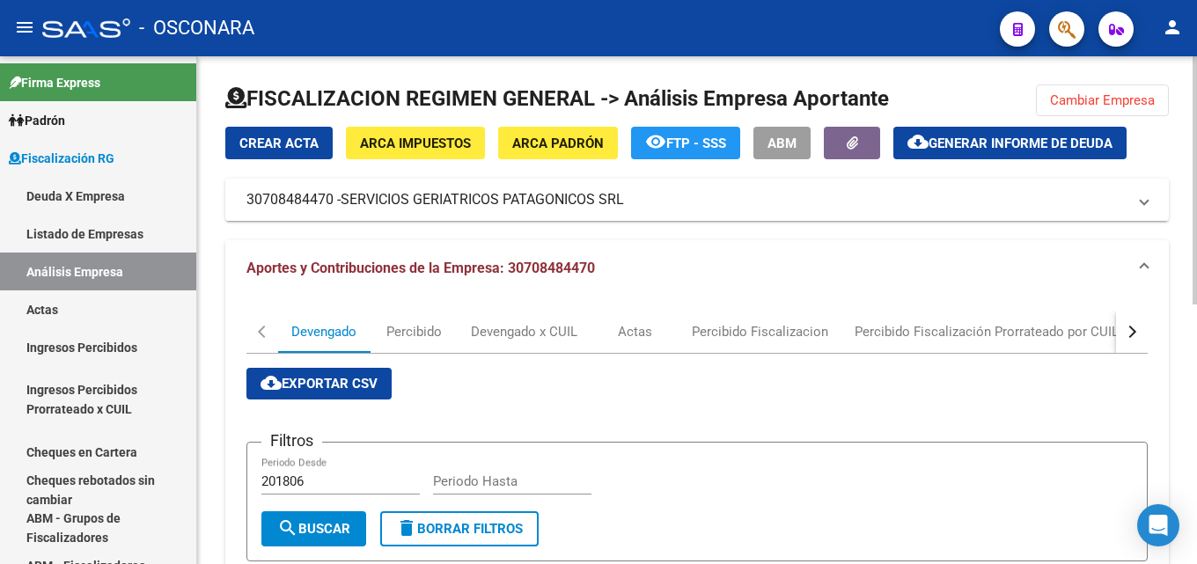
drag, startPoint x: 678, startPoint y: 208, endPoint x: 628, endPoint y: 207, distance: 50.2
click at [628, 207] on mat-panel-title "30708484470 - SERVICIOS GERIATRICOS PATAGONICOS SRL" at bounding box center [687, 199] width 880 height 19
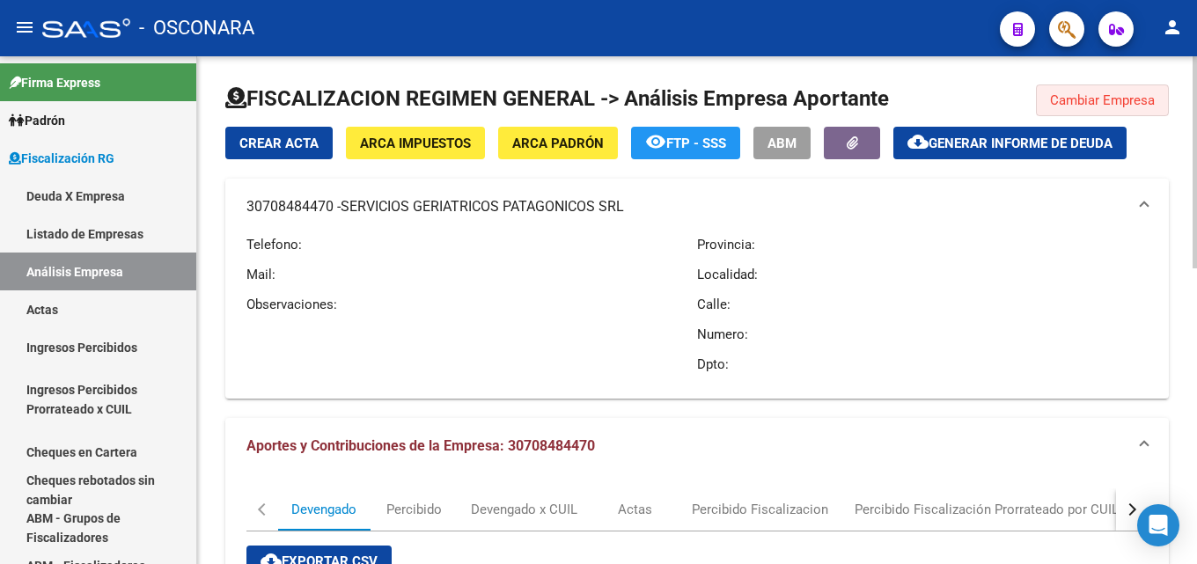
drag, startPoint x: 1133, startPoint y: 107, endPoint x: 550, endPoint y: 129, distance: 583.3
click at [1131, 107] on span "Cambiar Empresa" at bounding box center [1102, 100] width 105 height 16
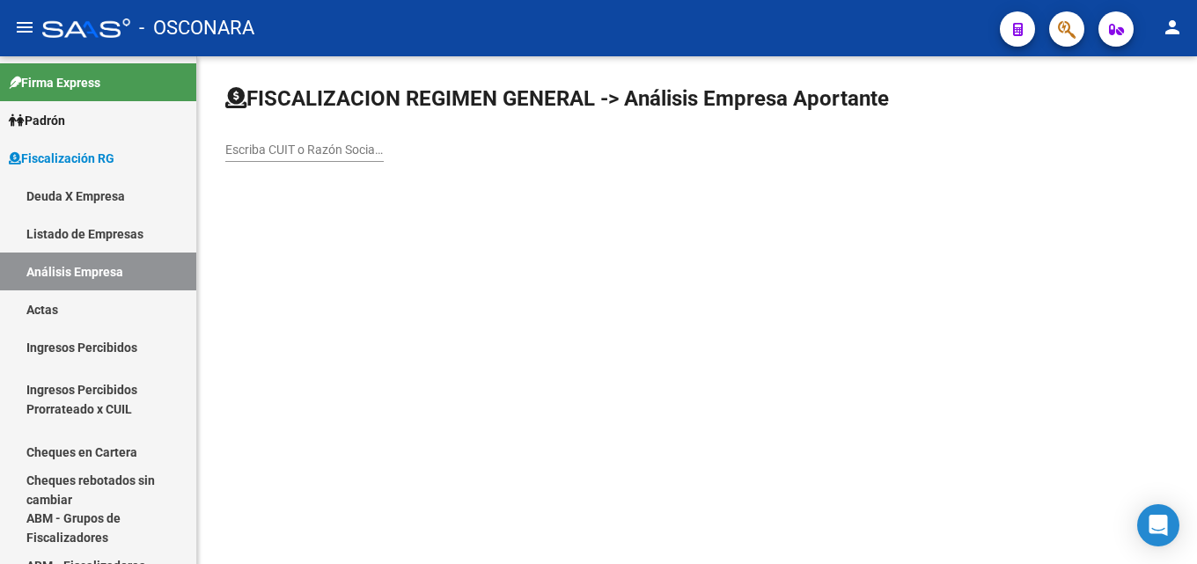
click at [354, 158] on div "Escriba CUIT o Razón Social para buscar" at bounding box center [304, 144] width 158 height 35
paste input "SERVICIOS GERIATRICOS PATAGONICOS SRL"
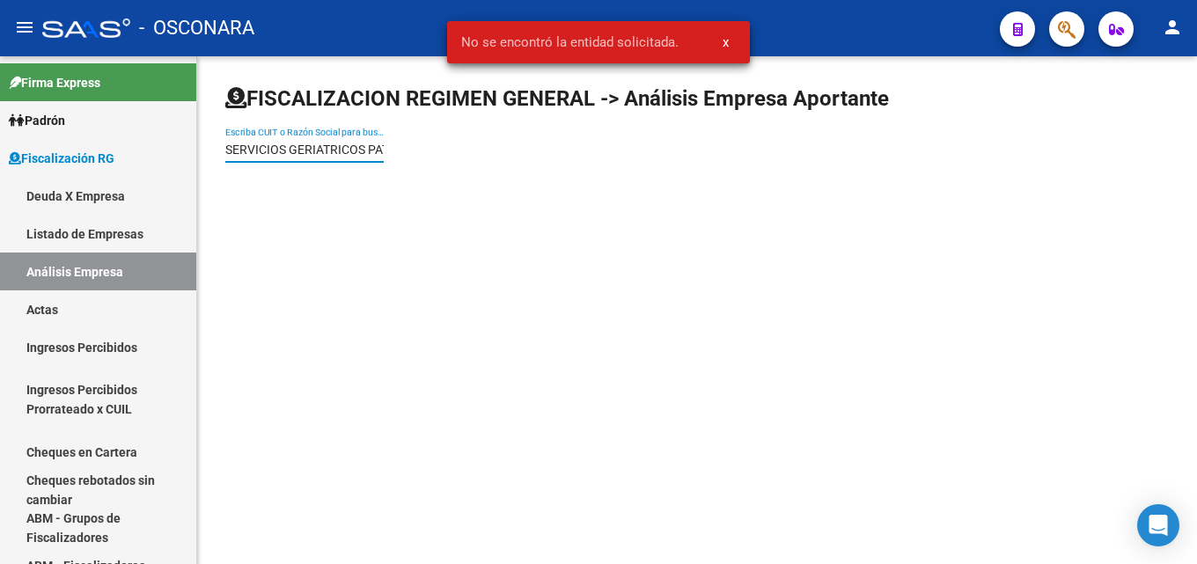
drag, startPoint x: 229, startPoint y: 146, endPoint x: 196, endPoint y: 148, distance: 32.6
click at [196, 148] on mat-sidenav-container "Firma Express Padrón Afiliados Empadronados Padrón Ágil Análisis Afiliado Categ…" at bounding box center [598, 310] width 1197 height 508
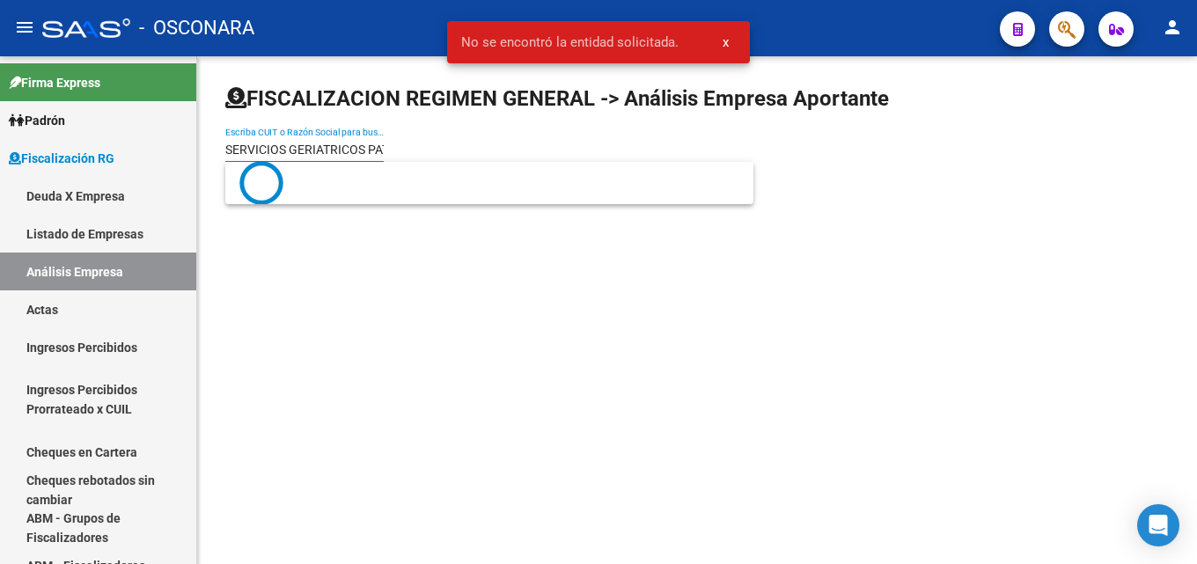
click at [228, 151] on input "SERVICIOS GERIATRICOS PATAGONICOS" at bounding box center [304, 150] width 158 height 15
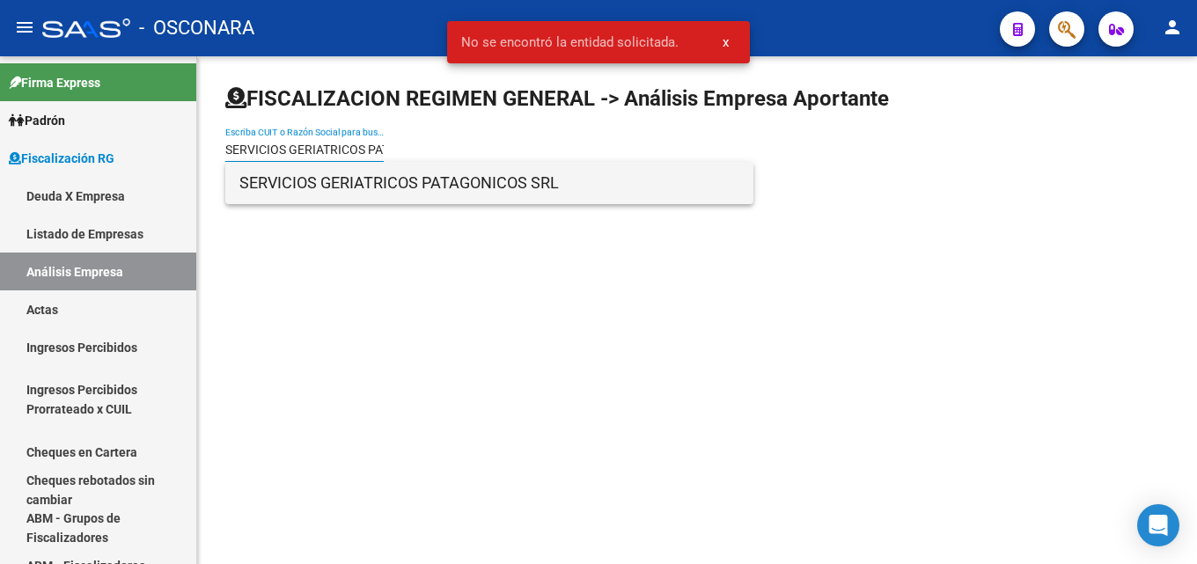
type input "SERVICIOS GERIATRICOS PATAGONICOS"
click at [351, 190] on span "SERVICIOS GERIATRICOS PATAGONICOS SRL" at bounding box center [489, 183] width 500 height 42
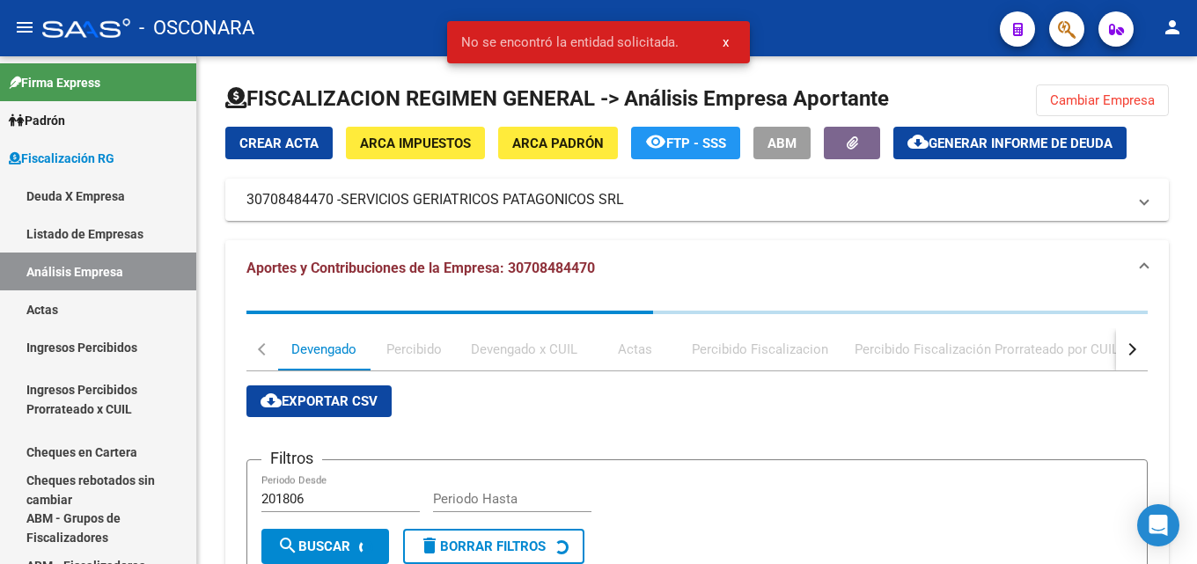
click at [928, 138] on mat-icon "cloud_download" at bounding box center [918, 141] width 21 height 21
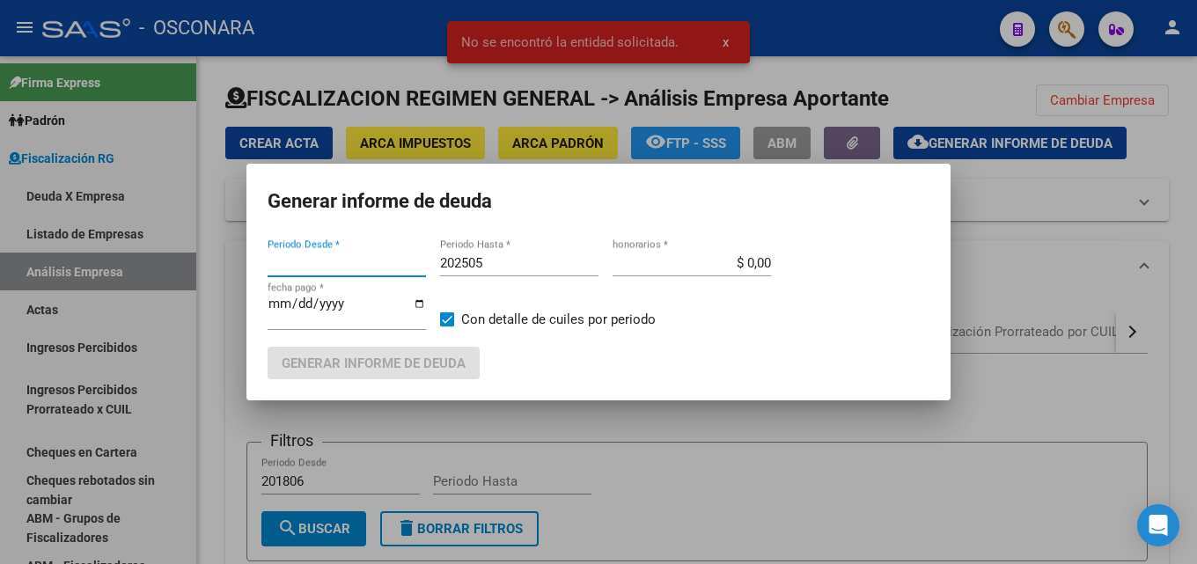
type input "202411"
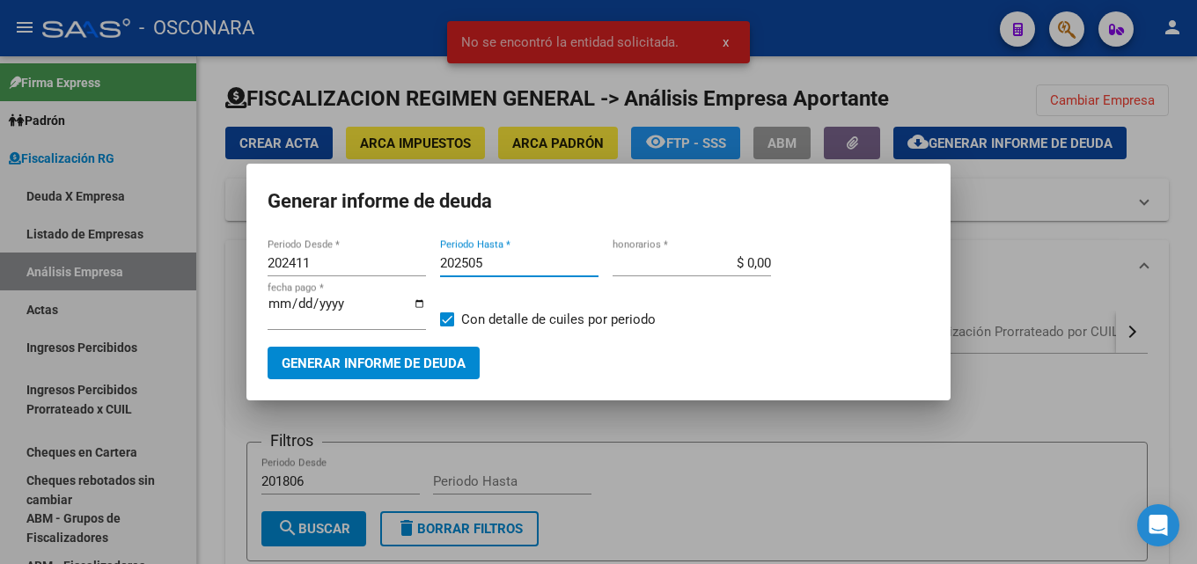
click at [536, 261] on input "202505" at bounding box center [519, 263] width 158 height 16
type input "202506"
type input "$ 15,00"
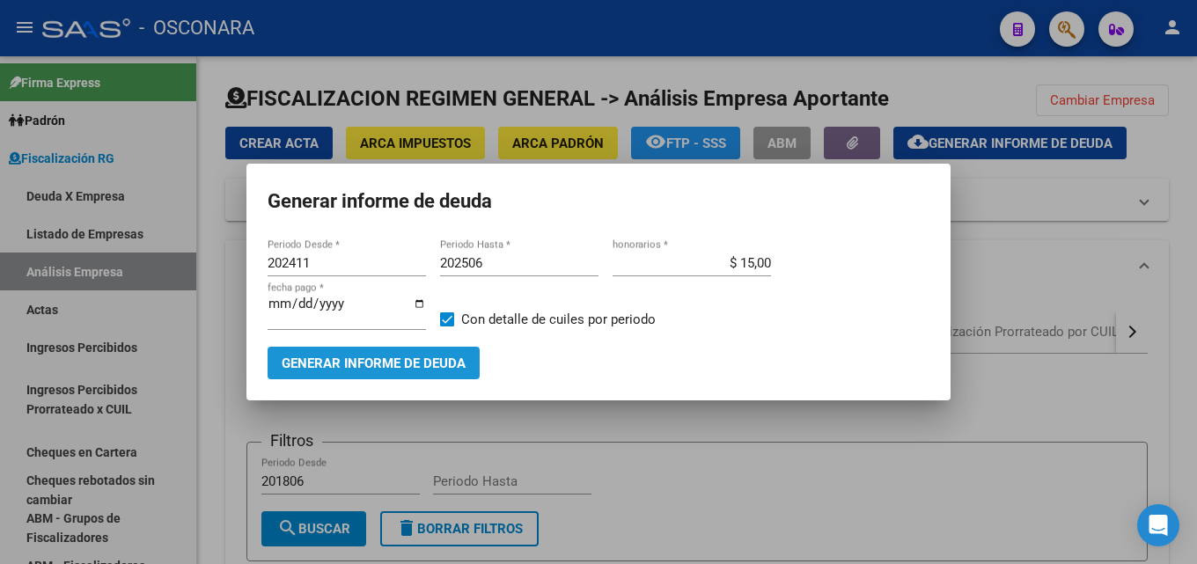
click at [425, 356] on span "Generar informe de deuda" at bounding box center [374, 364] width 184 height 16
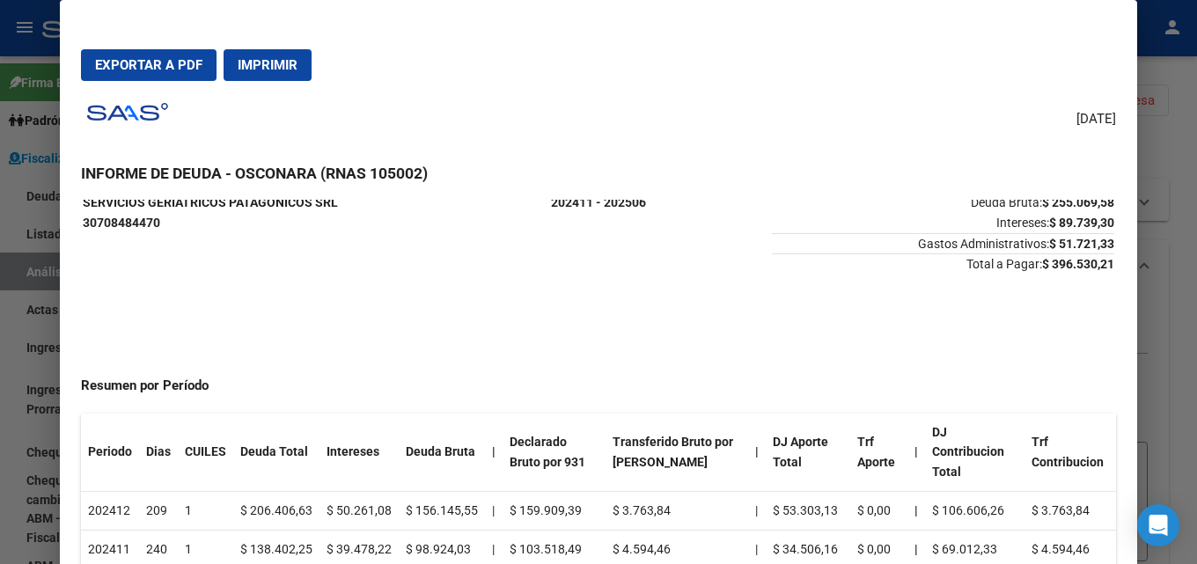
scroll to position [88, 0]
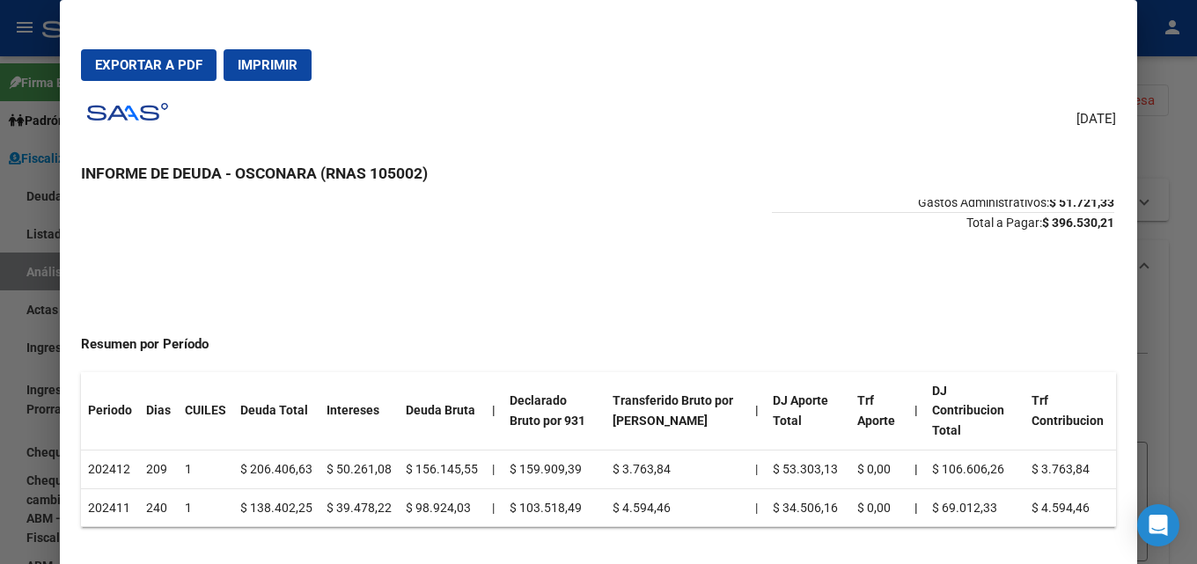
click at [145, 73] on button "Exportar a PDF" at bounding box center [149, 65] width 136 height 32
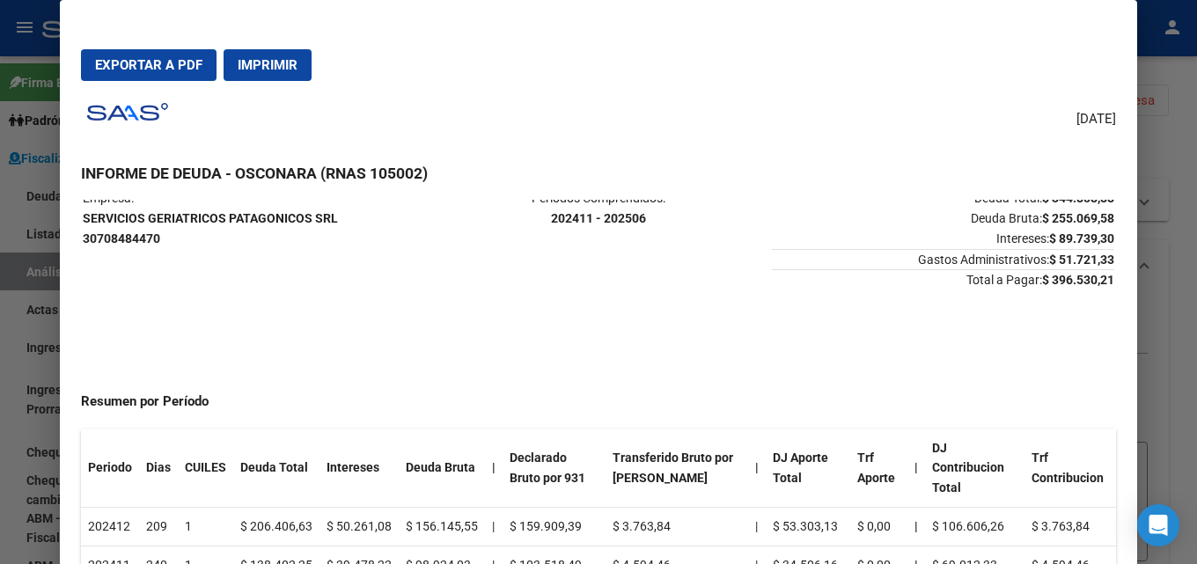
scroll to position [0, 0]
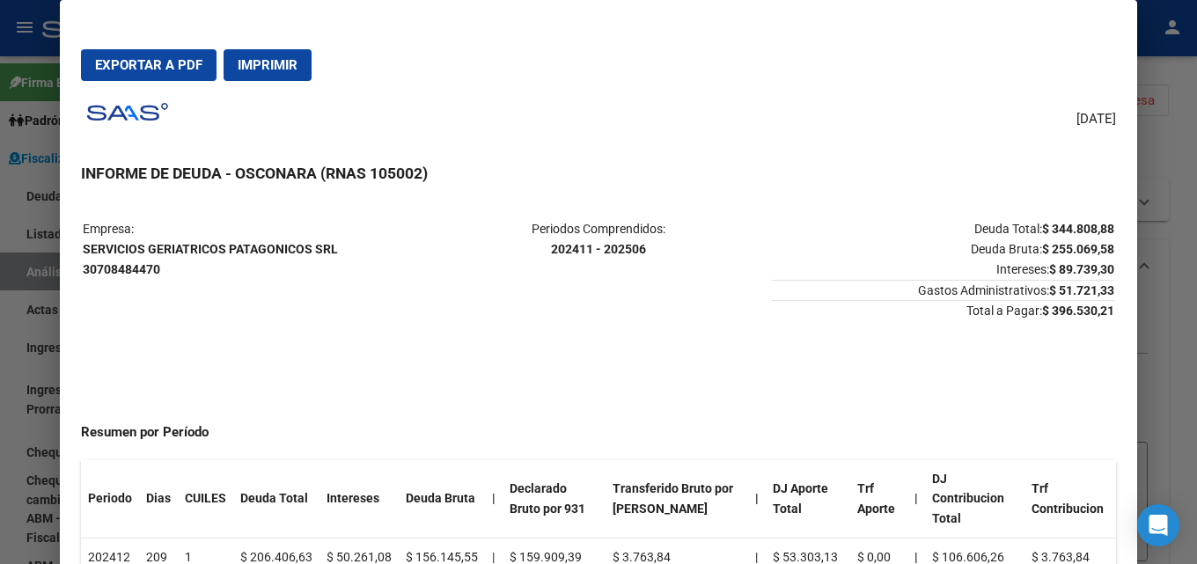
drag, startPoint x: 1112, startPoint y: 306, endPoint x: 1028, endPoint y: 306, distance: 83.6
click at [1028, 306] on mat-dialog-content "Empresa: SERVICIOS GERIATRICOS PATAGONICOS SRL 30708484470 Periodos Comprendido…" at bounding box center [599, 403] width 1078 height 407
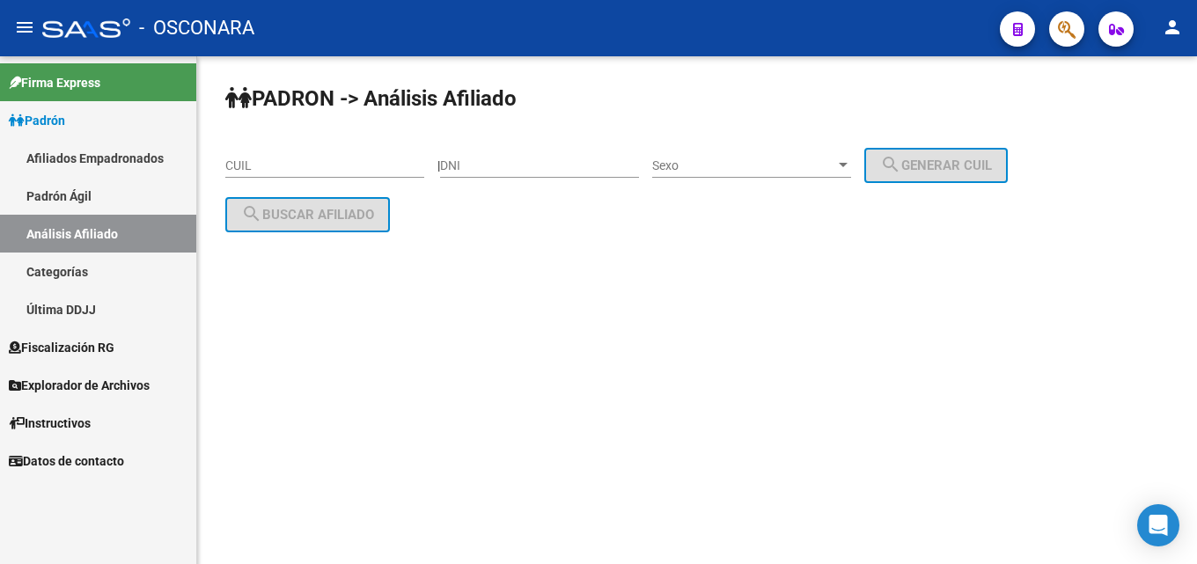
click at [77, 232] on link "Análisis Afiliado" at bounding box center [98, 234] width 196 height 38
click at [54, 357] on link "Fiscalización RG" at bounding box center [98, 347] width 196 height 38
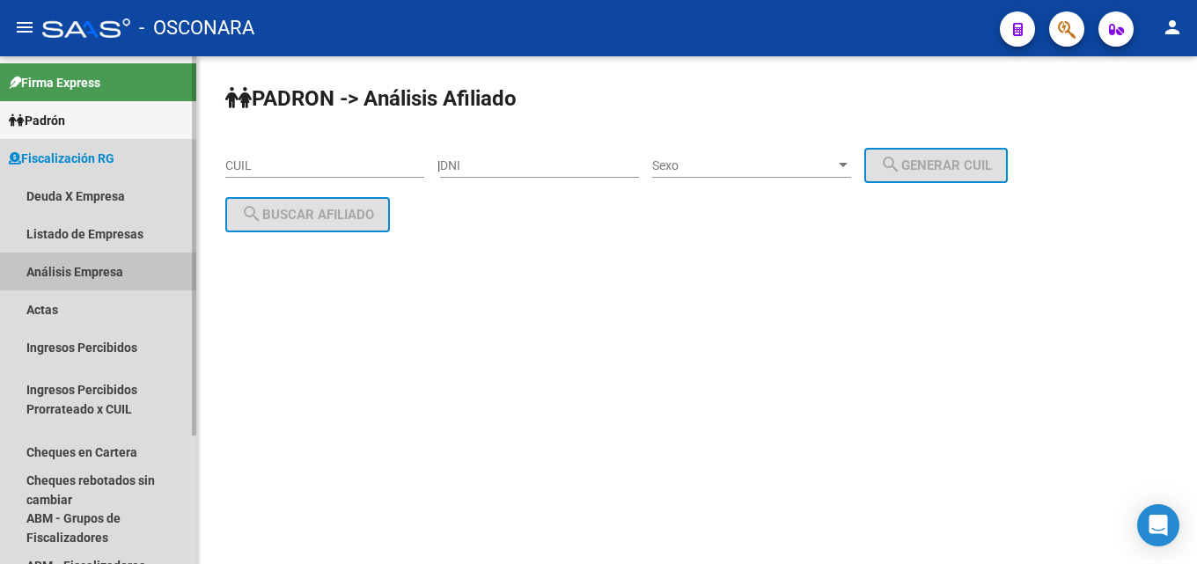
click at [43, 268] on link "Análisis Empresa" at bounding box center [98, 272] width 196 height 38
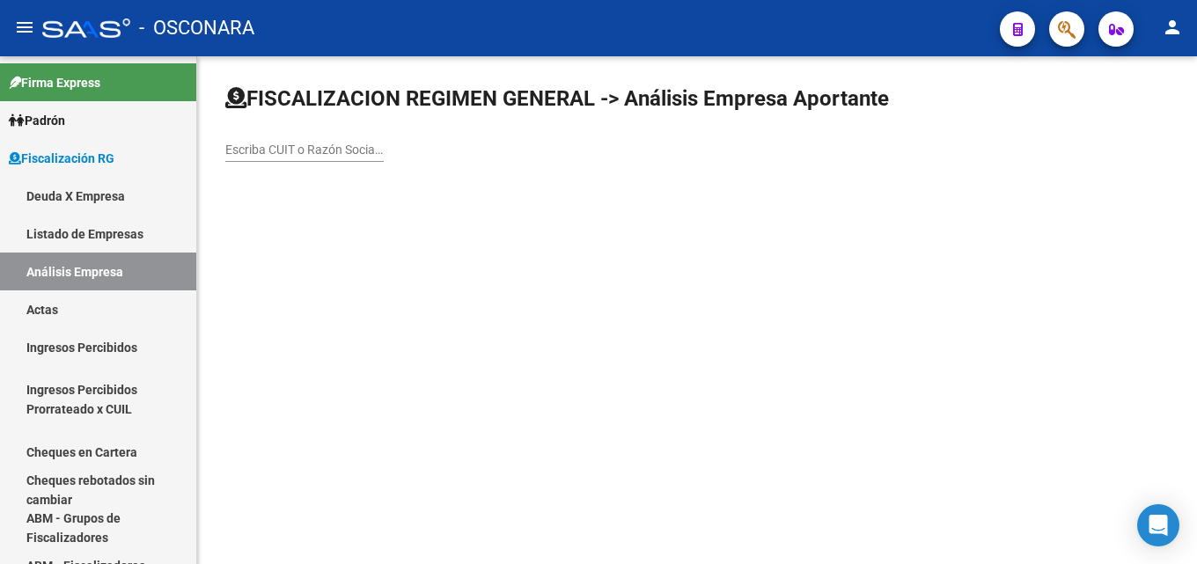
click at [286, 154] on input "Escriba CUIT o Razón Social para buscar" at bounding box center [304, 150] width 158 height 15
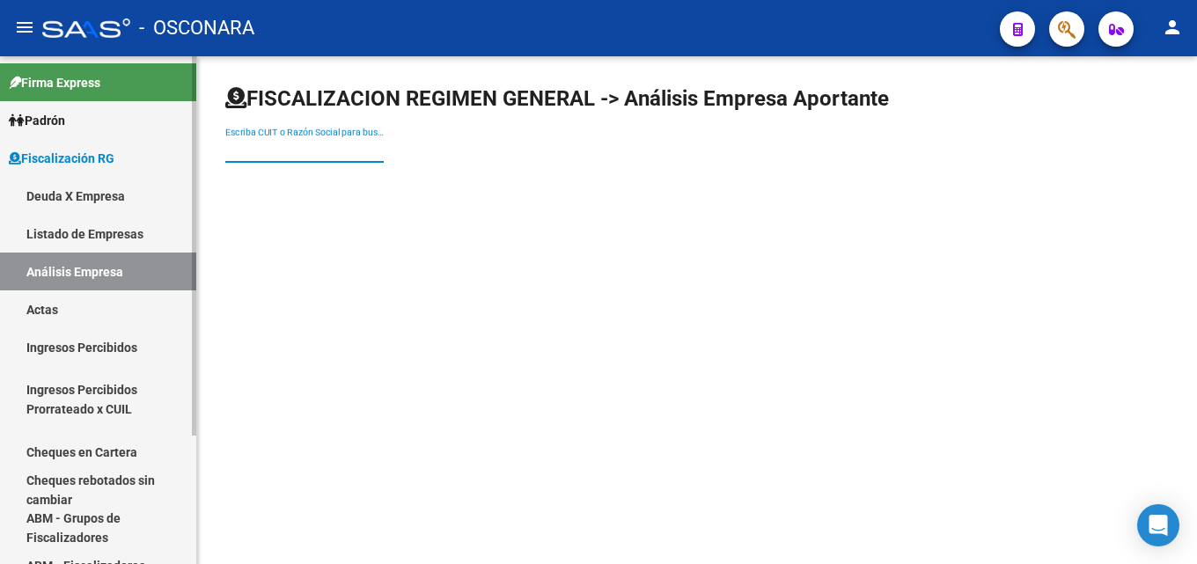
click at [95, 274] on link "Análisis Empresa" at bounding box center [98, 272] width 196 height 38
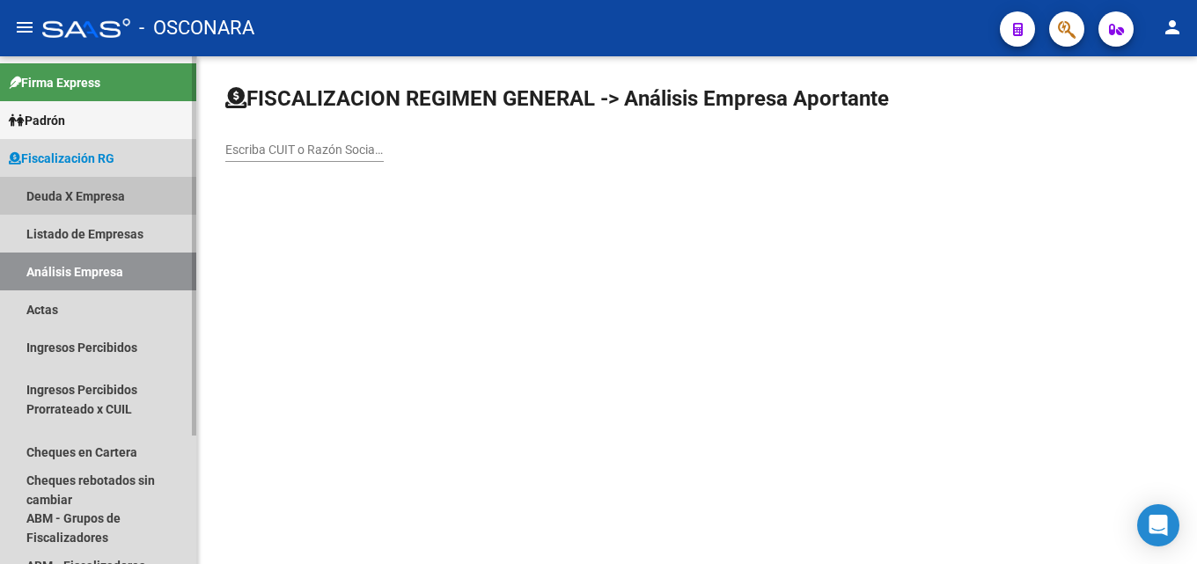
click at [76, 190] on link "Deuda X Empresa" at bounding box center [98, 196] width 196 height 38
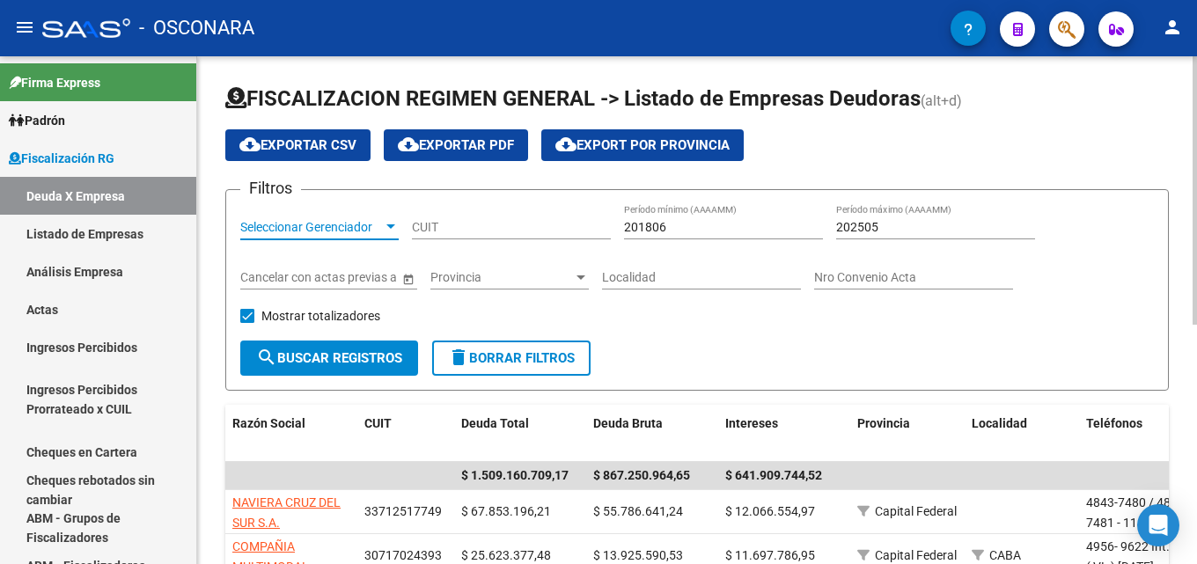
click at [312, 225] on span "Seleccionar Gerenciador" at bounding box center [311, 227] width 143 height 15
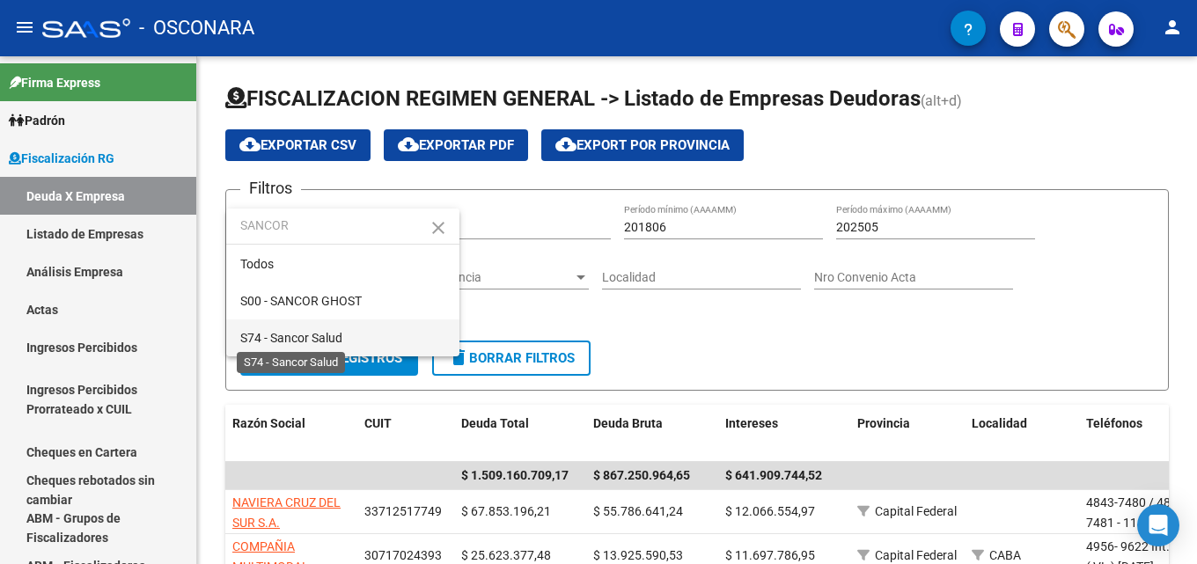
type input "SANCOR"
click at [322, 337] on span "S74 - Sancor Salud" at bounding box center [291, 338] width 102 height 14
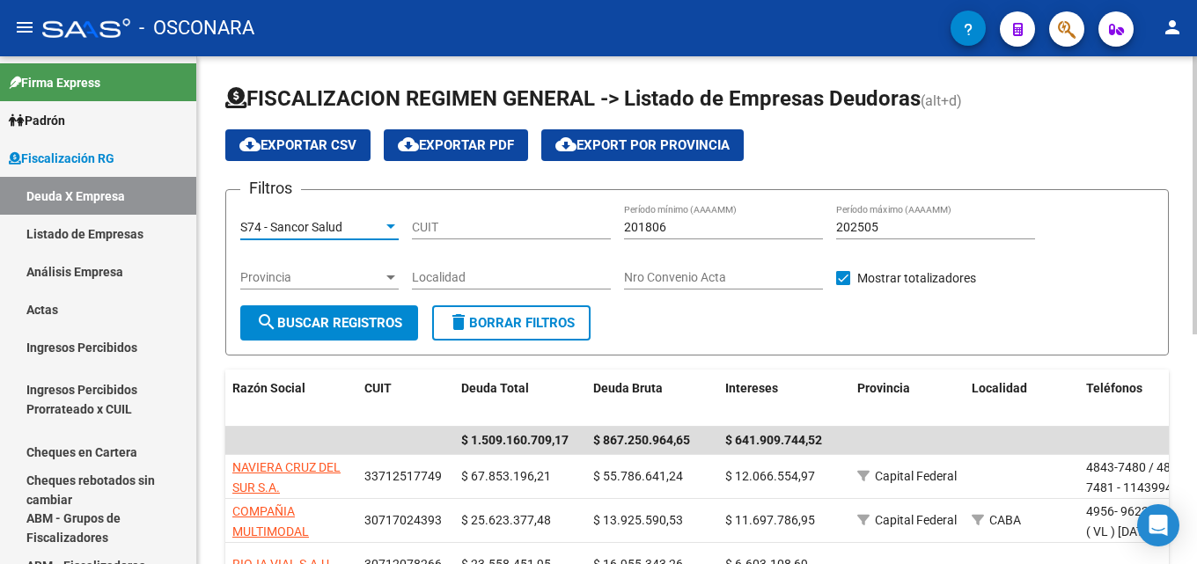
click at [928, 230] on input "202505" at bounding box center [935, 227] width 199 height 15
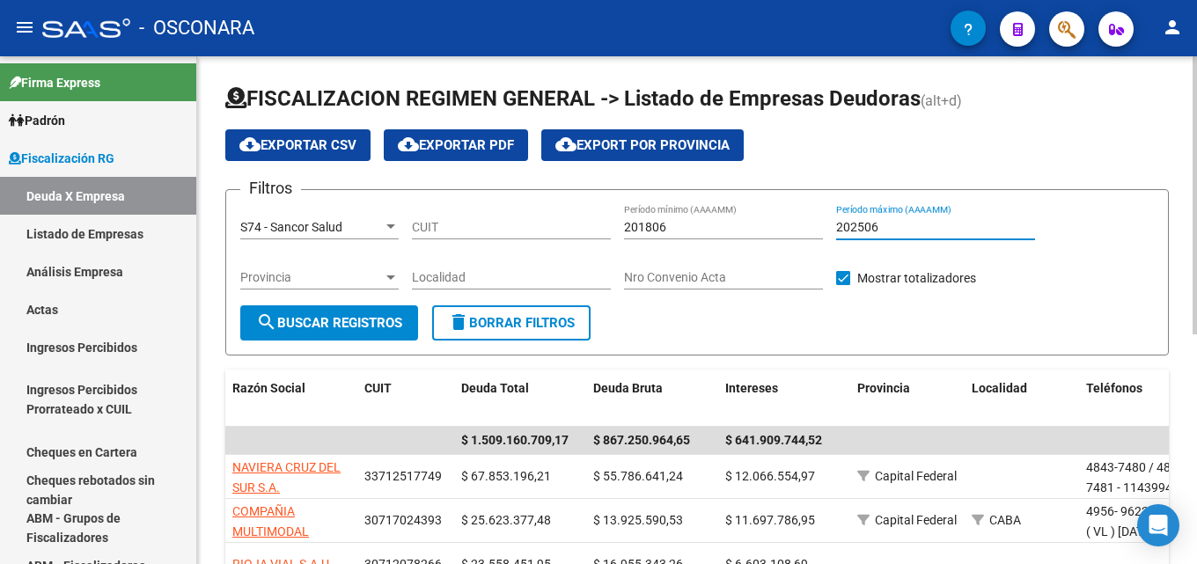
type input "202506"
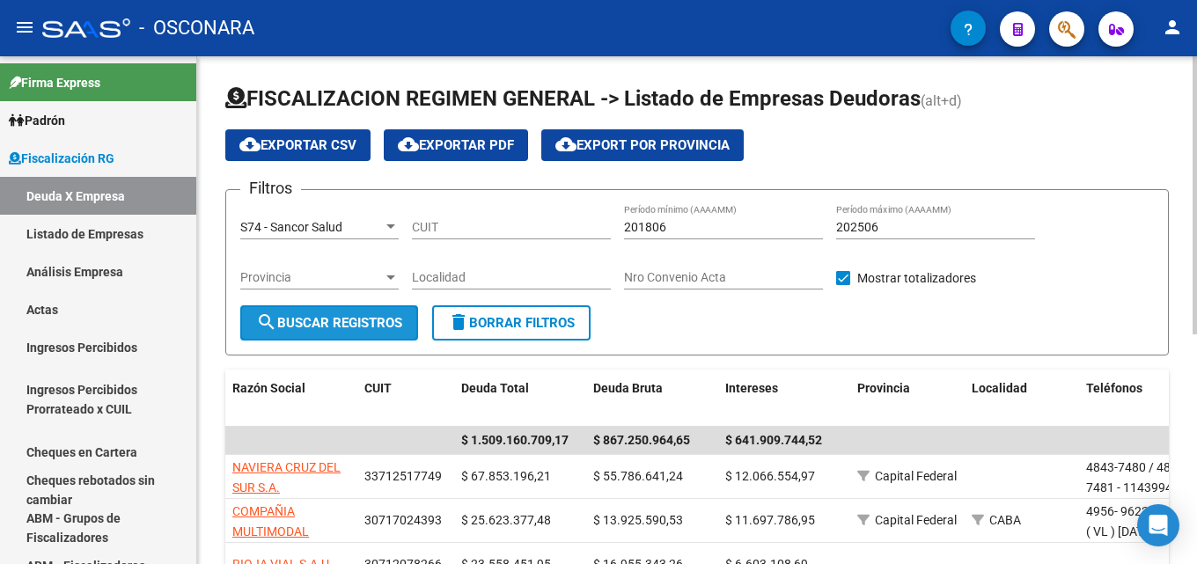
click at [328, 338] on button "search Buscar Registros" at bounding box center [329, 323] width 178 height 35
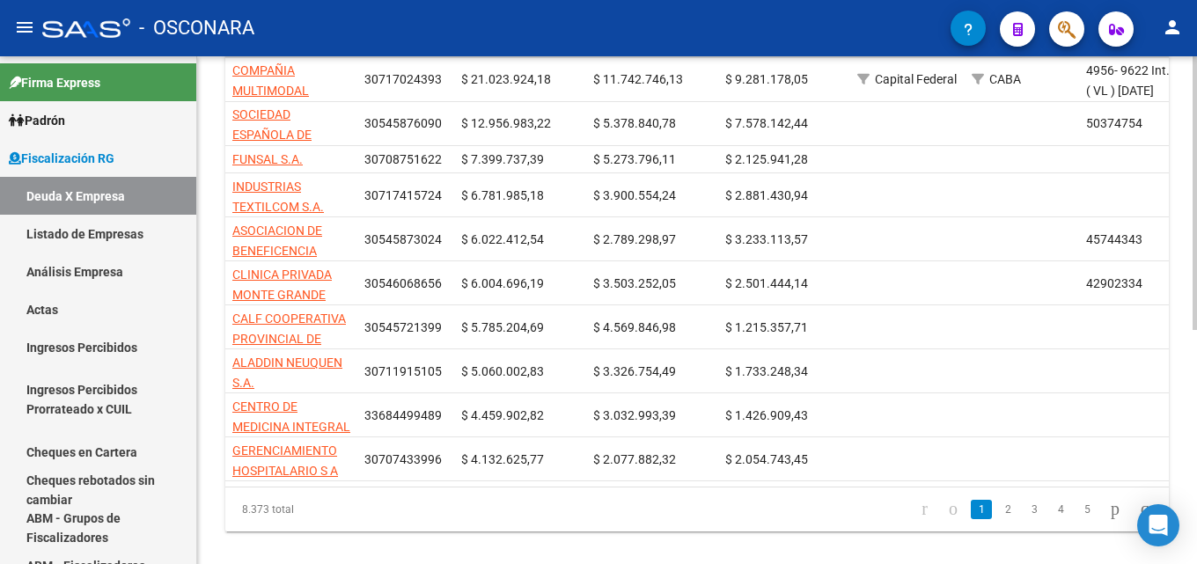
scroll to position [435, 0]
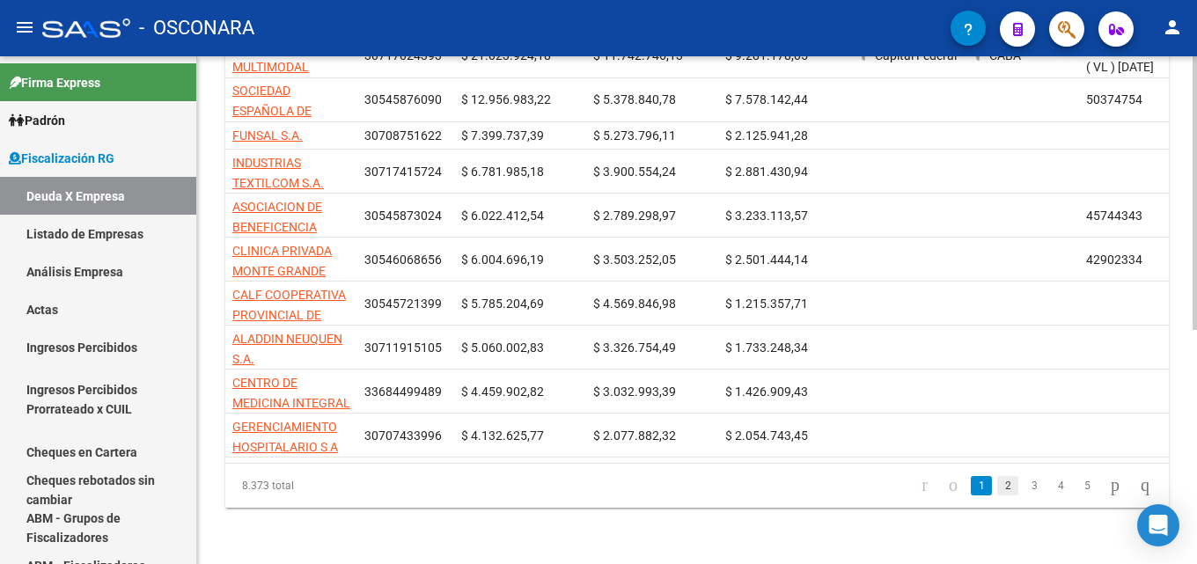
click at [998, 485] on link "2" at bounding box center [1008, 485] width 21 height 19
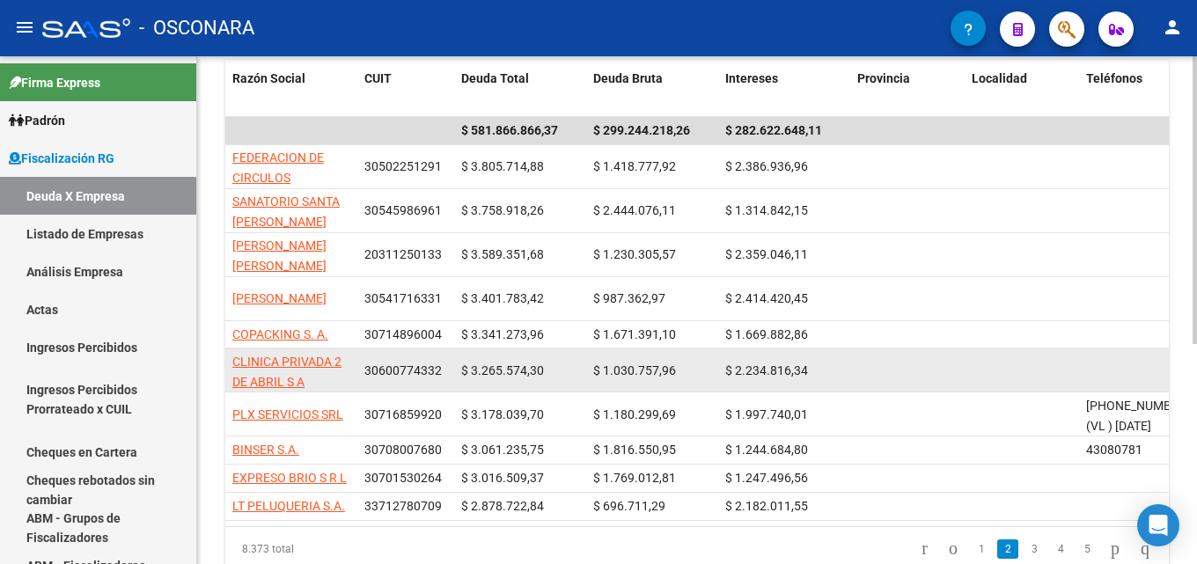
scroll to position [351, 0]
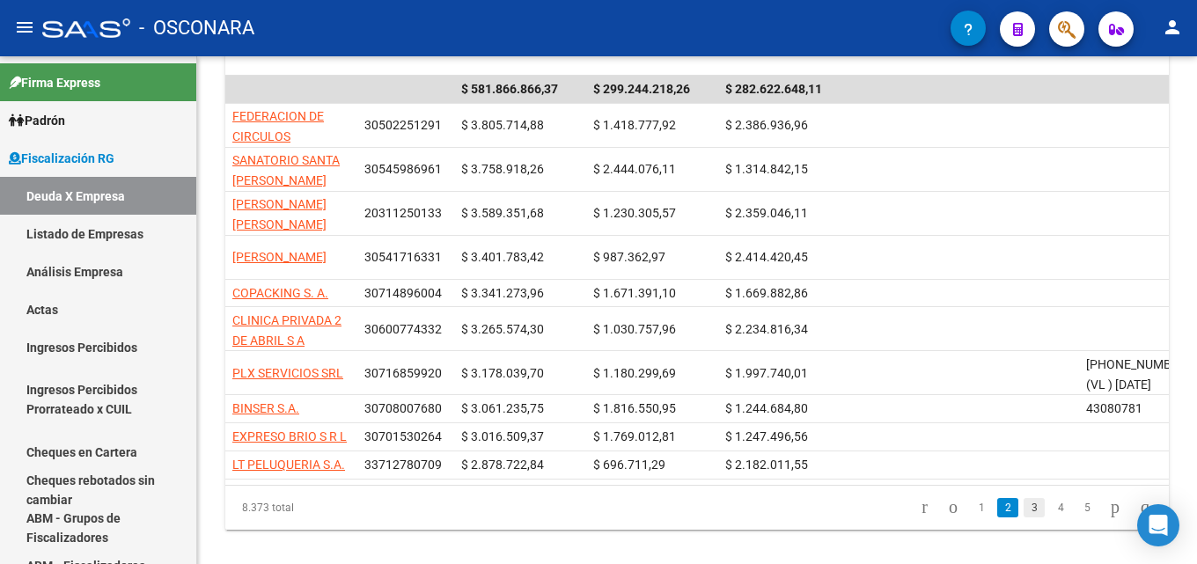
click at [1024, 518] on link "3" at bounding box center [1034, 507] width 21 height 19
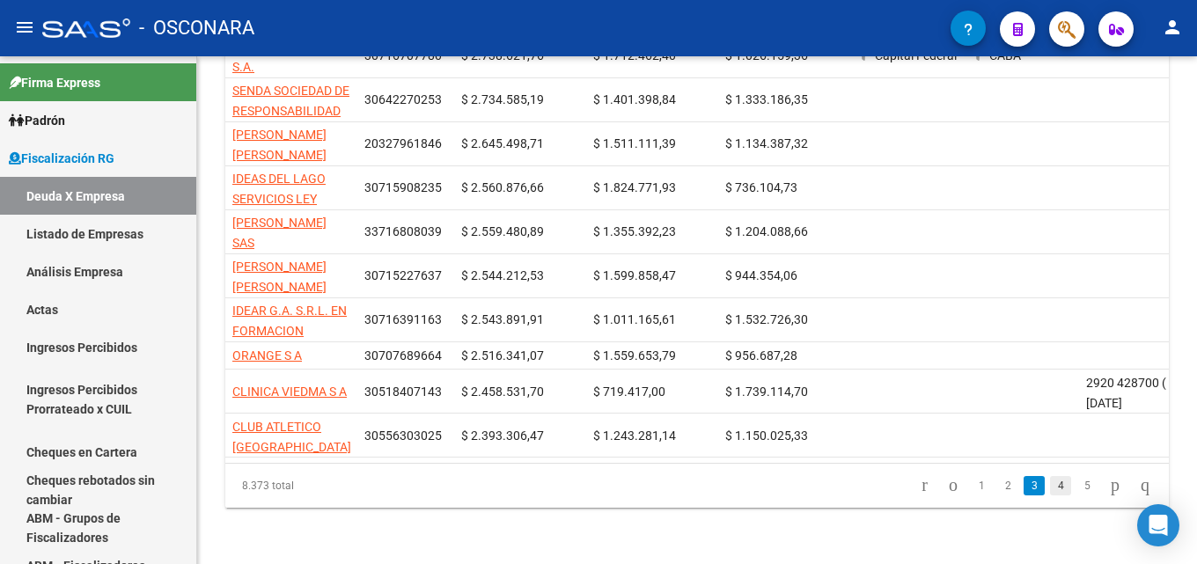
click at [1050, 486] on link "4" at bounding box center [1060, 485] width 21 height 19
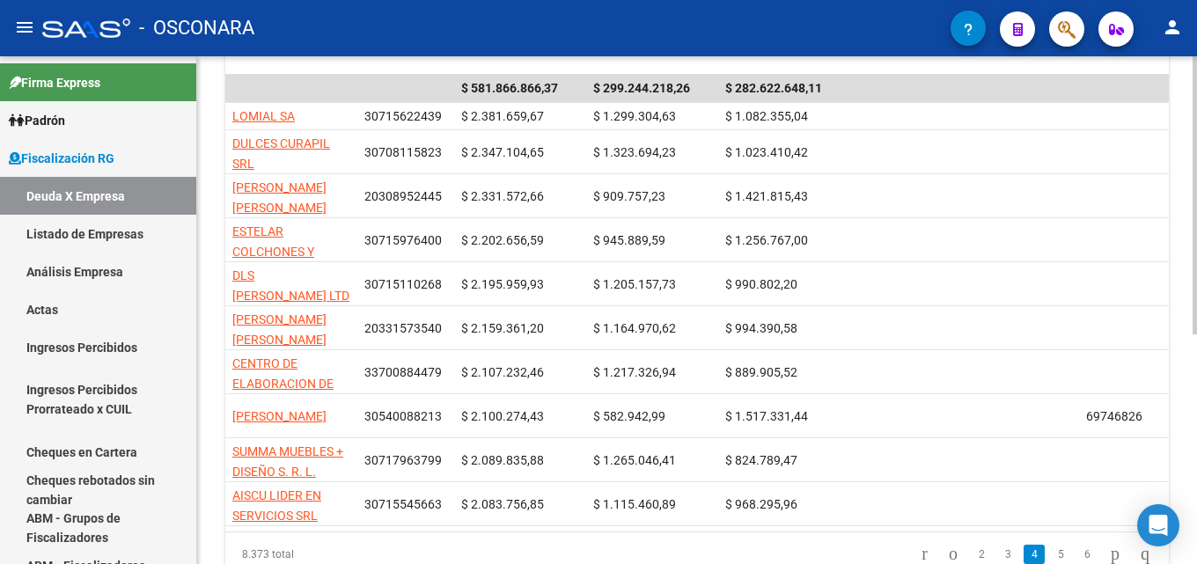
scroll to position [419, 0]
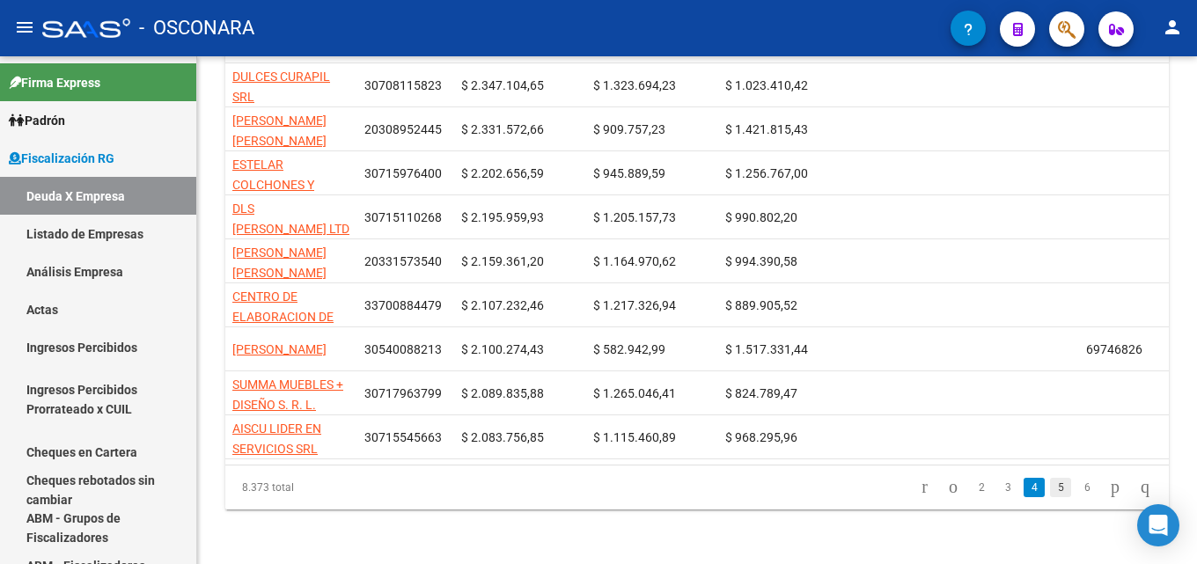
click at [1050, 484] on link "5" at bounding box center [1060, 487] width 21 height 19
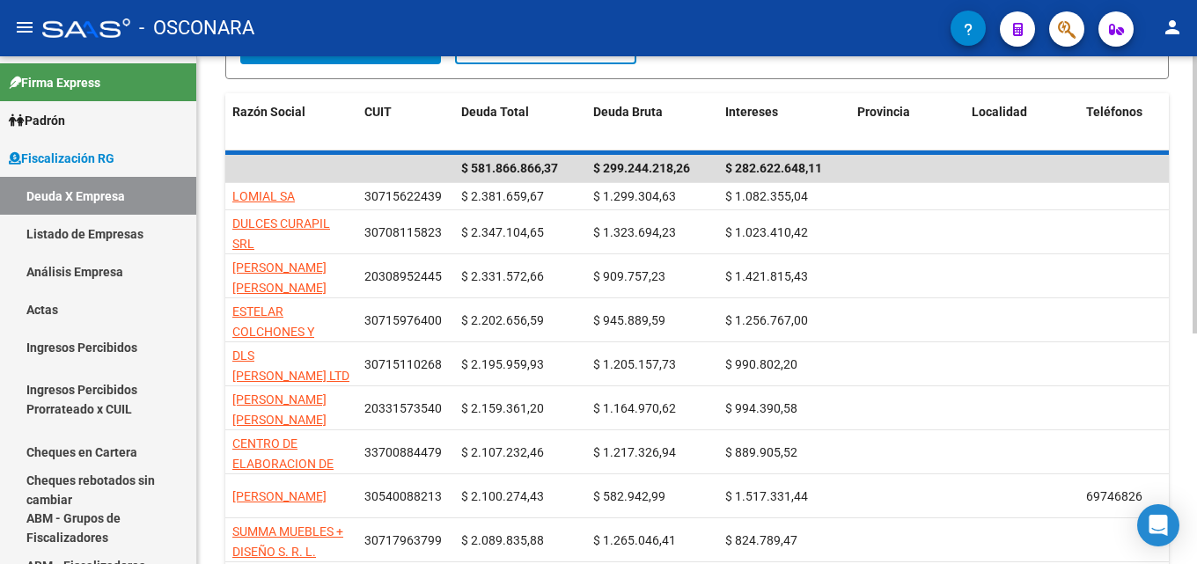
scroll to position [71, 0]
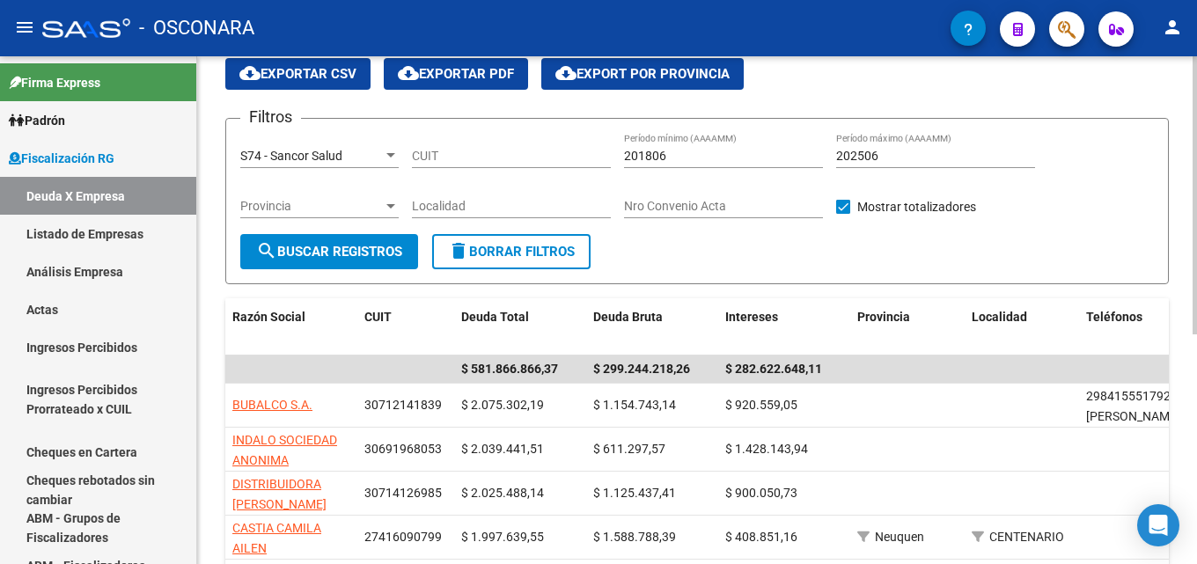
click at [295, 77] on span "cloud_download Exportar CSV" at bounding box center [297, 74] width 117 height 16
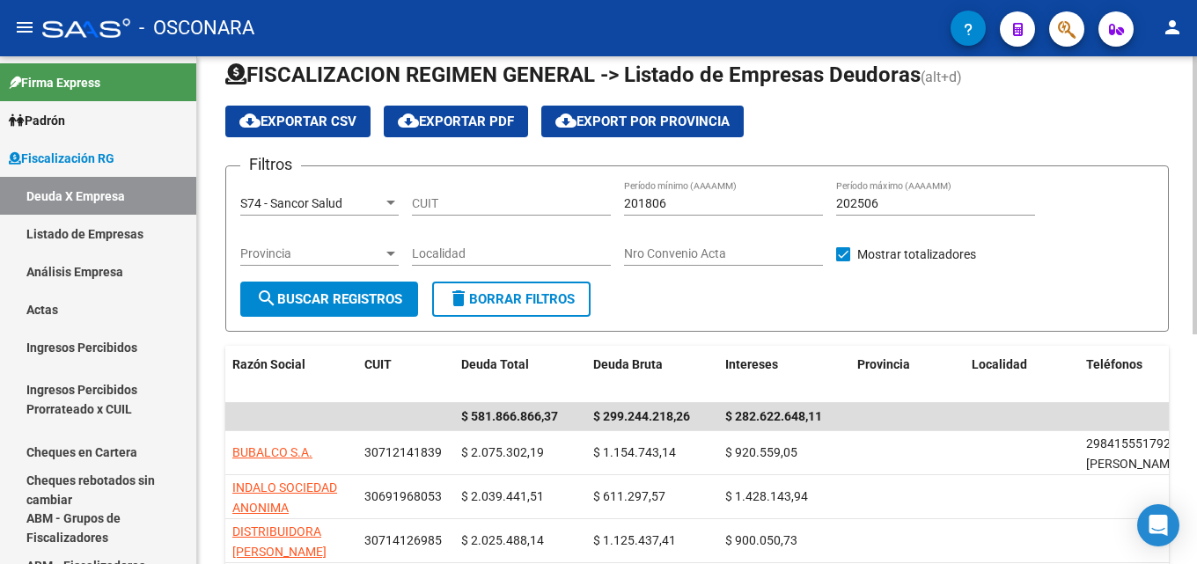
scroll to position [0, 0]
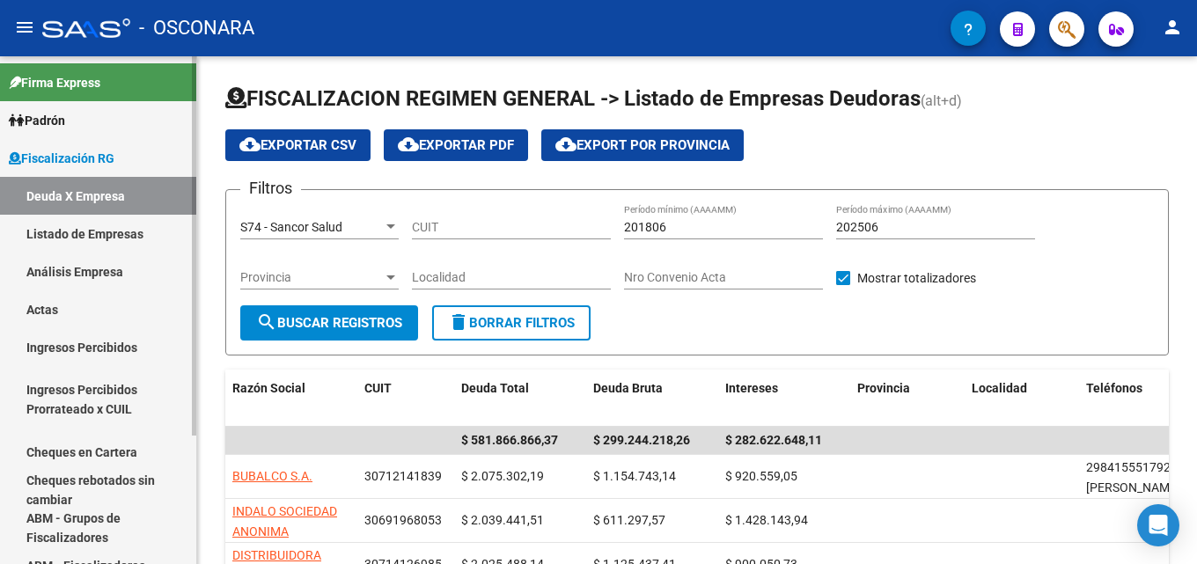
click at [70, 271] on link "Análisis Empresa" at bounding box center [98, 272] width 196 height 38
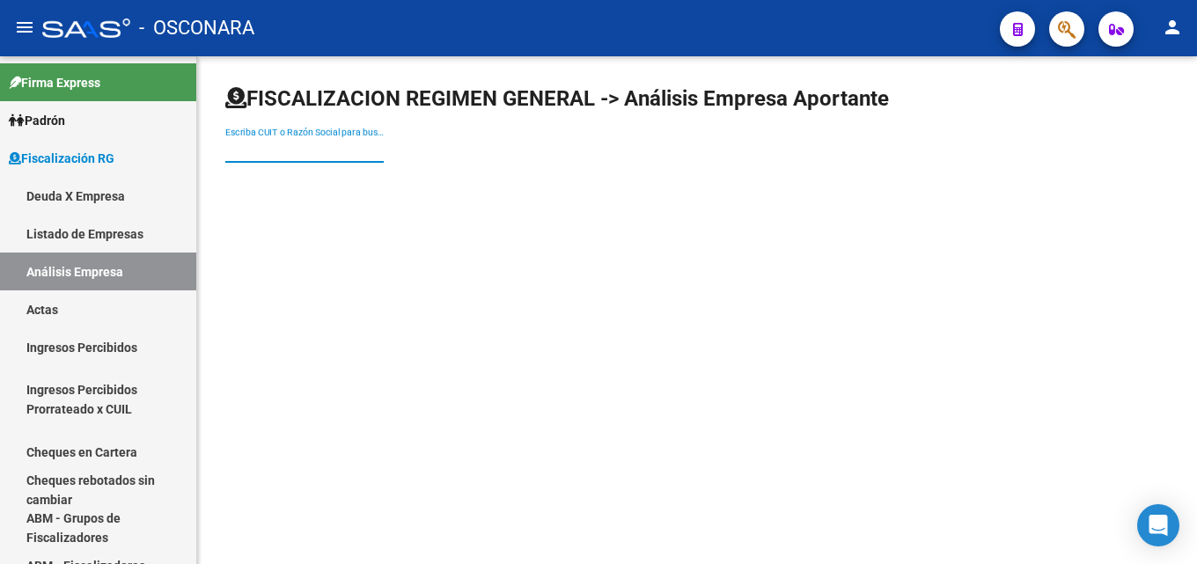
click at [349, 152] on input "Escriba CUIT o Razón Social para buscar" at bounding box center [304, 150] width 158 height 15
paste input "FIGUEROA OSCAR RUBEN"
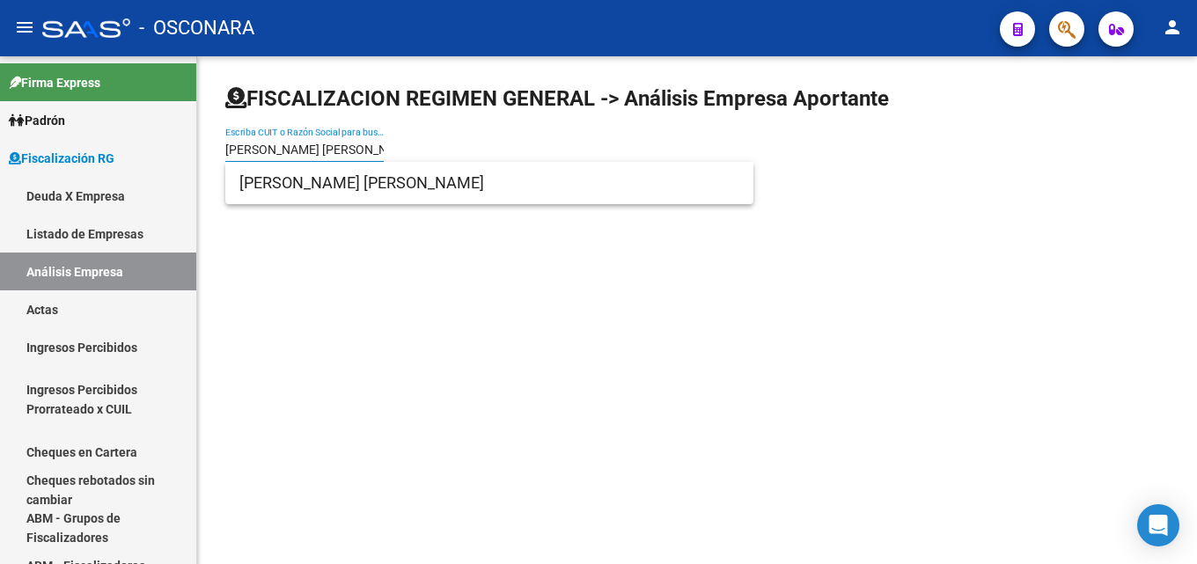
type input "FIGUEROA OSCAR RUBEN"
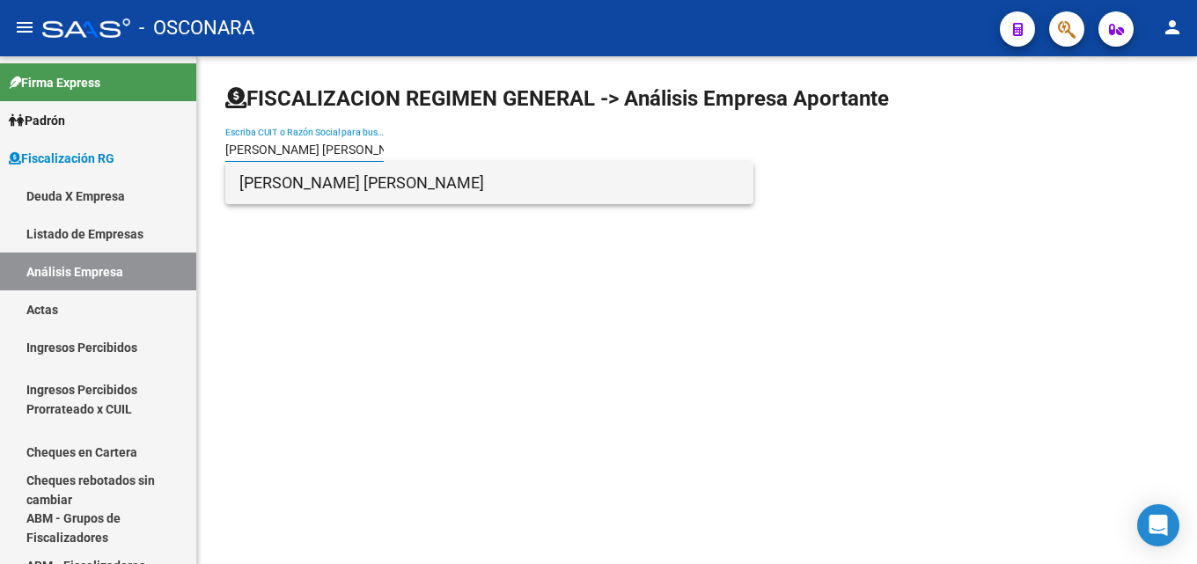
click at [357, 199] on span "FIGUEROA OSCAR RUBEN" at bounding box center [489, 183] width 500 height 42
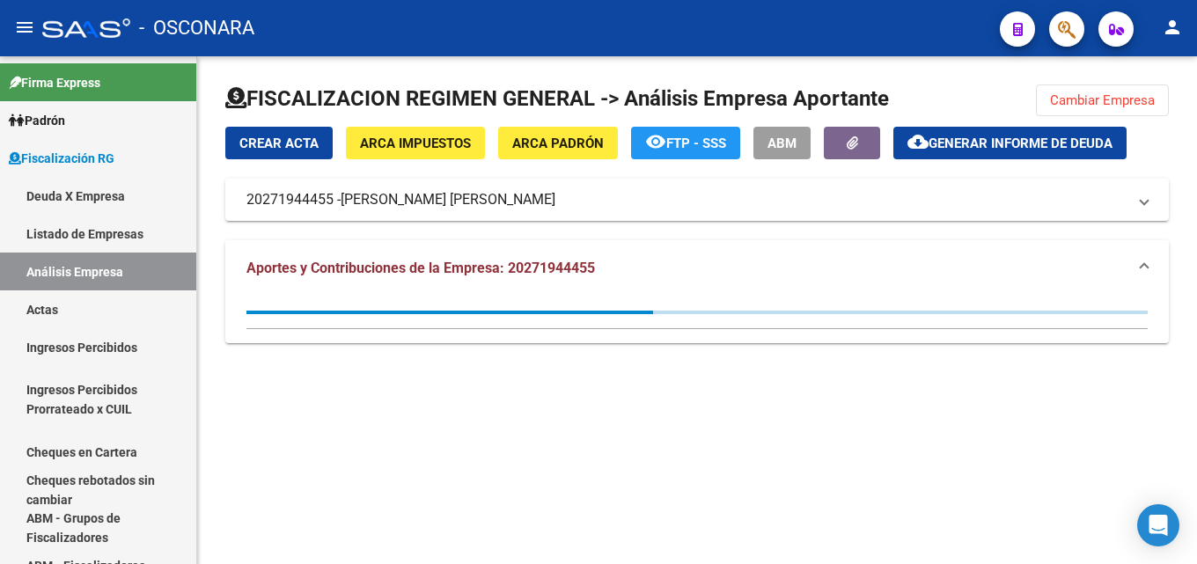
click at [978, 142] on span "Generar informe de deuda" at bounding box center [1021, 144] width 184 height 16
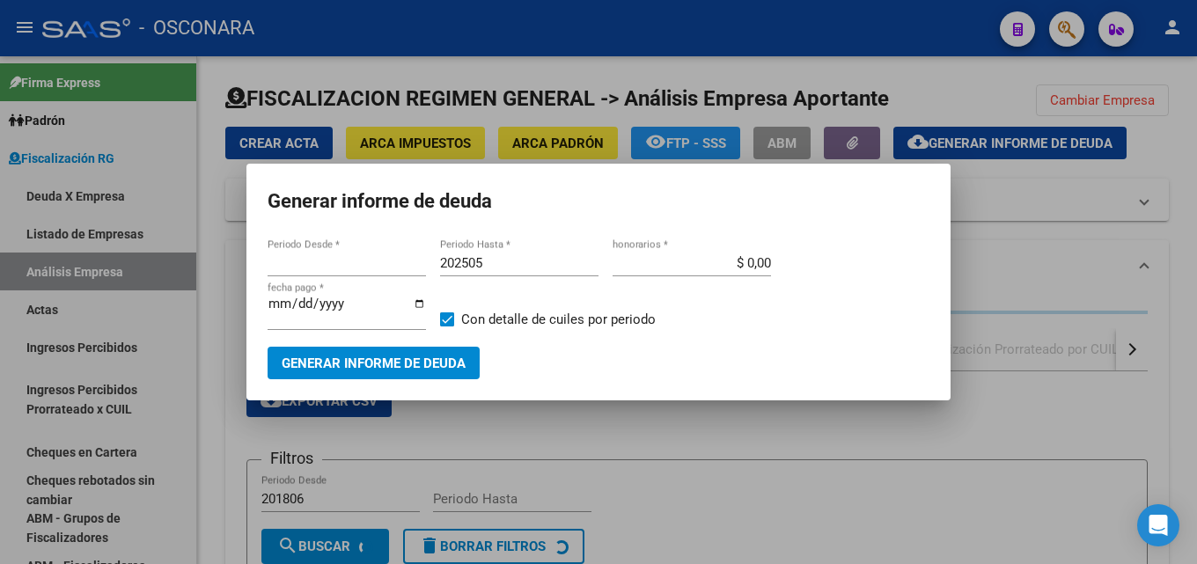
type input "202405"
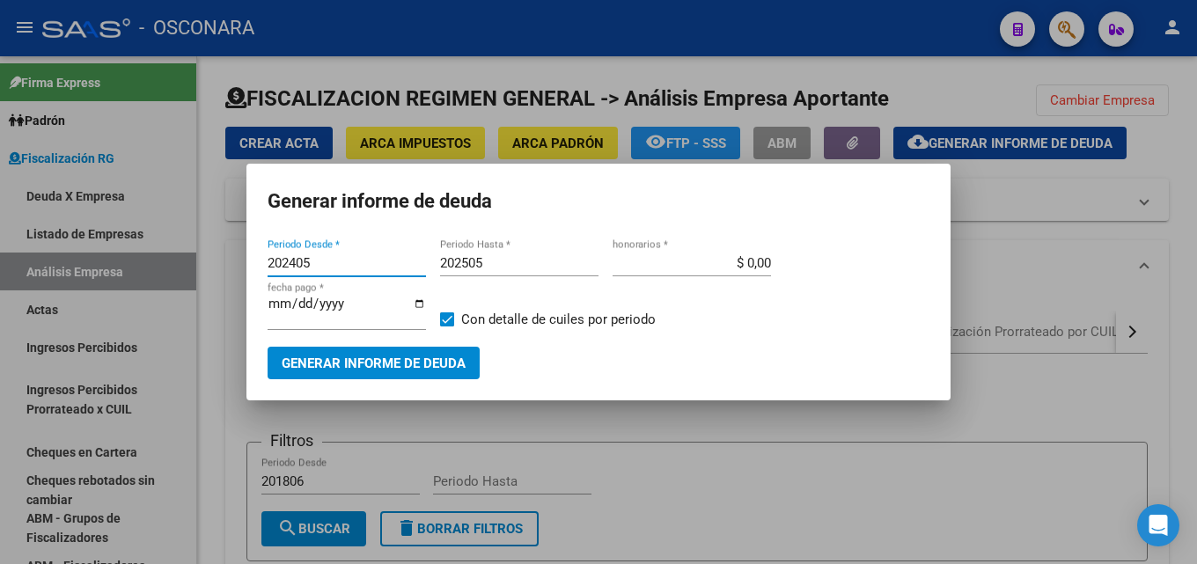
click at [508, 259] on input "202505" at bounding box center [519, 263] width 158 height 16
type input "202507"
type input "$ 15,00"
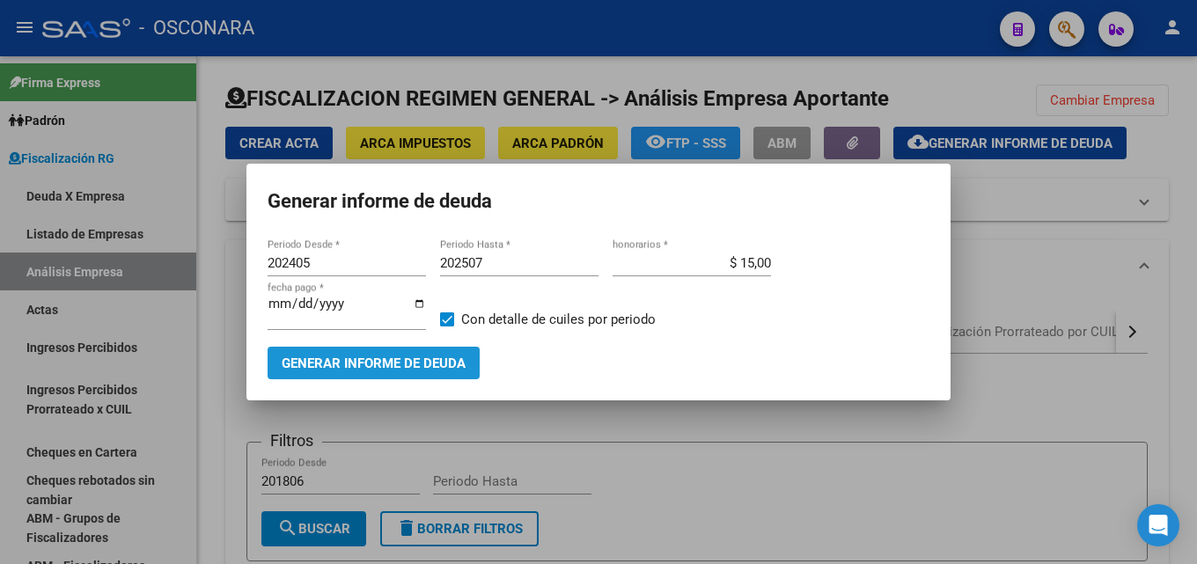
click at [425, 359] on span "Generar informe de deuda" at bounding box center [374, 364] width 184 height 16
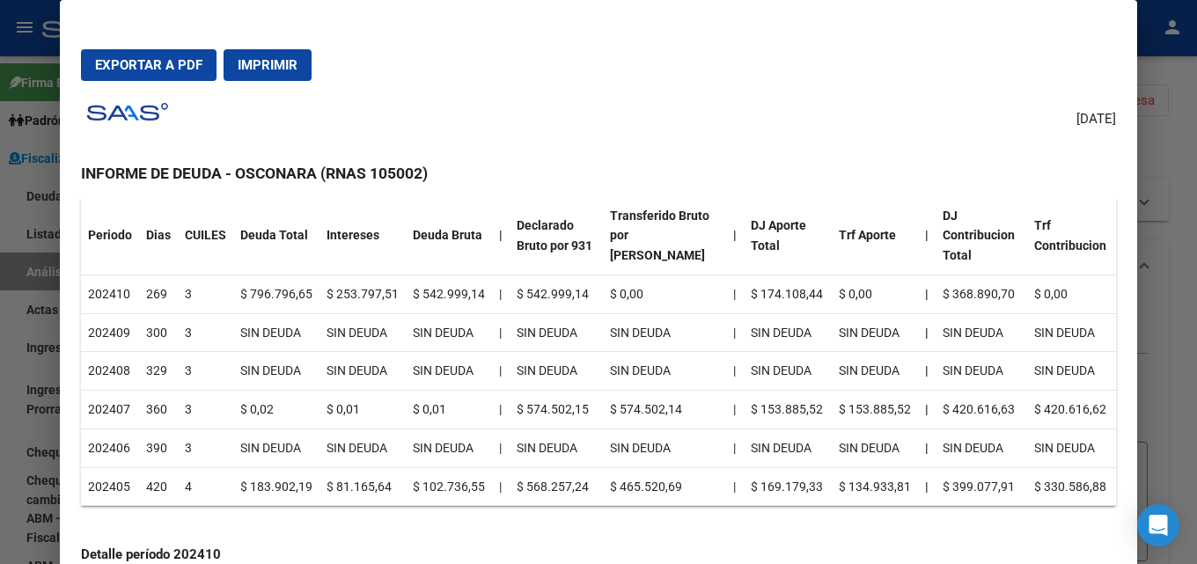
scroll to position [264, 0]
drag, startPoint x: 103, startPoint y: 297, endPoint x: 936, endPoint y: 329, distance: 833.6
click at [1005, 427] on table "Periodo Dias CUILES Deuda Total Intereses Deuda Bruta | Declarado Bruto por 931…" at bounding box center [598, 351] width 1035 height 310
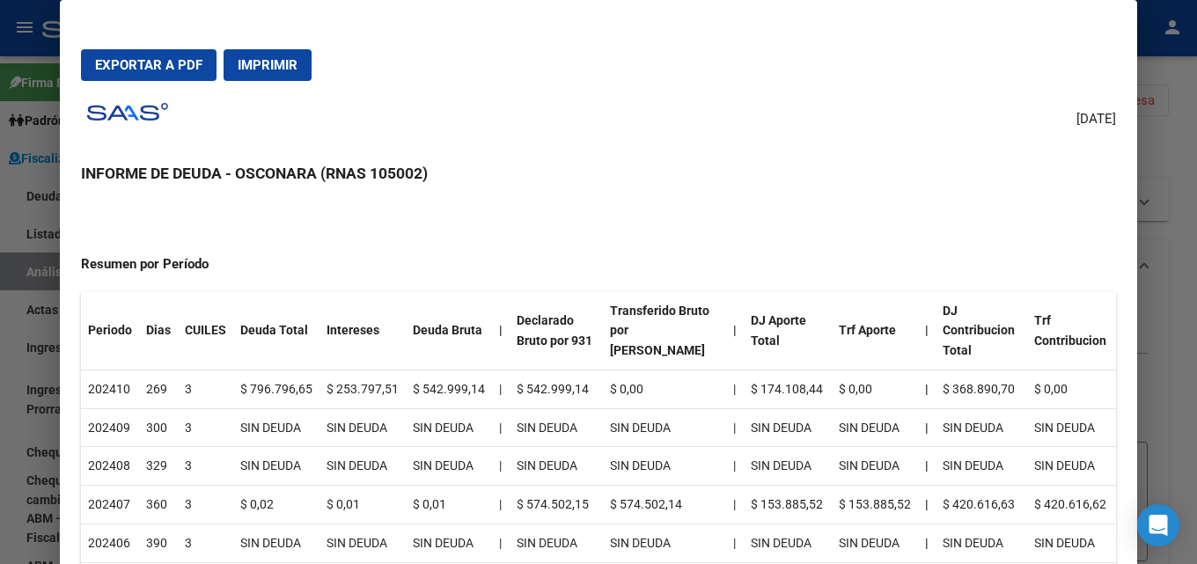
scroll to position [0, 0]
